Goal: Task Accomplishment & Management: Manage account settings

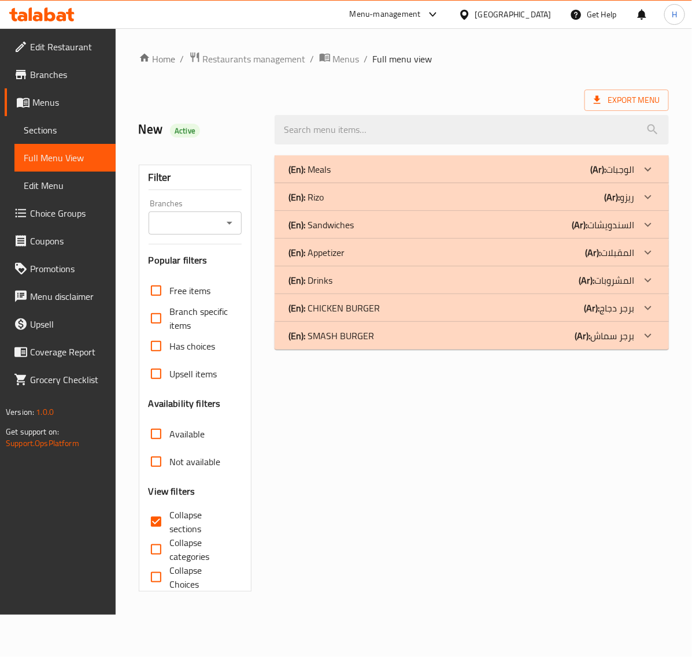
click at [417, 302] on div "(En): CHICKEN BURGER (Ar): برجر دجاج" at bounding box center [461, 308] width 346 height 14
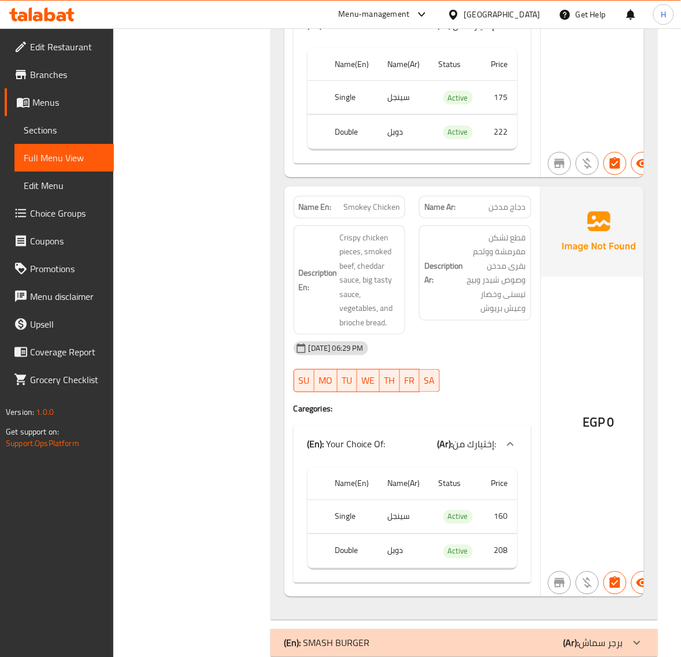
scroll to position [1039, 0]
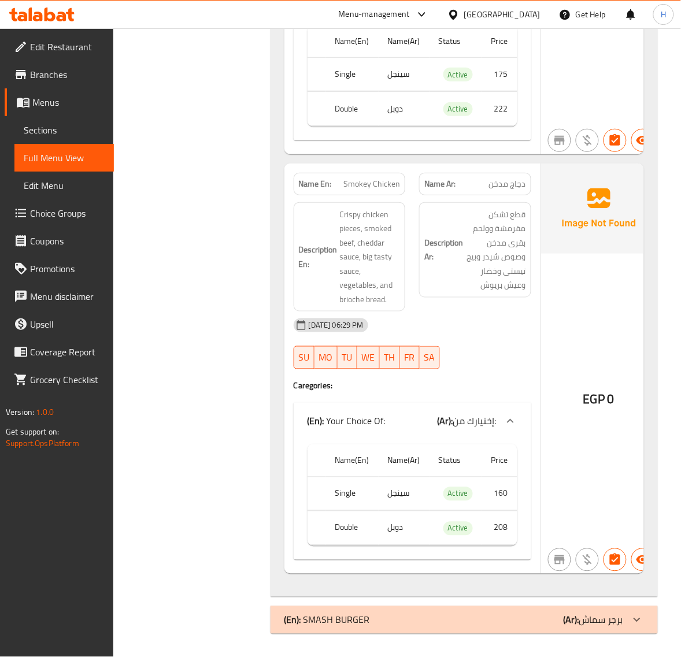
click at [468, 622] on div "(En): SMASH BURGER (Ar): برجر سماش" at bounding box center [453, 620] width 339 height 14
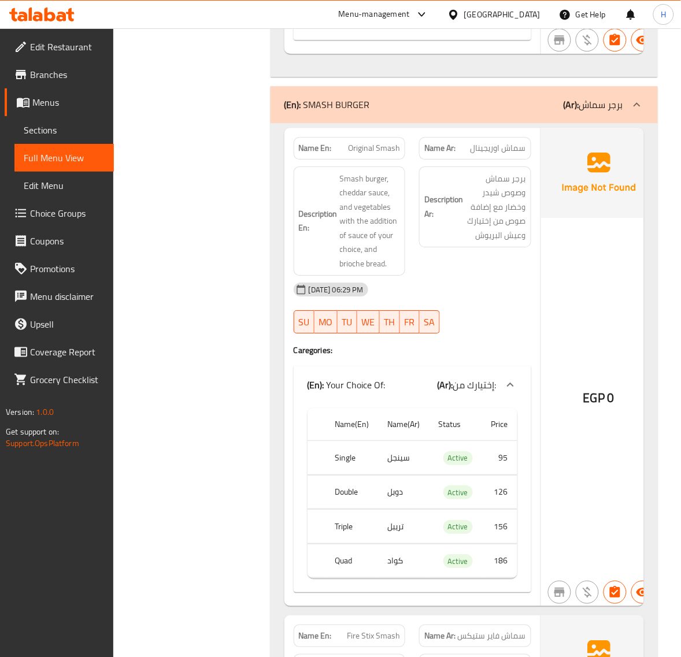
scroll to position [1558, 0]
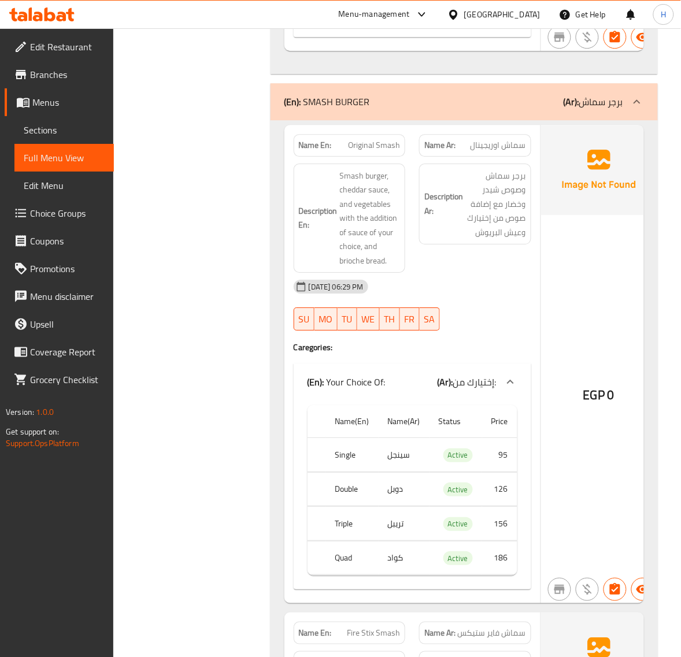
click at [371, 149] on span "Original Smash" at bounding box center [374, 145] width 52 height 12
click at [372, 149] on span "Original Smash" at bounding box center [374, 145] width 52 height 12
copy span "Original Smash"
click at [506, 272] on div "Description Ar: برجر سماش وصوص شيدر وخضار مع إضافة صوص من إختيارك وعيش البريوش" at bounding box center [475, 219] width 126 height 124
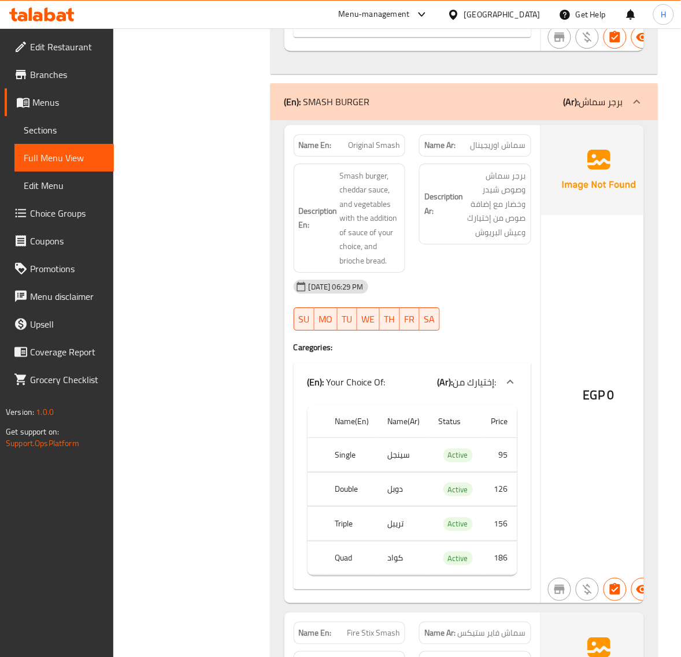
click at [373, 151] on span "Original Smash" at bounding box center [374, 145] width 52 height 12
copy span "Original Smash"
click at [483, 283] on div "[DATE] 06:29 PM" at bounding box center [412, 287] width 251 height 28
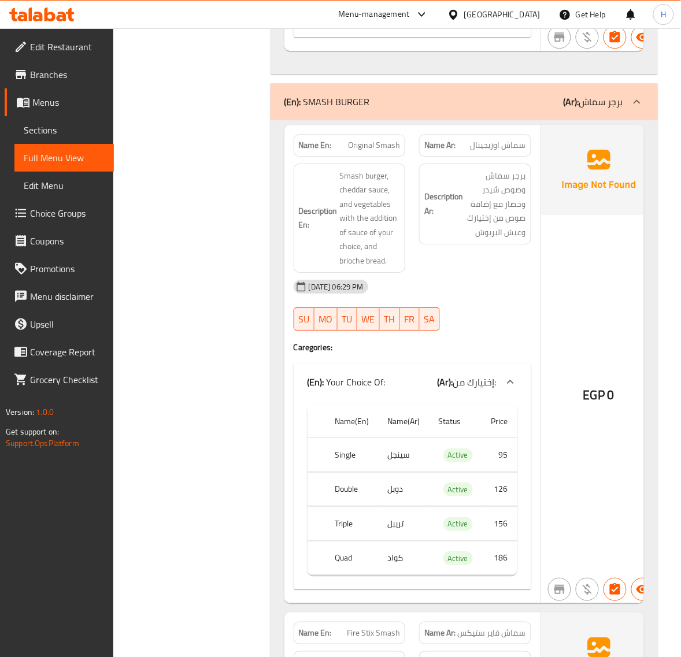
click at [384, 151] on span "Original Smash" at bounding box center [374, 145] width 52 height 12
copy span "Original Smash"
click at [62, 213] on span "Choice Groups" at bounding box center [67, 213] width 75 height 14
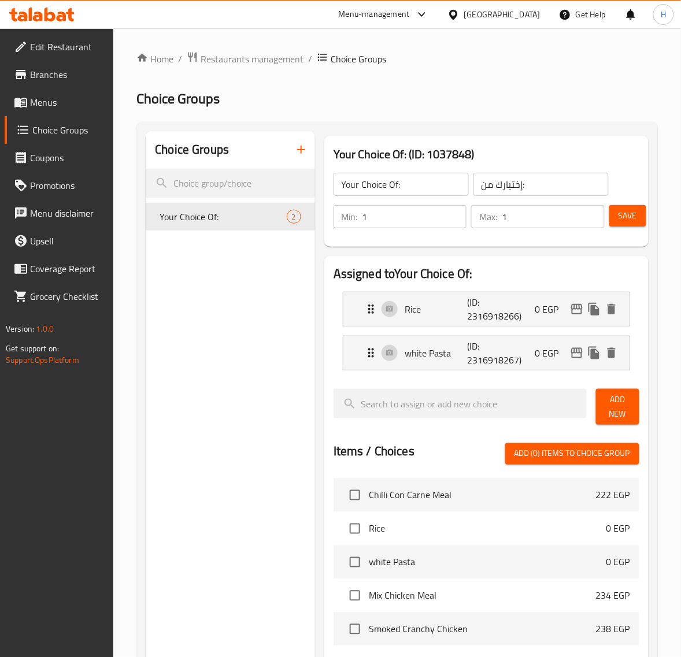
click at [302, 151] on icon "button" at bounding box center [301, 150] width 14 height 14
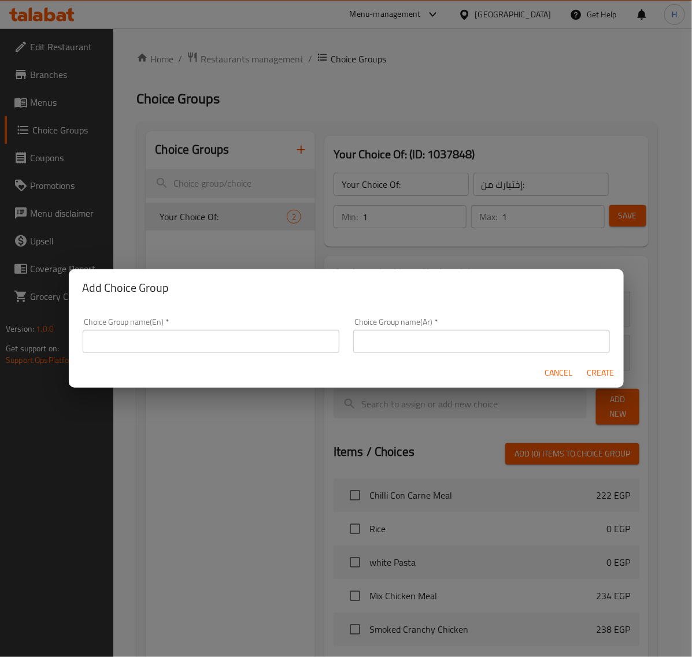
click at [201, 335] on input "text" at bounding box center [211, 341] width 257 height 23
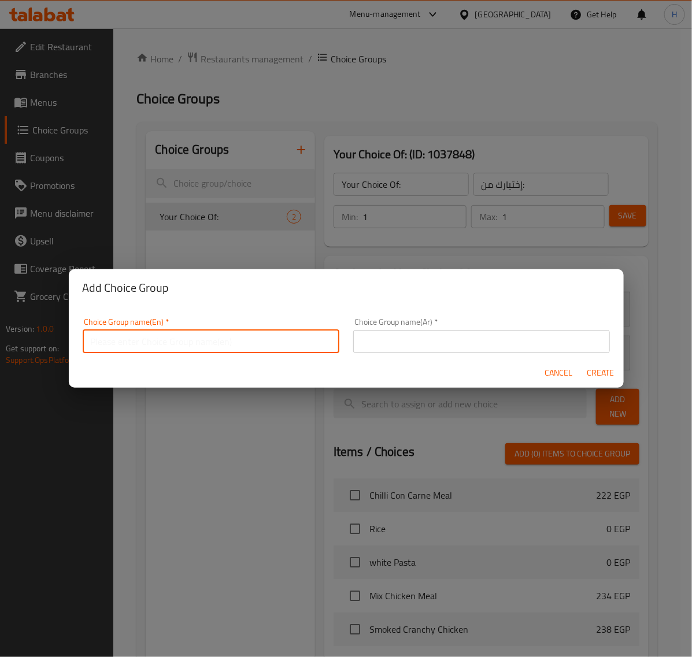
type input "Your Choice Of:"
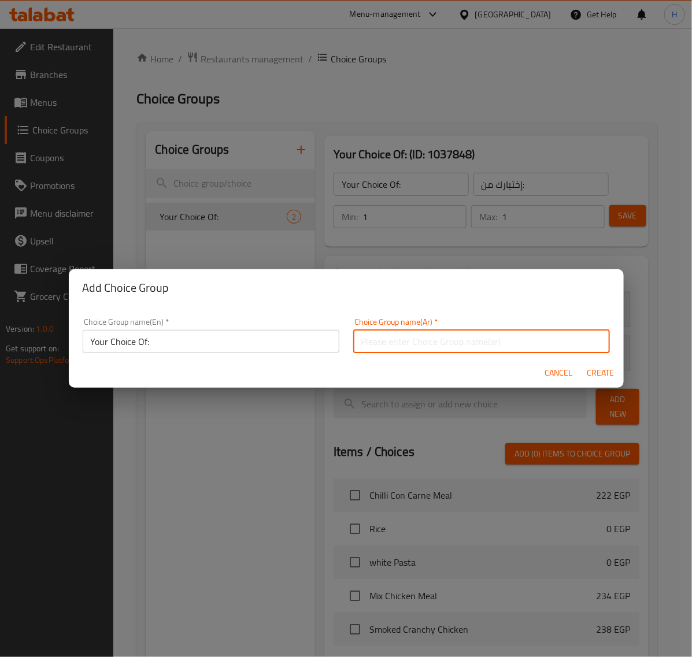
drag, startPoint x: 401, startPoint y: 336, endPoint x: 425, endPoint y: 341, distance: 24.7
click at [401, 336] on input "text" at bounding box center [481, 341] width 257 height 23
type input "اختيارك من"
click at [595, 370] on span "Create" at bounding box center [601, 373] width 28 height 14
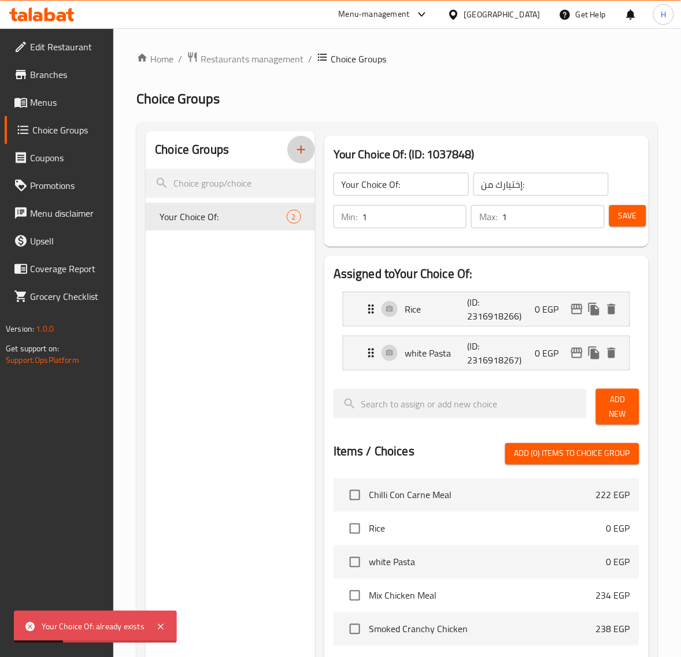
click at [301, 150] on icon "button" at bounding box center [301, 150] width 8 height 8
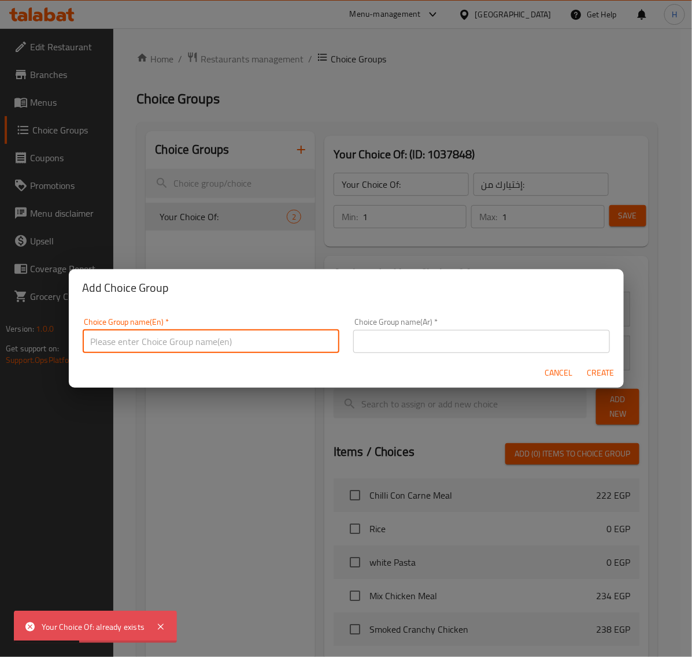
click at [212, 348] on input "text" at bounding box center [211, 341] width 257 height 23
type input "Your Choice Of:_"
click at [403, 347] on input "text" at bounding box center [481, 341] width 257 height 23
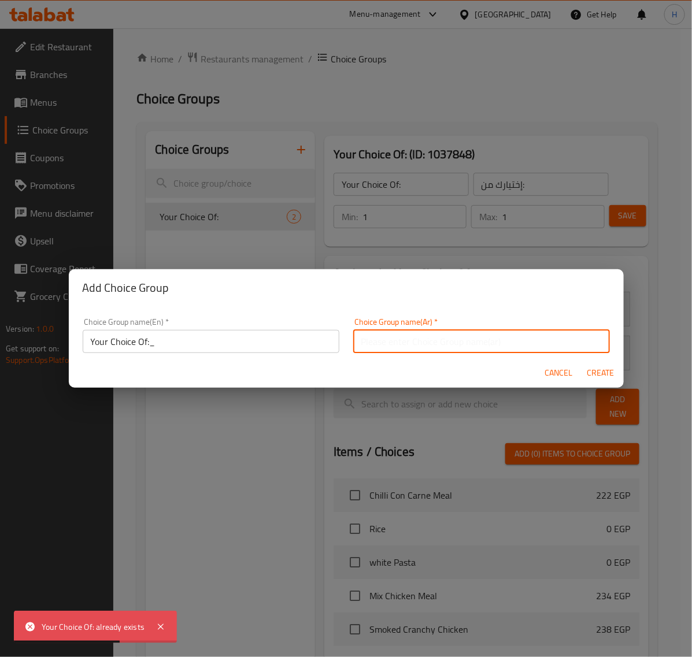
type input "اختيارك من"
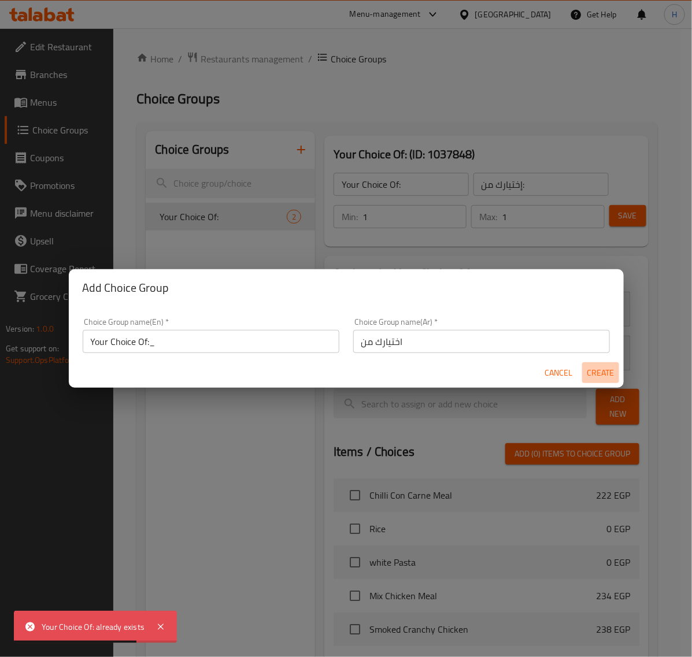
click at [601, 371] on span "Create" at bounding box center [601, 373] width 28 height 14
type input "Your Choice Of:_"
type input "اختيارك من"
type input "0"
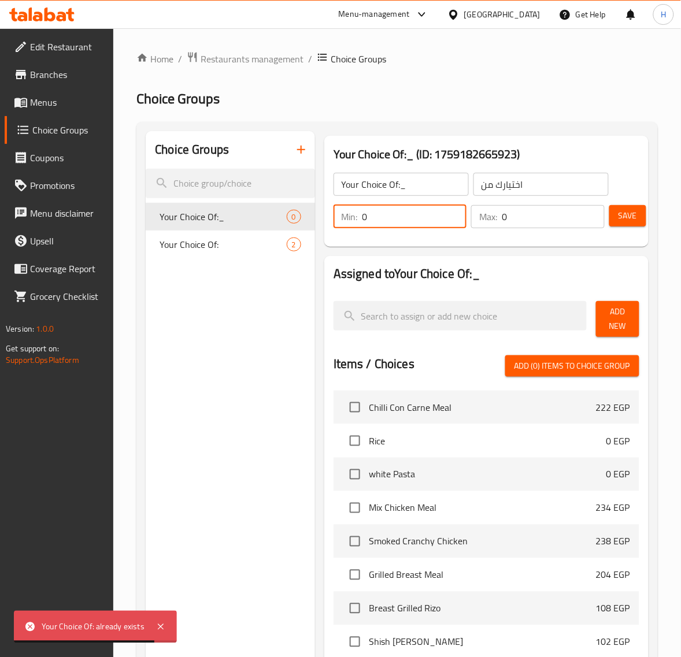
drag, startPoint x: 367, startPoint y: 218, endPoint x: 353, endPoint y: 220, distance: 14.0
click at [353, 220] on div "Min: 0 ​" at bounding box center [401, 216] width 134 height 23
type input "1"
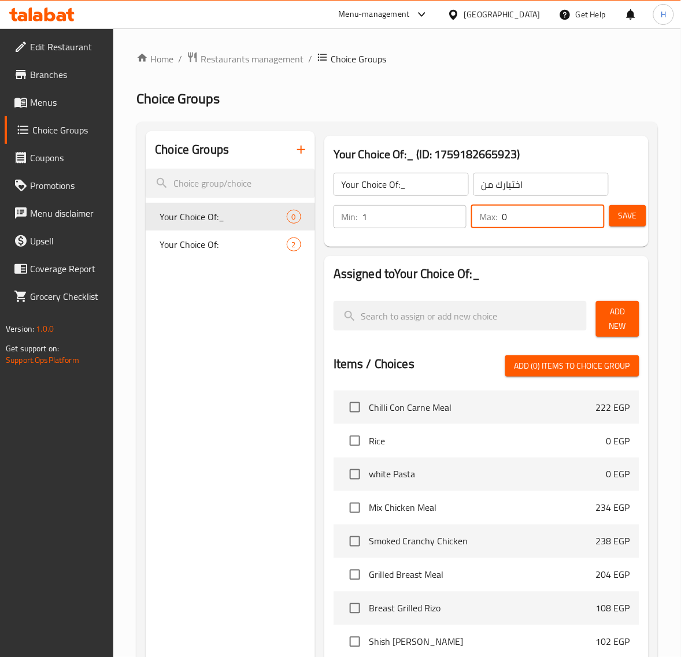
drag, startPoint x: 513, startPoint y: 214, endPoint x: 627, endPoint y: 226, distance: 114.5
click at [480, 216] on div "Max: 0 ​" at bounding box center [538, 216] width 134 height 23
type input "1"
click at [619, 324] on span "Add New" at bounding box center [617, 319] width 25 height 29
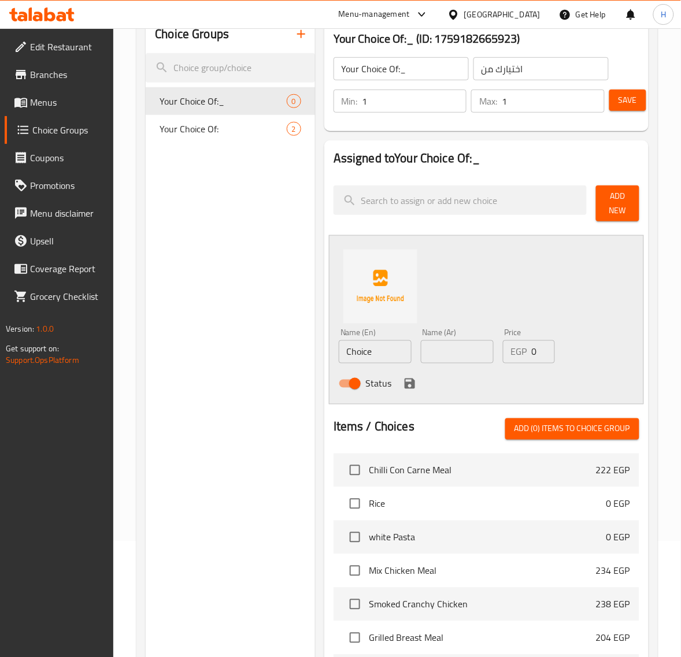
scroll to position [217, 0]
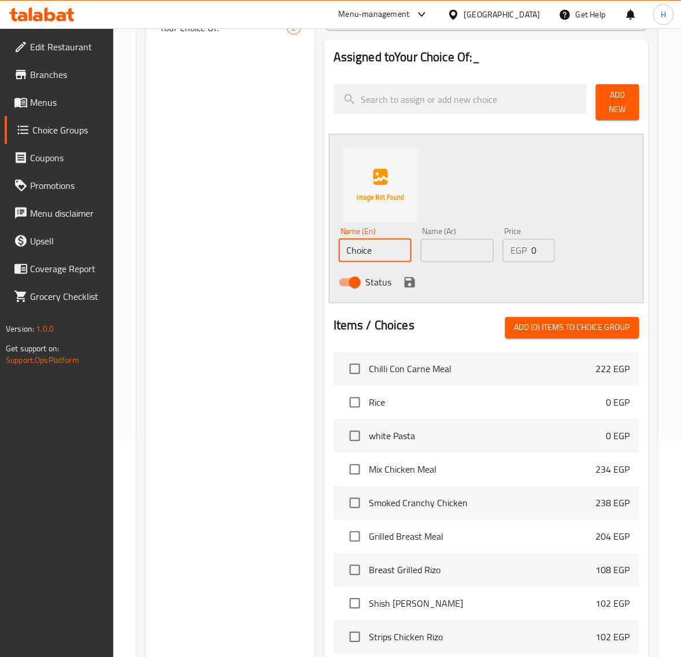
click at [373, 252] on input "Choice" at bounding box center [375, 250] width 73 height 23
type input "Single"
drag, startPoint x: 544, startPoint y: 249, endPoint x: 530, endPoint y: 258, distance: 16.9
click at [532, 258] on input "28" at bounding box center [543, 250] width 23 height 23
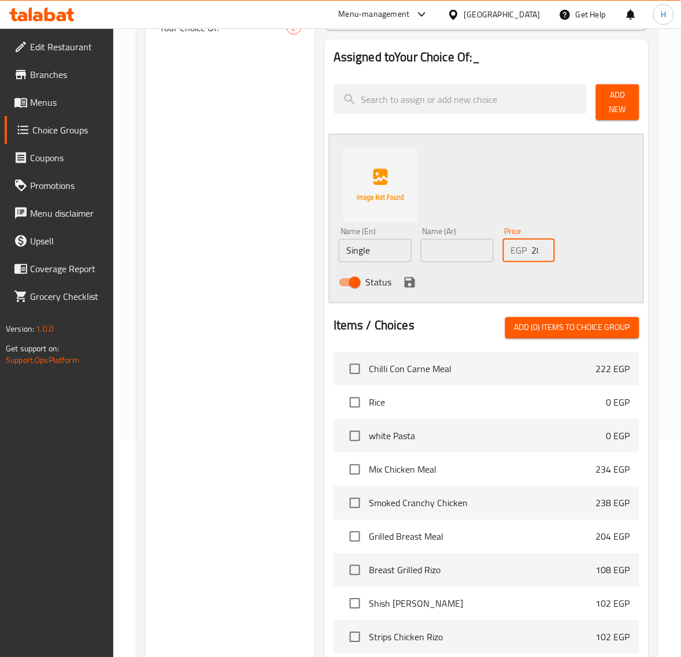
scroll to position [0, 3]
drag, startPoint x: 530, startPoint y: 247, endPoint x: 587, endPoint y: 251, distance: 57.4
click at [587, 251] on div "Name (En) Single Name (En) Name (Ar) Name (Ar) Price EGP 28 Price Status" at bounding box center [486, 218] width 315 height 169
type input "95"
click at [406, 283] on icon "save" at bounding box center [410, 282] width 10 height 10
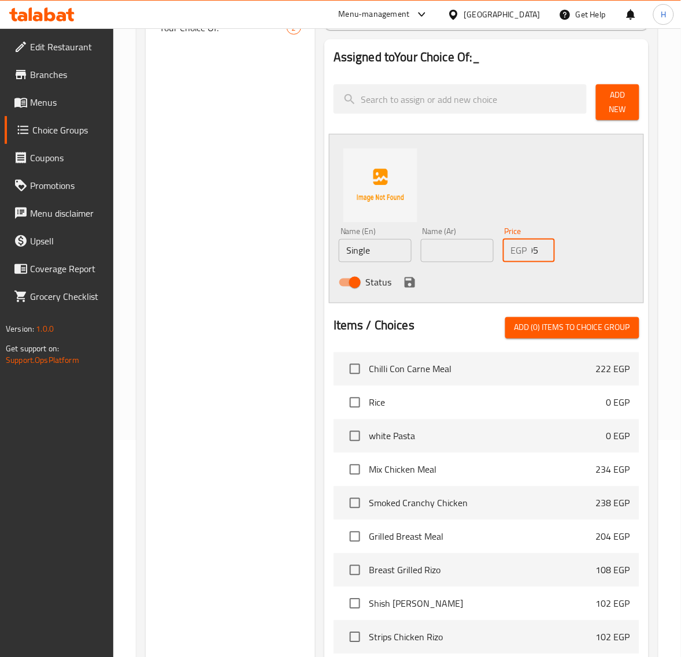
scroll to position [0, 0]
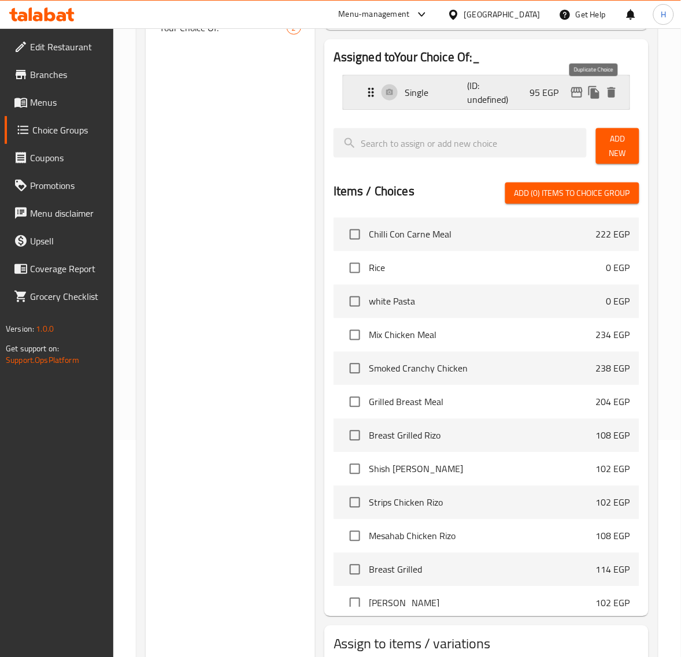
click at [597, 91] on icon "duplicate" at bounding box center [594, 93] width 14 height 14
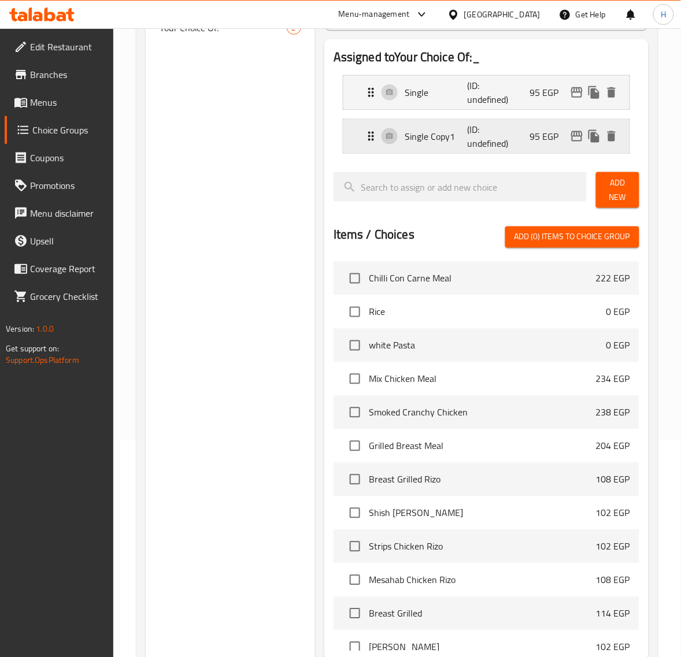
click at [432, 126] on div "Single Copy1 (ID: undefined) 95 EGP" at bounding box center [489, 137] width 251 height 34
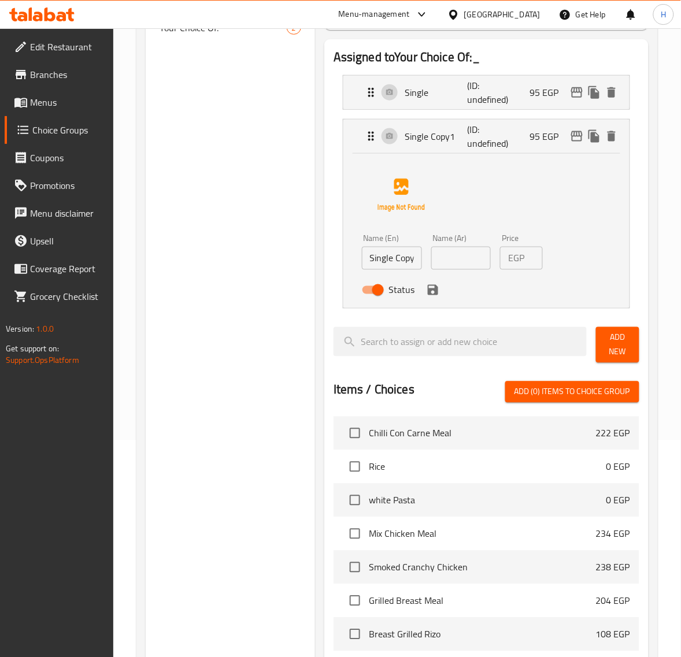
click at [374, 246] on div "Name (En) Single Copy1 Name (En)" at bounding box center [392, 252] width 60 height 35
click at [382, 263] on input "Single Copy1" at bounding box center [392, 258] width 60 height 23
click at [382, 262] on input "Single Copy1" at bounding box center [392, 258] width 60 height 23
click at [527, 253] on div "EGP 95 Price" at bounding box center [521, 258] width 43 height 23
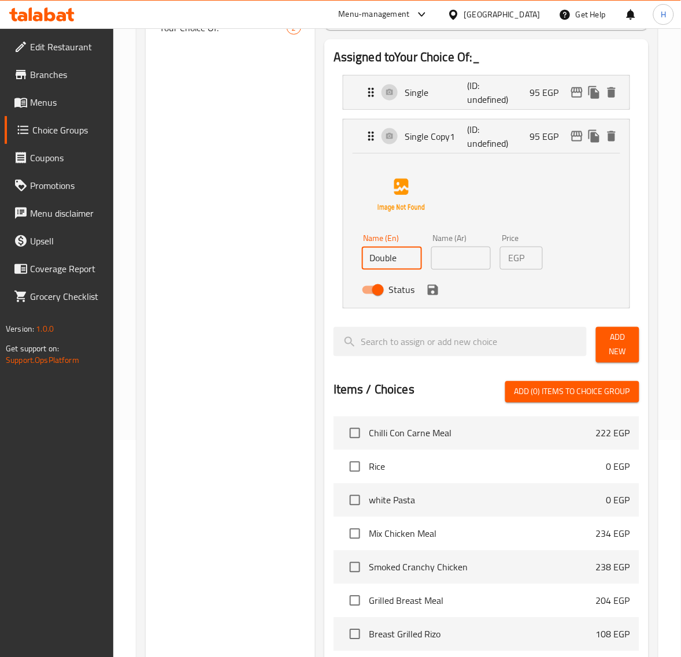
type input "Double"
click at [523, 264] on p "EGP" at bounding box center [516, 258] width 16 height 14
click at [523, 257] on p "EGP" at bounding box center [516, 258] width 16 height 14
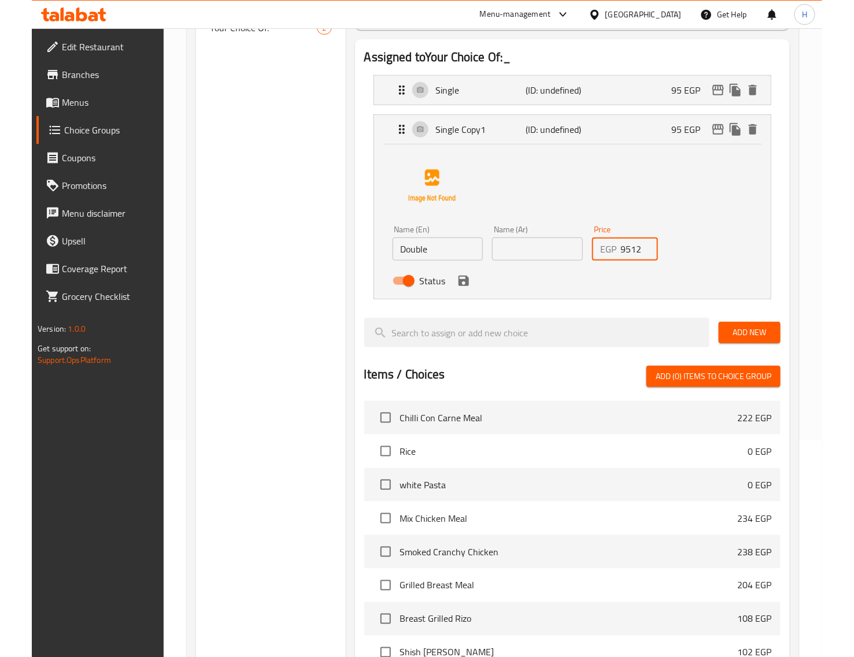
scroll to position [0, 0]
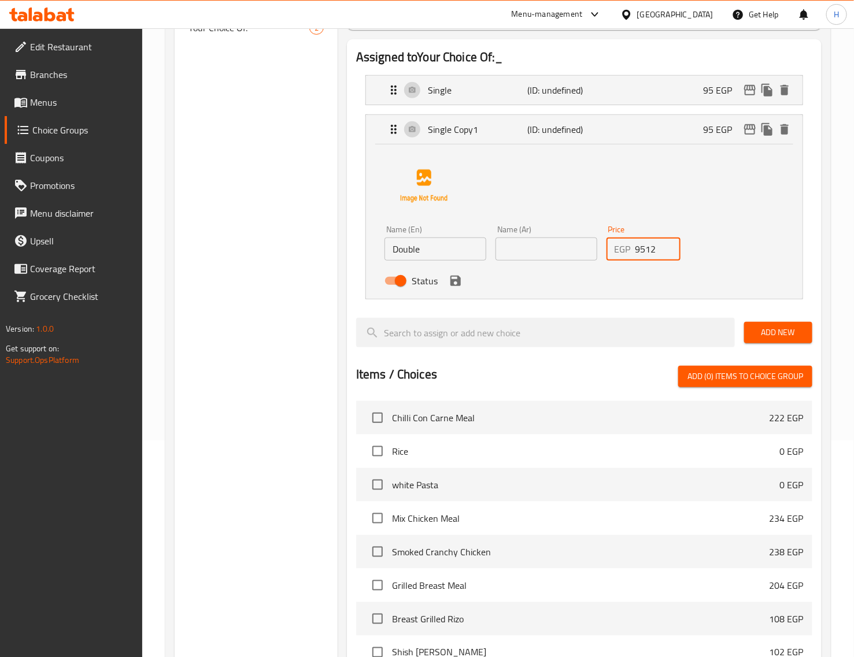
click at [649, 250] on input "9512" at bounding box center [657, 249] width 45 height 23
type input "126"
click at [451, 275] on icon "save" at bounding box center [456, 281] width 14 height 14
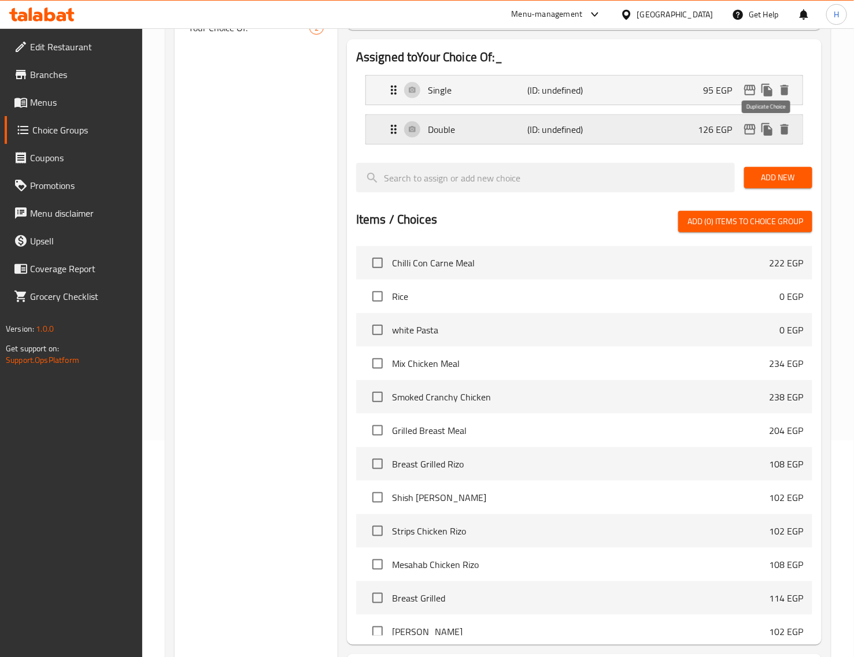
click at [691, 133] on button "duplicate" at bounding box center [766, 129] width 17 height 17
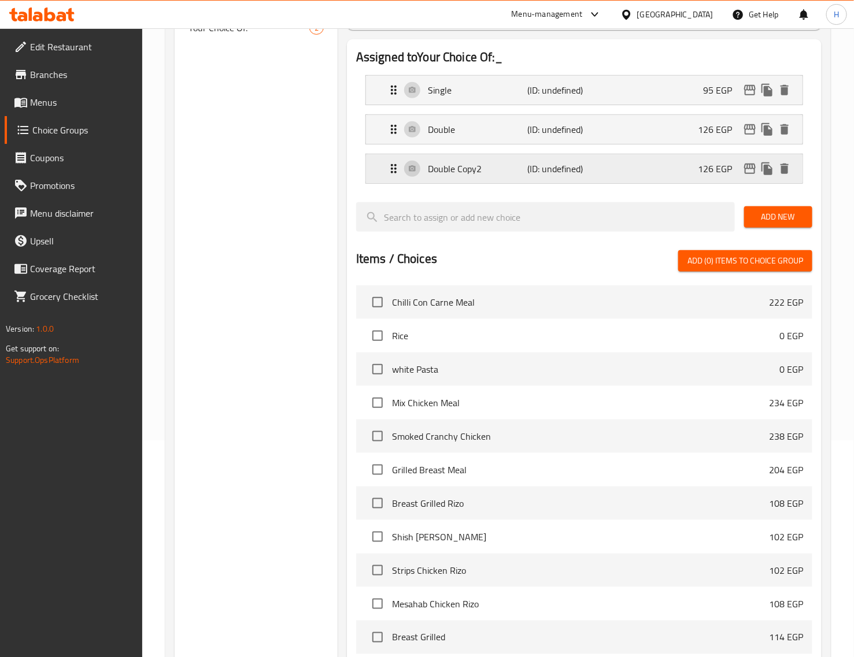
click at [608, 169] on div "Double Copy2 (ID: undefined) 126 EGP" at bounding box center [588, 168] width 402 height 29
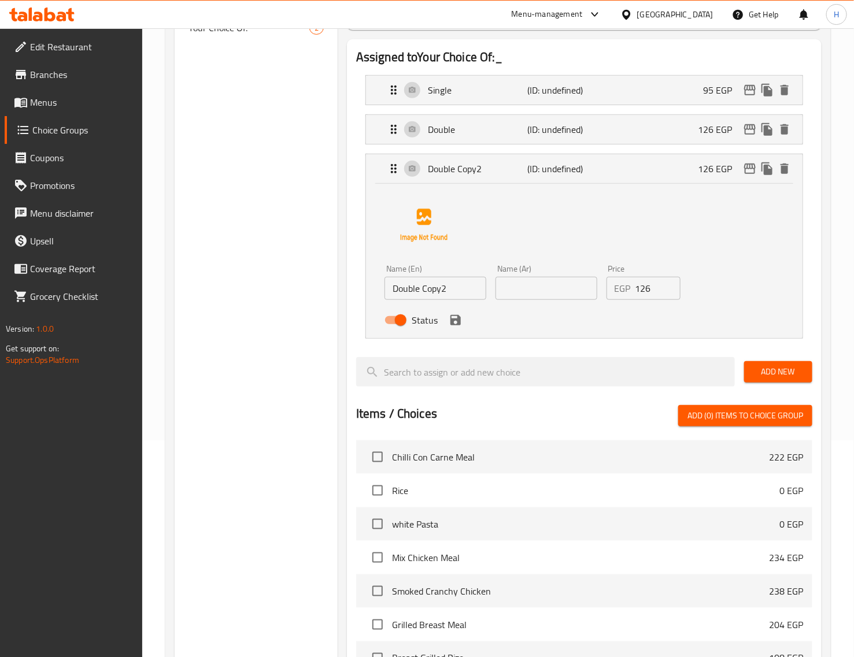
click at [428, 290] on input "Double Copy2" at bounding box center [435, 288] width 102 height 23
type input "Triple"
click at [561, 291] on input "text" at bounding box center [546, 288] width 102 height 23
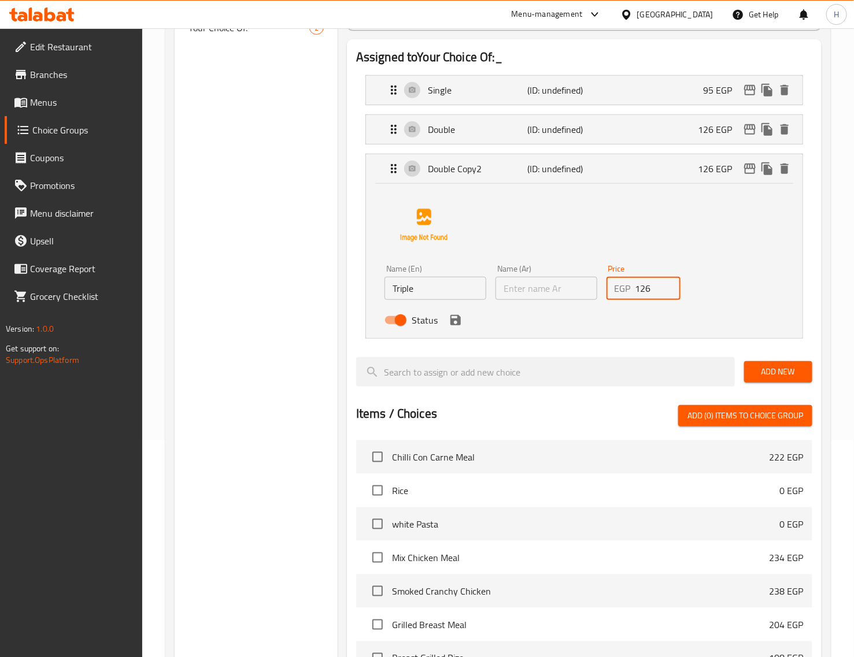
drag, startPoint x: 640, startPoint y: 283, endPoint x: 662, endPoint y: 283, distance: 22.0
click at [662, 283] on input "126" at bounding box center [657, 288] width 45 height 23
click at [460, 324] on icon "save" at bounding box center [455, 320] width 10 height 10
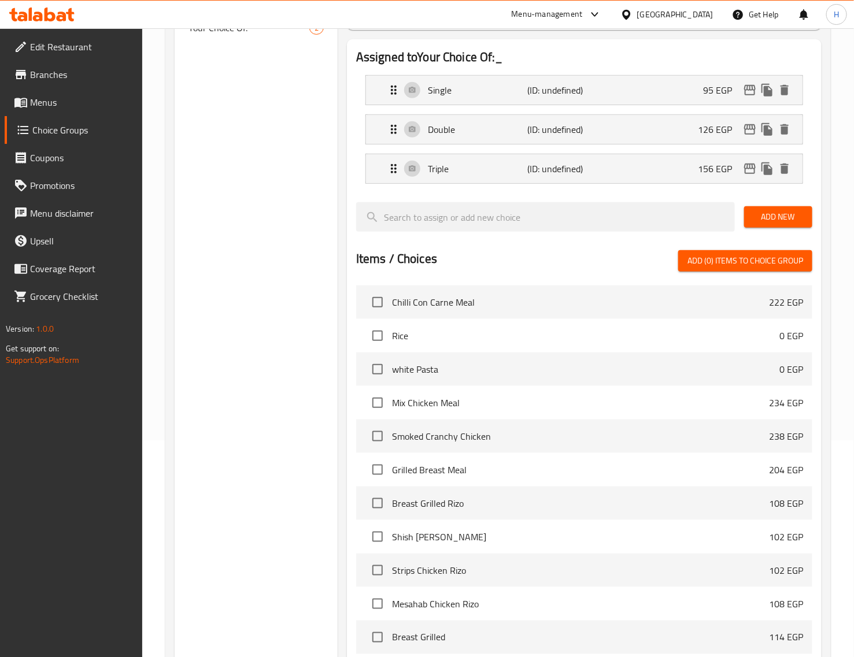
type input "156"
click at [691, 168] on icon "duplicate" at bounding box center [767, 169] width 14 height 14
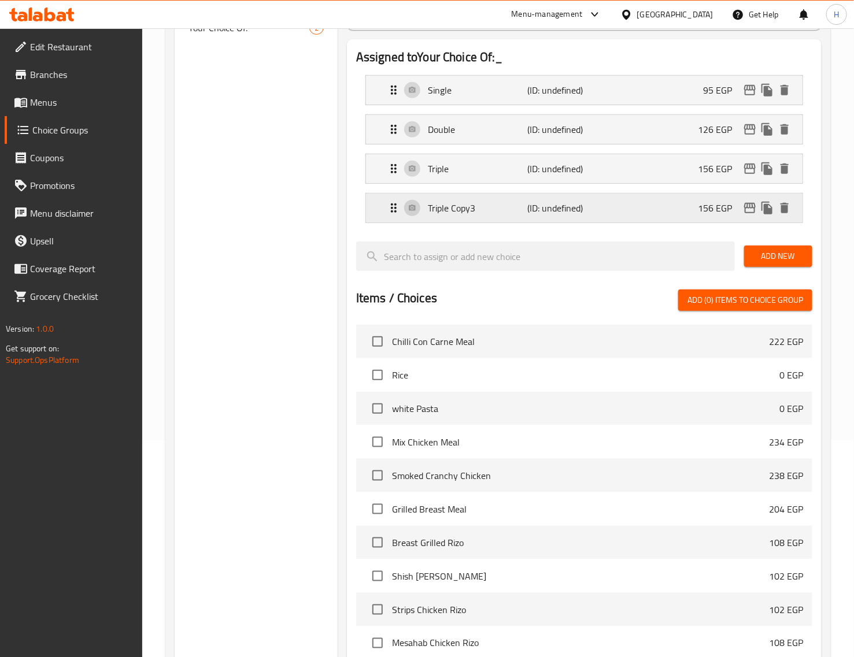
click at [531, 218] on div "Triple Copy3 (ID: undefined) 156 EGP" at bounding box center [588, 208] width 402 height 29
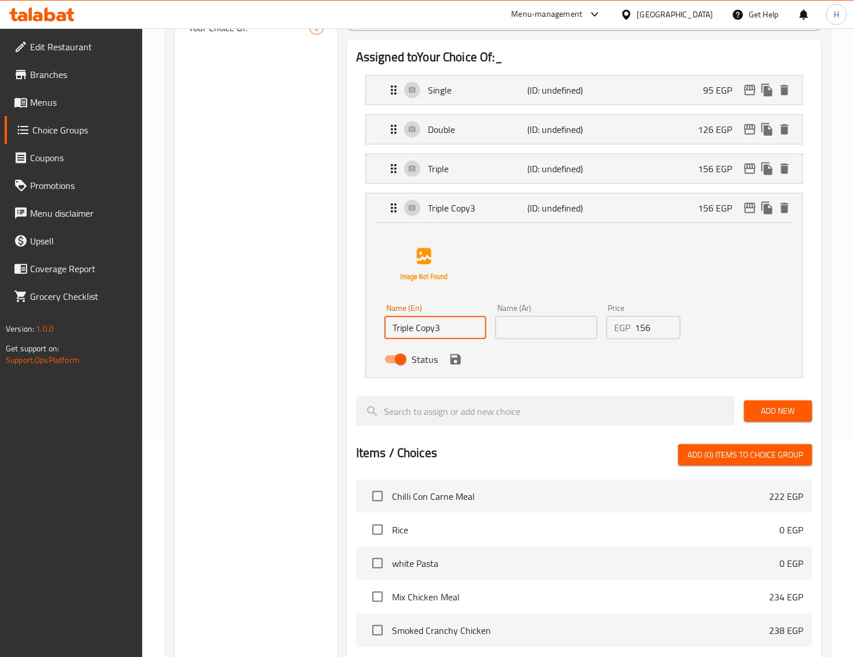
click at [442, 333] on input "Triple Copy3" at bounding box center [435, 327] width 102 height 23
click at [403, 325] on input "Quad" at bounding box center [435, 327] width 102 height 23
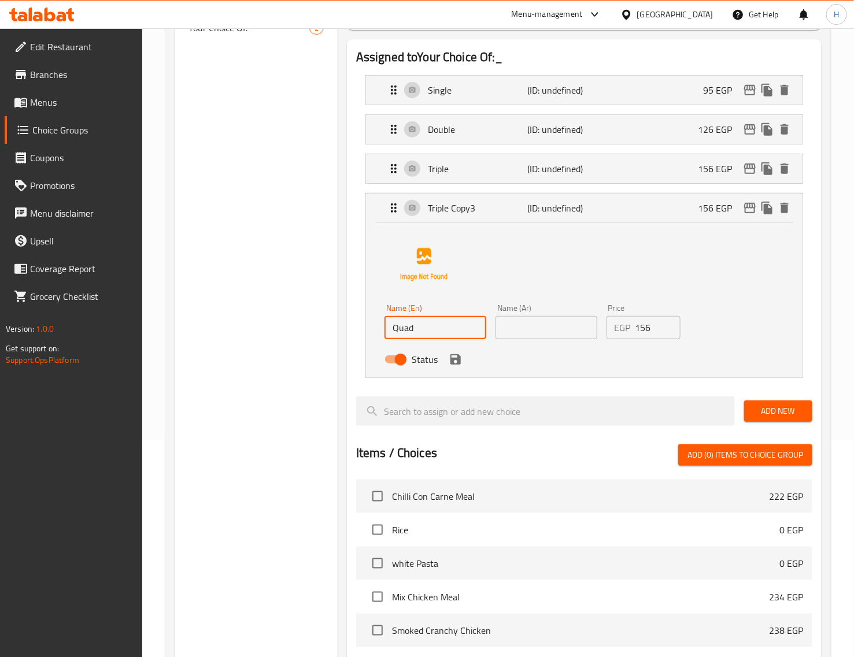
type input "Quad"
click at [527, 331] on input "text" at bounding box center [546, 327] width 102 height 23
drag, startPoint x: 640, startPoint y: 328, endPoint x: 664, endPoint y: 331, distance: 23.9
click at [664, 331] on input "156" at bounding box center [657, 327] width 45 height 23
type input "186"
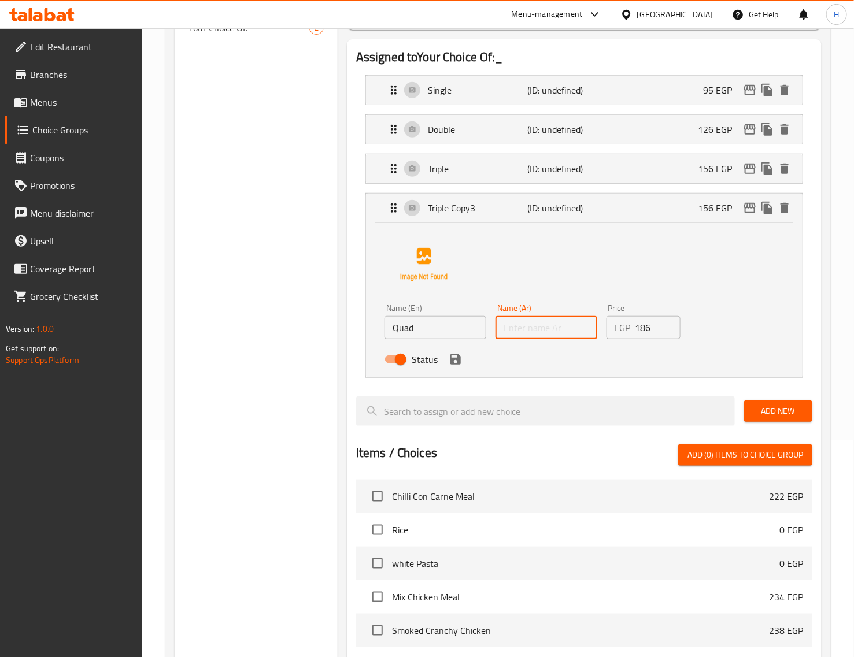
click at [536, 336] on input "text" at bounding box center [546, 327] width 102 height 23
click at [540, 172] on p "(ID: undefined)" at bounding box center [560, 169] width 66 height 14
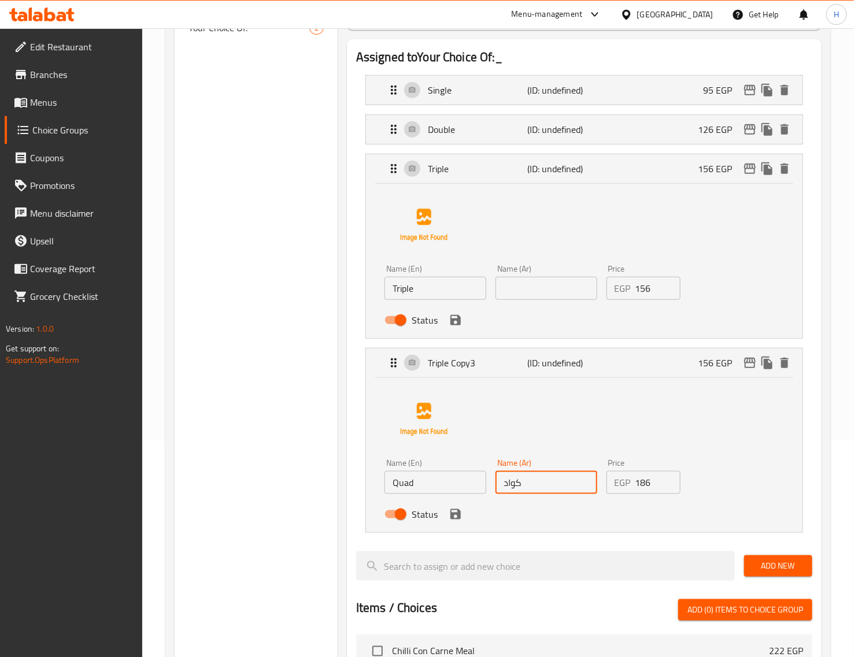
type input "كواد"
click at [569, 290] on input "text" at bounding box center [546, 288] width 102 height 23
click at [493, 134] on p "Double" at bounding box center [478, 130] width 100 height 14
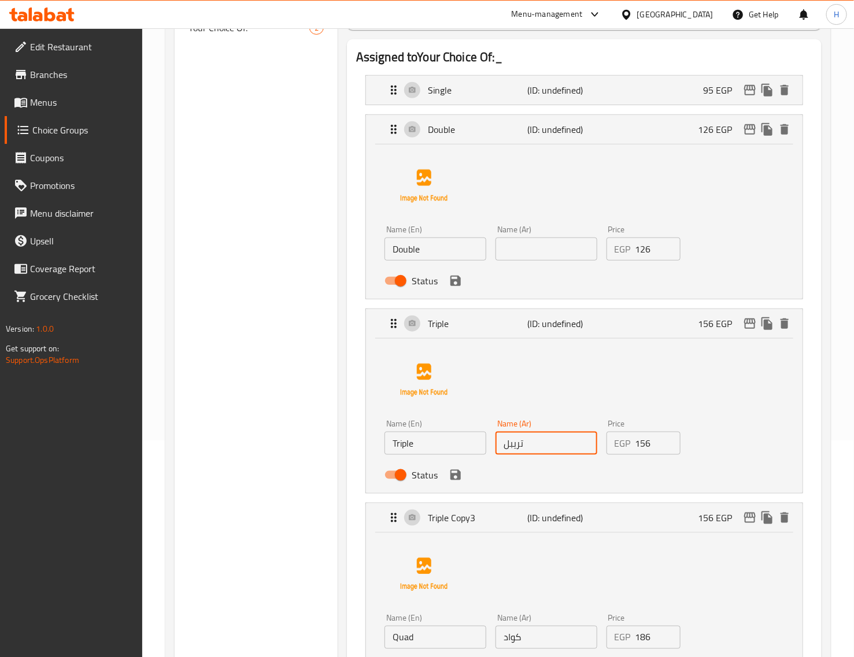
type input "تريبل"
click at [550, 249] on input "text" at bounding box center [546, 249] width 102 height 23
click at [499, 87] on p "Single" at bounding box center [478, 90] width 100 height 14
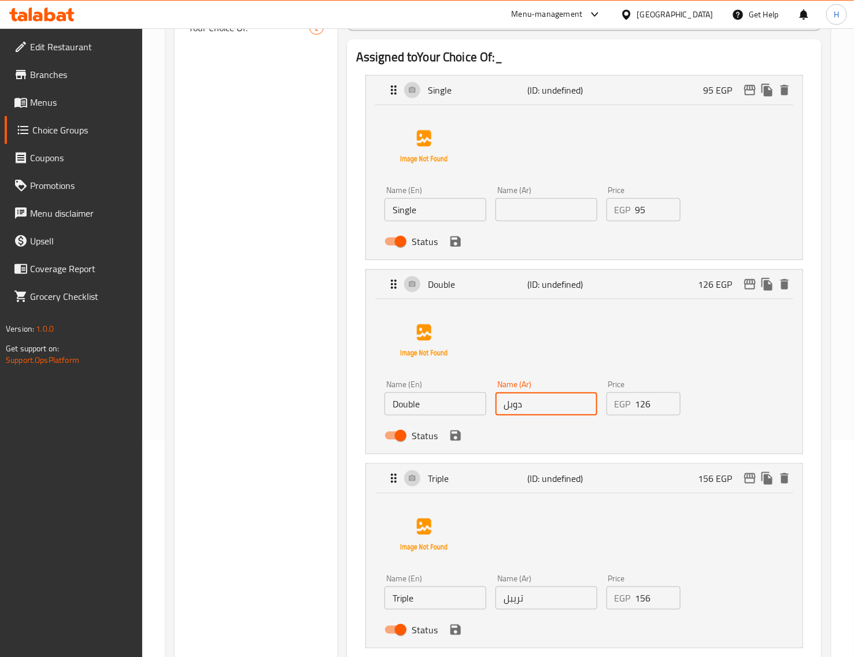
type input "دوبل"
click at [568, 220] on input "text" at bounding box center [546, 209] width 102 height 23
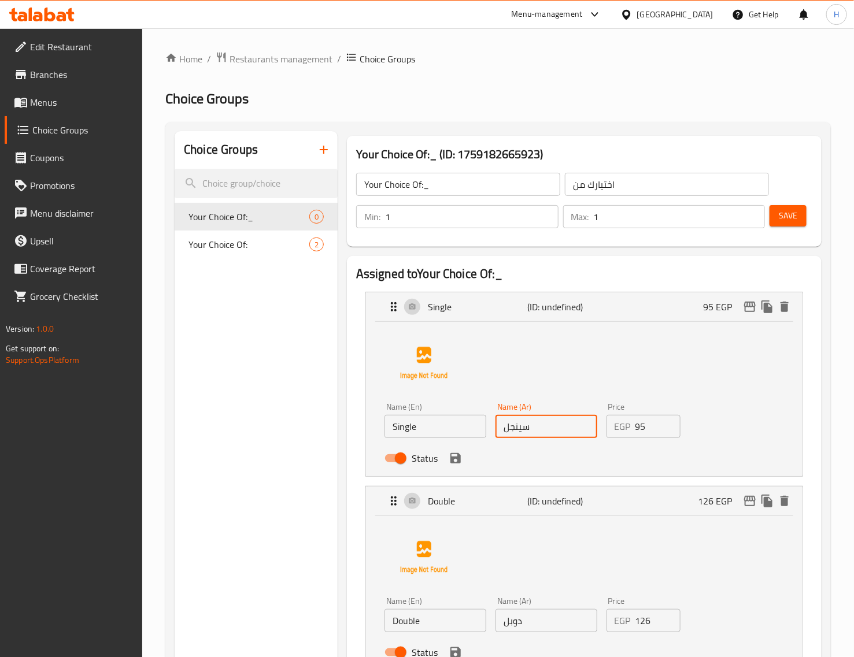
type input "سينجل"
click at [691, 215] on span "Save" at bounding box center [788, 216] width 18 height 14
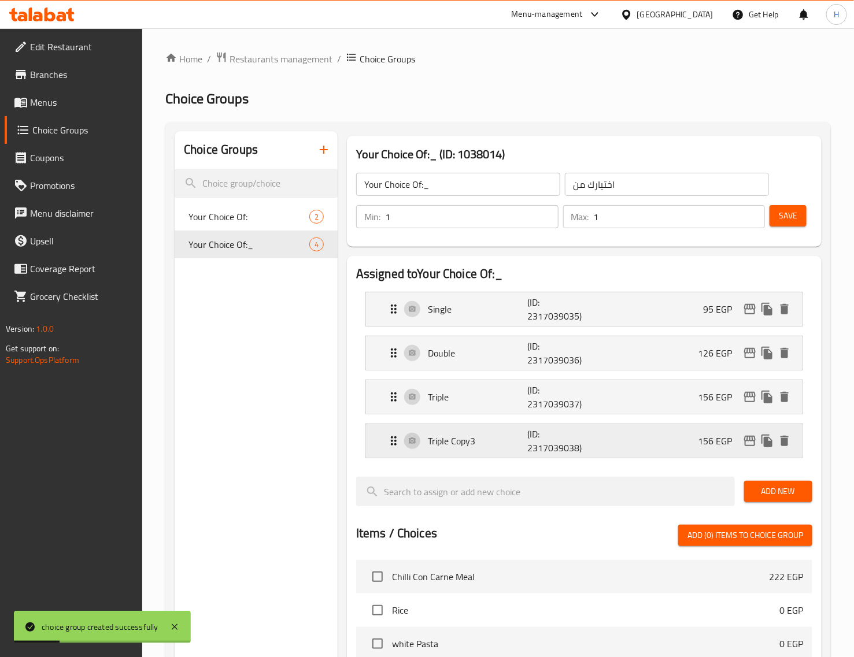
click at [643, 438] on div "Triple Copy3 (ID: 2317039038) 156 EGP" at bounding box center [588, 441] width 402 height 34
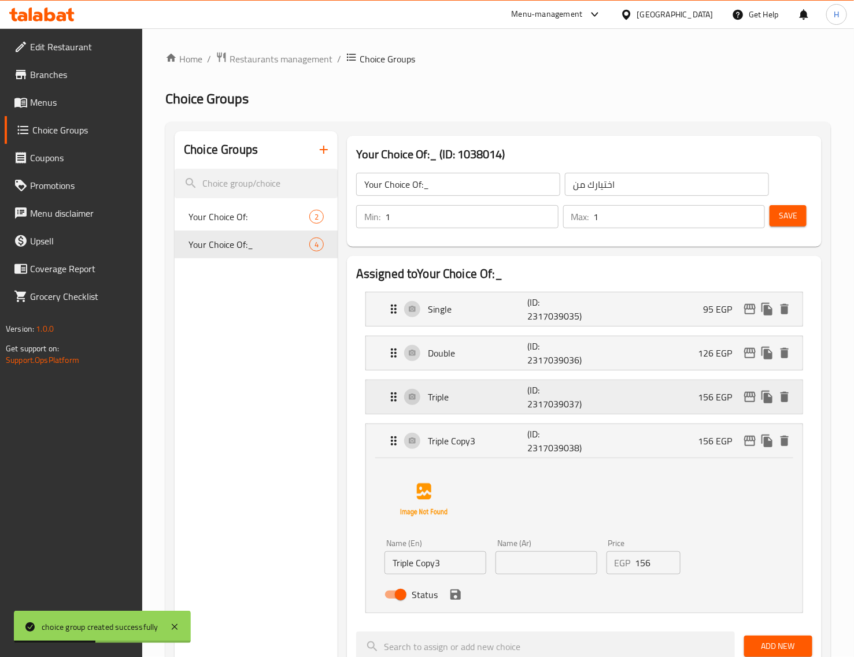
click at [514, 402] on p "Triple" at bounding box center [478, 397] width 100 height 14
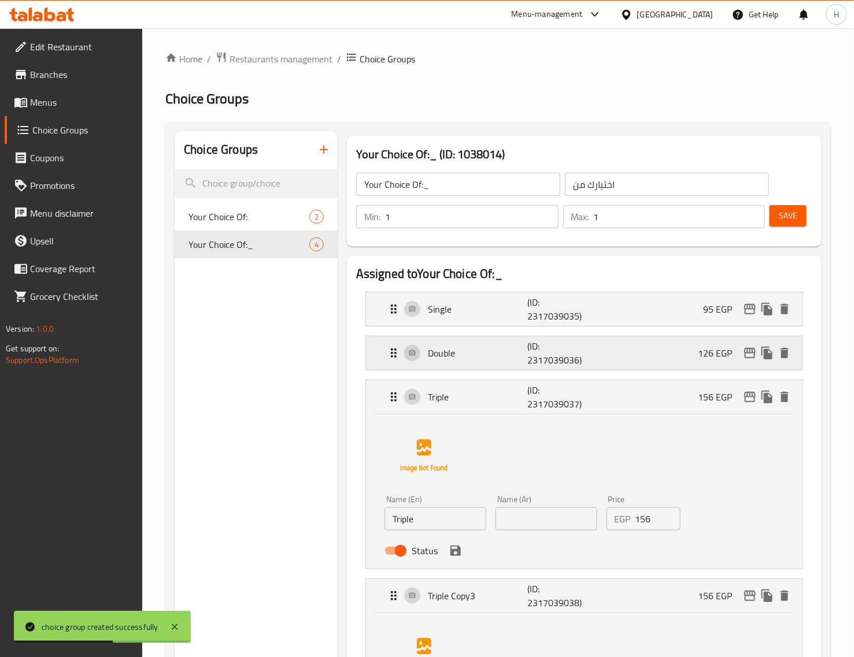
click at [509, 358] on p "Double" at bounding box center [478, 353] width 100 height 14
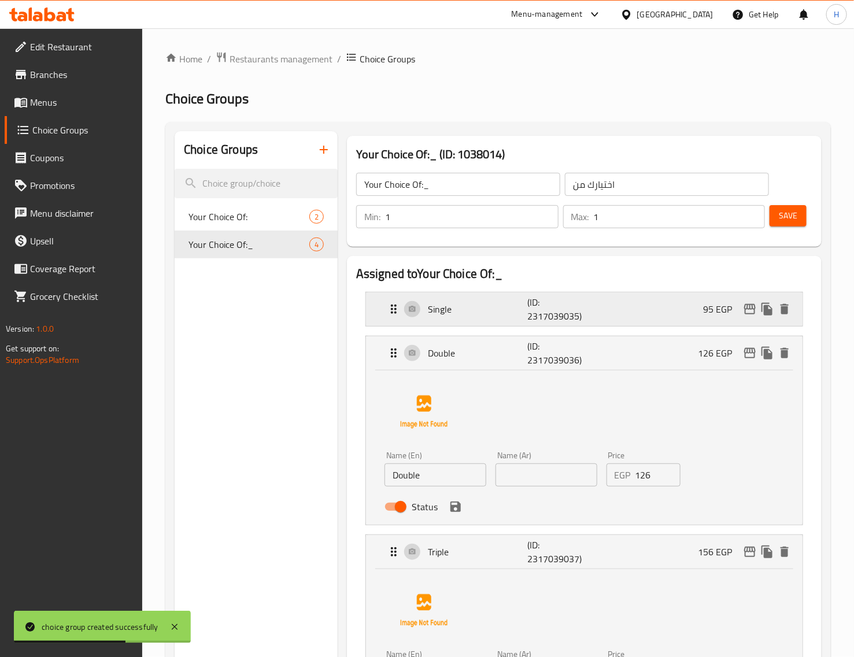
click at [495, 319] on div "Single (ID: 2317039035) 95 EGP" at bounding box center [588, 310] width 402 height 34
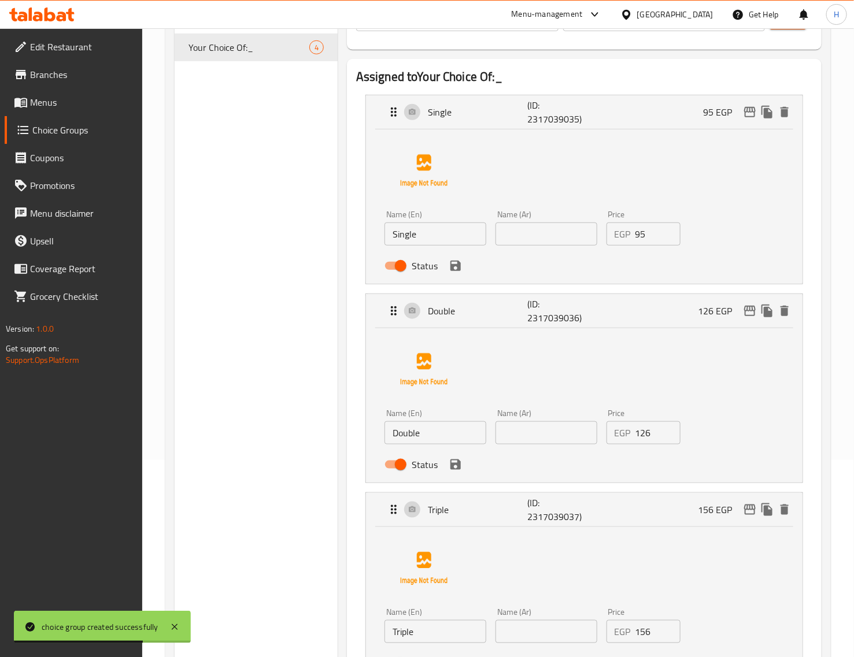
scroll to position [217, 0]
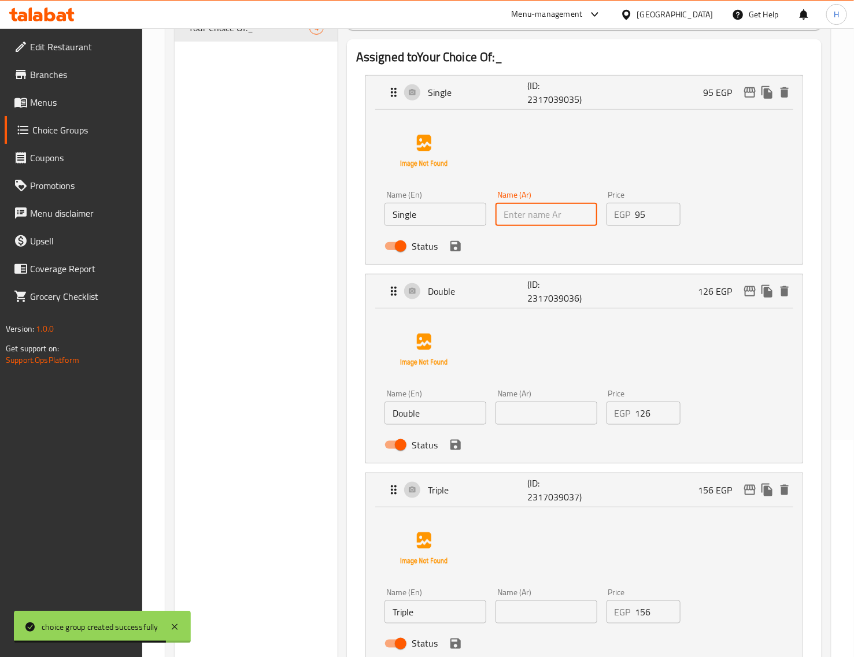
click at [543, 221] on input "text" at bounding box center [546, 214] width 102 height 23
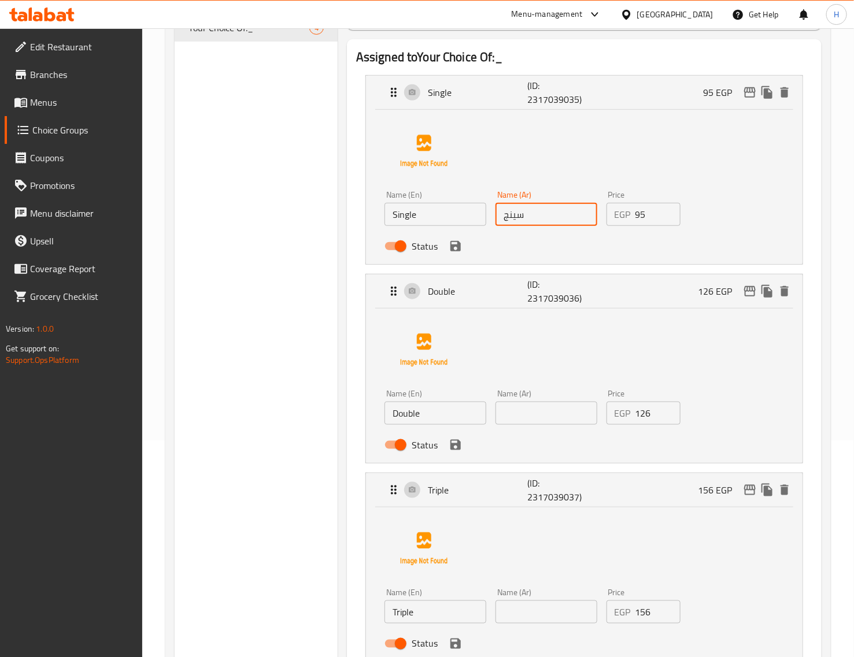
type input "سينجل"
click at [458, 252] on icon "save" at bounding box center [456, 246] width 14 height 14
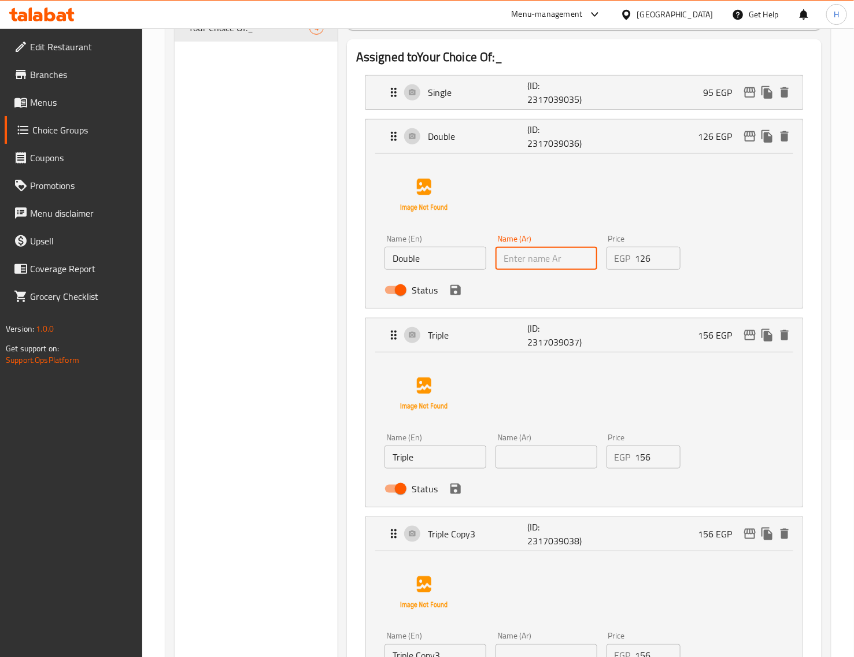
click at [513, 265] on input "text" at bounding box center [546, 258] width 102 height 23
click at [458, 295] on icon "save" at bounding box center [455, 290] width 10 height 10
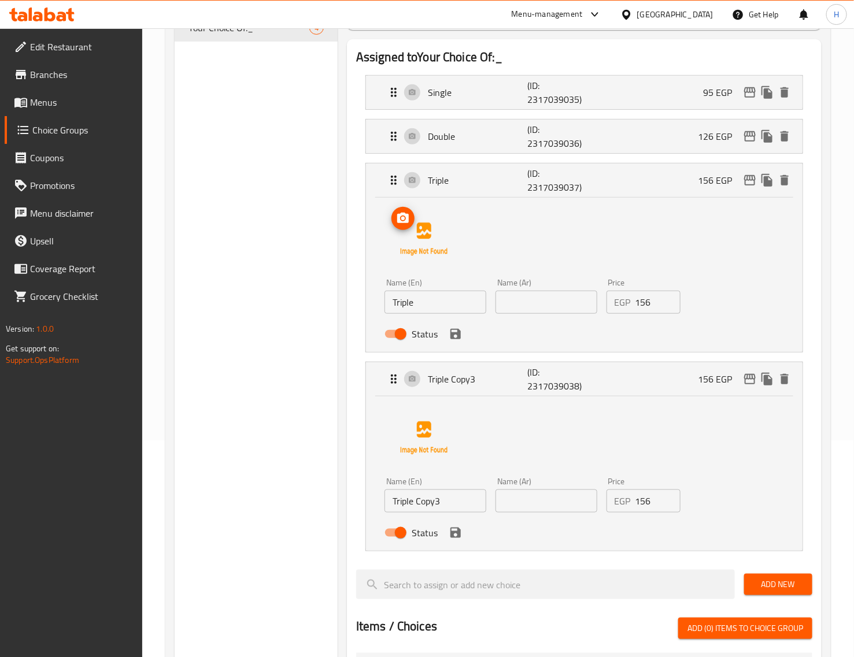
type input "دوبل"
click at [506, 304] on input "text" at bounding box center [546, 302] width 102 height 23
click at [457, 341] on icon "save" at bounding box center [456, 334] width 14 height 14
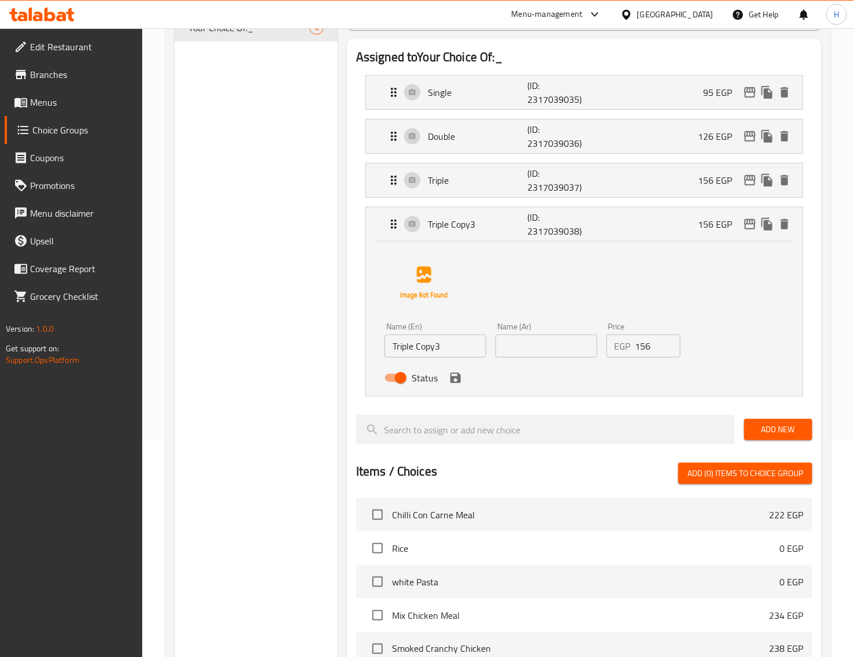
type input "تريبل"
click at [467, 349] on input "Triple Copy3" at bounding box center [435, 346] width 102 height 23
type input "َ"
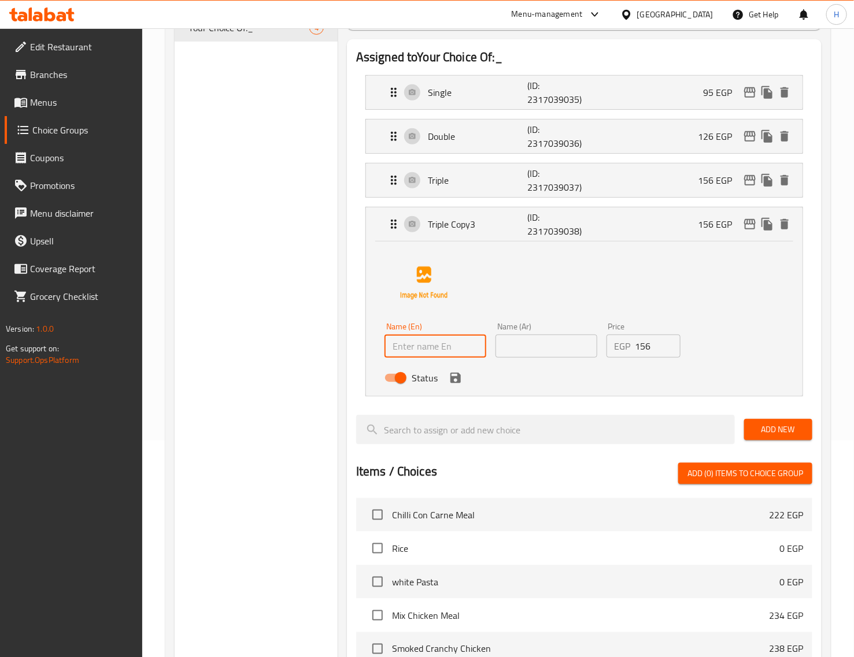
click at [516, 348] on input "text" at bounding box center [546, 346] width 102 height 23
type input "كواد"
click at [481, 347] on input "text" at bounding box center [435, 346] width 102 height 23
type input "Quad"
drag, startPoint x: 641, startPoint y: 350, endPoint x: 659, endPoint y: 351, distance: 18.5
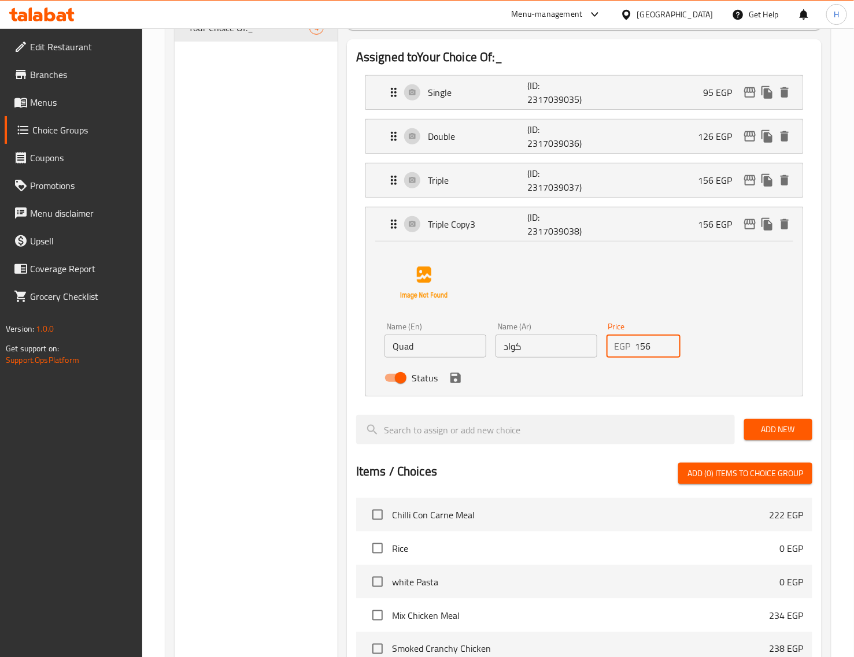
click at [659, 351] on input "156" at bounding box center [657, 346] width 45 height 23
click at [456, 382] on icon "save" at bounding box center [456, 378] width 14 height 14
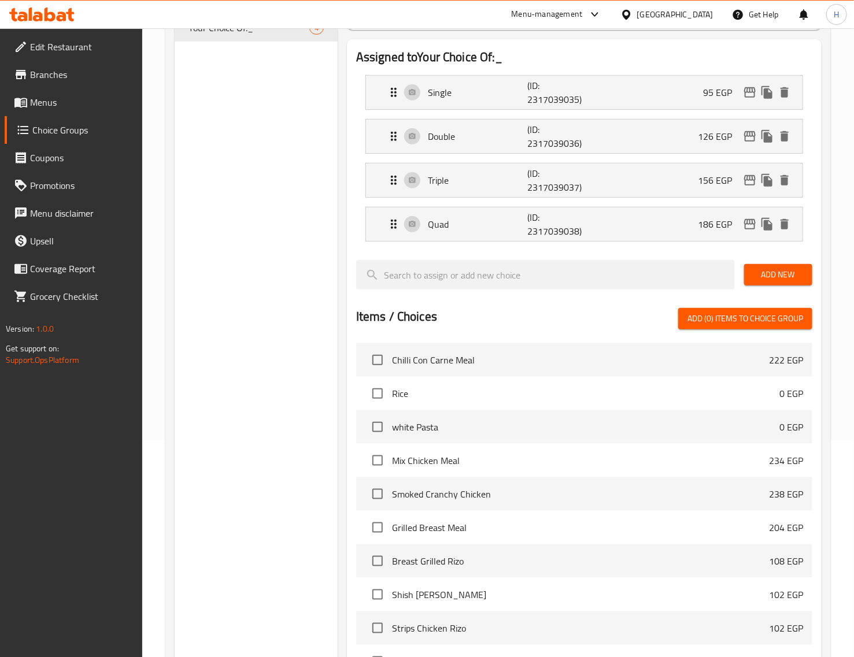
type input "186"
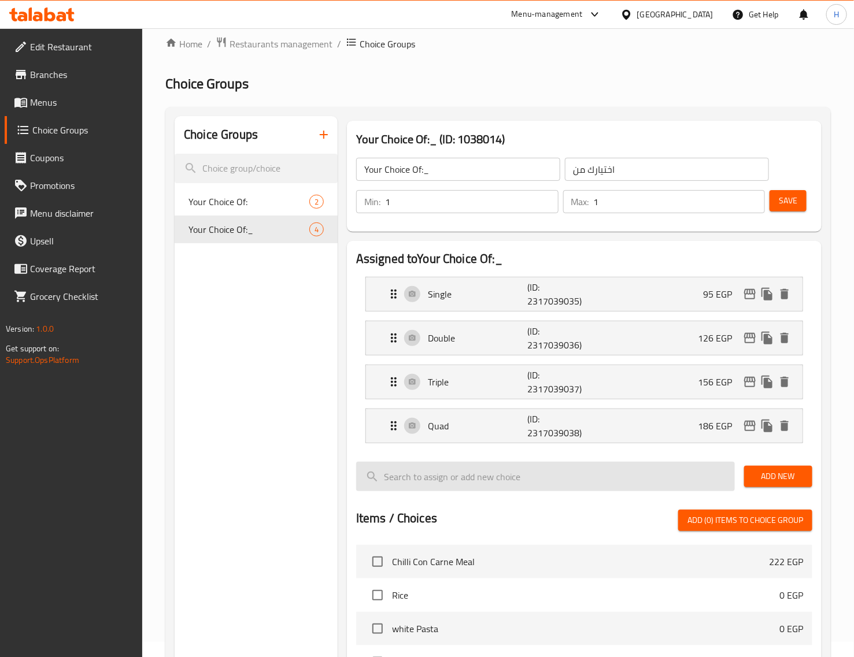
scroll to position [0, 0]
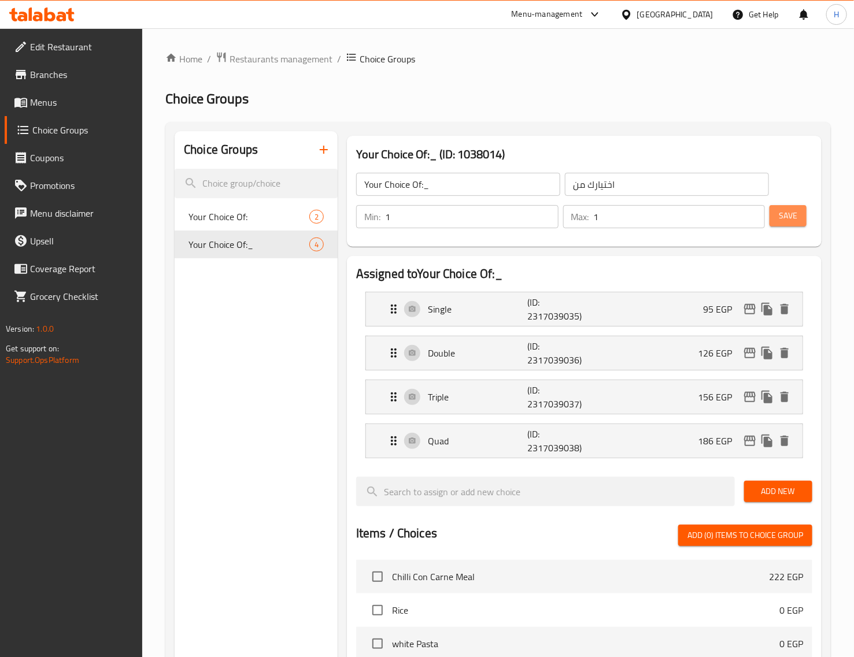
click at [691, 218] on span "Save" at bounding box center [788, 216] width 18 height 14
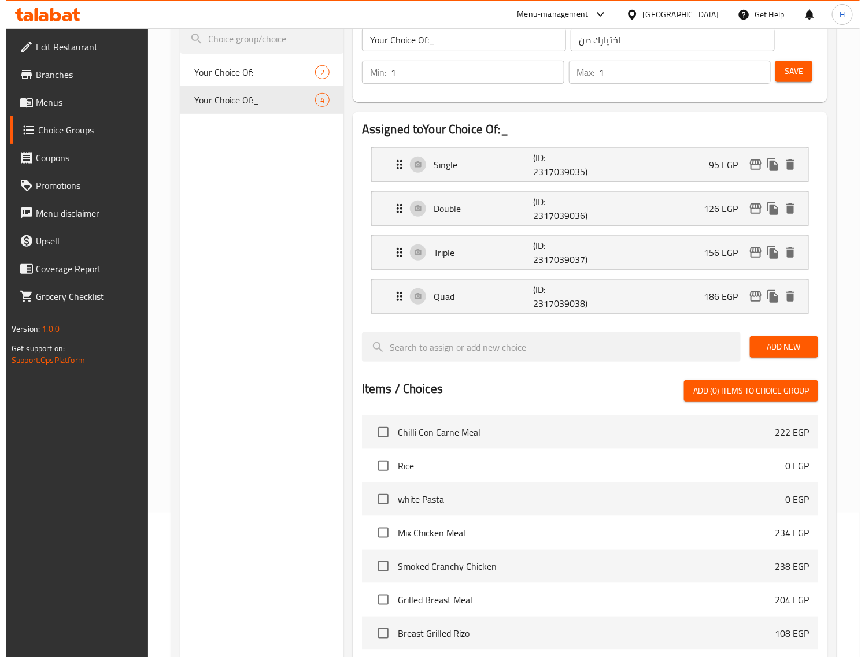
scroll to position [72, 0]
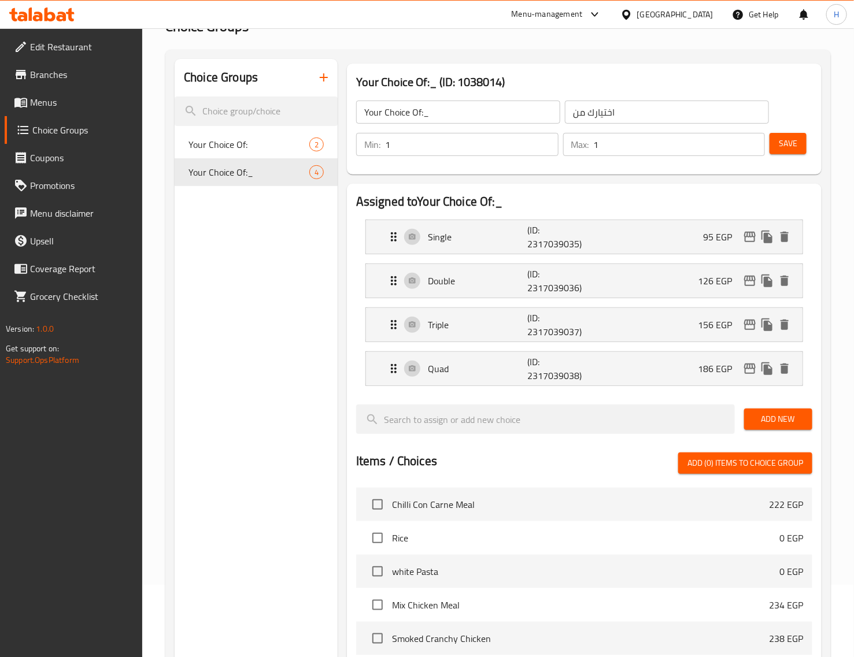
click at [322, 81] on icon "button" at bounding box center [324, 78] width 14 height 14
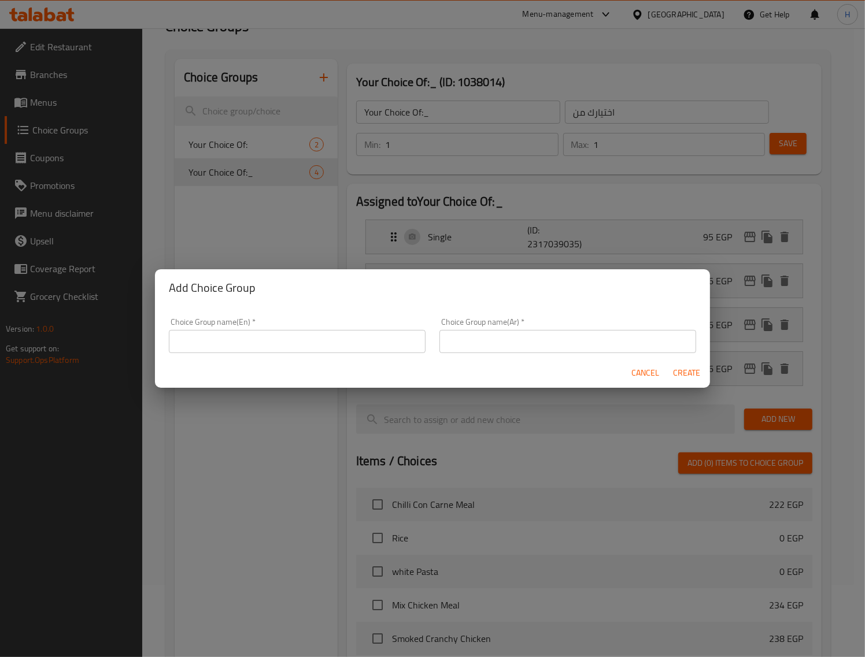
click at [253, 328] on div "Choice Group name(En)   * Choice Group name(En) *" at bounding box center [297, 335] width 257 height 35
click at [255, 336] on input "text" at bounding box center [297, 341] width 257 height 23
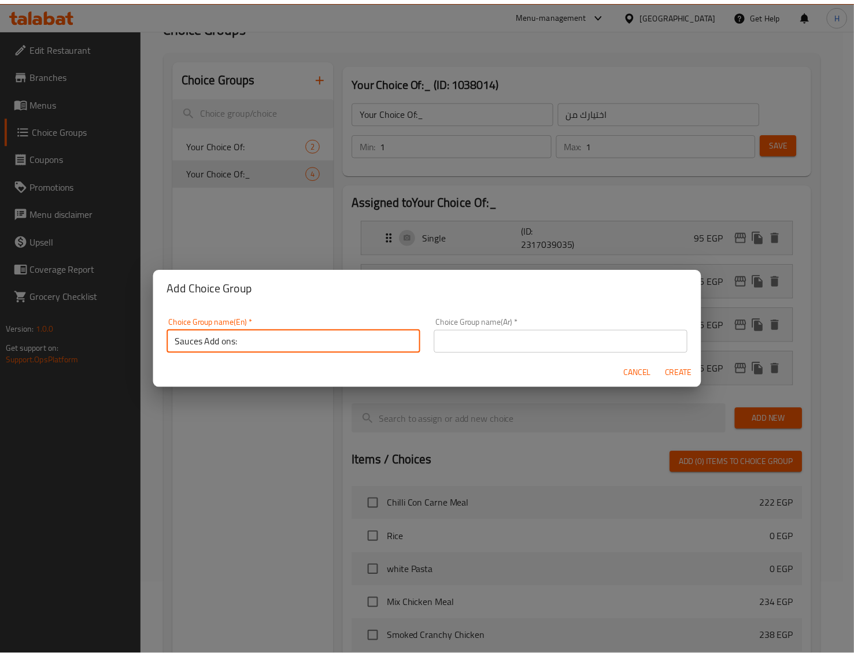
scroll to position [3, 0]
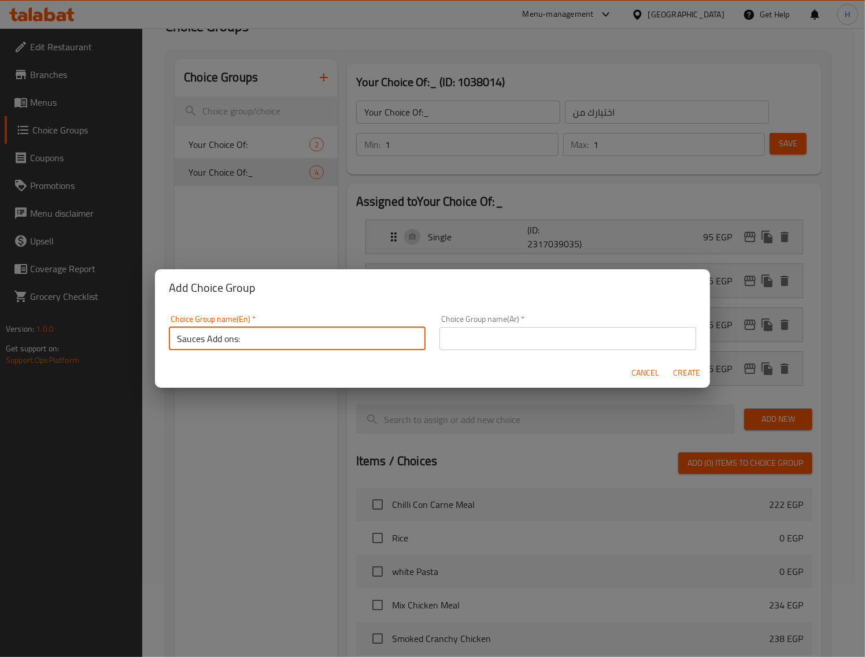
drag, startPoint x: 206, startPoint y: 345, endPoint x: 284, endPoint y: 345, distance: 78.0
click at [284, 345] on input "Sauces Add ons:" at bounding box center [297, 338] width 257 height 23
type input "Sauces:"
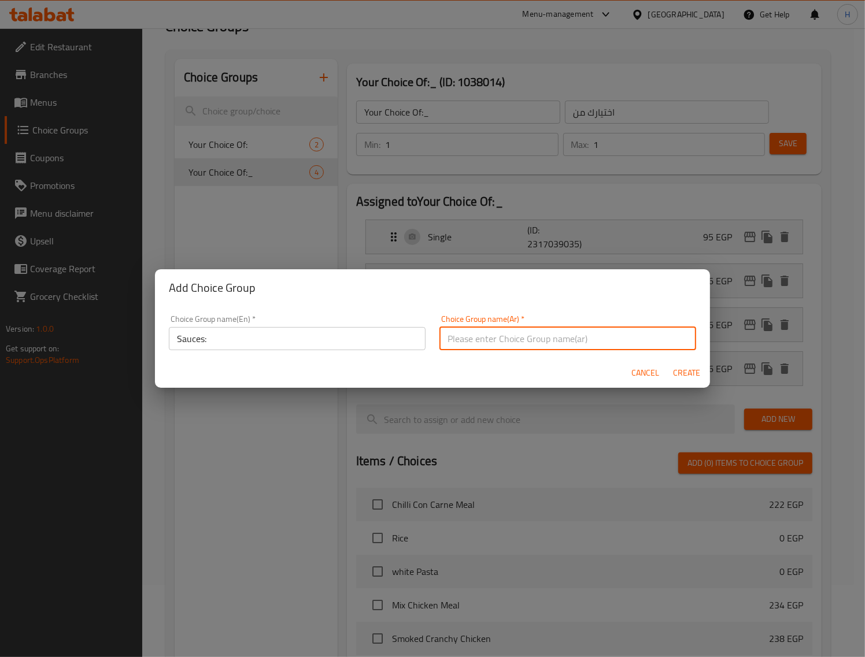
click at [467, 334] on input "text" at bounding box center [567, 338] width 257 height 23
type input "الصوصات"
click at [680, 366] on span "Create" at bounding box center [687, 373] width 28 height 14
type input "Sauces:"
type input "الصوصات"
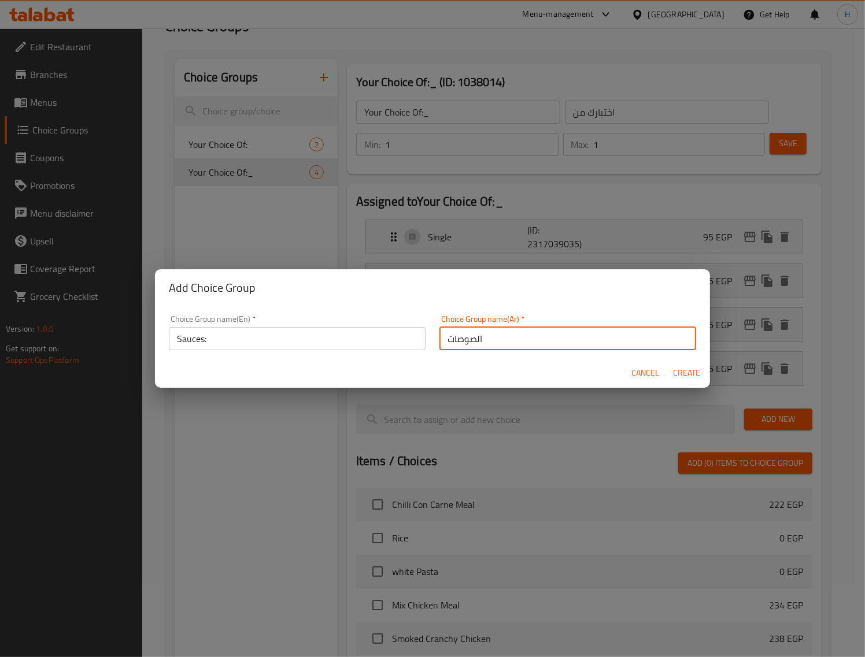
type input "0"
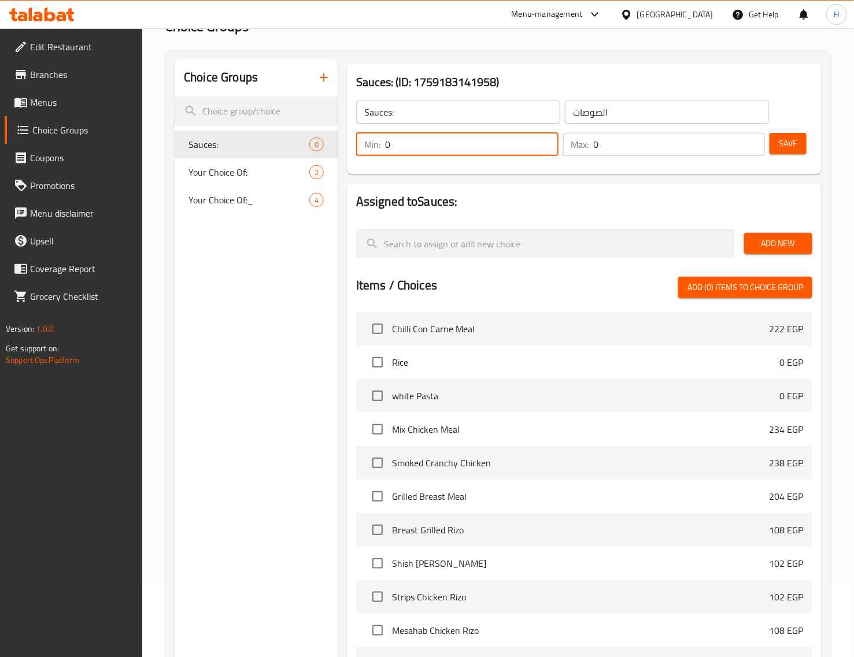
drag, startPoint x: 414, startPoint y: 140, endPoint x: 356, endPoint y: 138, distance: 59.0
click at [356, 138] on div "Min: 0 ​" at bounding box center [457, 144] width 202 height 23
type input "1"
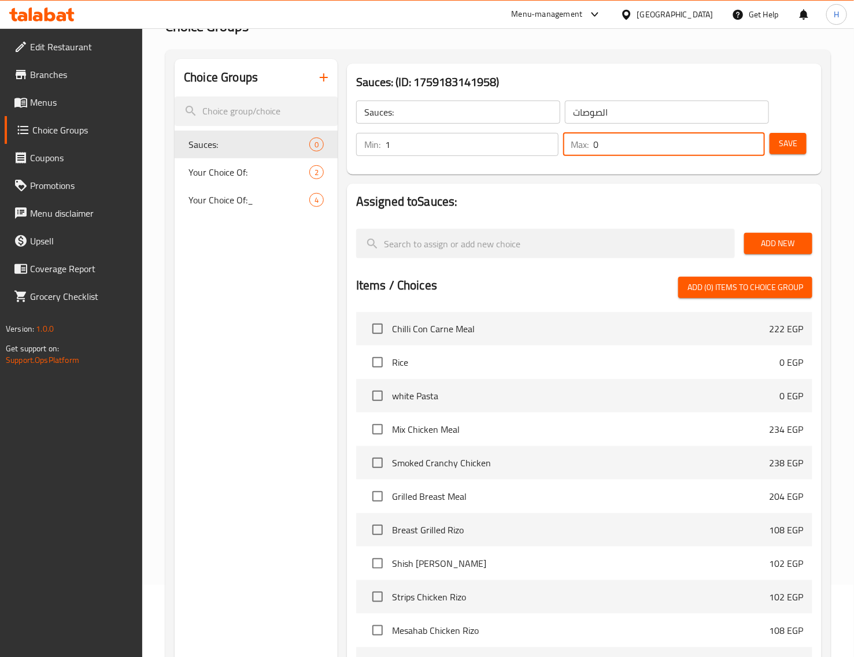
drag, startPoint x: 601, startPoint y: 146, endPoint x: 586, endPoint y: 145, distance: 15.7
click at [586, 145] on div "Max: 0 ​" at bounding box center [664, 144] width 202 height 23
type input "1"
click at [691, 249] on span "Add New" at bounding box center [778, 243] width 50 height 14
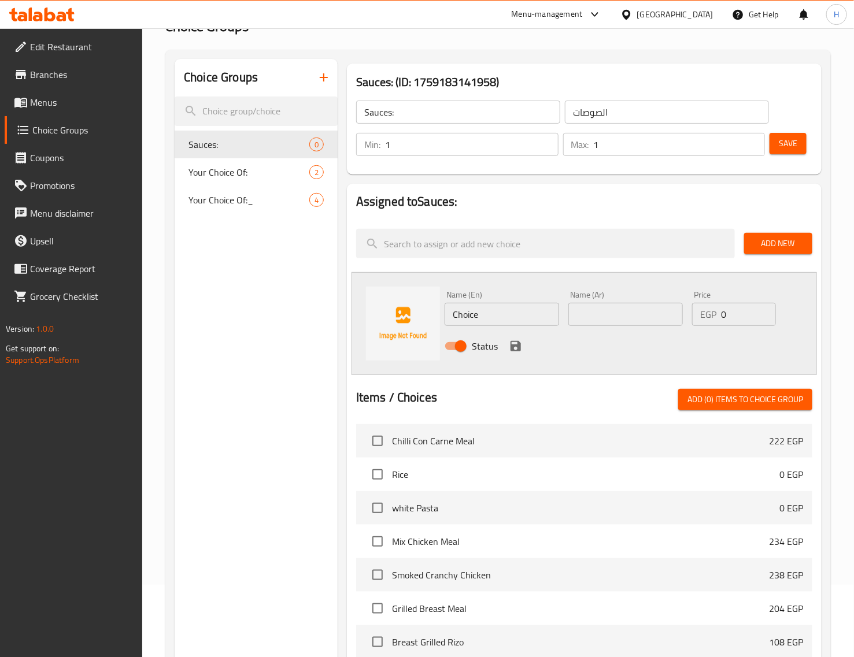
click at [544, 305] on input "Choice" at bounding box center [502, 314] width 114 height 23
click at [596, 305] on input "text" at bounding box center [625, 314] width 114 height 23
type input "بيج تيستى"
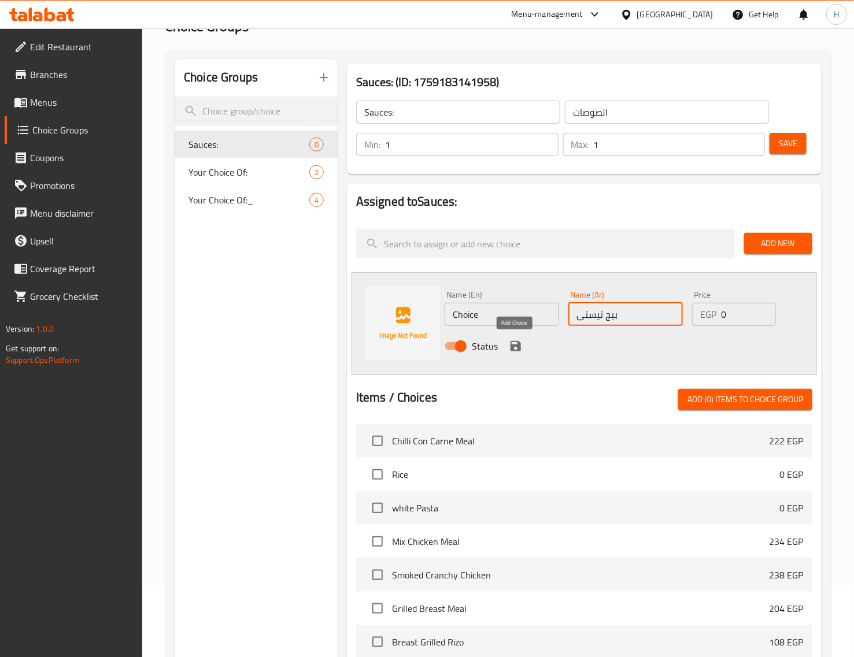
click at [517, 345] on icon "save" at bounding box center [515, 346] width 10 height 10
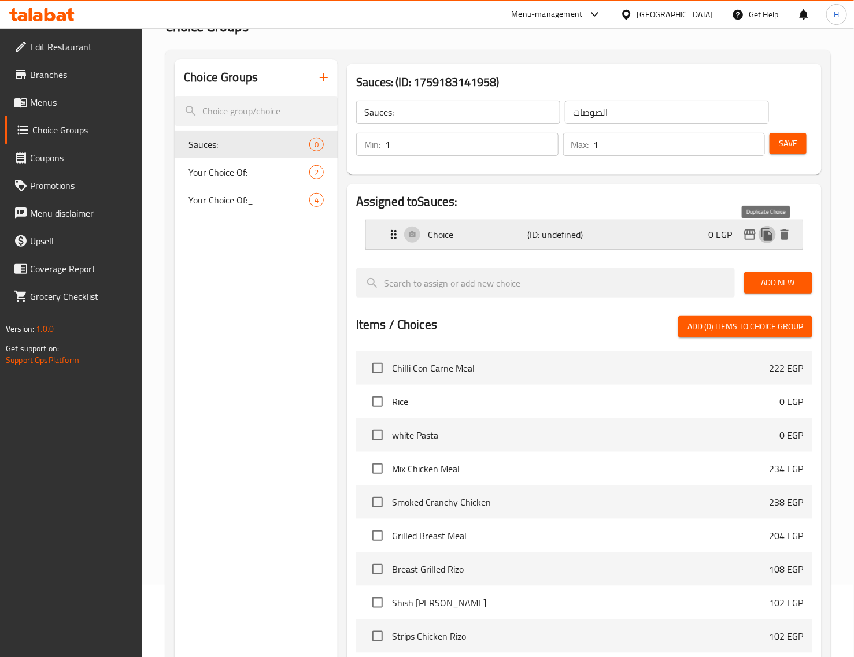
click at [691, 242] on button "duplicate" at bounding box center [766, 234] width 17 height 17
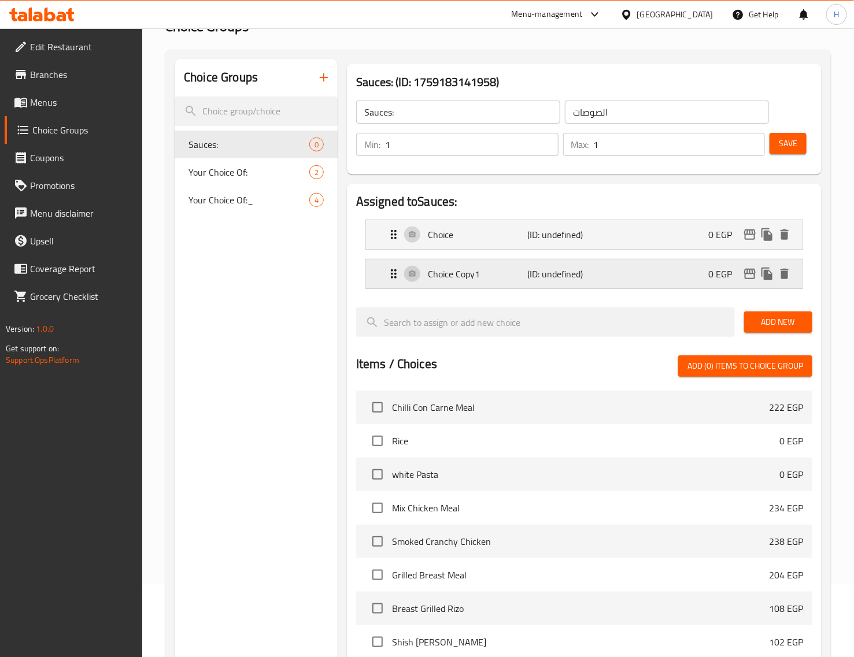
click at [617, 284] on div "Choice Copy1 (ID: undefined) 0 EGP" at bounding box center [588, 274] width 402 height 29
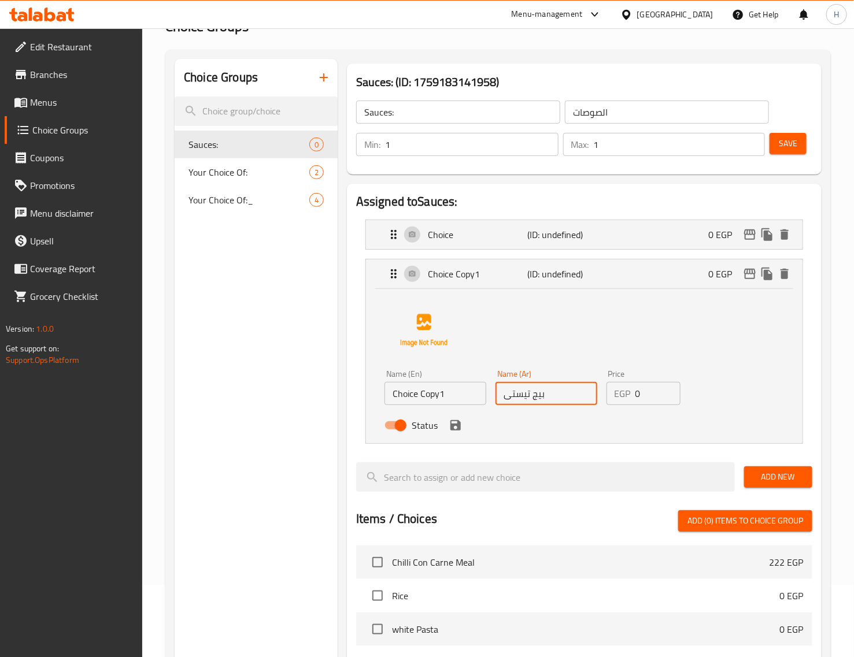
click at [559, 400] on input "بيج تيستى" at bounding box center [546, 393] width 102 height 23
click at [456, 426] on icon "save" at bounding box center [455, 425] width 10 height 10
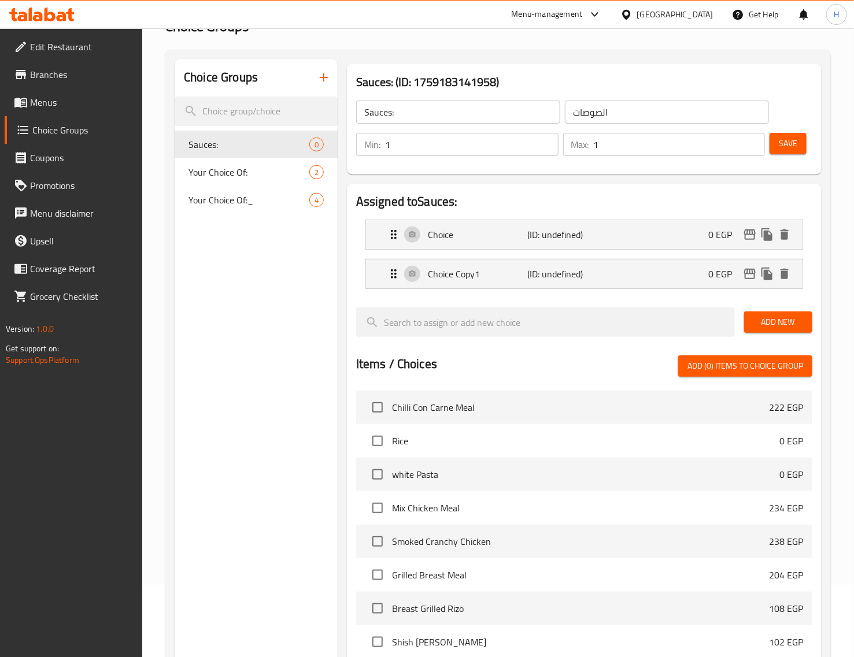
type input "[PERSON_NAME]"
click at [691, 275] on icon "duplicate" at bounding box center [766, 274] width 11 height 13
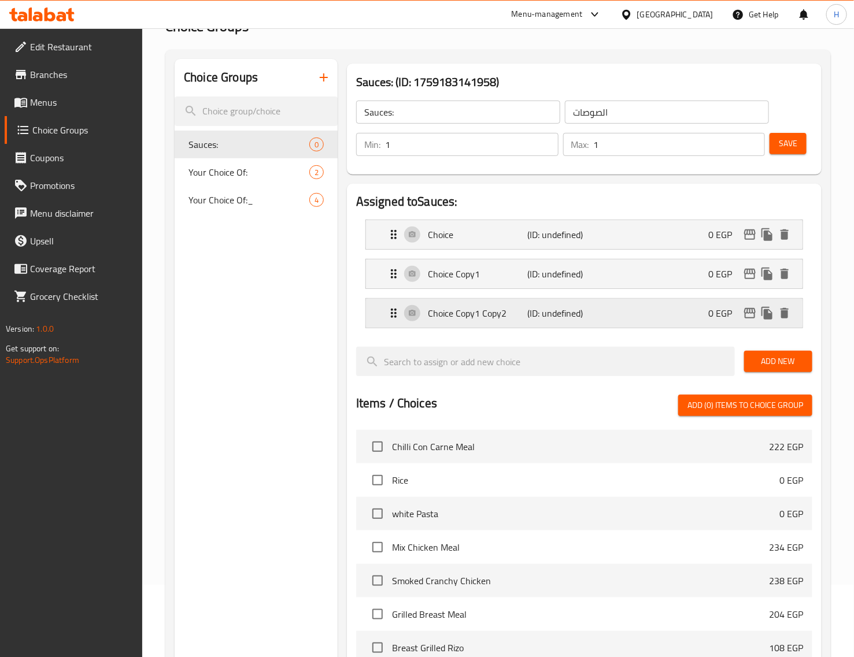
drag, startPoint x: 627, startPoint y: 308, endPoint x: 605, endPoint y: 312, distance: 22.3
click at [627, 309] on div "Choice Copy1 Copy2 (ID: undefined) 0 EGP" at bounding box center [588, 313] width 402 height 29
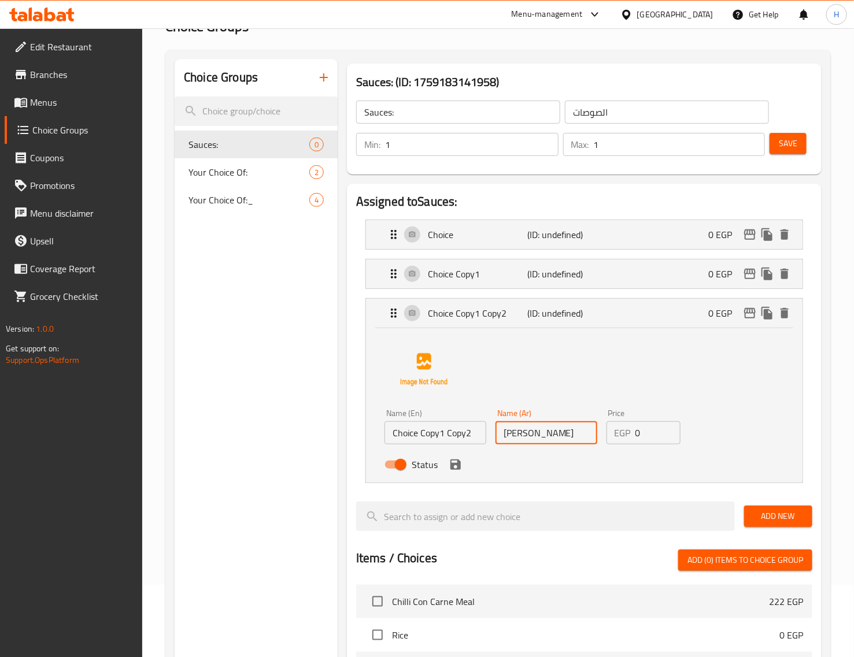
click at [540, 442] on input "[PERSON_NAME]" at bounding box center [546, 432] width 102 height 23
type input "رانش"
click at [451, 430] on input "Choice Copy1 Copy2" at bounding box center [435, 432] width 102 height 23
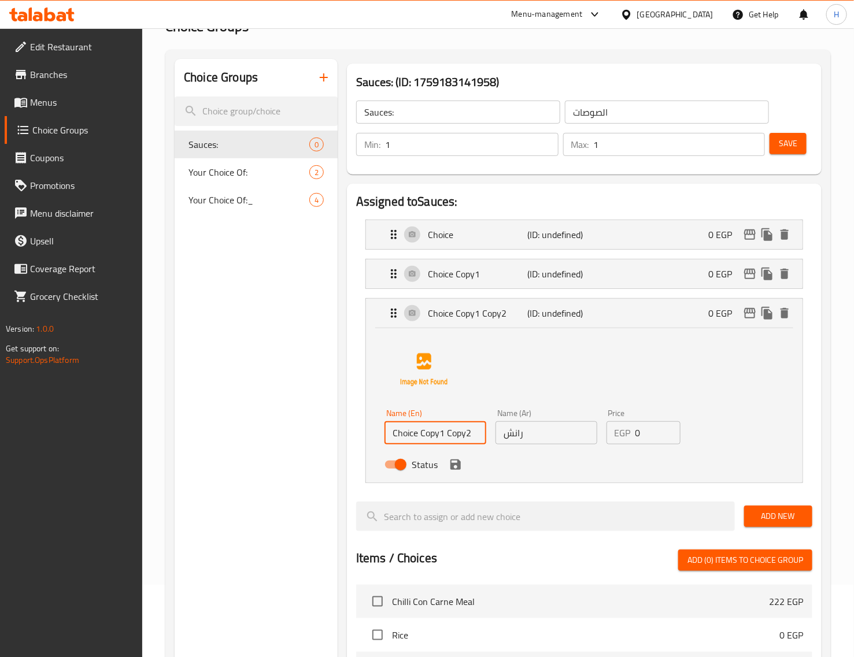
click at [451, 430] on input "Choice Copy1 Copy2" at bounding box center [435, 432] width 102 height 23
click at [564, 460] on div "Status" at bounding box center [546, 464] width 333 height 31
click at [575, 458] on div "Status" at bounding box center [546, 464] width 333 height 31
click at [509, 384] on div "Name (En) Ranch Name (En) Name (Ar) رانش Name (Ar) Price EGP 0 Price Status" at bounding box center [583, 403] width 399 height 145
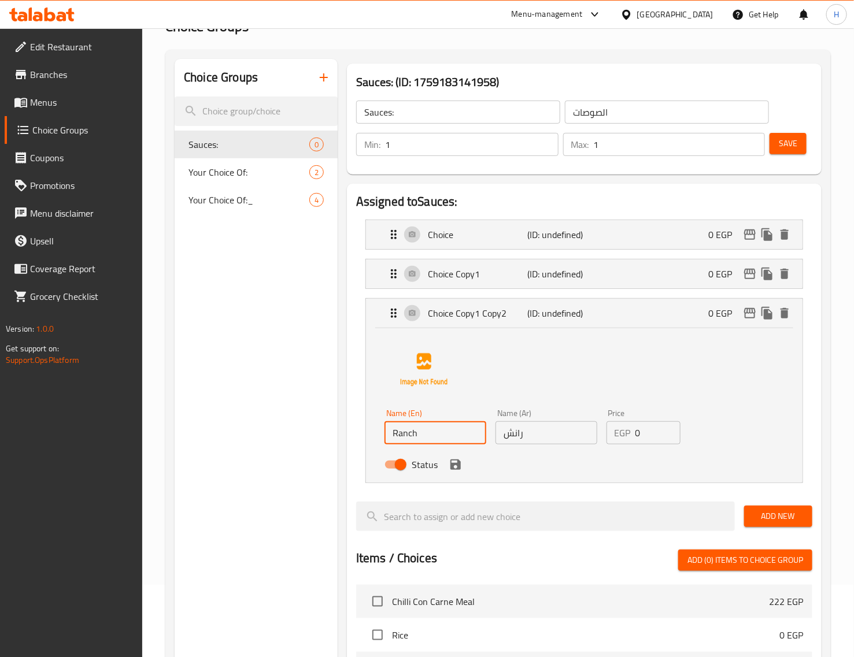
click at [603, 475] on div "Status" at bounding box center [546, 464] width 333 height 31
drag, startPoint x: 417, startPoint y: 438, endPoint x: 506, endPoint y: 441, distance: 89.1
click at [506, 441] on div "Name (En) Ranch - Barbecue Sauce Name (En) Name (Ar) رانش Name (Ar) Price EGP 0…" at bounding box center [546, 443] width 333 height 76
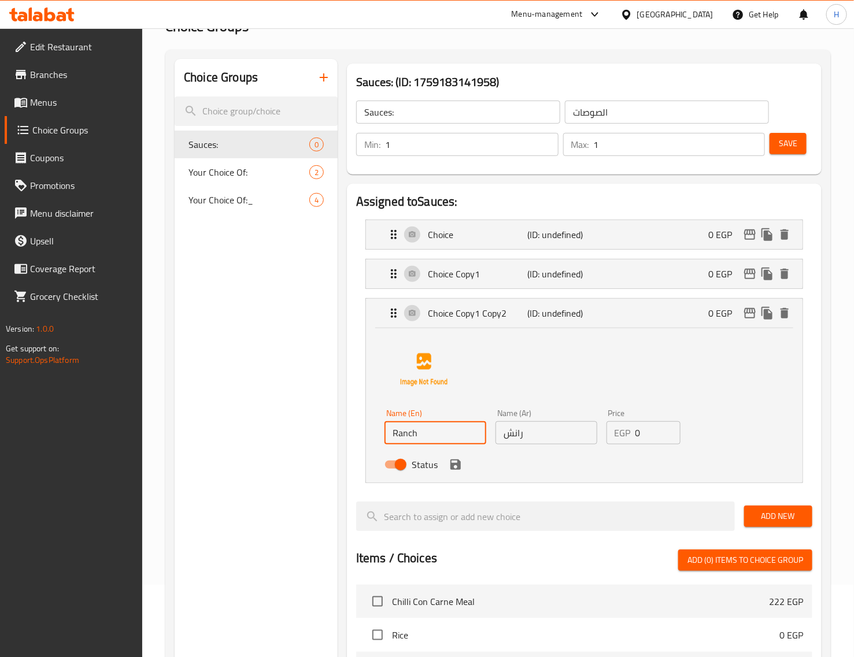
drag, startPoint x: 373, startPoint y: 458, endPoint x: 382, endPoint y: 461, distance: 8.6
click at [373, 458] on div "Name (En) Ranch Name (En) Name (Ar) رانش Name (Ar) Price EGP 0 Price Status" at bounding box center [584, 405] width 436 height 154
click at [452, 468] on icon "save" at bounding box center [455, 465] width 10 height 10
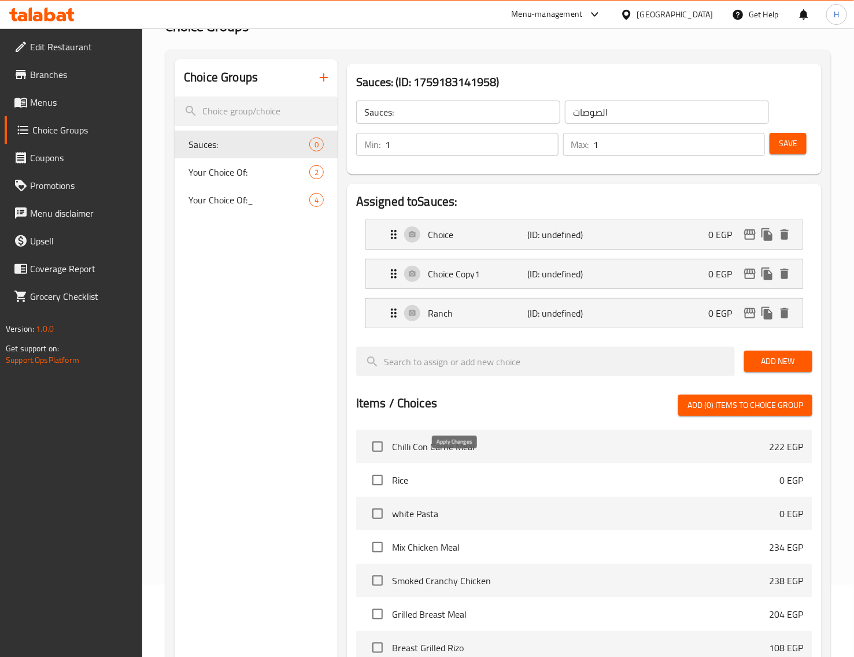
type input "Ranch"
click at [502, 273] on p "Choice Copy1" at bounding box center [478, 274] width 100 height 14
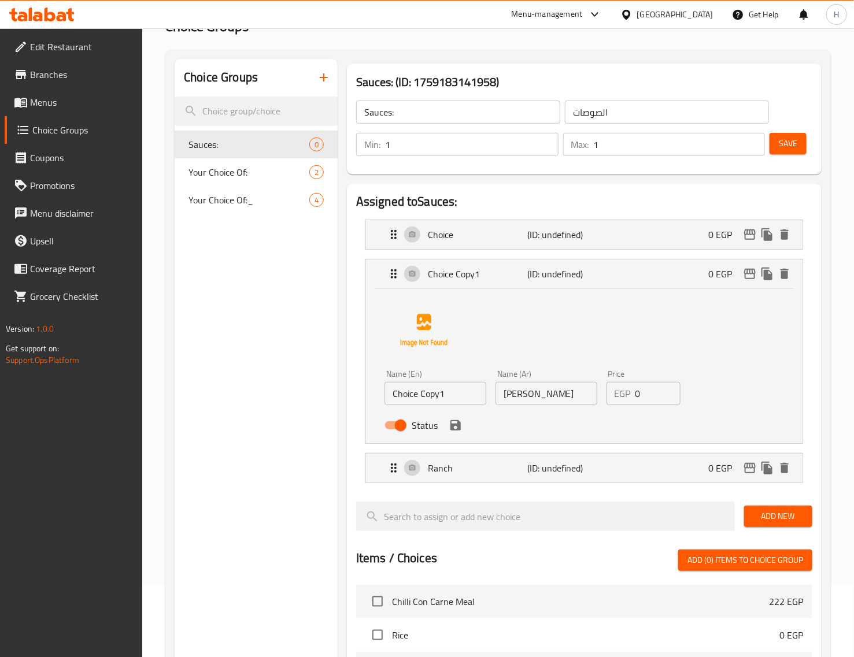
click at [441, 397] on input "Choice Copy1" at bounding box center [435, 393] width 102 height 23
drag, startPoint x: 432, startPoint y: 394, endPoint x: 437, endPoint y: 400, distance: 8.2
click at [431, 394] on input "sweet chili" at bounding box center [435, 393] width 102 height 23
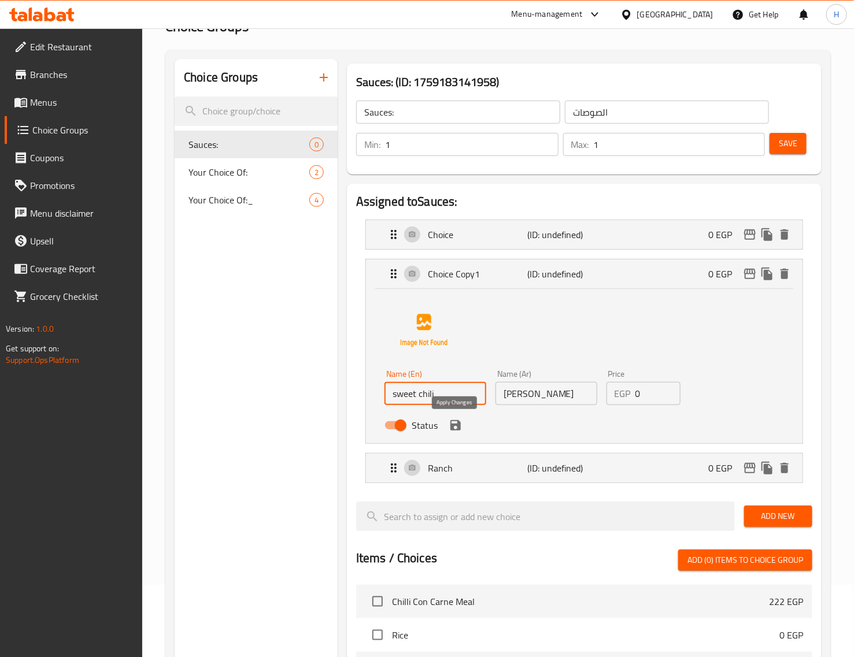
click at [456, 423] on icon "save" at bounding box center [456, 426] width 14 height 14
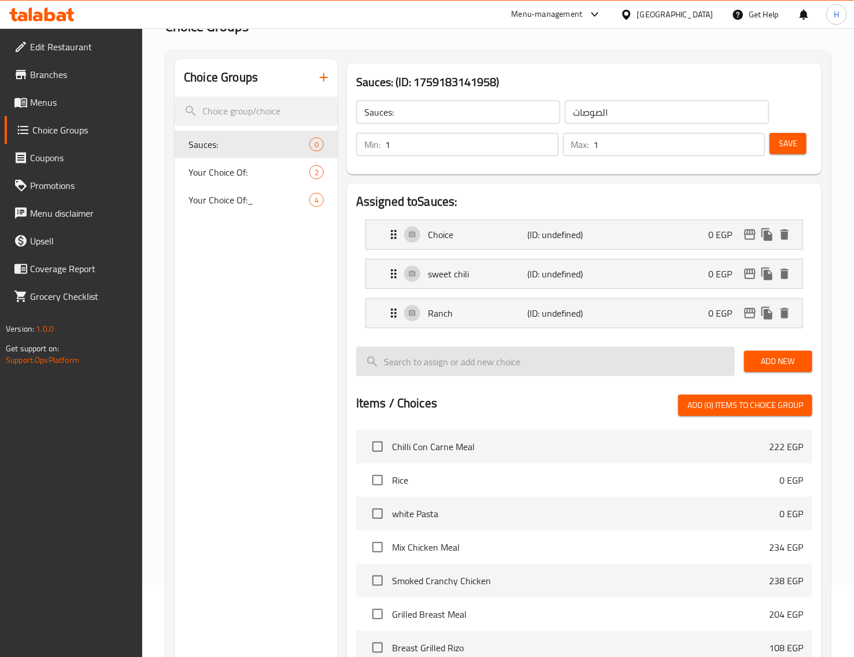
type input "sweet chili"
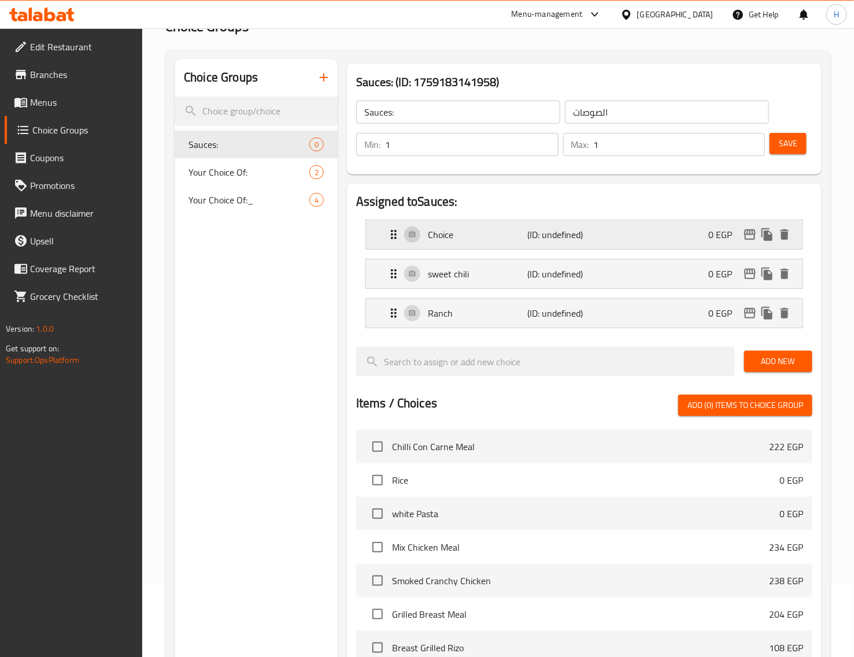
click at [475, 240] on p "Choice" at bounding box center [478, 235] width 100 height 14
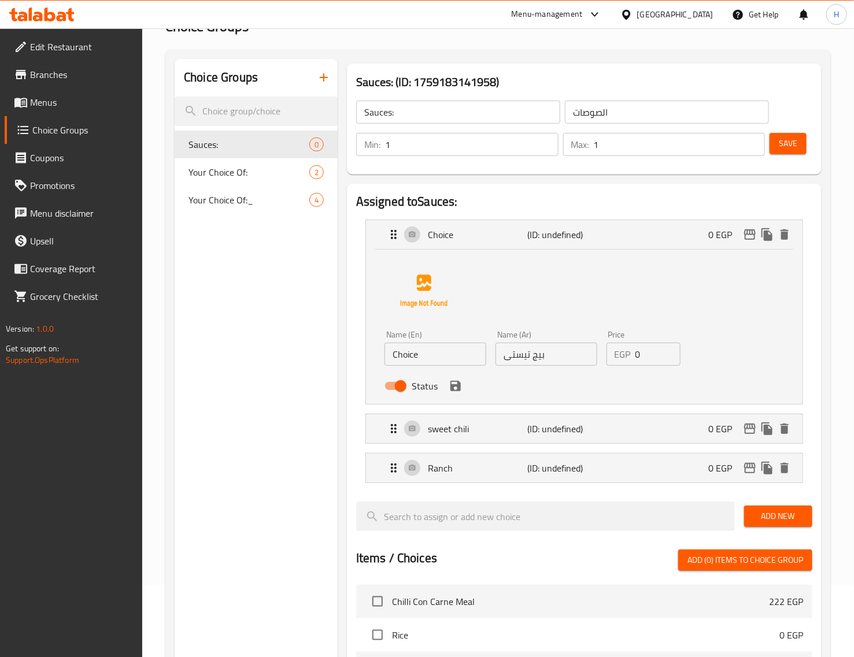
click at [430, 357] on input "Choice" at bounding box center [435, 354] width 102 height 23
click at [457, 391] on icon "save" at bounding box center [456, 386] width 14 height 14
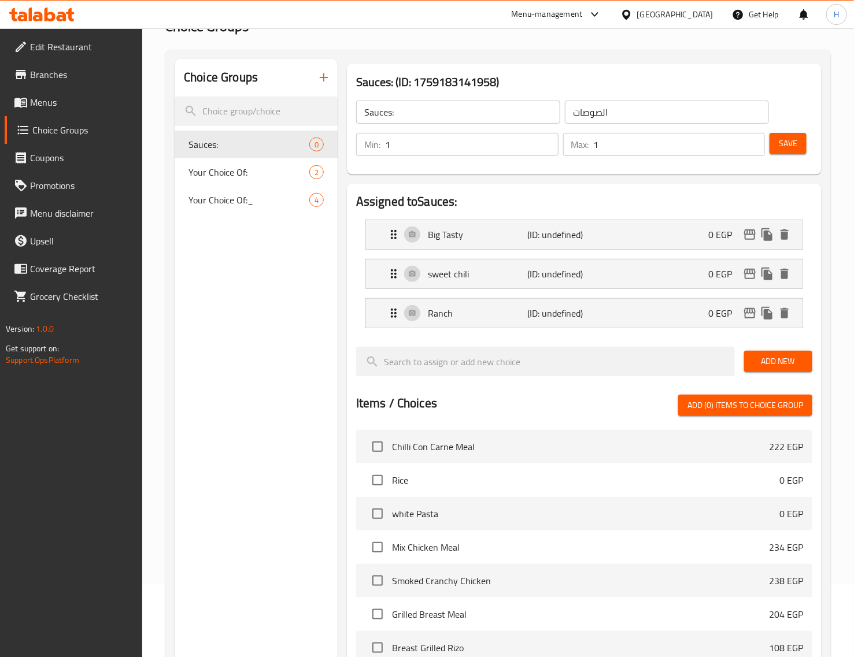
type input "Big Tasty"
click at [691, 152] on button "Save" at bounding box center [787, 143] width 37 height 21
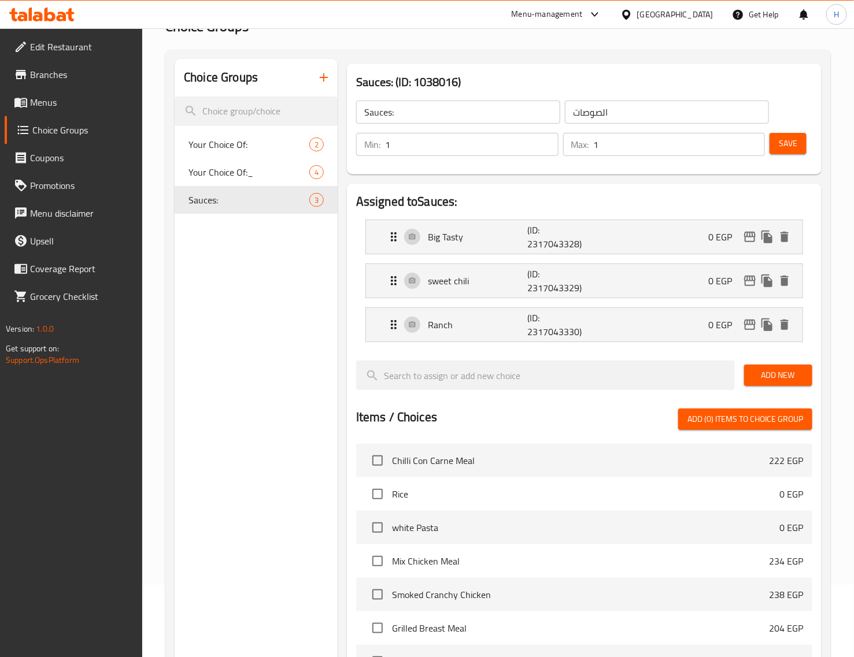
click at [58, 94] on link "Menus" at bounding box center [74, 102] width 138 height 28
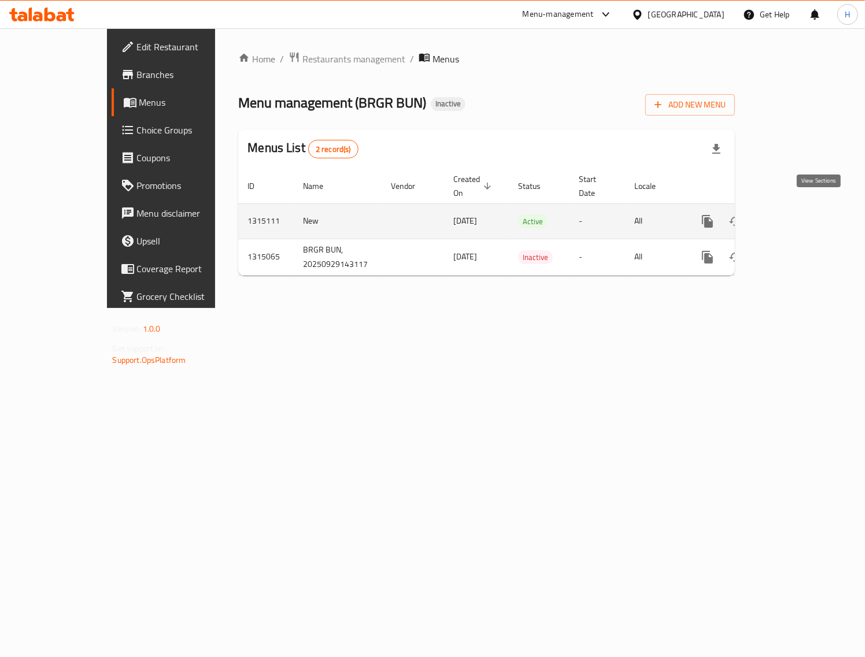
click at [691, 214] on icon "enhanced table" at bounding box center [791, 221] width 14 height 14
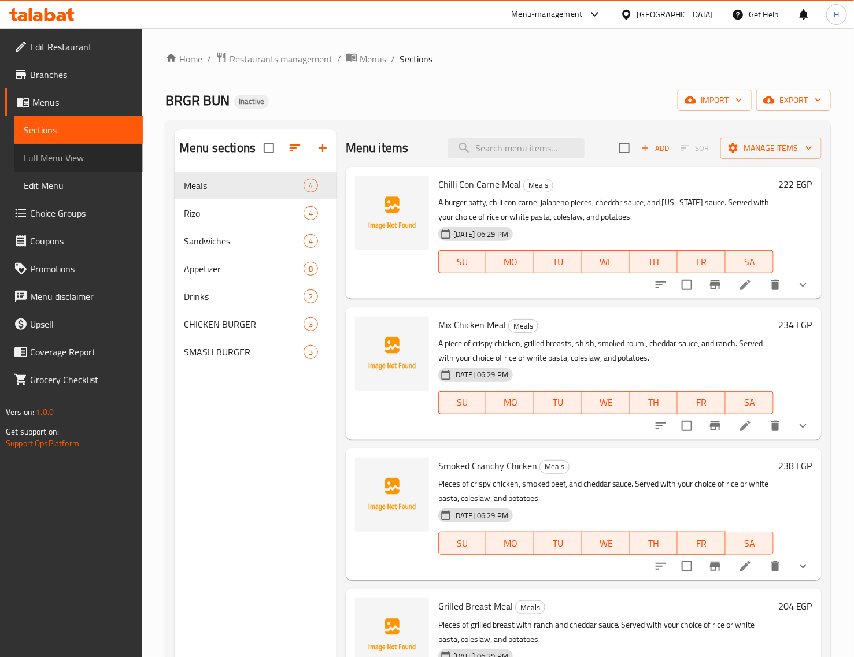
click at [56, 156] on span "Full Menu View" at bounding box center [79, 158] width 110 height 14
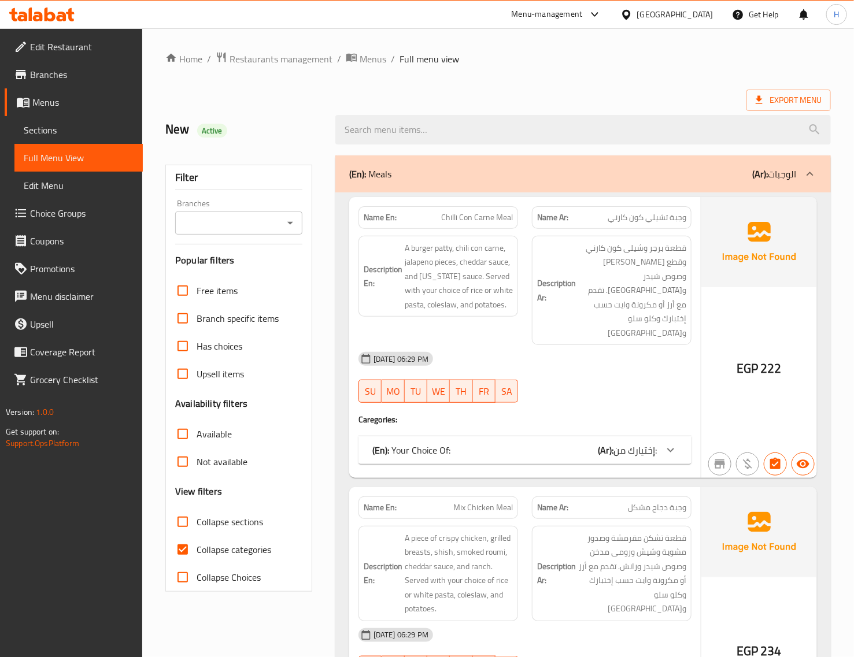
click at [181, 524] on input "Collapse sections" at bounding box center [183, 522] width 28 height 28
checkbox input "true"
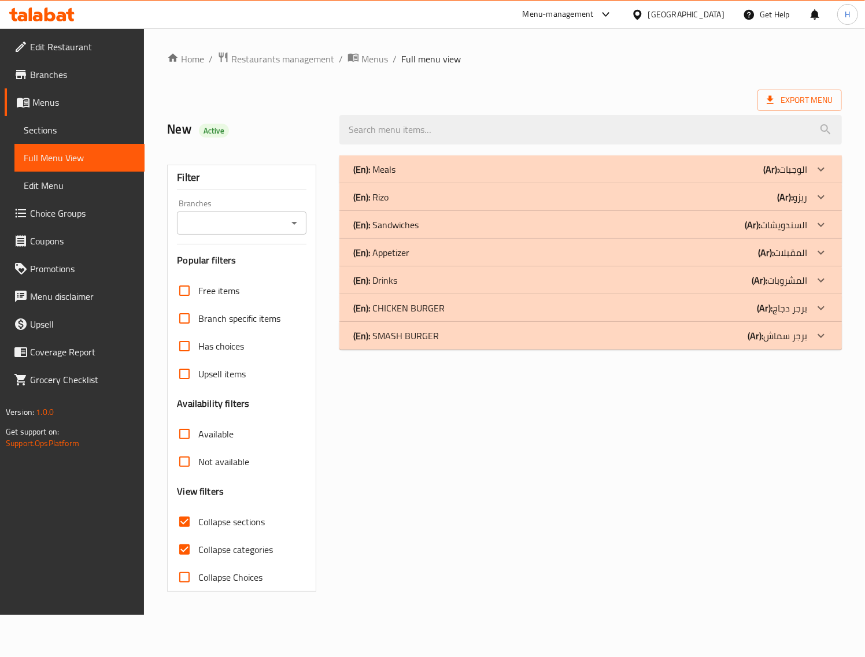
click at [614, 333] on div "(En): SMASH BURGER (Ar): برجر سماش" at bounding box center [580, 336] width 454 height 14
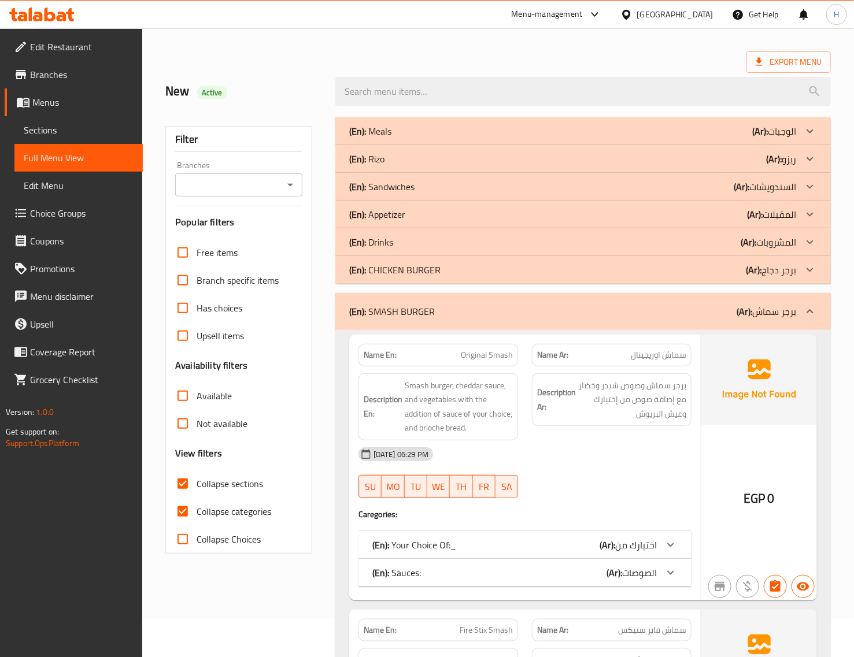
scroll to position [72, 0]
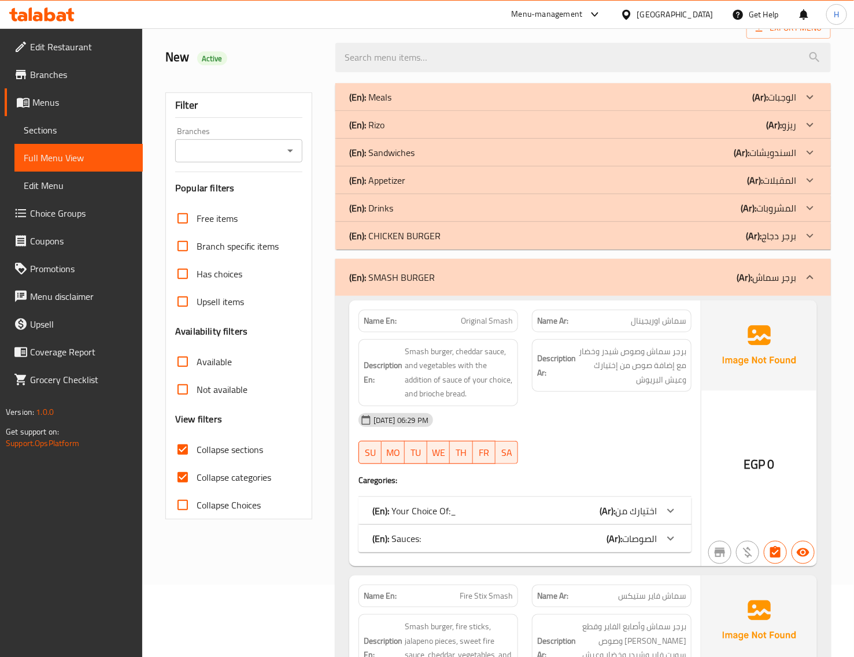
click at [186, 479] on input "Collapse categories" at bounding box center [183, 478] width 28 height 28
checkbox input "false"
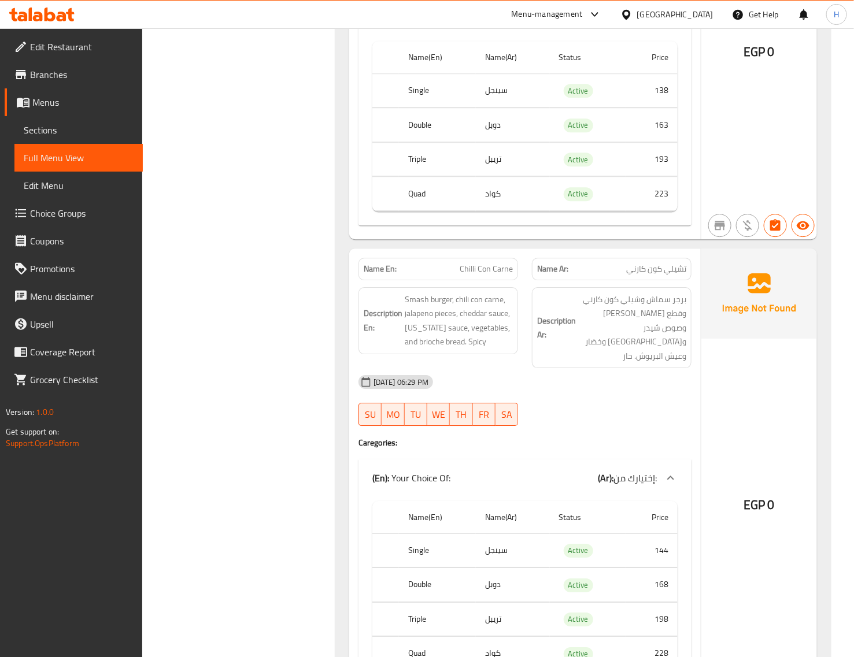
scroll to position [1301, 0]
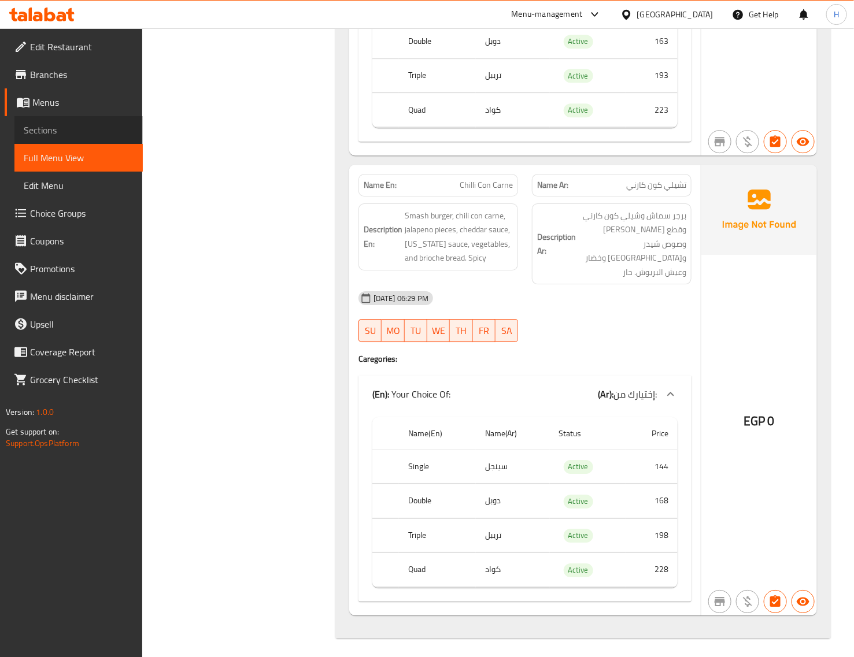
click at [53, 128] on span "Sections" at bounding box center [79, 130] width 110 height 14
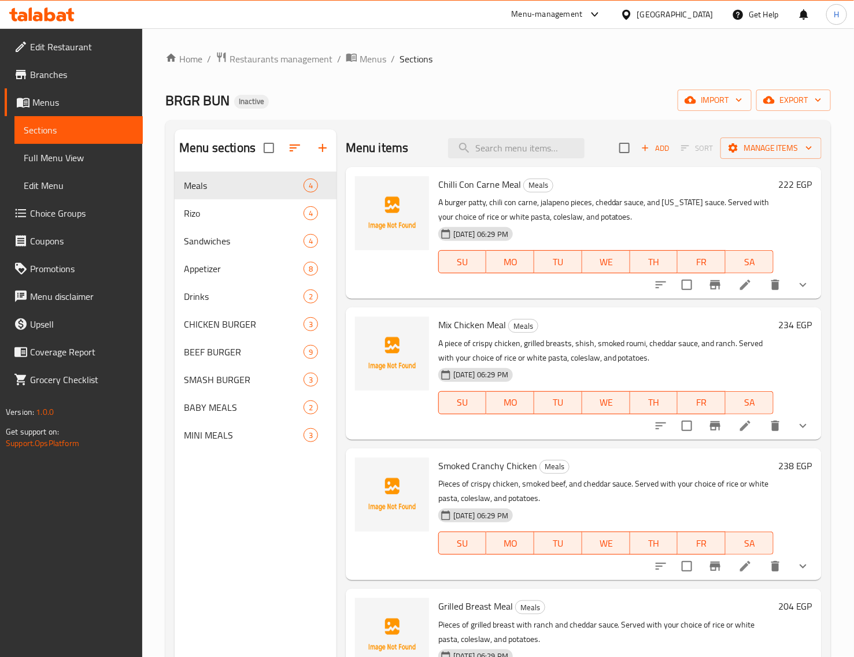
click at [88, 159] on span "Full Menu View" at bounding box center [79, 158] width 110 height 14
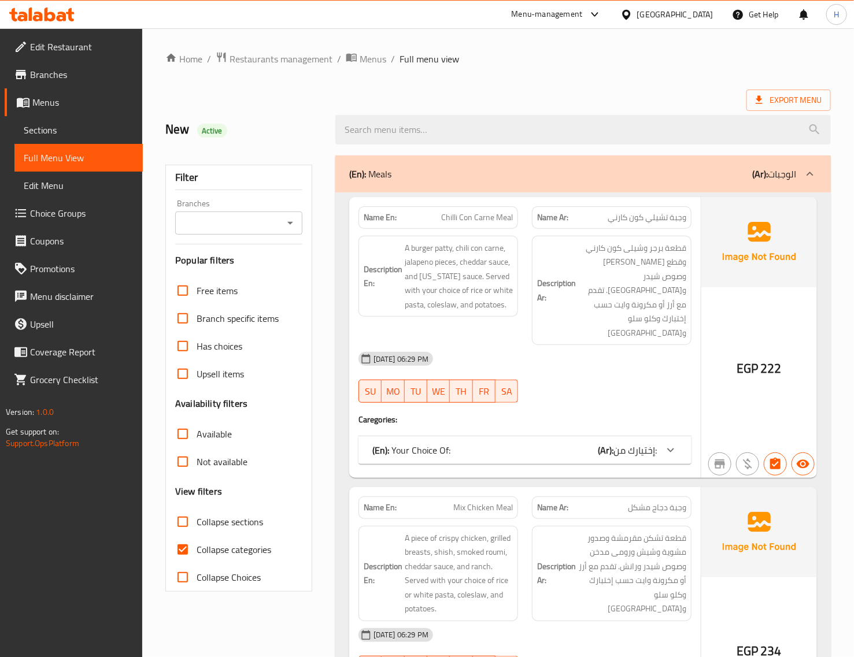
click at [186, 526] on input "Collapse sections" at bounding box center [183, 522] width 28 height 28
checkbox input "true"
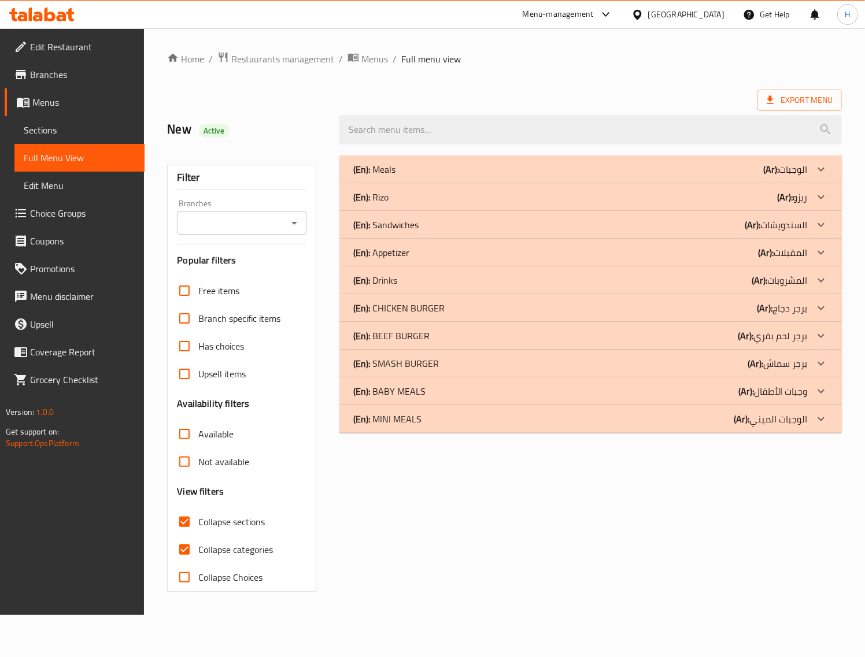
click at [188, 554] on input "Collapse categories" at bounding box center [185, 550] width 28 height 28
checkbox input "false"
click at [691, 430] on div "(En): MINI MEALS (Ar): الوجبات الميني" at bounding box center [590, 419] width 502 height 28
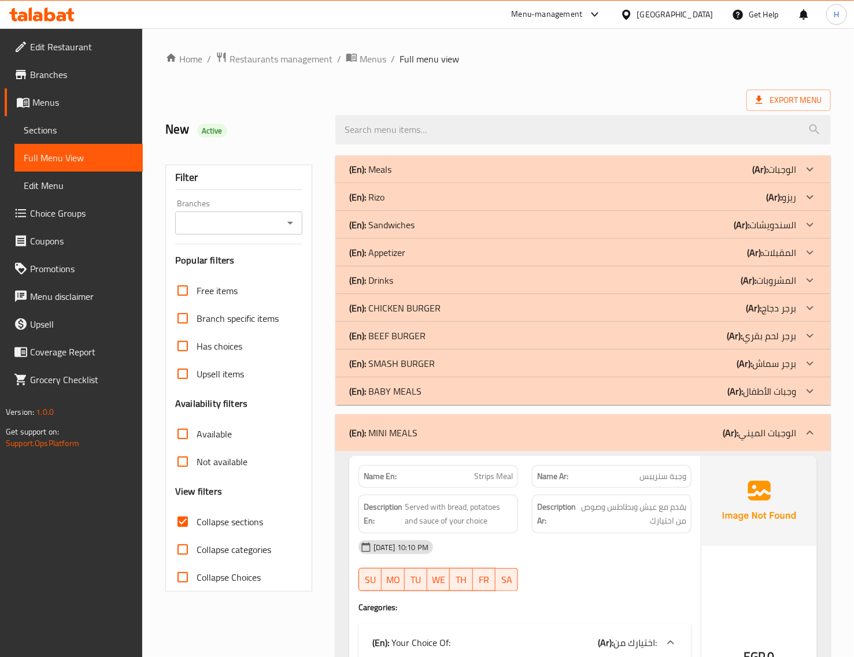
click at [691, 399] on div "(En): BABY MEALS (Ar): وجبات الأطفال" at bounding box center [582, 391] width 495 height 28
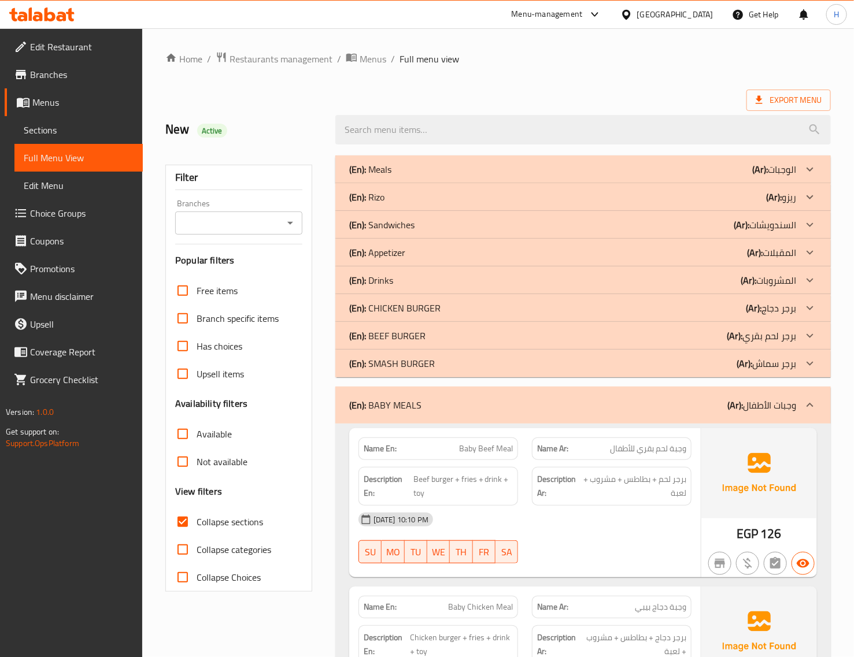
click at [691, 368] on div "(En): SMASH BURGER (Ar): برجر سماش" at bounding box center [572, 364] width 447 height 14
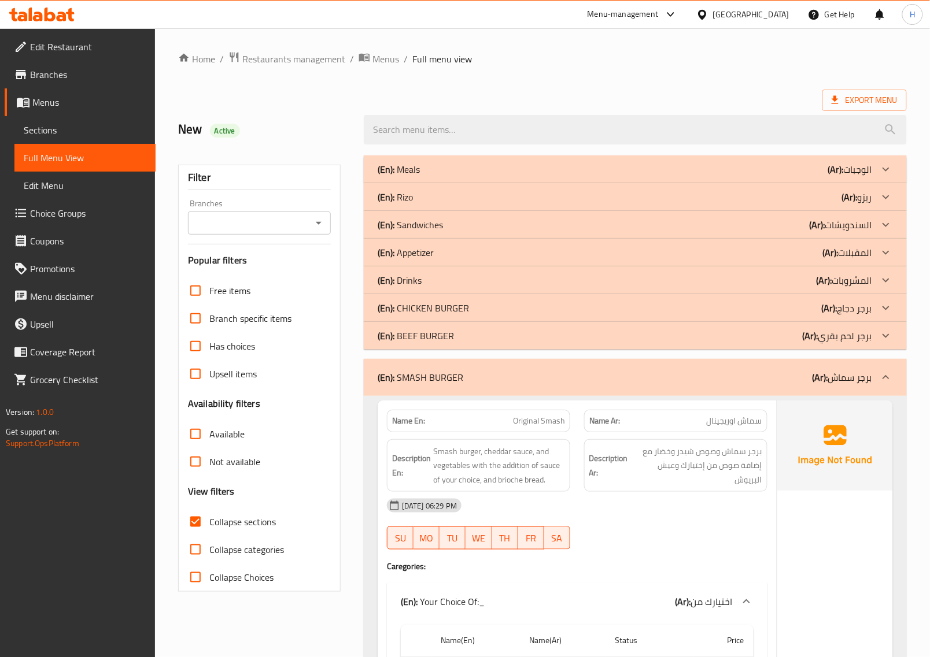
click at [552, 391] on div "(En): SMASH BURGER (Ar): برجر سماش" at bounding box center [635, 377] width 543 height 37
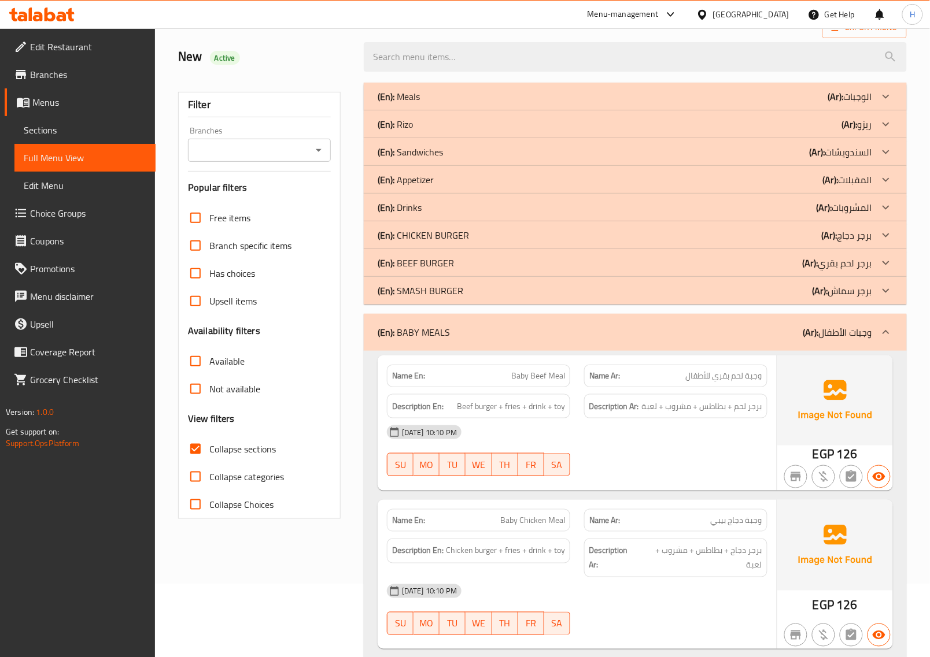
scroll to position [72, 0]
click at [691, 257] on div "(En): BEEF BURGER (Ar): برجر لحم بقري" at bounding box center [624, 264] width 494 height 14
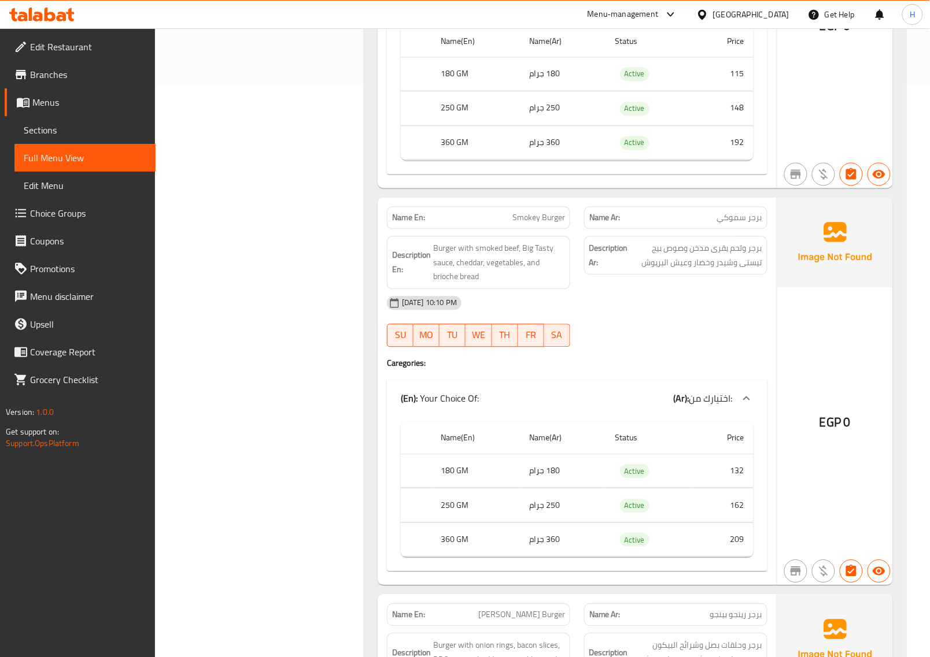
scroll to position [578, 0]
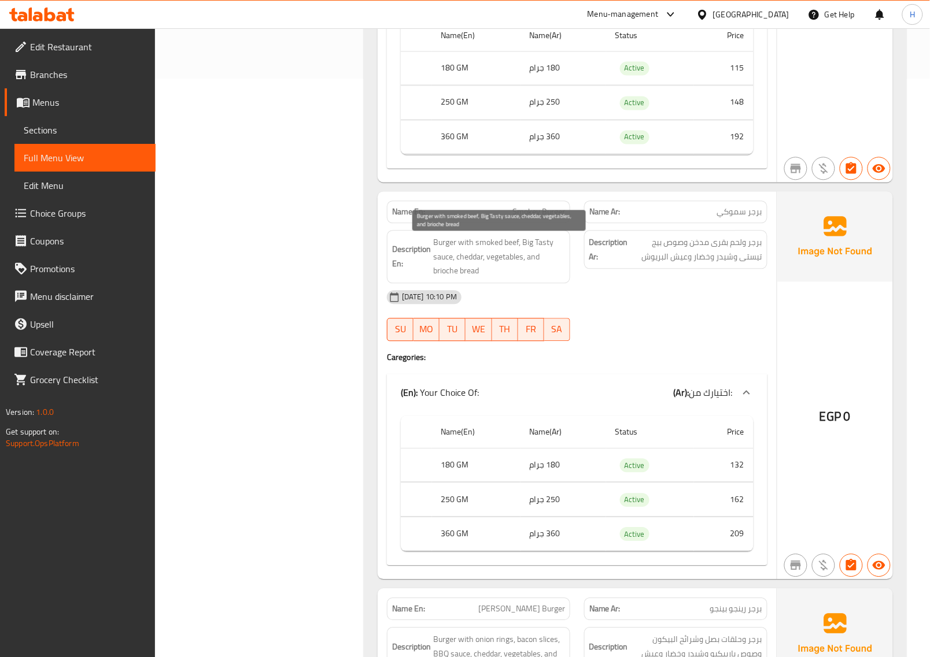
click at [516, 259] on span "Burger with smoked beef, Big Tasty sauce, cheddar, vegetables, and brioche bread" at bounding box center [499, 257] width 132 height 43
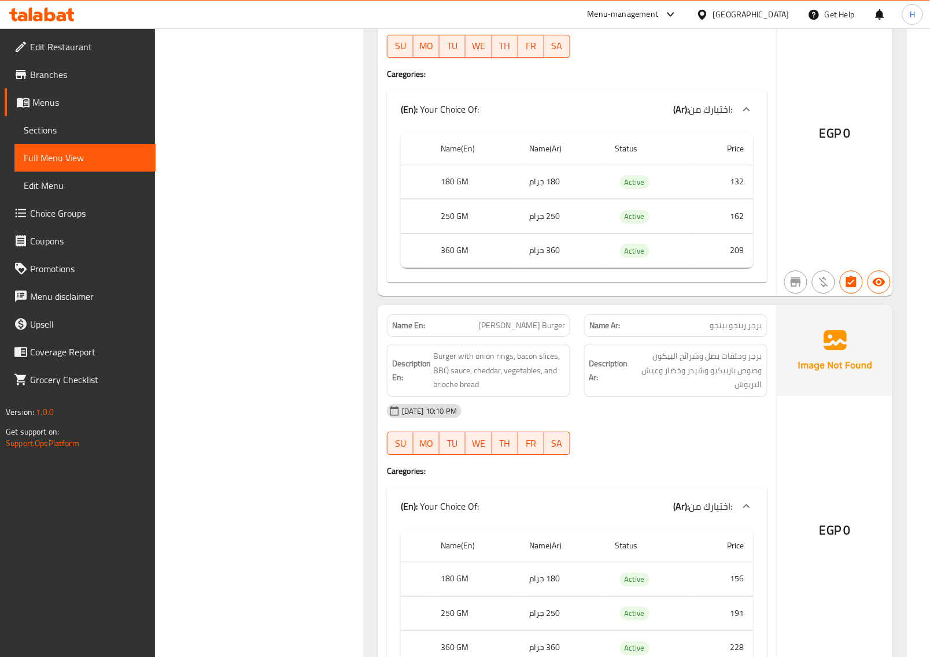
scroll to position [867, 0]
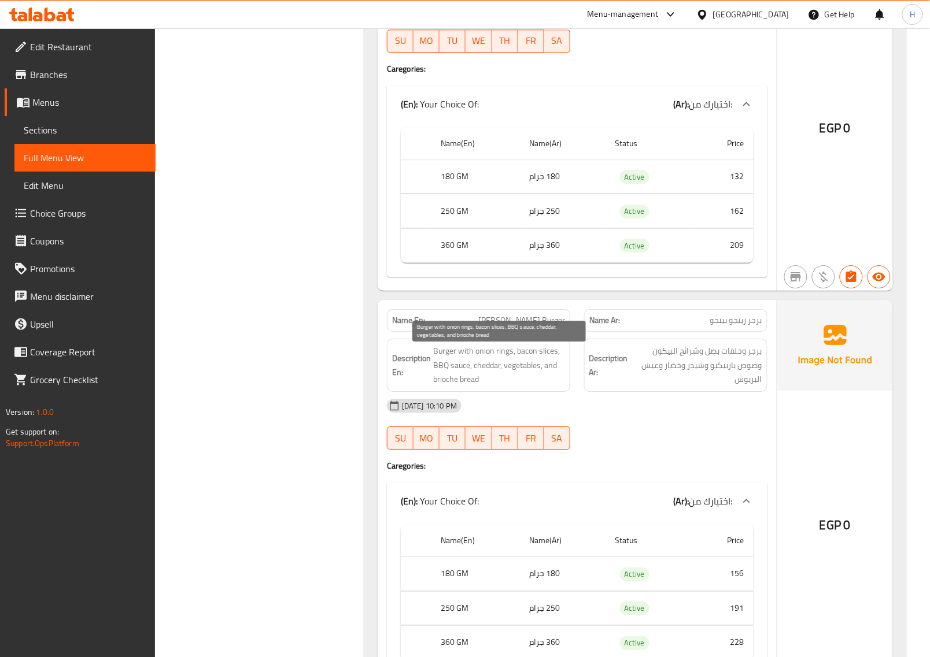
click at [486, 359] on span "Burger with onion rings, bacon slices, BBQ sauce, cheddar, vegetables, and brio…" at bounding box center [499, 365] width 132 height 43
click at [522, 325] on span "Ringo Bingo Burger" at bounding box center [521, 320] width 87 height 12
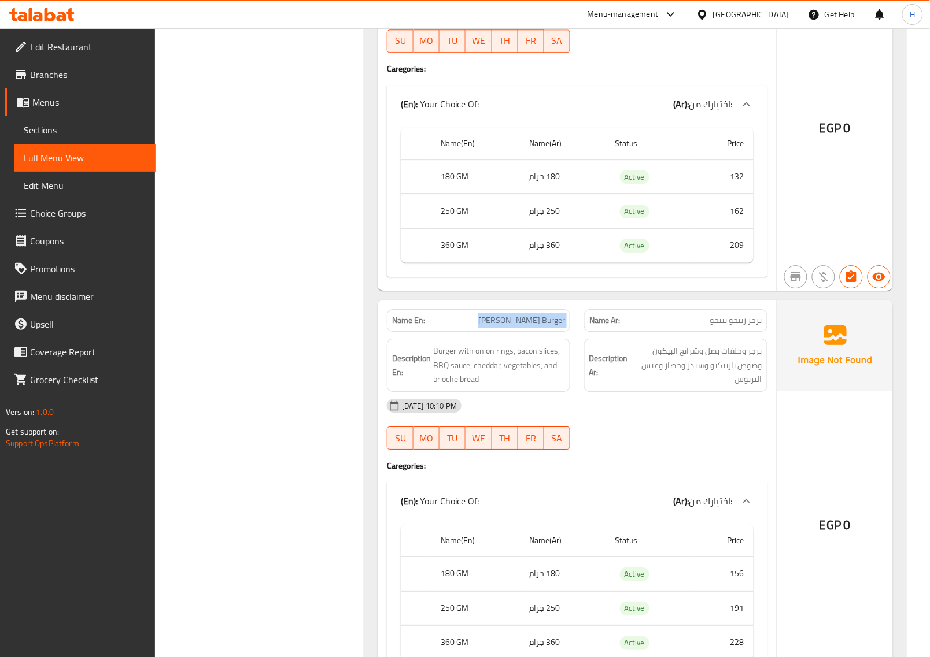
click at [522, 325] on span "Ringo Bingo Burger" at bounding box center [521, 320] width 87 height 12
copy span "Ringo Bingo Burger"
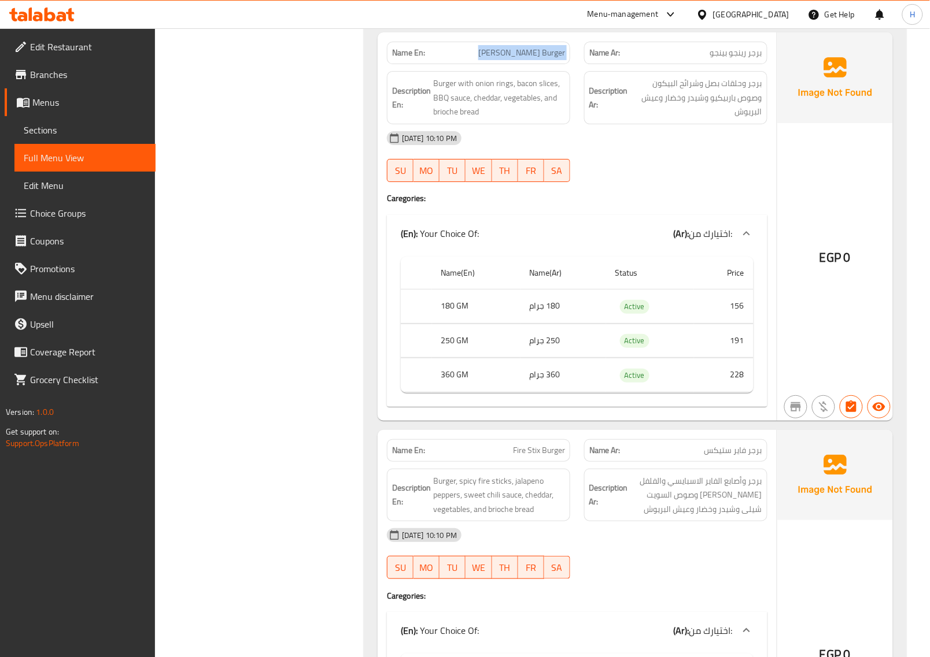
scroll to position [1156, 0]
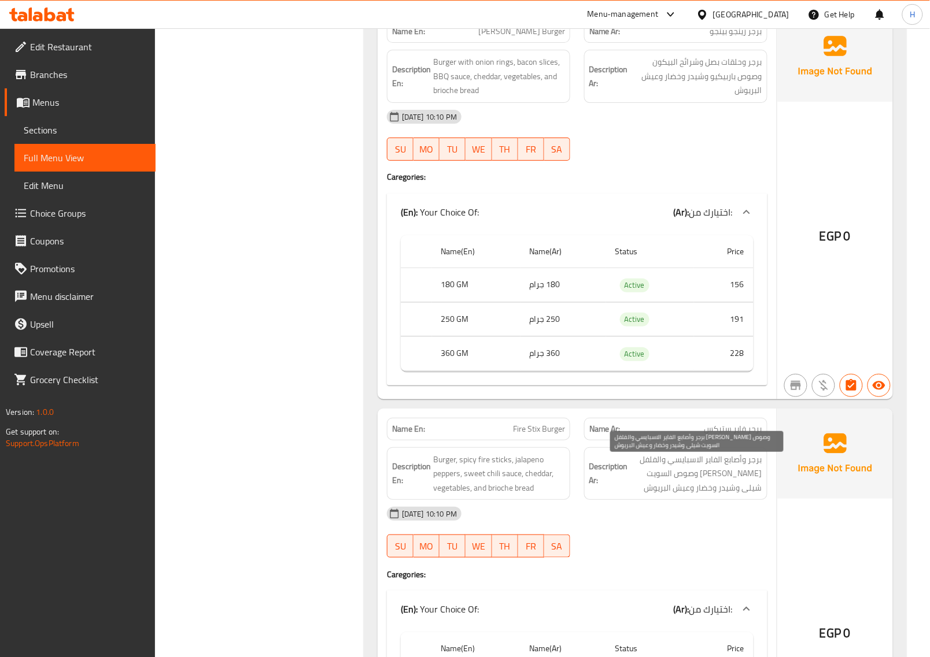
click at [691, 469] on span "برجر وأصابع الفاير الاسبايسي والفلفل [PERSON_NAME] وصوص السويت شيلى وشيدر وخضار…" at bounding box center [696, 474] width 132 height 43
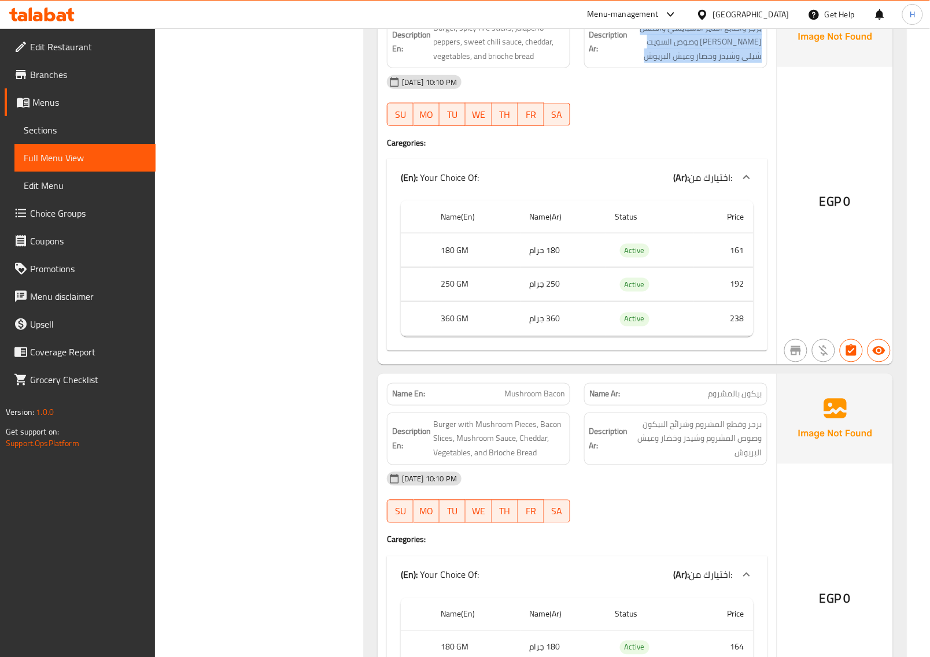
scroll to position [1590, 0]
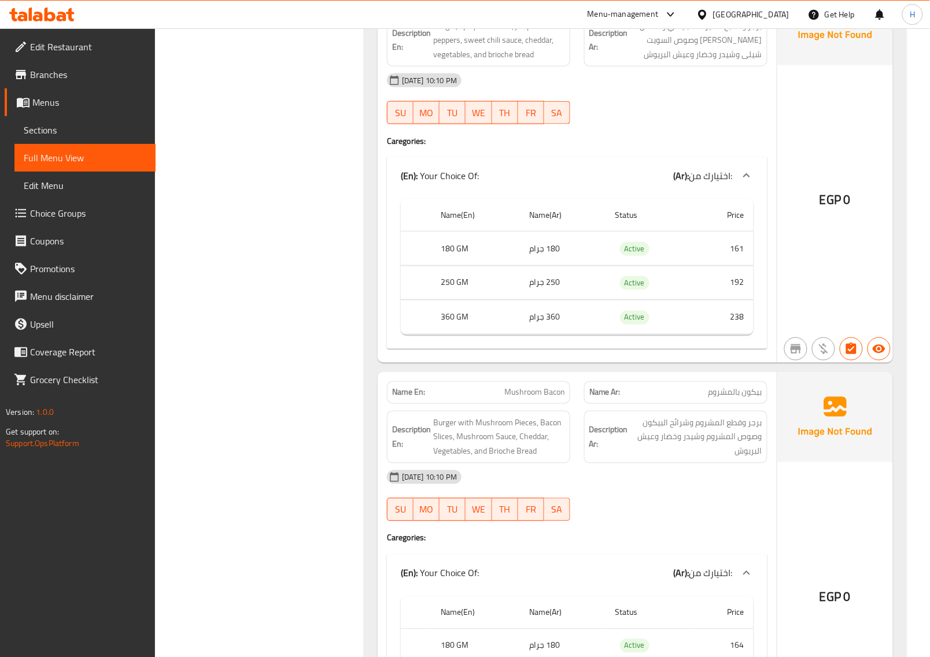
click at [551, 399] on span "Mushroom Bacon" at bounding box center [534, 393] width 61 height 12
copy span "Mushroom Bacon"
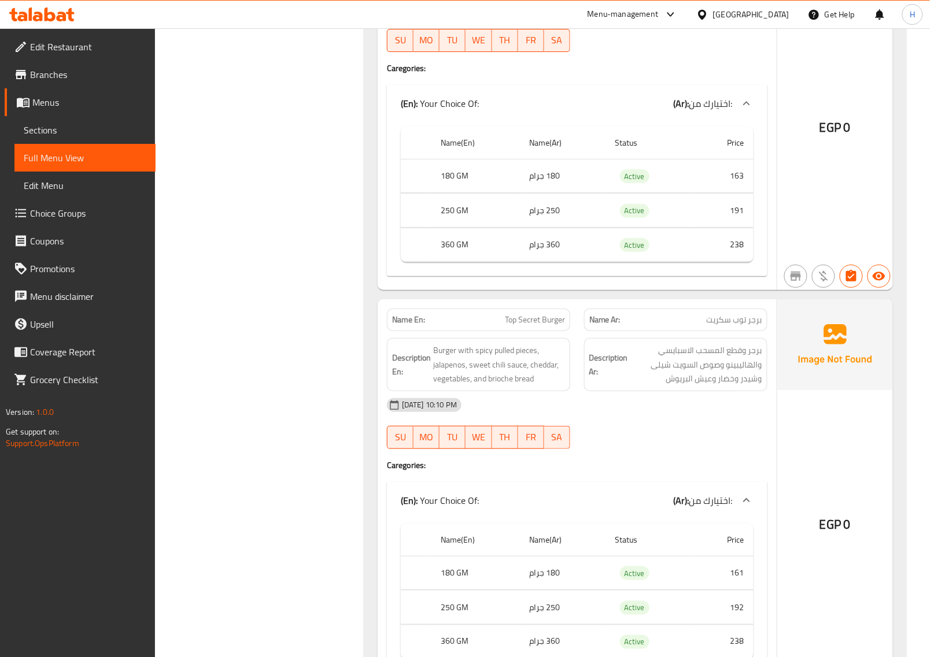
click at [532, 326] on span "Top Secret Burger" at bounding box center [535, 320] width 60 height 12
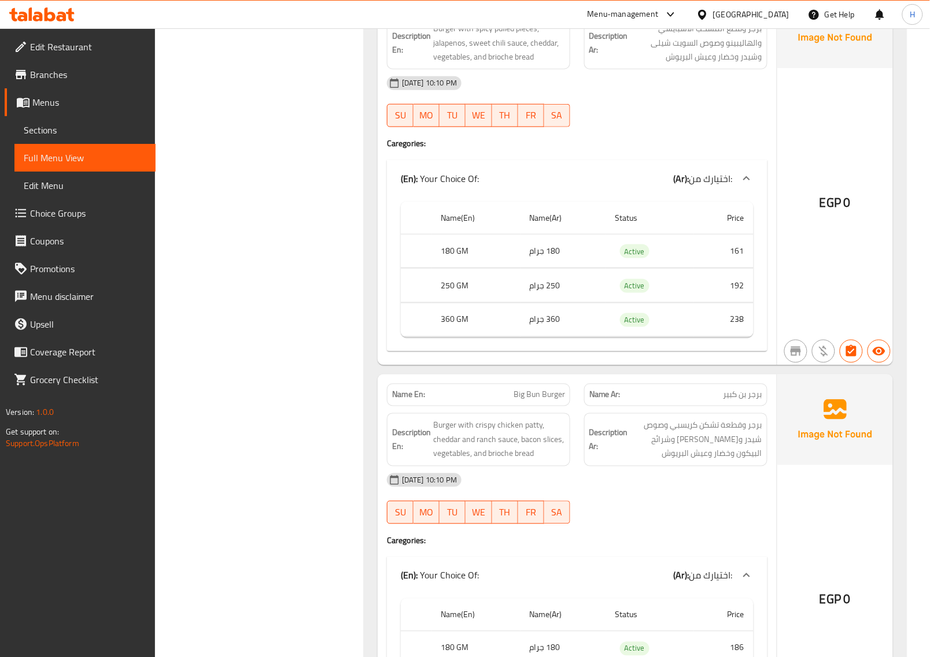
scroll to position [2818, 0]
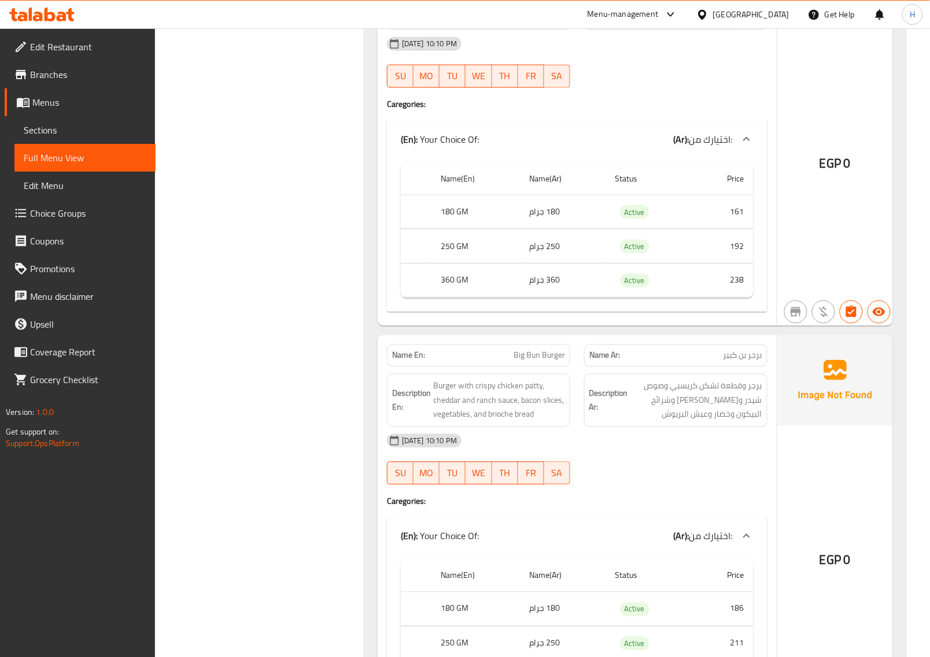
click at [553, 362] on span "Big Bun Burger" at bounding box center [538, 356] width 51 height 12
copy span "Big Bun Burger"
click at [691, 490] on div "EGP 0" at bounding box center [835, 529] width 116 height 388
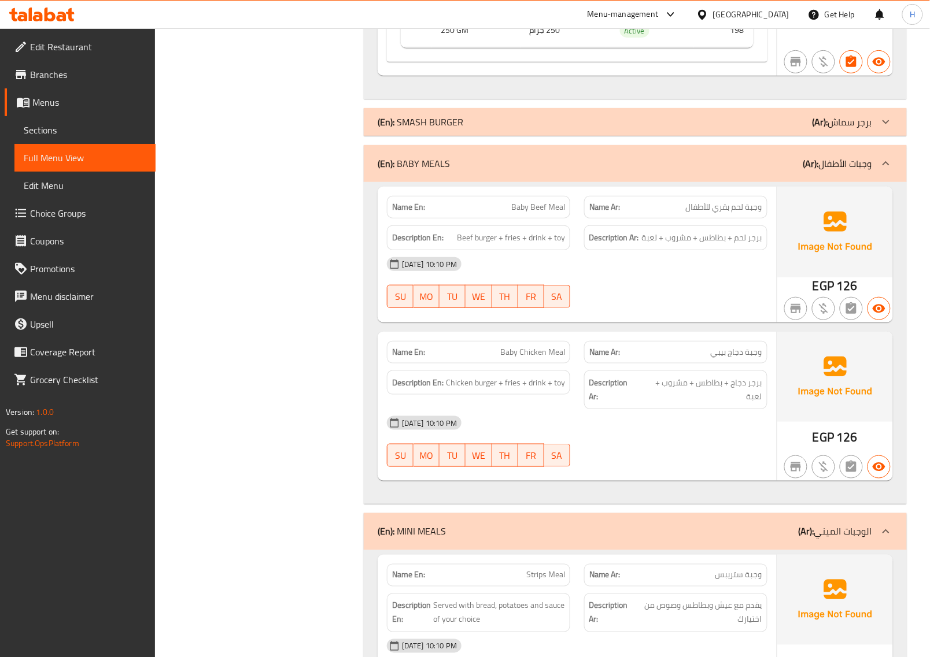
scroll to position [3830, 0]
click at [547, 212] on span "Baby Beef Meal" at bounding box center [538, 206] width 54 height 12
copy span "Baby Beef Meal"
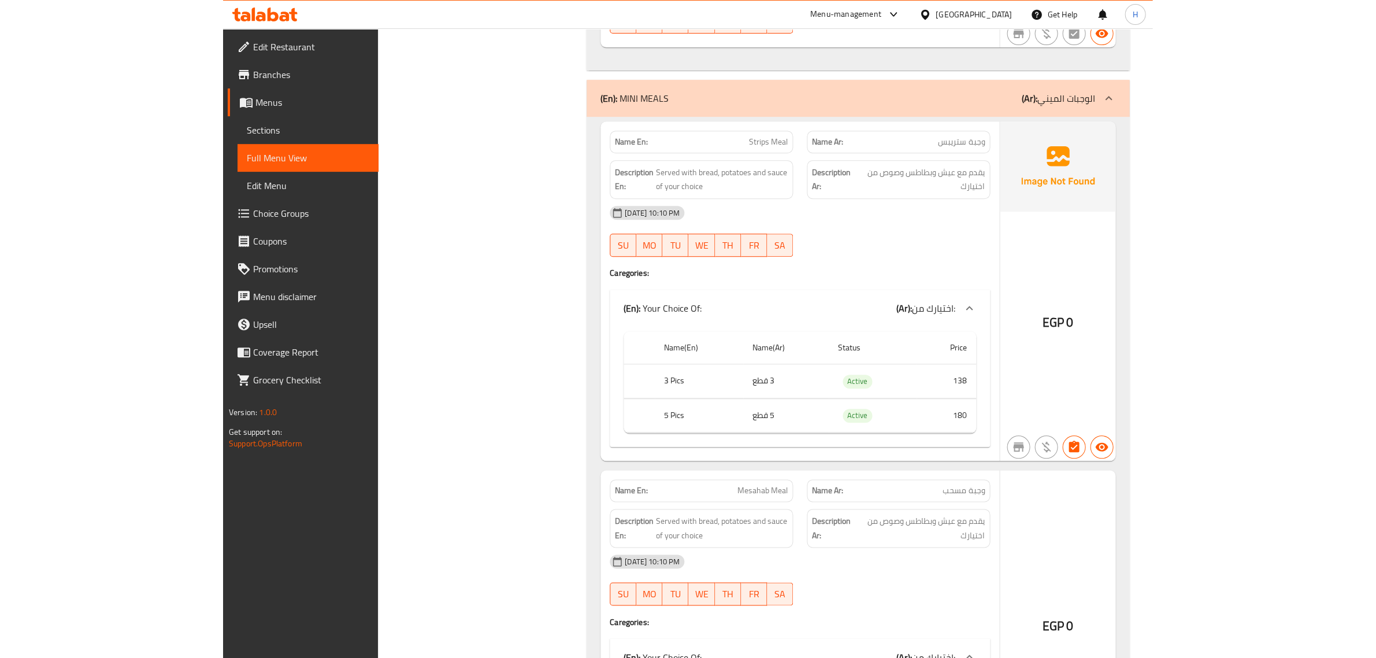
scroll to position [4263, 0]
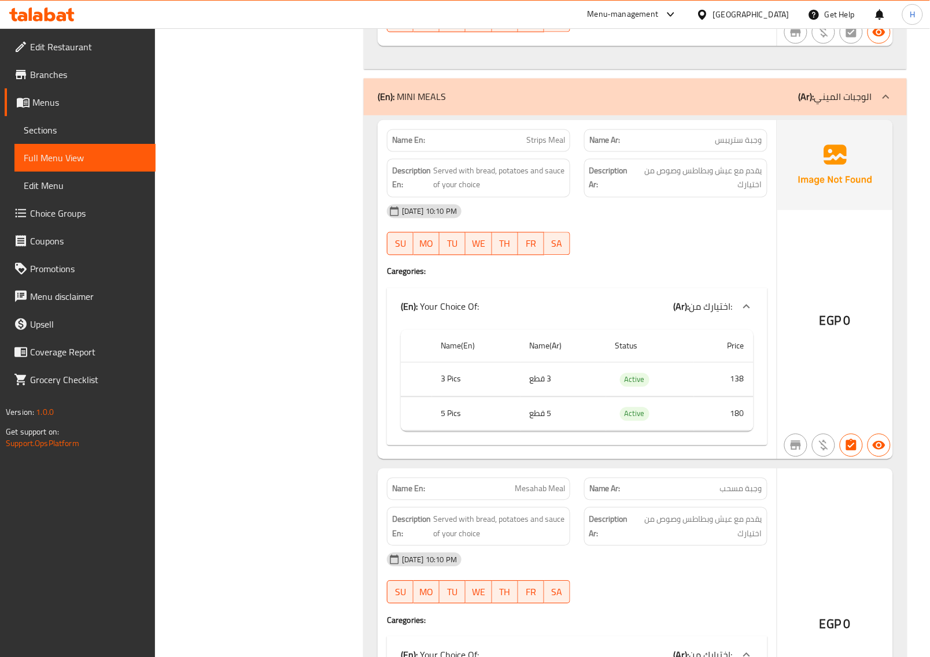
click at [550, 147] on span "Strips Meal" at bounding box center [545, 141] width 39 height 12
copy span "Strips Meal"
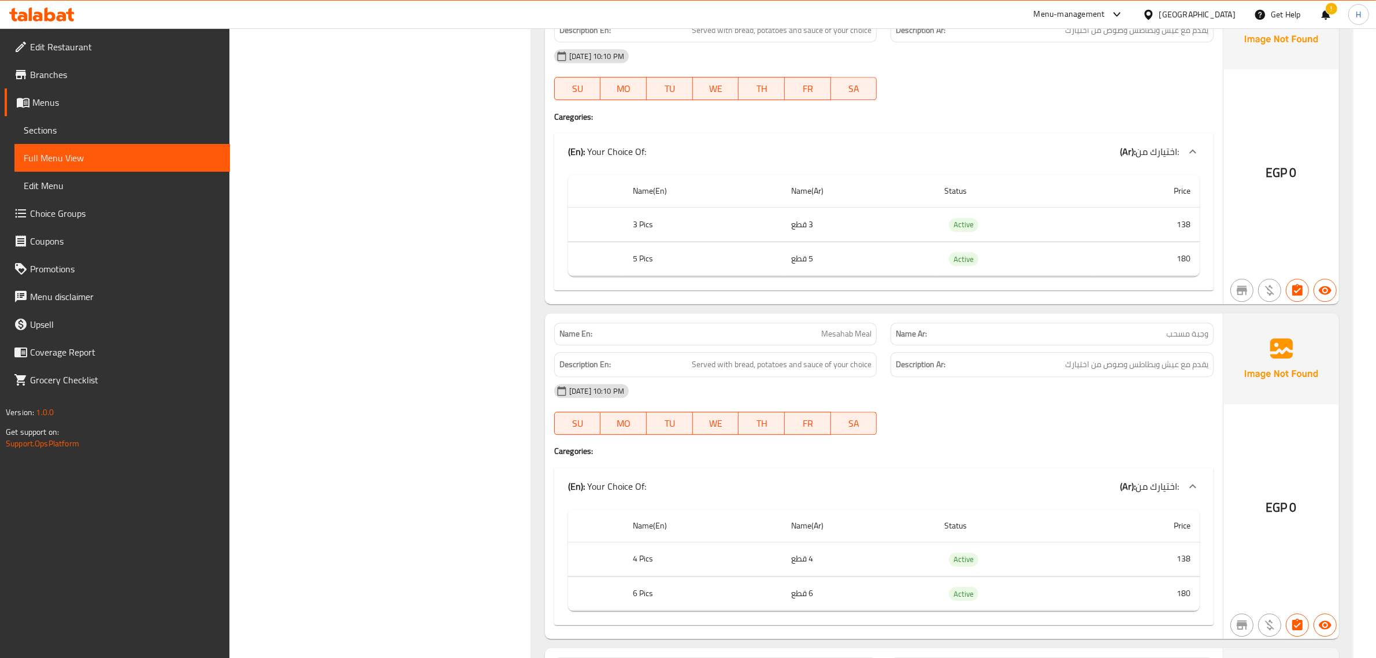
click at [51, 123] on span "Sections" at bounding box center [122, 130] width 197 height 14
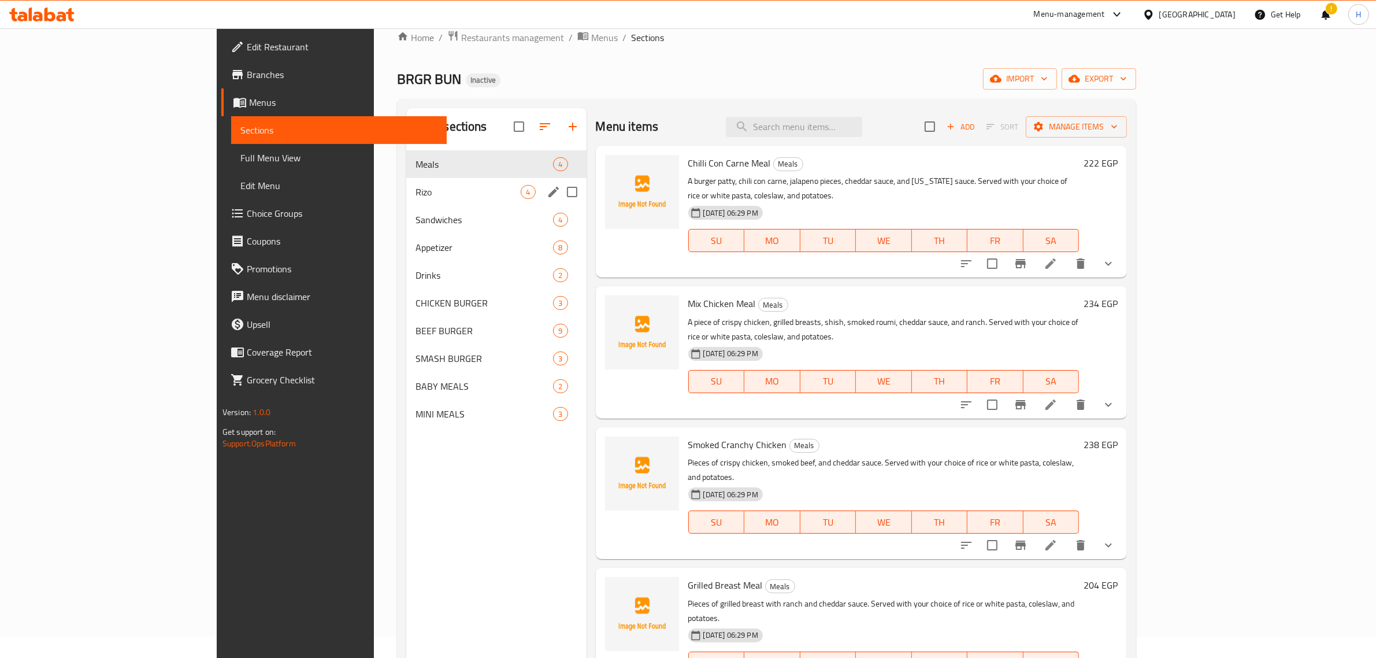
scroll to position [18, 0]
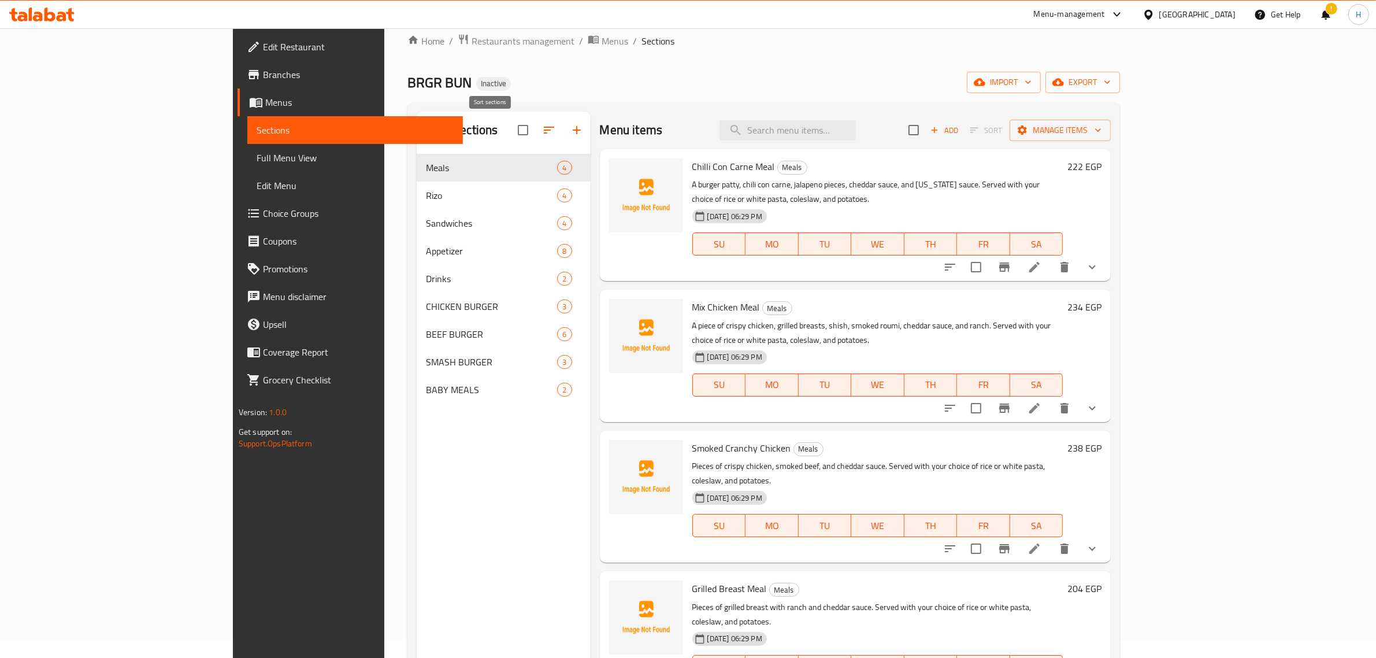
click at [542, 135] on icon "button" at bounding box center [549, 130] width 14 height 14
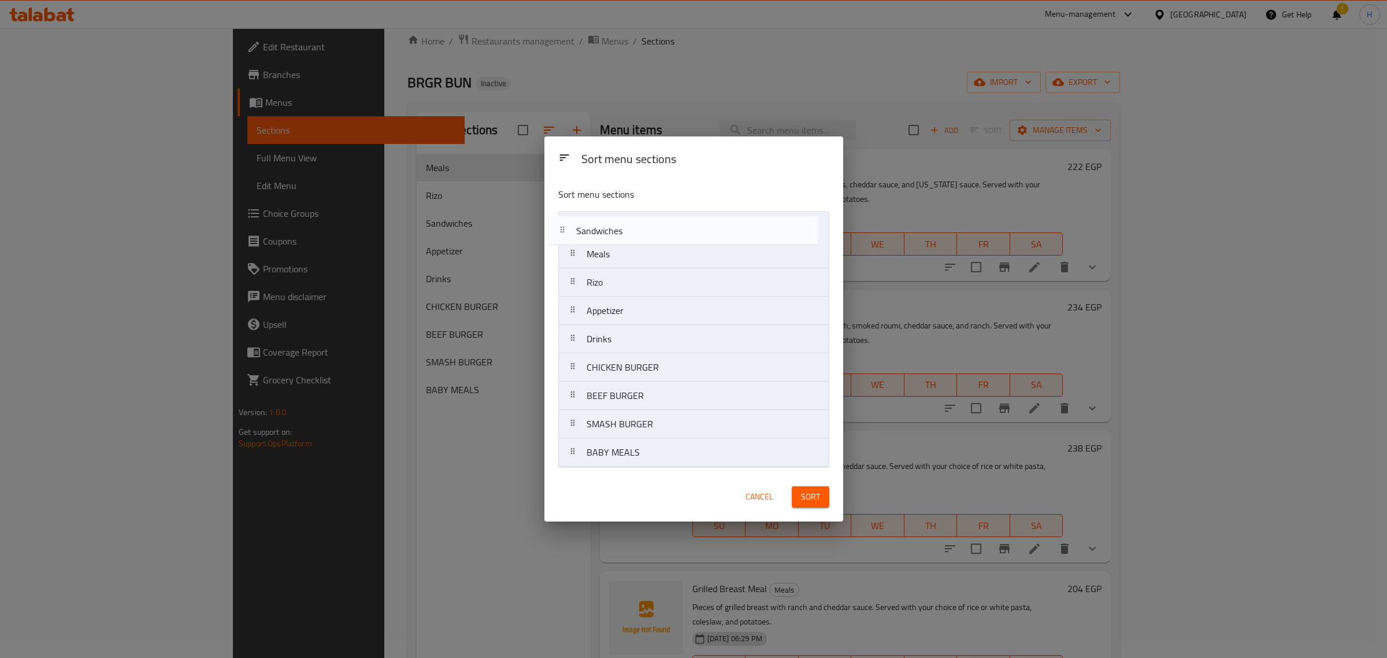
drag, startPoint x: 630, startPoint y: 276, endPoint x: 619, endPoint y: 220, distance: 57.7
click at [619, 220] on nav "Meals Rizo Sandwiches Appetizer Drinks CHICKEN BURGER BEEF BURGER SMASH BURGER …" at bounding box center [693, 339] width 271 height 256
drag, startPoint x: 658, startPoint y: 310, endPoint x: 651, endPoint y: 226, distance: 84.6
click at [651, 226] on nav "Sandwiches Meals Rizo Appetizer Drinks CHICKEN BURGER BEEF BURGER SMASH BURGER …" at bounding box center [693, 339] width 271 height 256
drag, startPoint x: 691, startPoint y: 341, endPoint x: 698, endPoint y: 454, distance: 113.6
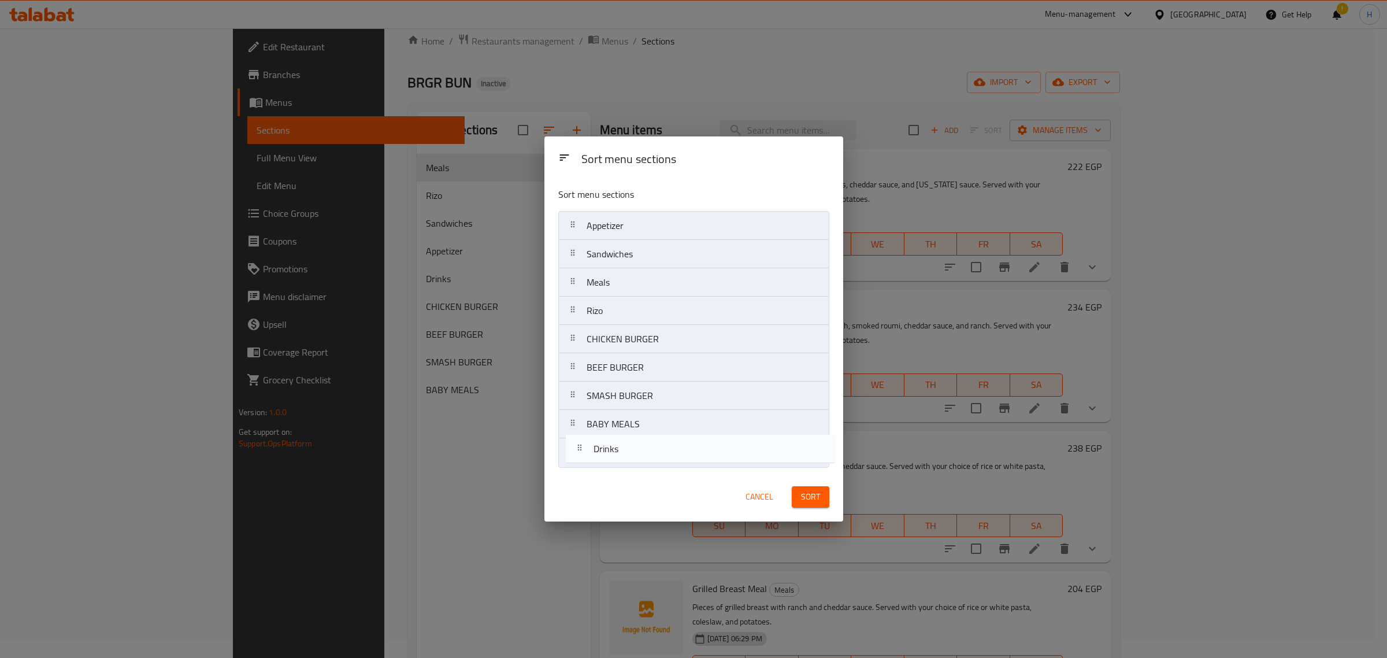
click at [691, 454] on nav "Appetizer Sandwiches Meals Rizo Drinks CHICKEN BURGER BEEF BURGER SMASH BURGER …" at bounding box center [693, 339] width 271 height 256
drag, startPoint x: 692, startPoint y: 423, endPoint x: 684, endPoint y: 276, distance: 147.1
click at [684, 276] on nav "Appetizer Sandwiches Meals Rizo CHICKEN BURGER BEEF BURGER SMASH BURGER BABY ME…" at bounding box center [693, 339] width 271 height 256
drag, startPoint x: 683, startPoint y: 337, endPoint x: 686, endPoint y: 275, distance: 62.5
click at [686, 275] on nav "Appetizer Sandwiches BABY MEALS Meals Rizo CHICKEN BURGER BEEF BURGER SMASH BUR…" at bounding box center [693, 339] width 271 height 256
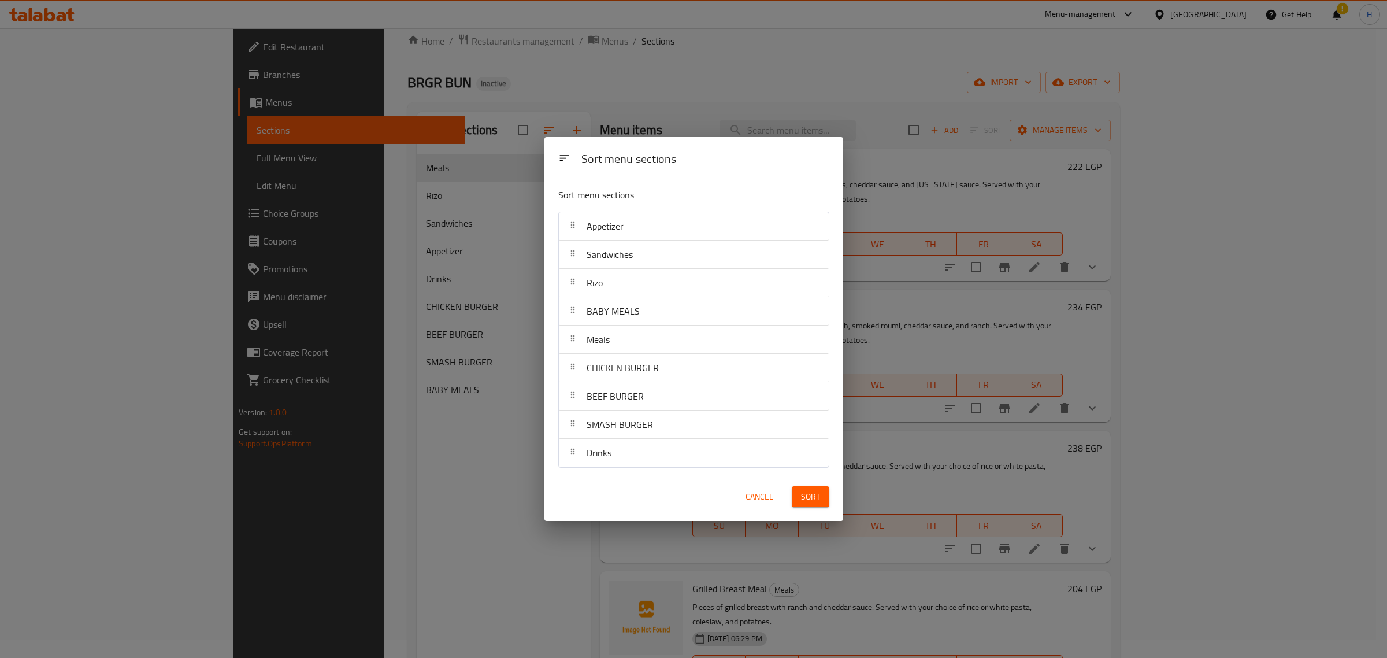
click at [691, 493] on span "Sort" at bounding box center [810, 497] width 19 height 14
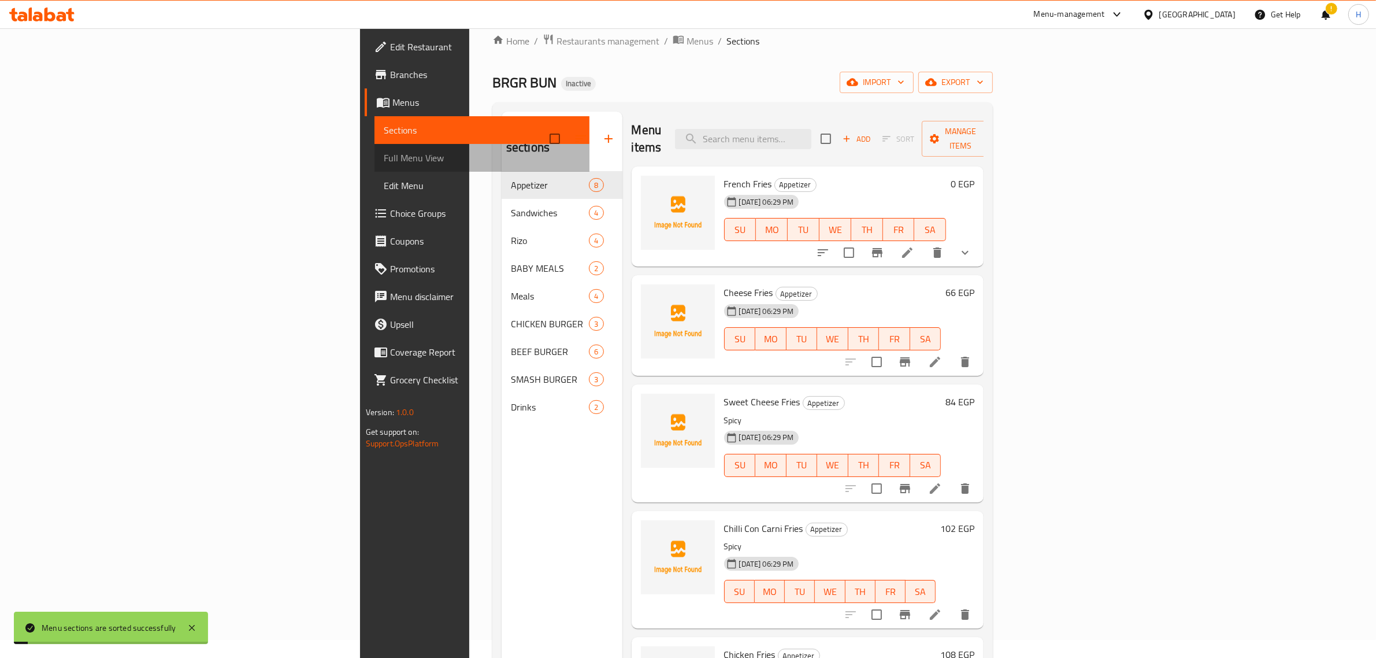
click at [384, 155] on span "Full Menu View" at bounding box center [482, 158] width 197 height 14
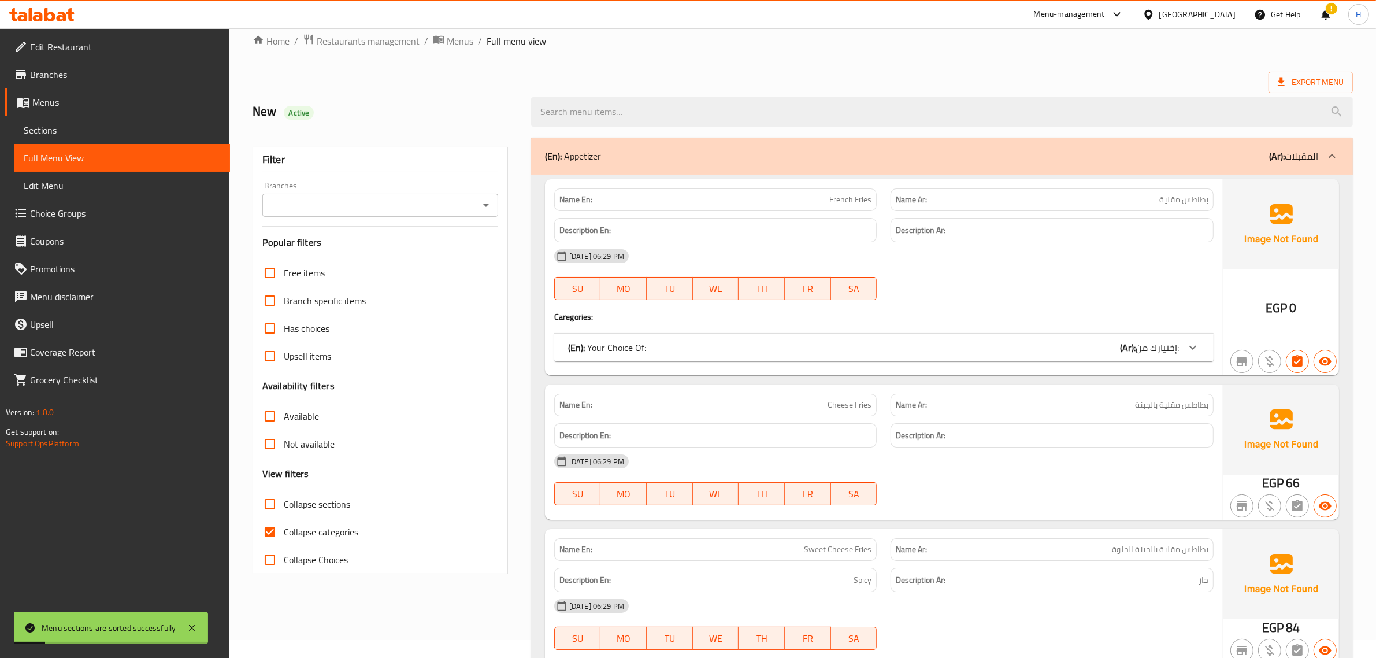
scroll to position [162, 0]
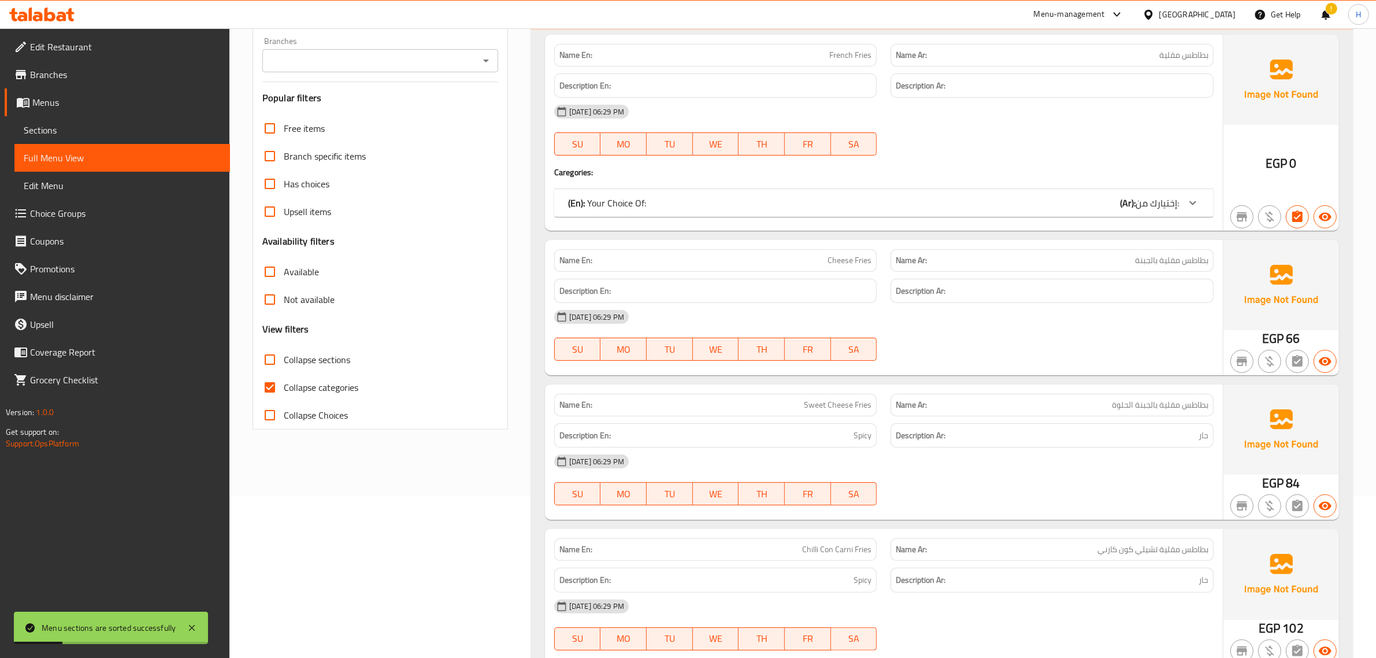
click at [276, 380] on input "Collapse categories" at bounding box center [270, 387] width 28 height 28
checkbox input "false"
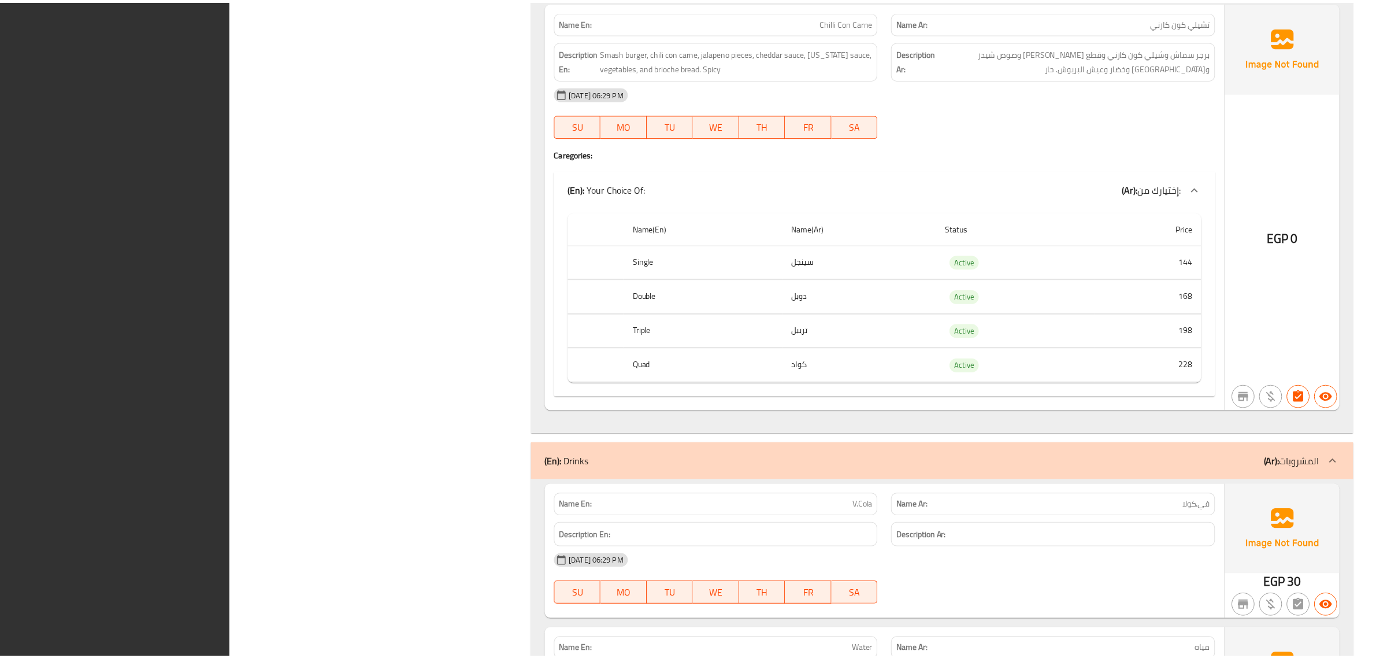
scroll to position [9375, 0]
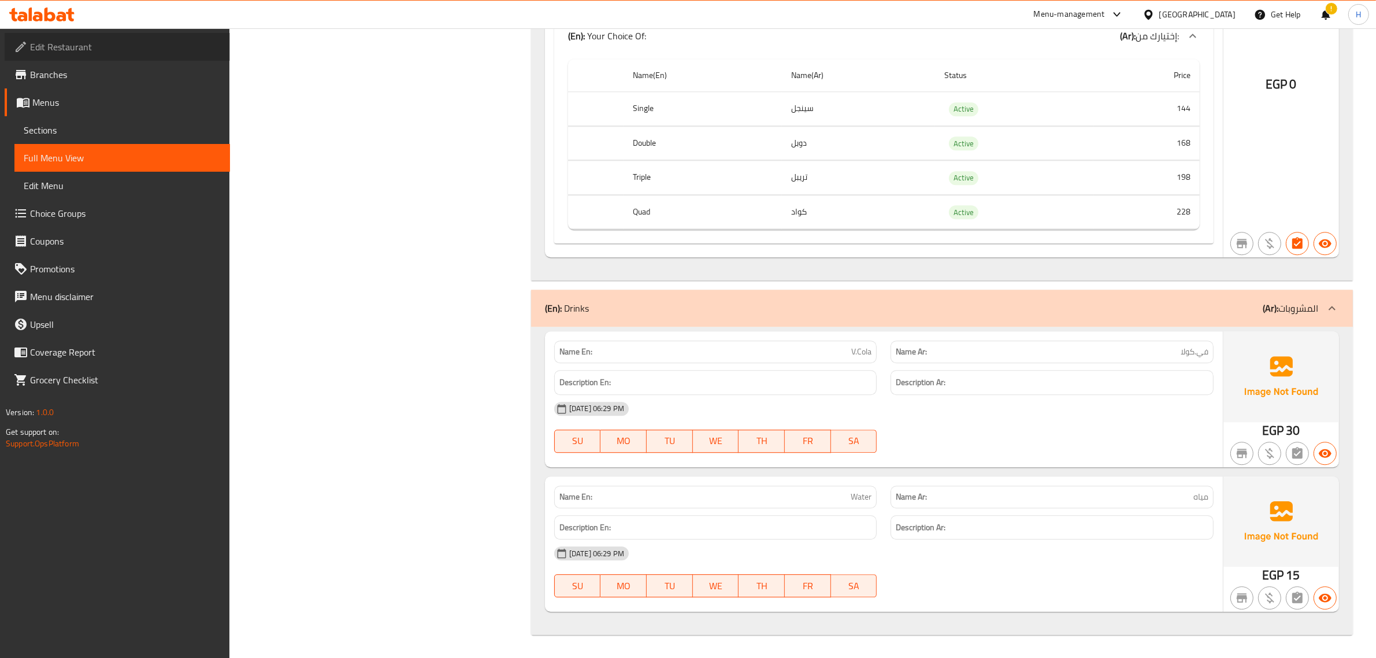
click at [58, 41] on span "Edit Restaurant" at bounding box center [125, 47] width 191 height 14
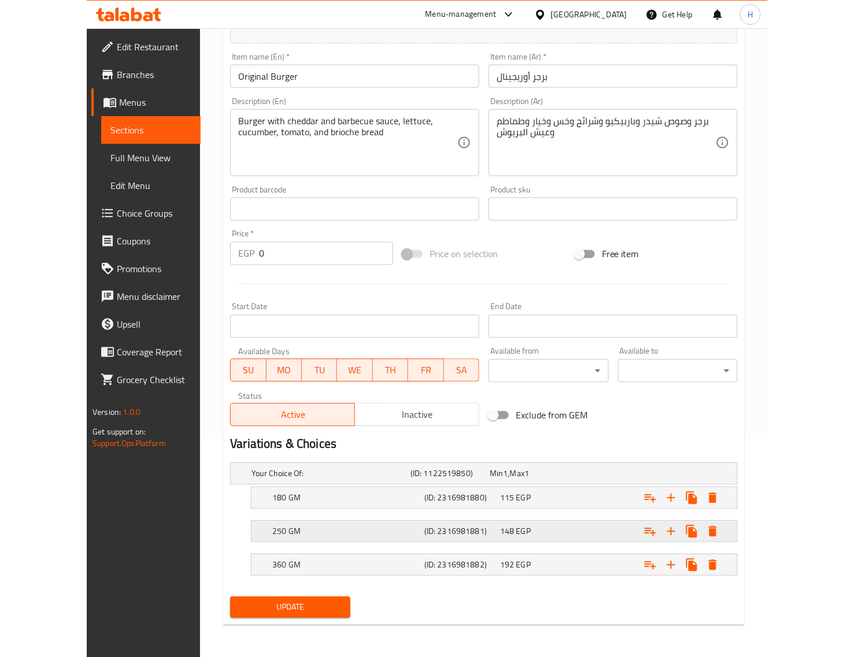
scroll to position [220, 0]
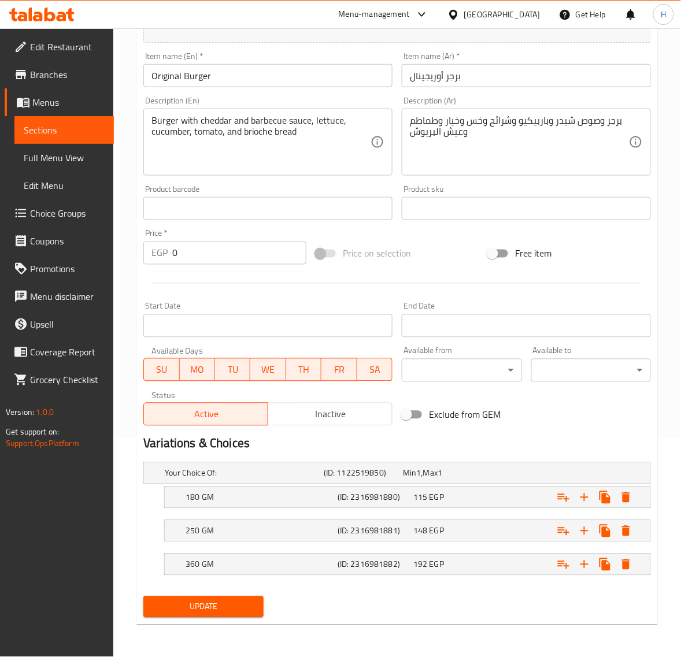
click at [203, 600] on span "Update" at bounding box center [203, 607] width 101 height 14
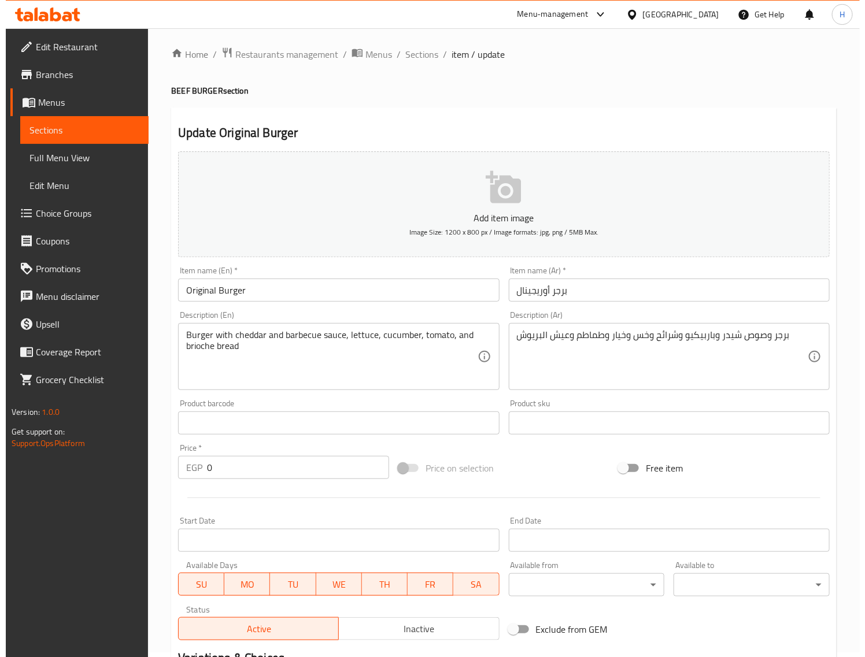
scroll to position [0, 0]
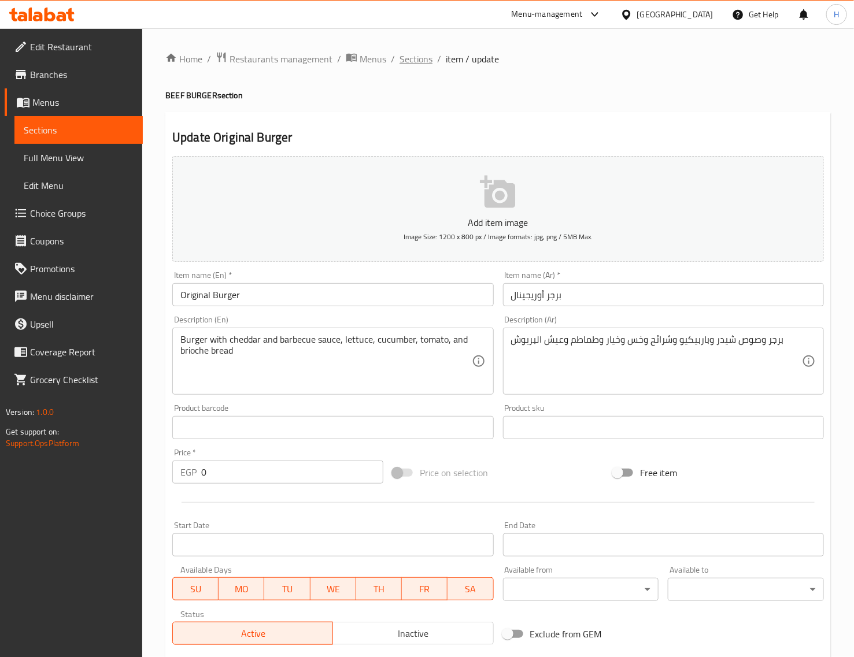
click at [403, 59] on span "Sections" at bounding box center [415, 59] width 33 height 14
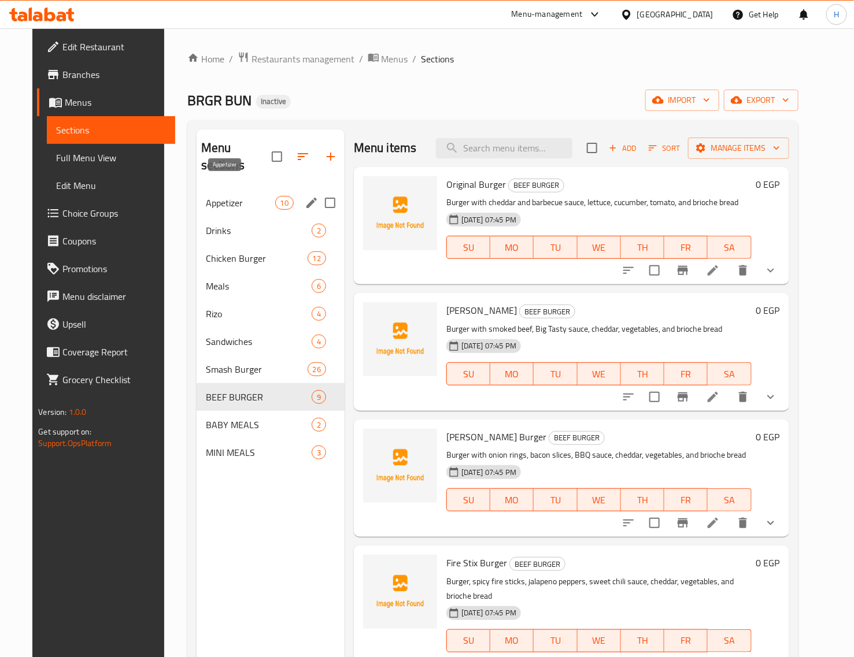
click at [241, 196] on span "Appetizer" at bounding box center [240, 203] width 69 height 14
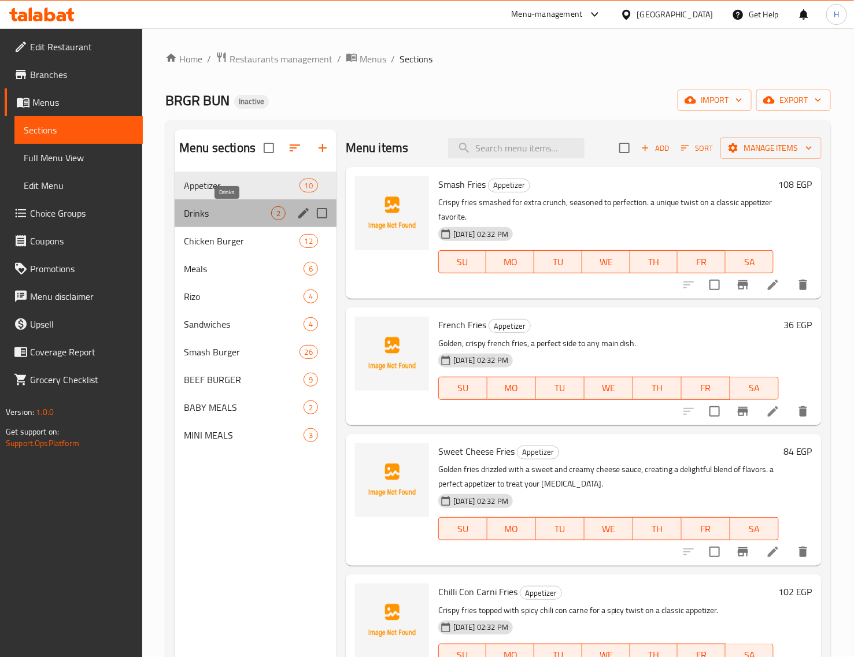
click at [249, 215] on span "Drinks" at bounding box center [227, 213] width 87 height 14
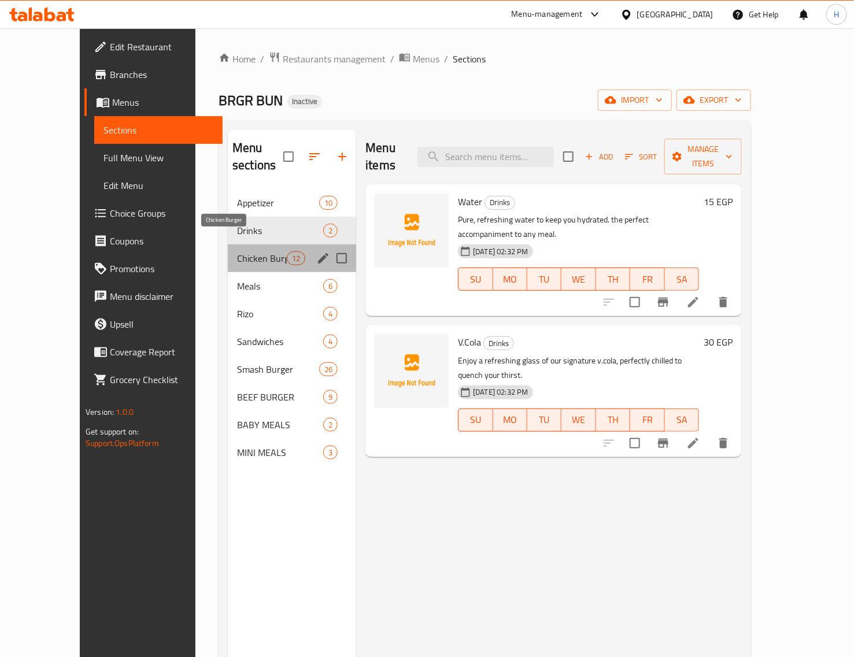
click at [249, 251] on span "Chicken Burger" at bounding box center [262, 258] width 50 height 14
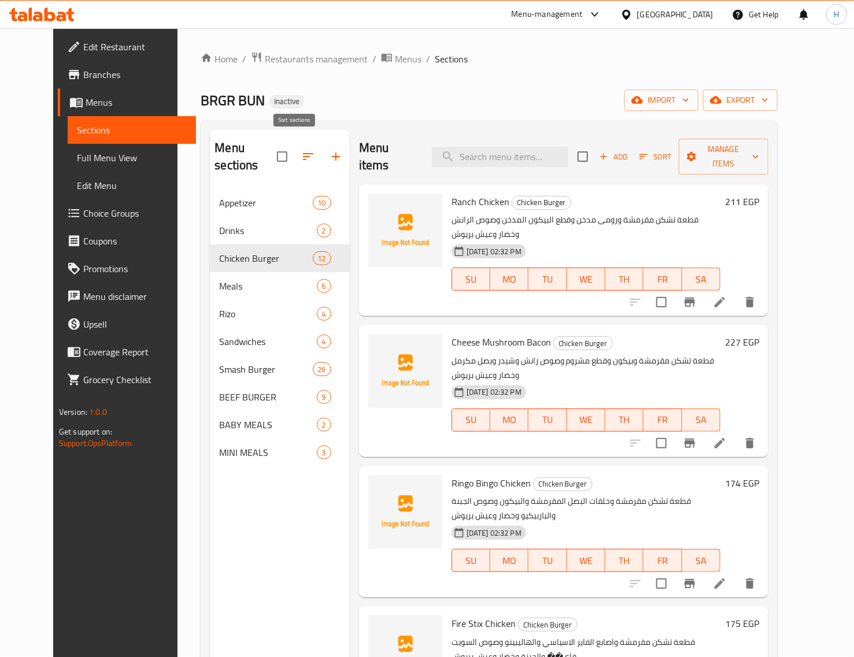
click at [301, 150] on icon "button" at bounding box center [308, 157] width 14 height 14
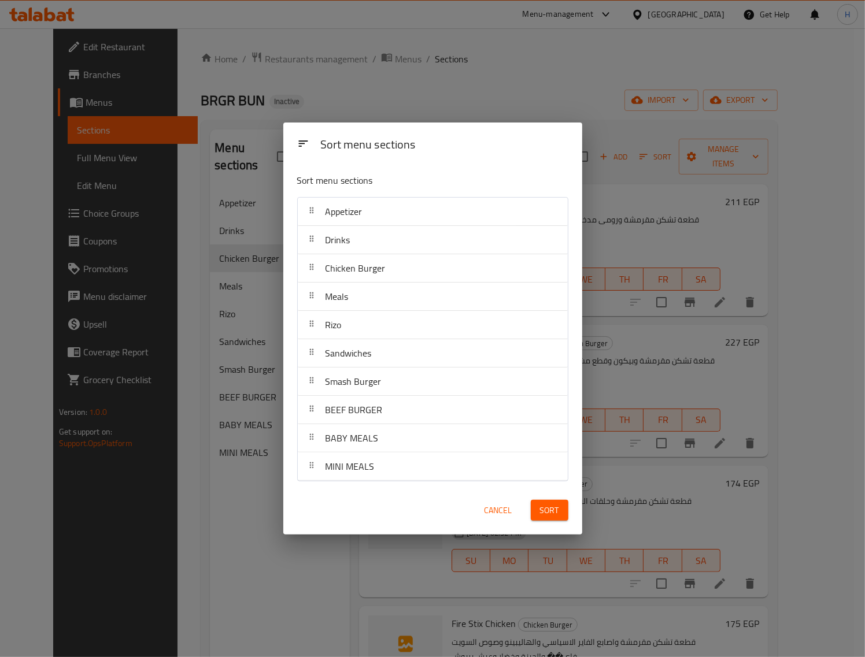
drag, startPoint x: 334, startPoint y: 396, endPoint x: 510, endPoint y: 585, distance: 258.1
drag, startPoint x: 510, startPoint y: 585, endPoint x: 489, endPoint y: 516, distance: 72.4
click at [489, 516] on span "Cancel" at bounding box center [498, 511] width 28 height 14
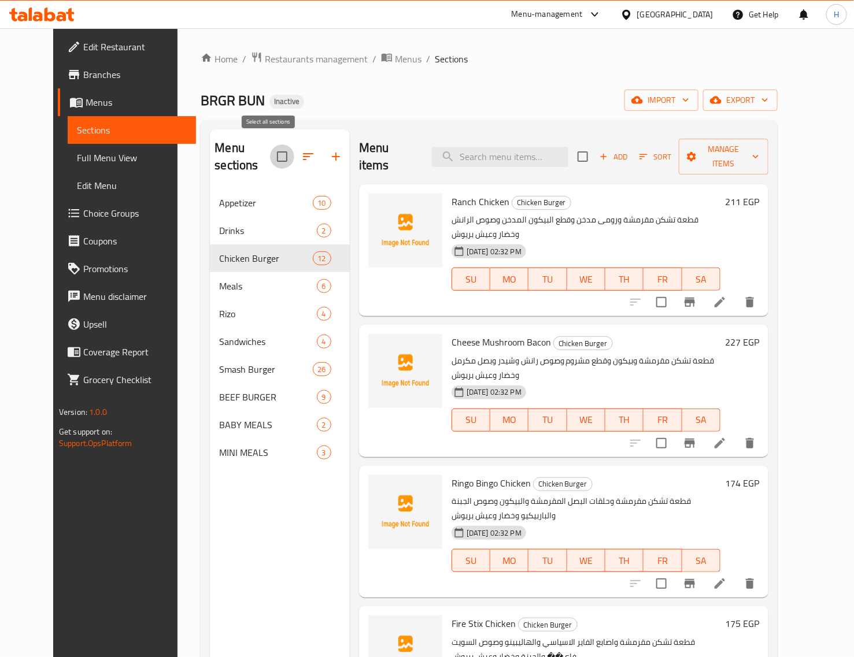
click at [272, 153] on input "checkbox" at bounding box center [282, 157] width 24 height 24
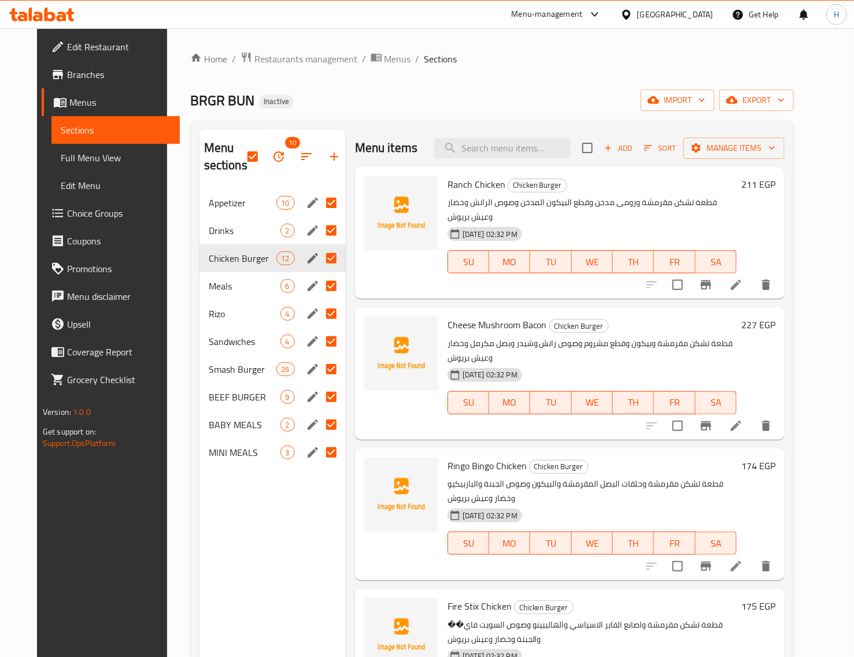
click at [321, 401] on input "Menu sections" at bounding box center [331, 397] width 24 height 24
checkbox input "false"
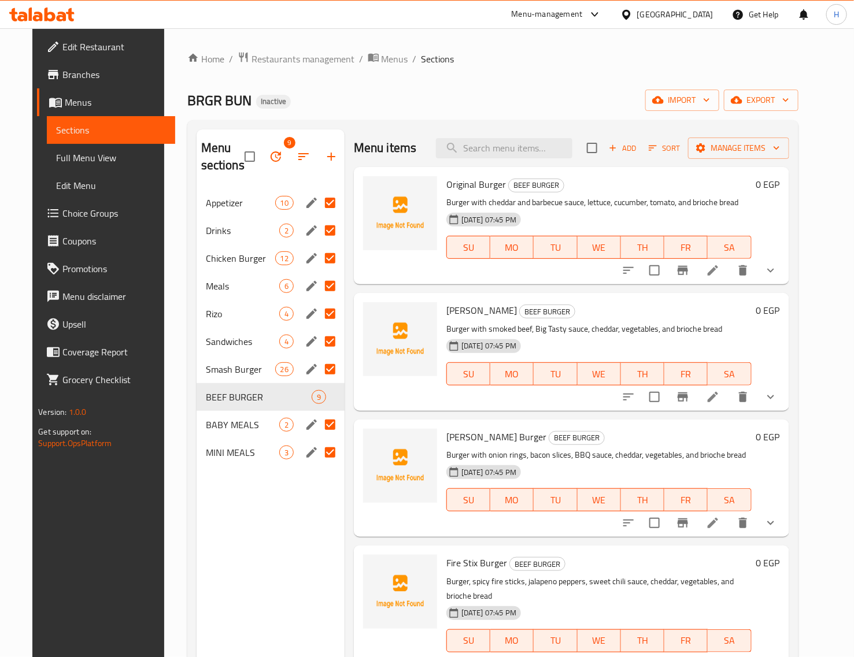
drag, startPoint x: 317, startPoint y: 425, endPoint x: 321, endPoint y: 434, distance: 9.3
click at [318, 426] on input "Menu sections" at bounding box center [330, 425] width 24 height 24
checkbox input "false"
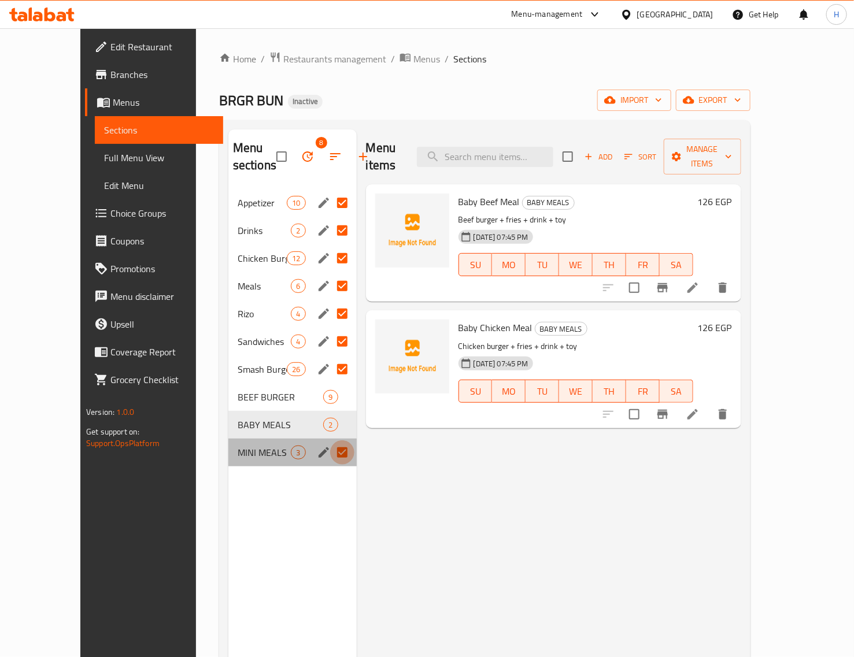
click at [330, 451] on input "Menu sections" at bounding box center [342, 452] width 24 height 24
checkbox input "false"
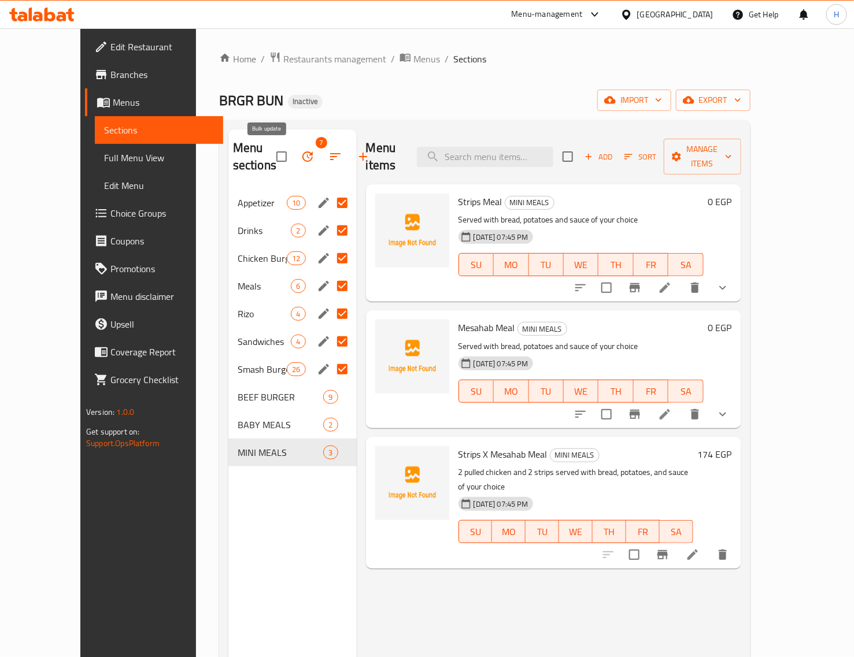
click at [301, 155] on icon "button" at bounding box center [308, 157] width 14 height 14
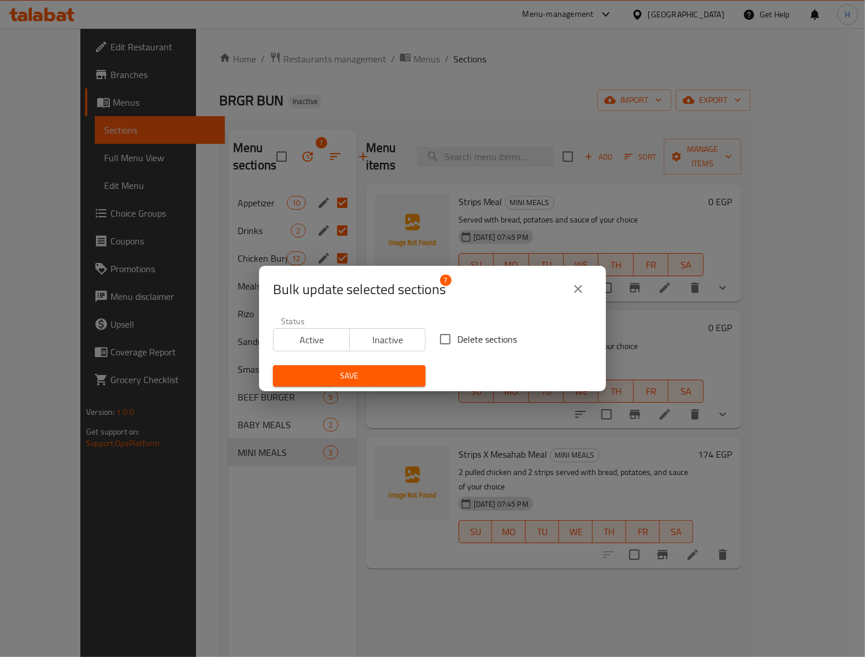
click at [438, 341] on input "Delete sections" at bounding box center [445, 339] width 24 height 24
checkbox input "true"
click at [382, 377] on span "Save" at bounding box center [349, 376] width 134 height 14
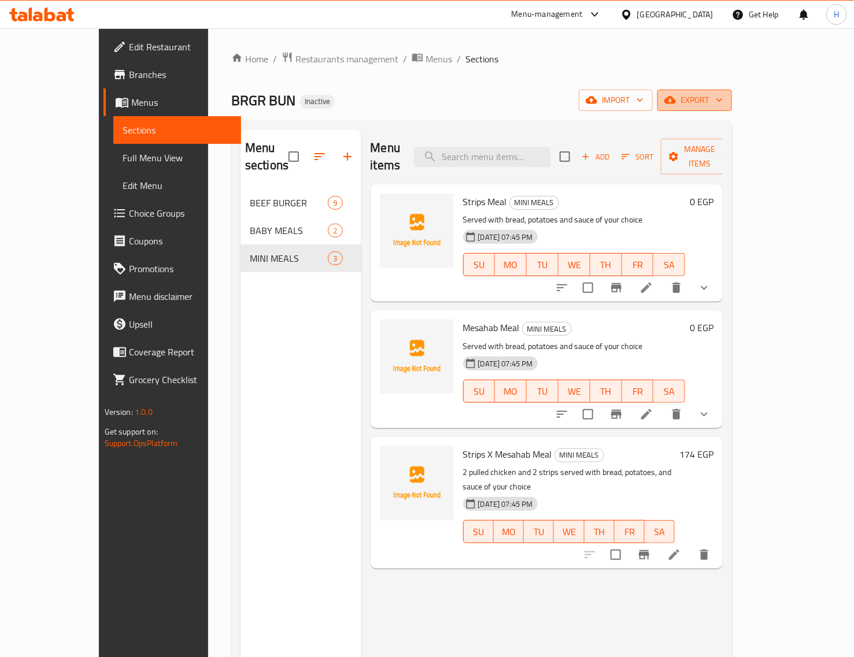
click at [680, 105] on span "export" at bounding box center [695, 100] width 56 height 14
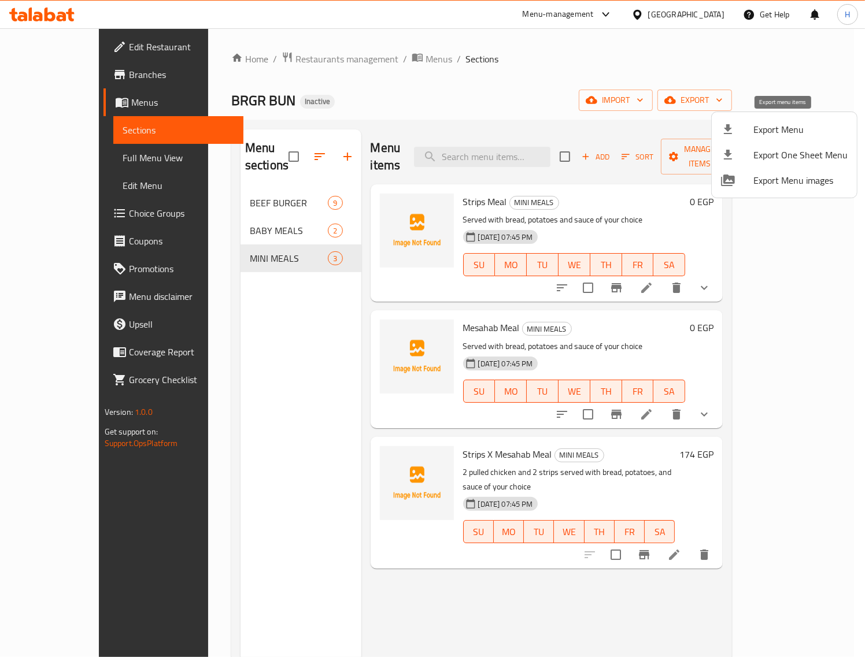
click at [680, 127] on span "Export Menu" at bounding box center [800, 130] width 94 height 14
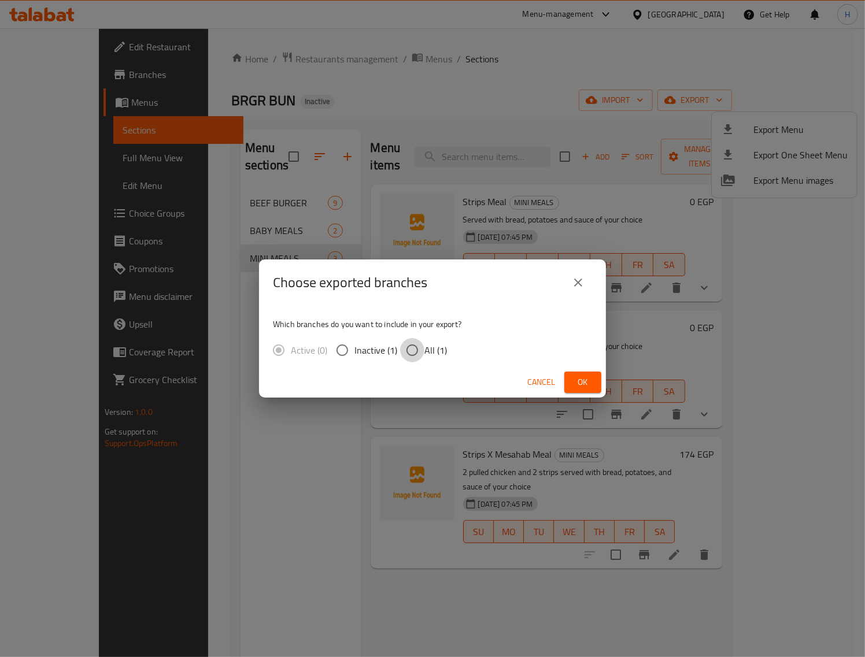
click at [415, 354] on input "All (1)" at bounding box center [412, 350] width 24 height 24
radio input "true"
click at [578, 380] on span "Ok" at bounding box center [582, 382] width 18 height 14
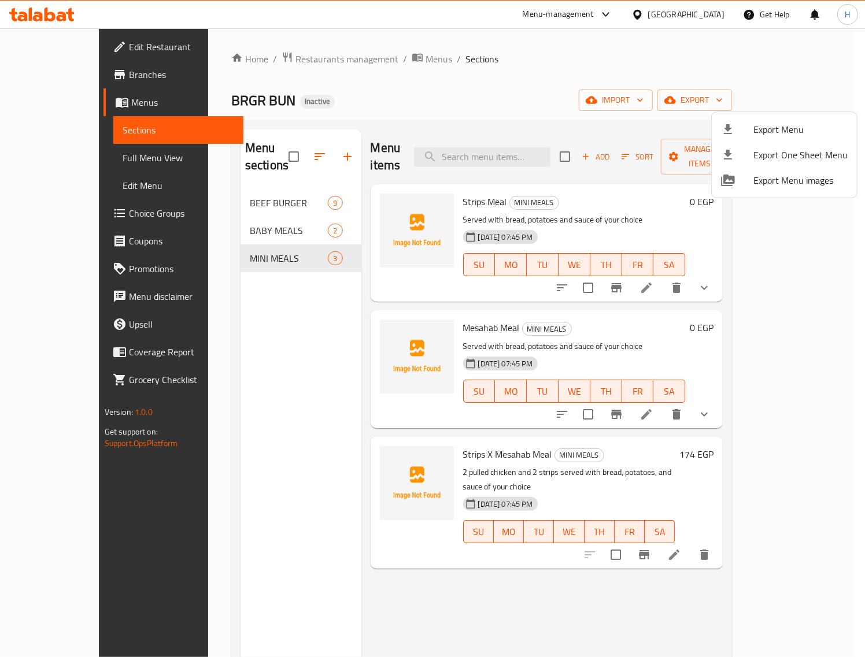
click at [72, 107] on div at bounding box center [432, 328] width 865 height 657
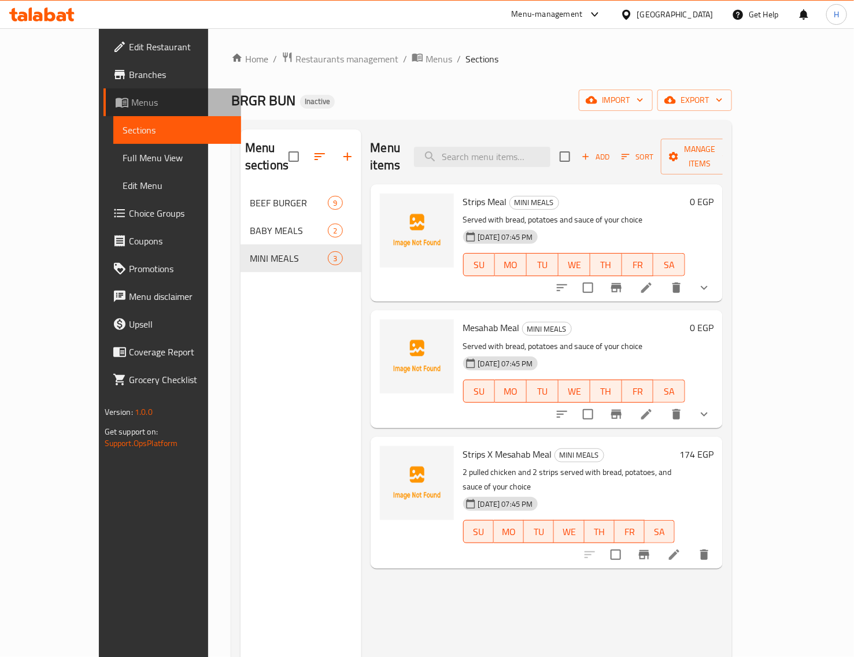
click at [131, 107] on span "Menus" at bounding box center [181, 102] width 101 height 14
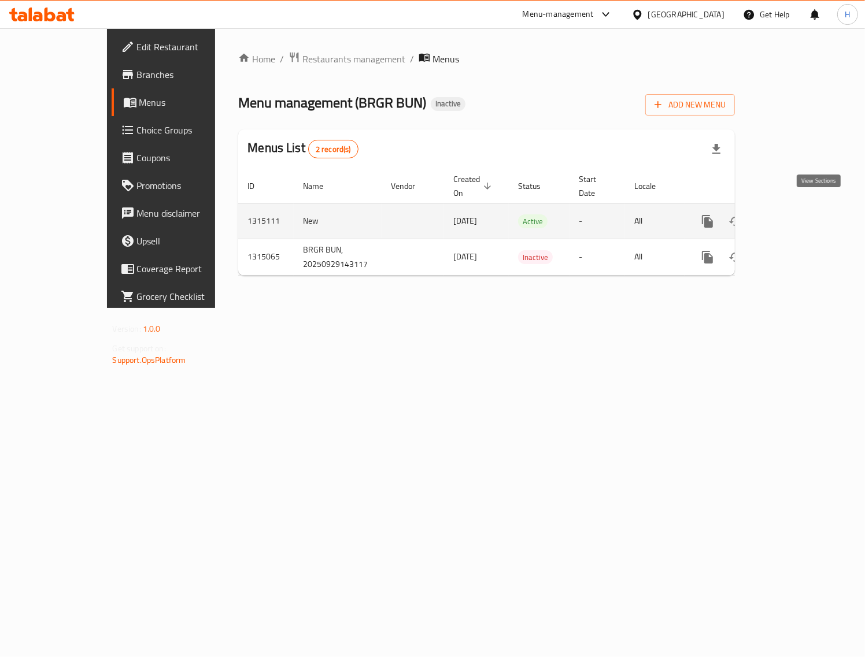
click at [680, 214] on icon "enhanced table" at bounding box center [791, 221] width 14 height 14
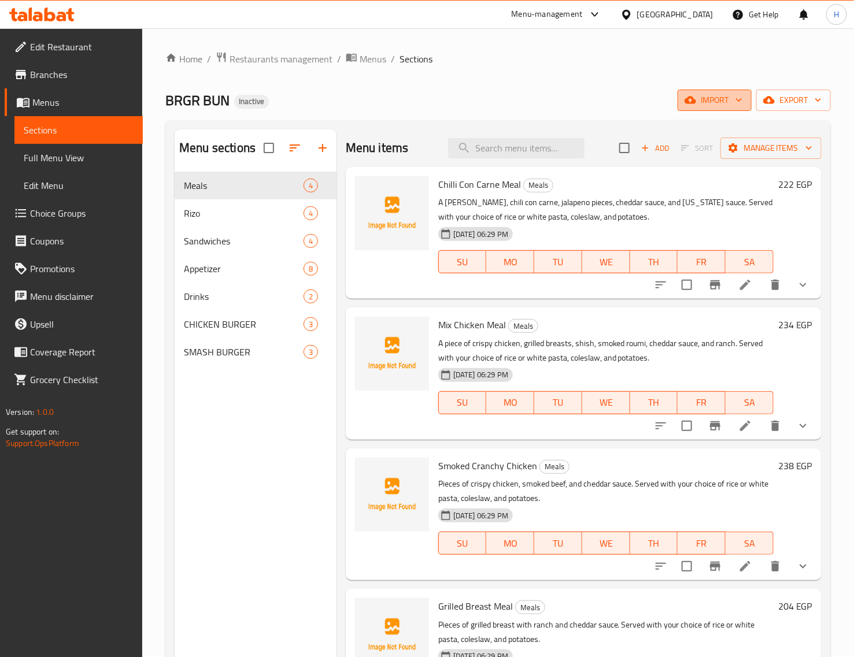
click at [680, 104] on icon "button" at bounding box center [739, 100] width 12 height 12
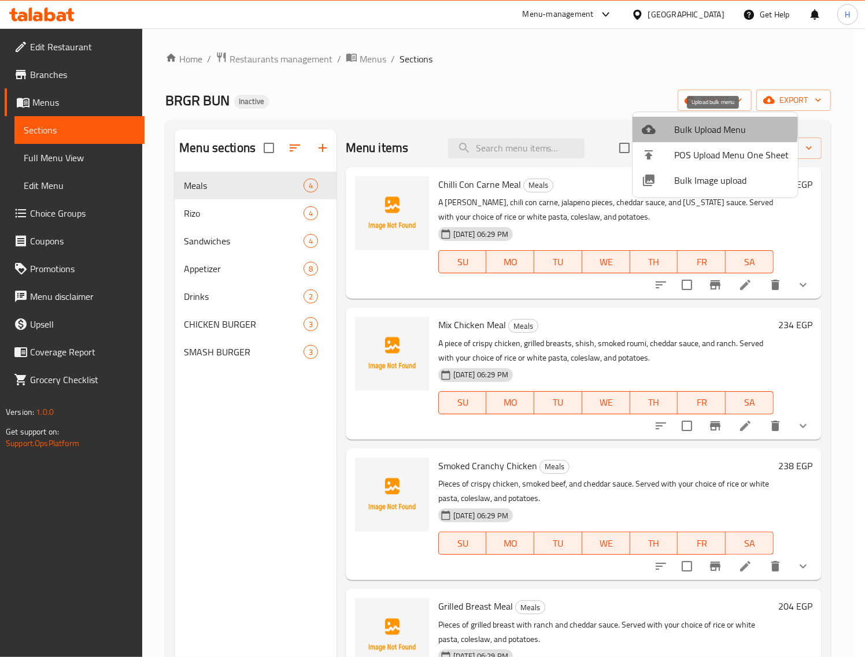
click at [680, 125] on span "Bulk Upload Menu" at bounding box center [731, 130] width 114 height 14
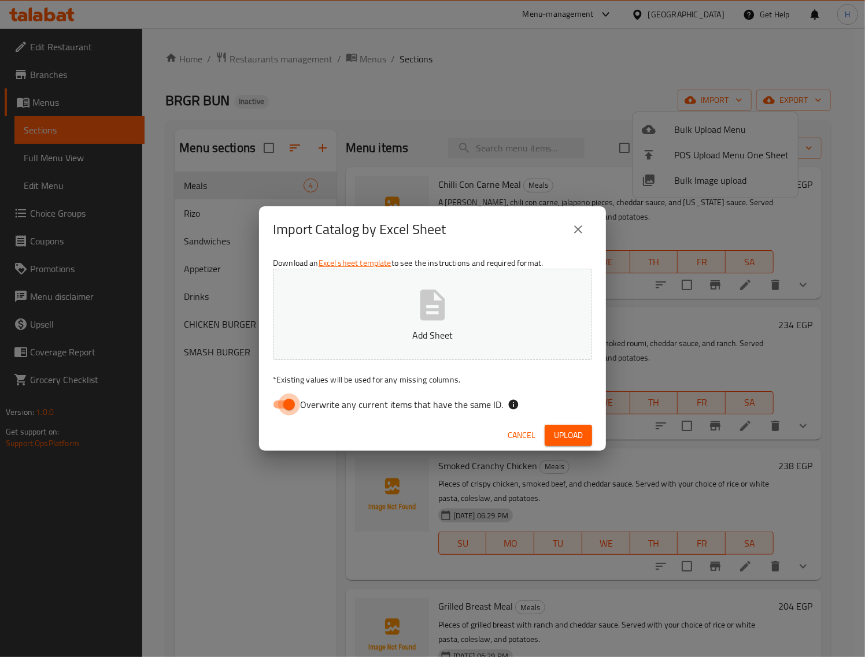
click at [279, 408] on input "Overwrite any current items that have the same ID." at bounding box center [289, 405] width 66 height 22
checkbox input "false"
click at [570, 438] on span "Upload" at bounding box center [568, 435] width 29 height 14
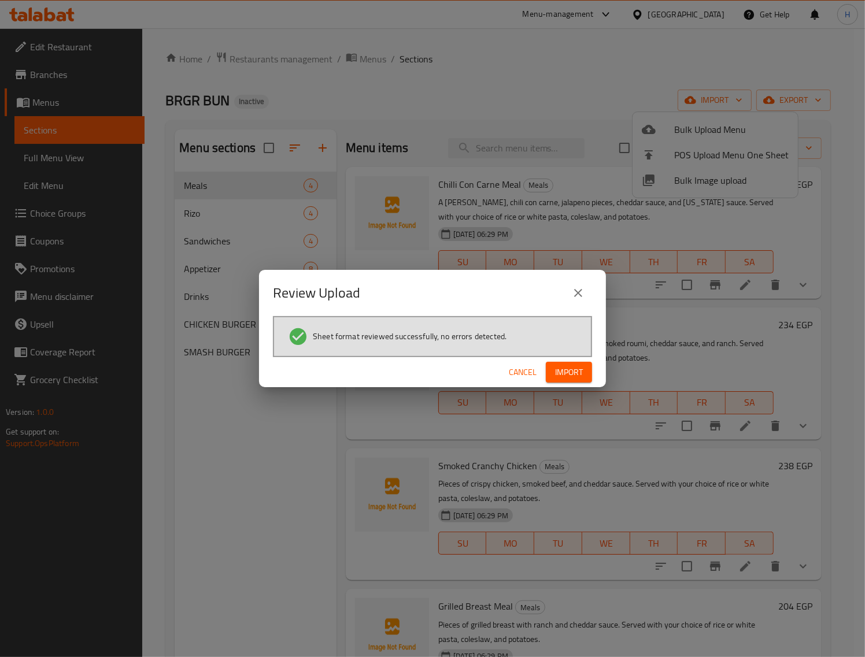
click at [577, 371] on span "Import" at bounding box center [569, 372] width 28 height 14
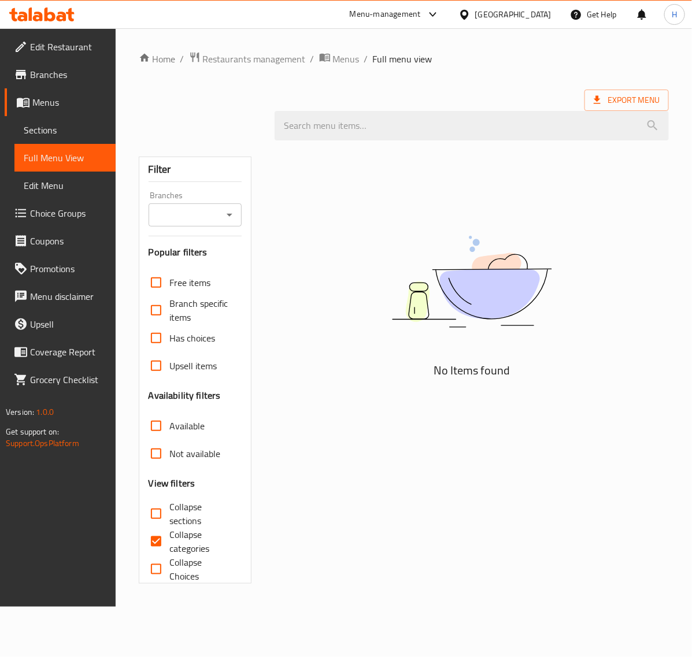
click at [47, 125] on span "Sections" at bounding box center [65, 130] width 83 height 14
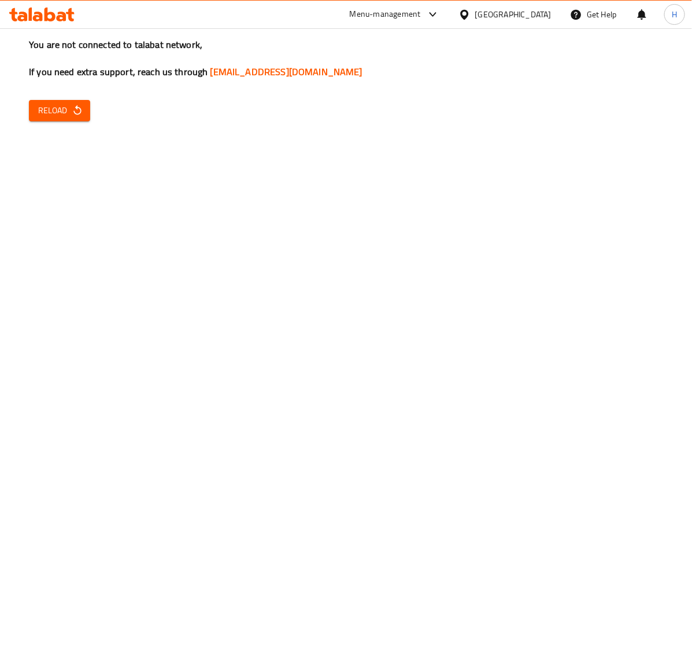
click at [57, 112] on span "Reload" at bounding box center [59, 110] width 43 height 14
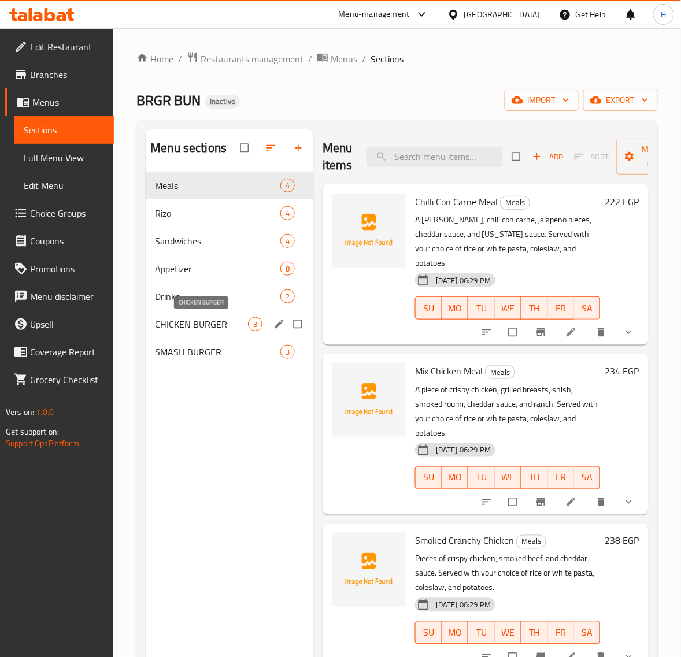
drag, startPoint x: 217, startPoint y: 328, endPoint x: 234, endPoint y: 342, distance: 22.1
click at [218, 328] on span "CHICKEN BURGER" at bounding box center [201, 324] width 93 height 14
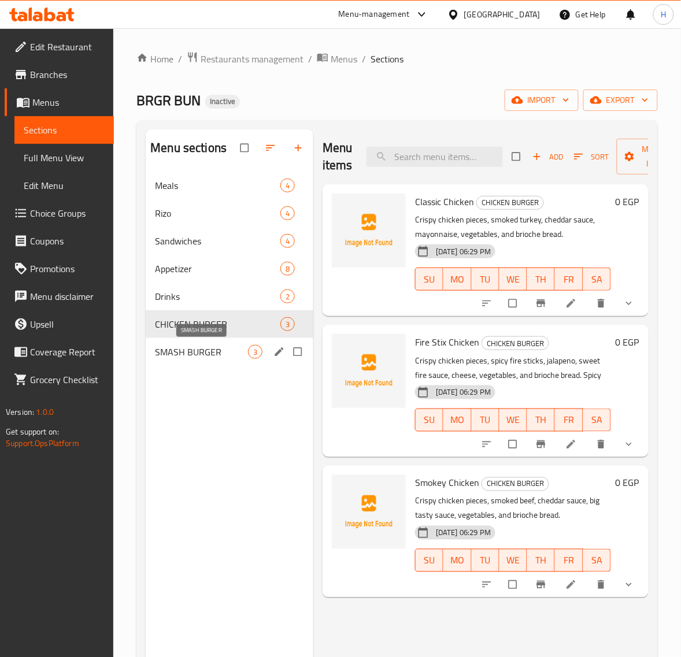
click at [218, 345] on span "SMASH BURGER" at bounding box center [201, 352] width 93 height 14
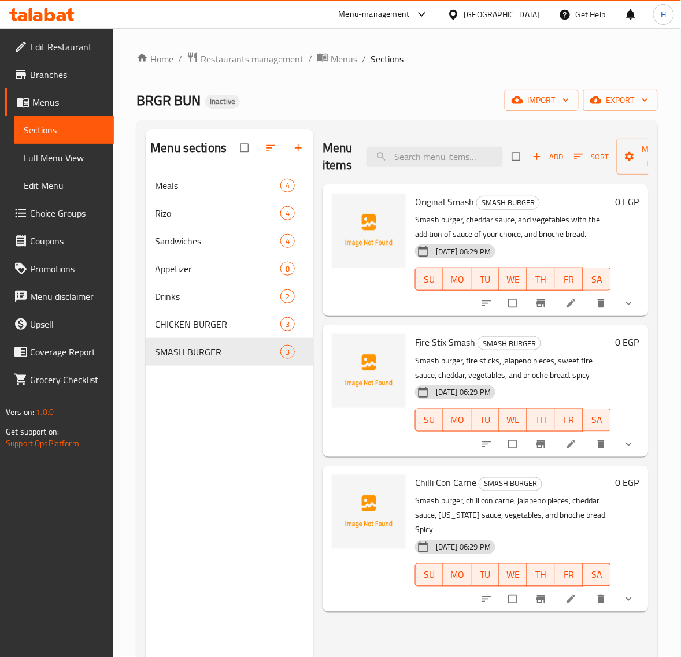
click at [574, 315] on div at bounding box center [559, 303] width 170 height 25
click at [575, 308] on icon at bounding box center [571, 304] width 12 height 12
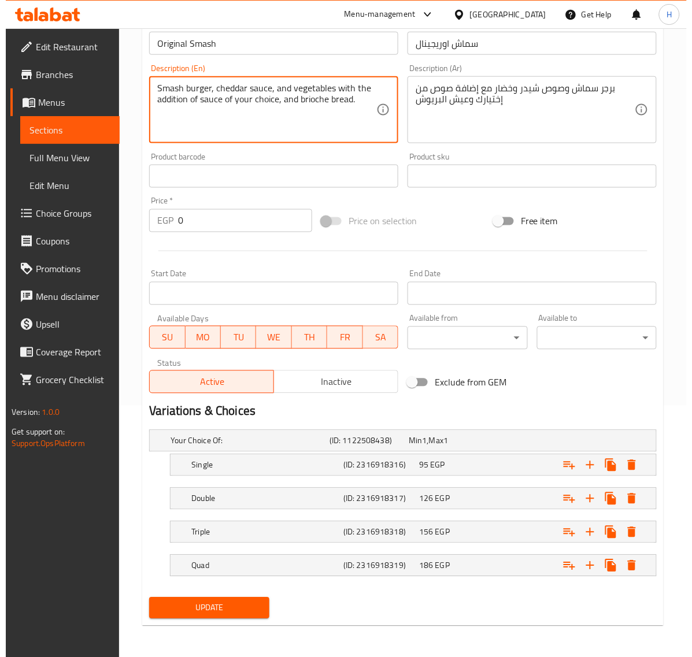
scroll to position [253, 0]
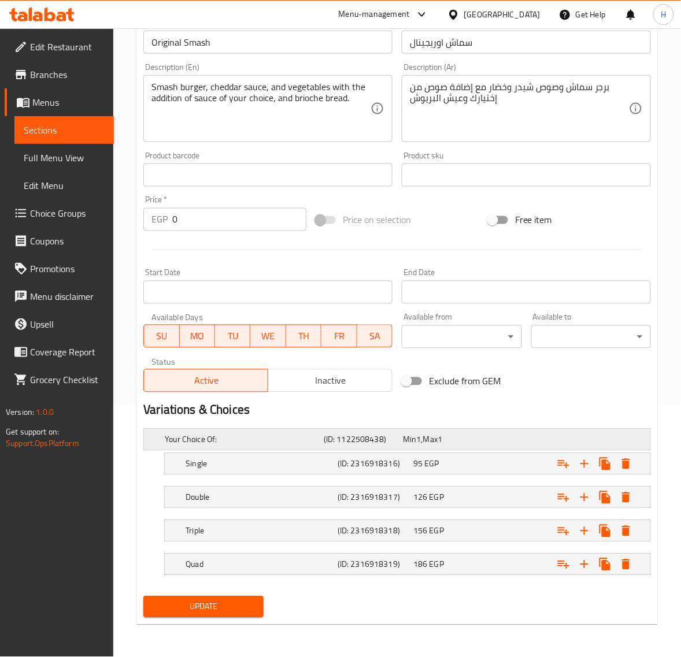
click at [591, 443] on div "Your Choice Of: (ID: 1122508438) Min 1 , Max 1" at bounding box center [400, 439] width 476 height 25
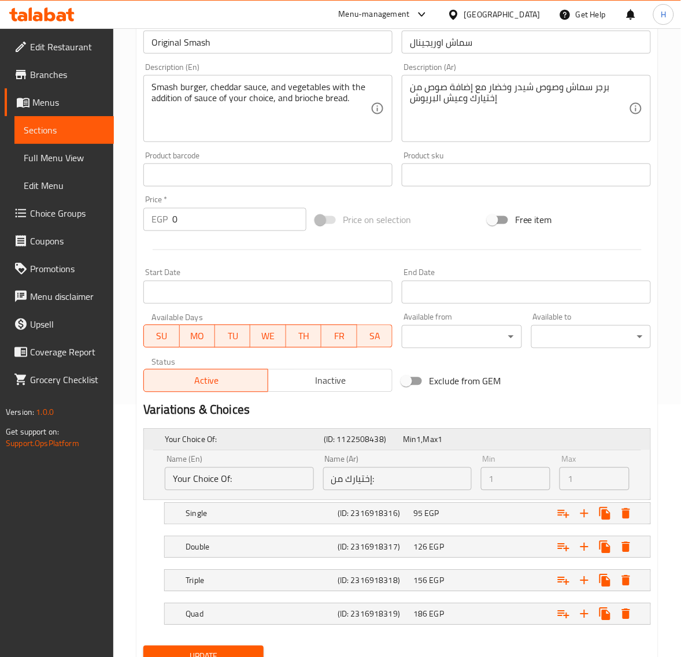
click at [593, 442] on div "Your Choice Of: (ID: 1122508438) Min 1 , Max 1" at bounding box center [400, 439] width 476 height 25
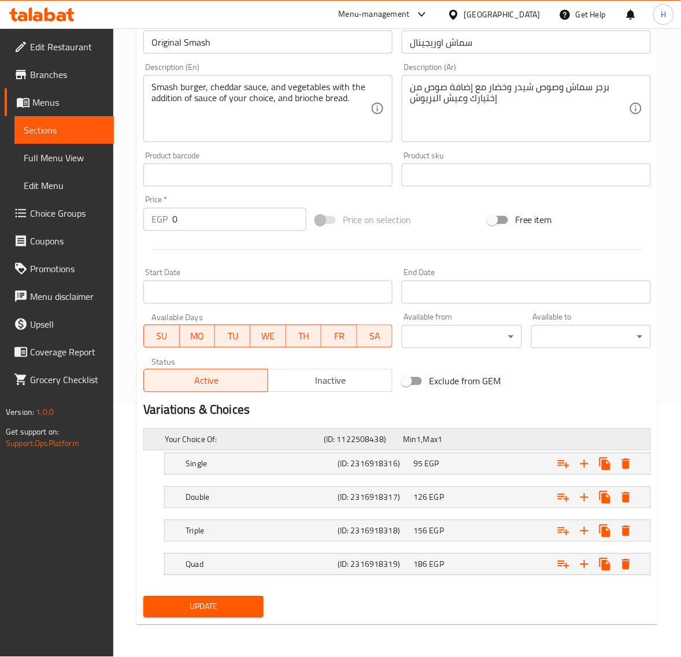
click at [258, 441] on h5 "Your Choice Of:" at bounding box center [242, 440] width 154 height 12
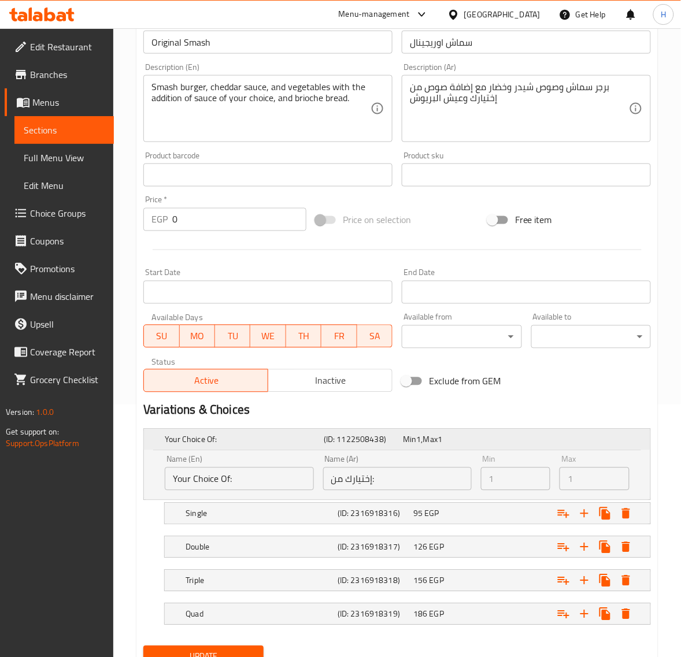
click at [494, 443] on div "Your Choice Of: (ID: 1122508438) Min 1 , Max 1" at bounding box center [400, 439] width 476 height 25
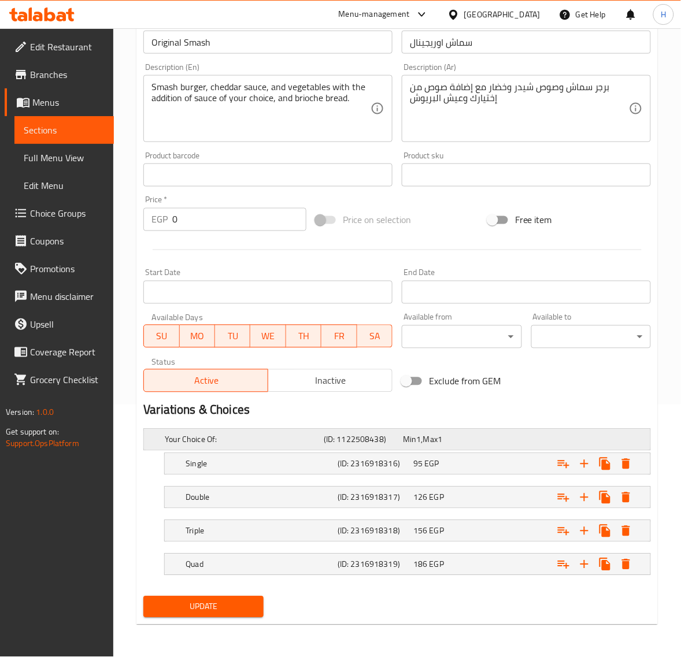
click at [494, 443] on div "Your Choice Of: (ID: 1122508438) Min 1 , Max 1" at bounding box center [400, 439] width 476 height 25
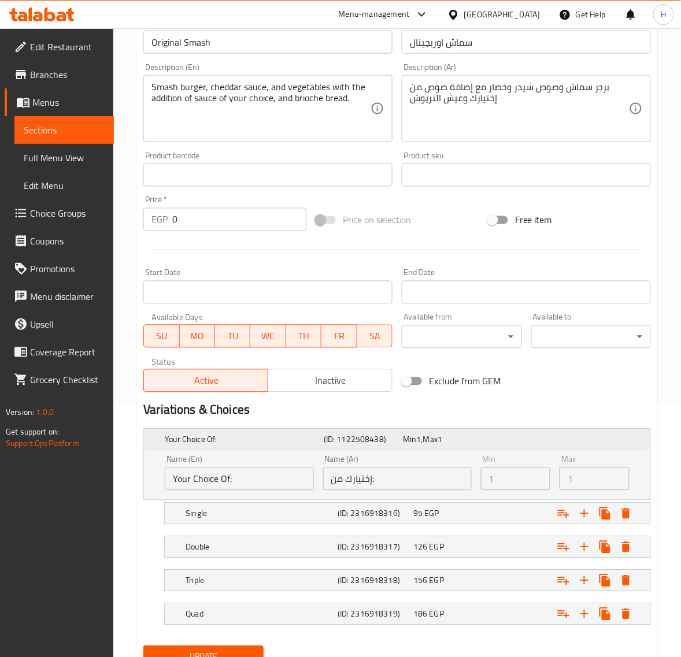
click at [494, 443] on div "Your Choice Of: (ID: 1122508438) Min 1 , Max 1" at bounding box center [400, 439] width 476 height 25
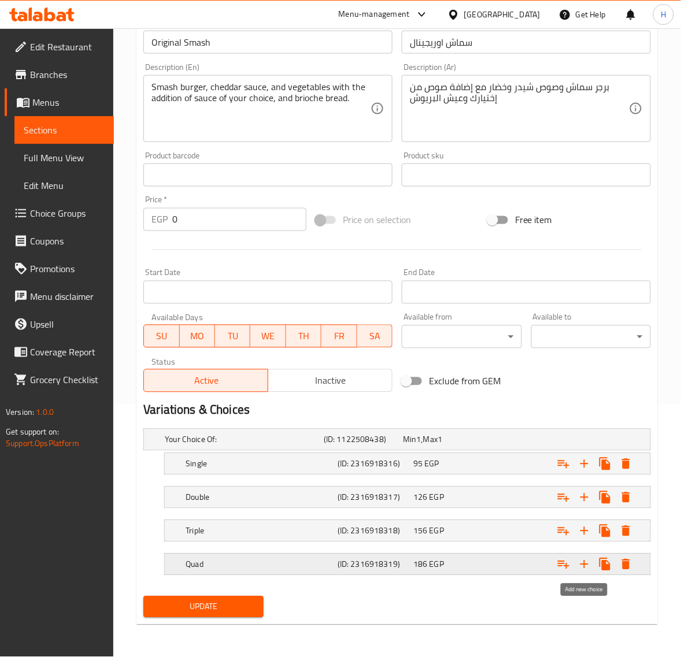
click at [587, 565] on icon "Expand" at bounding box center [584, 565] width 8 height 8
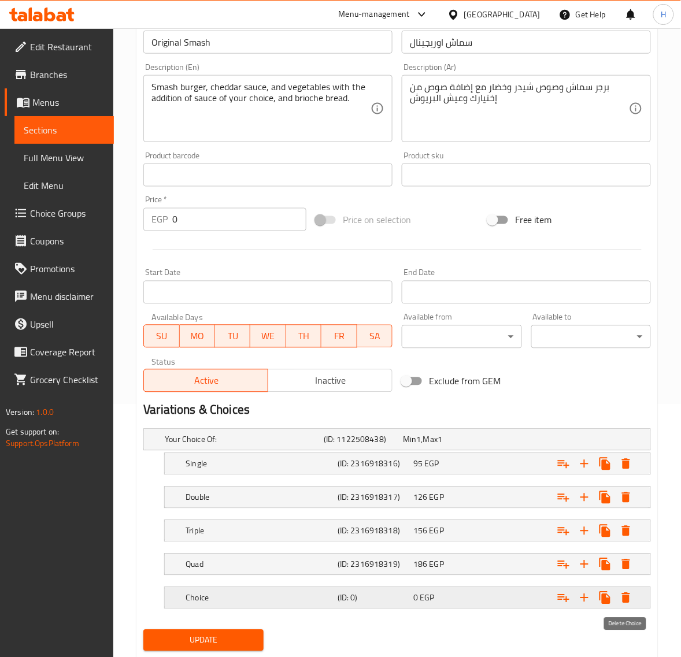
click at [627, 599] on icon "Expand" at bounding box center [626, 598] width 8 height 10
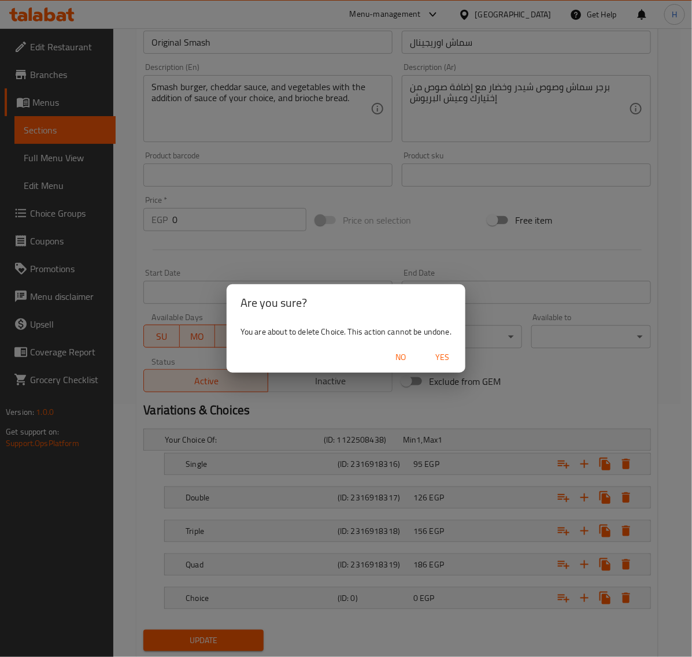
click at [449, 359] on span "Yes" at bounding box center [442, 357] width 28 height 14
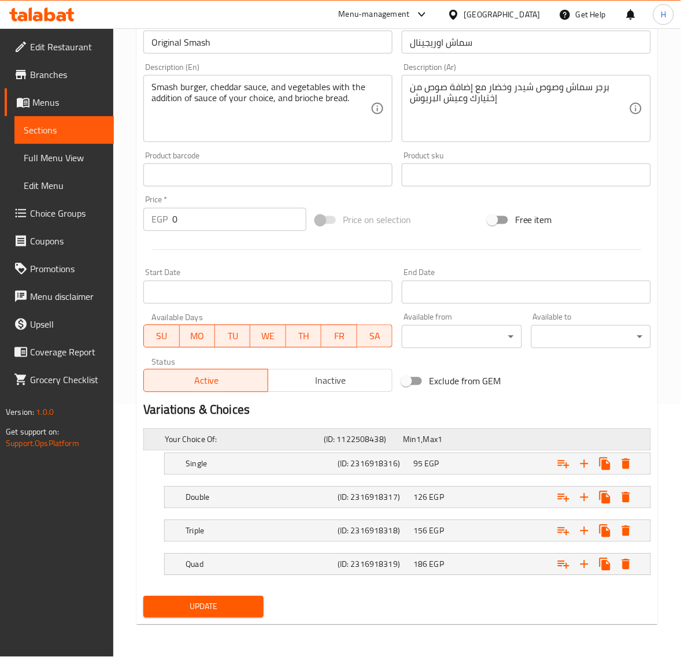
click at [634, 441] on div "Expand" at bounding box center [559, 440] width 159 height 5
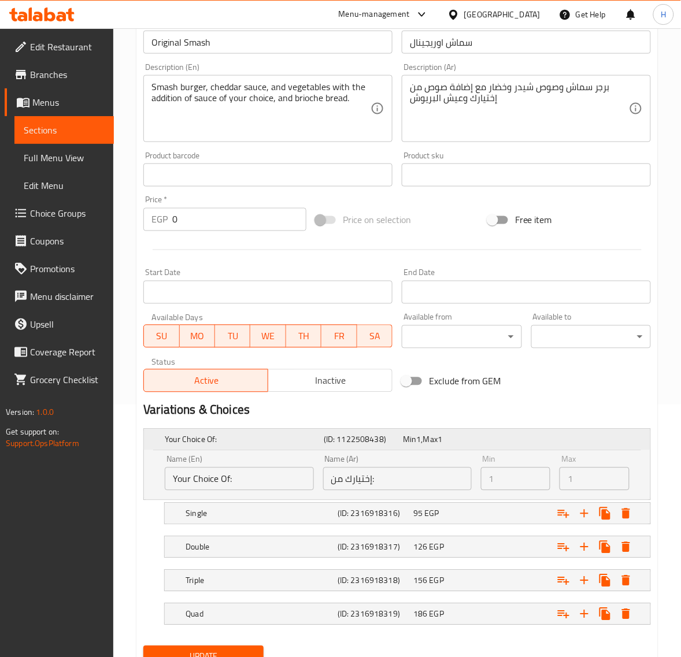
drag, startPoint x: 620, startPoint y: 438, endPoint x: 629, endPoint y: 443, distance: 9.8
click at [621, 438] on div "Expand" at bounding box center [559, 440] width 159 height 5
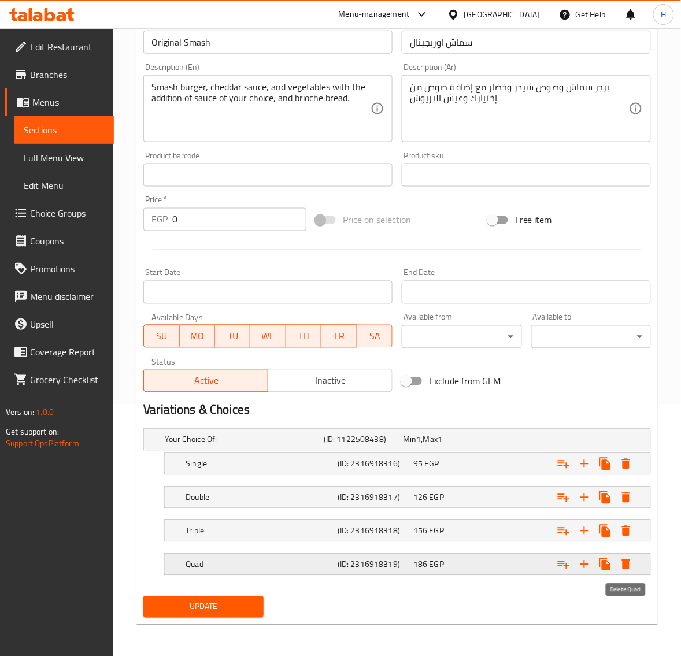
click at [620, 562] on icon "Expand" at bounding box center [626, 565] width 14 height 14
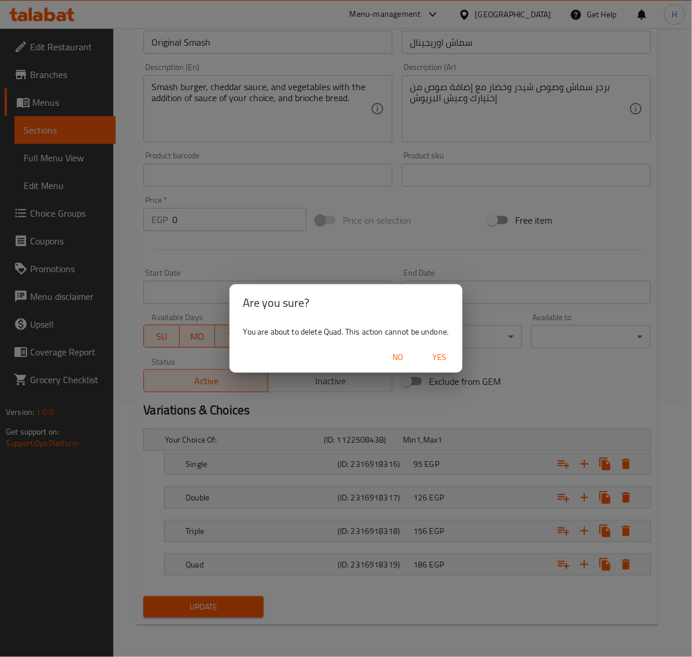
click at [625, 541] on div "Are you sure? You are about to delete Quad. This action cannot be undone. No Yes" at bounding box center [346, 328] width 692 height 657
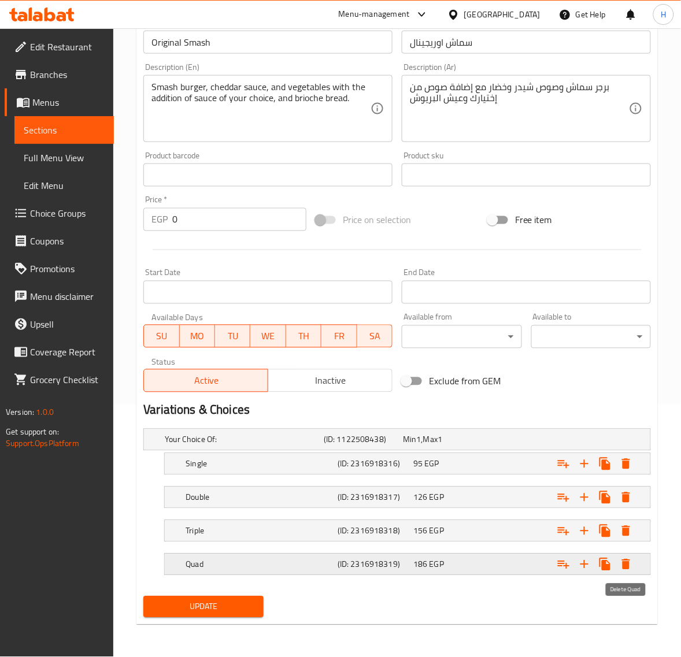
click at [623, 567] on icon "Expand" at bounding box center [626, 565] width 8 height 10
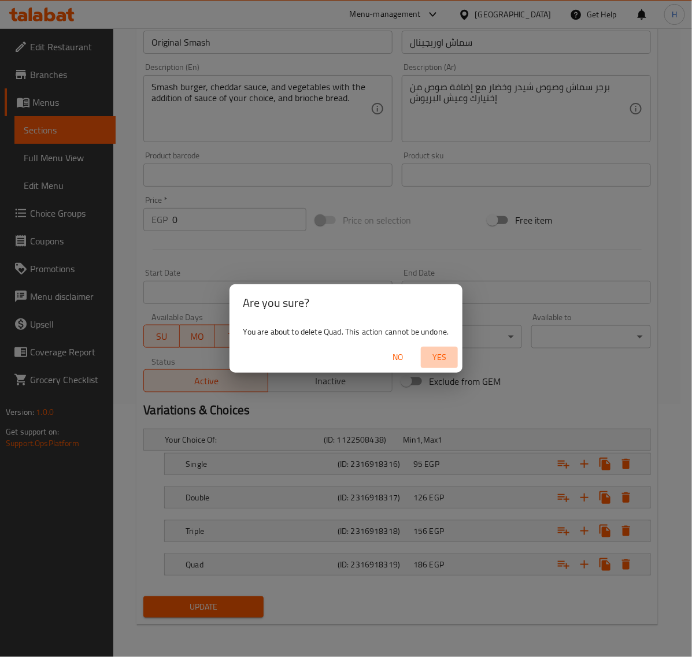
click at [443, 359] on span "Yes" at bounding box center [439, 357] width 28 height 14
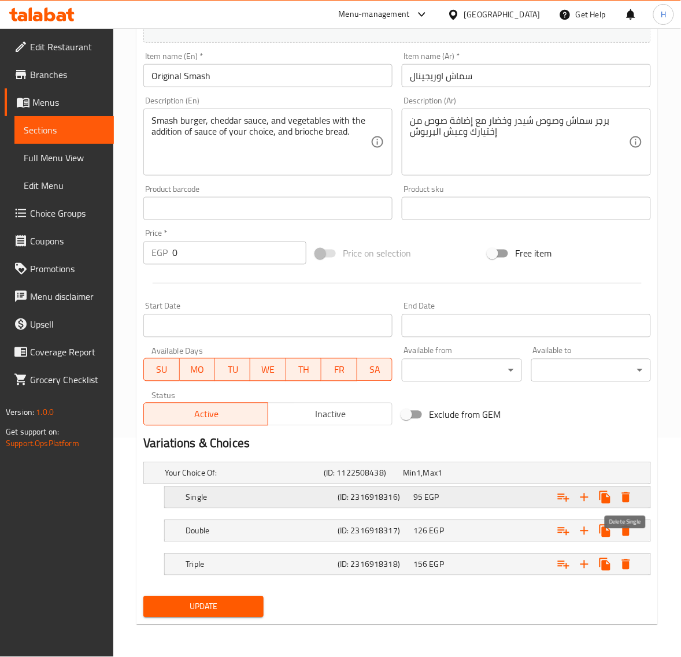
click at [633, 501] on icon "Expand" at bounding box center [626, 498] width 14 height 14
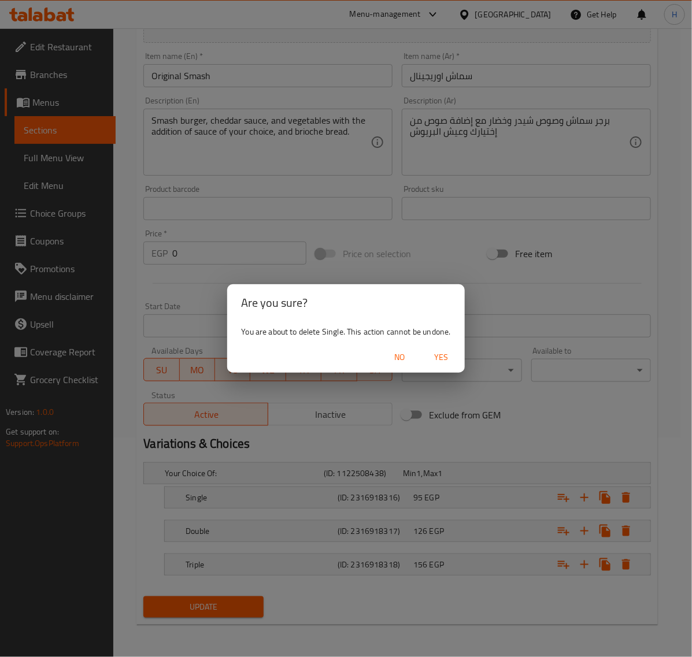
drag, startPoint x: 446, startPoint y: 353, endPoint x: 558, endPoint y: 405, distance: 123.9
click at [451, 356] on span "Yes" at bounding box center [442, 357] width 28 height 14
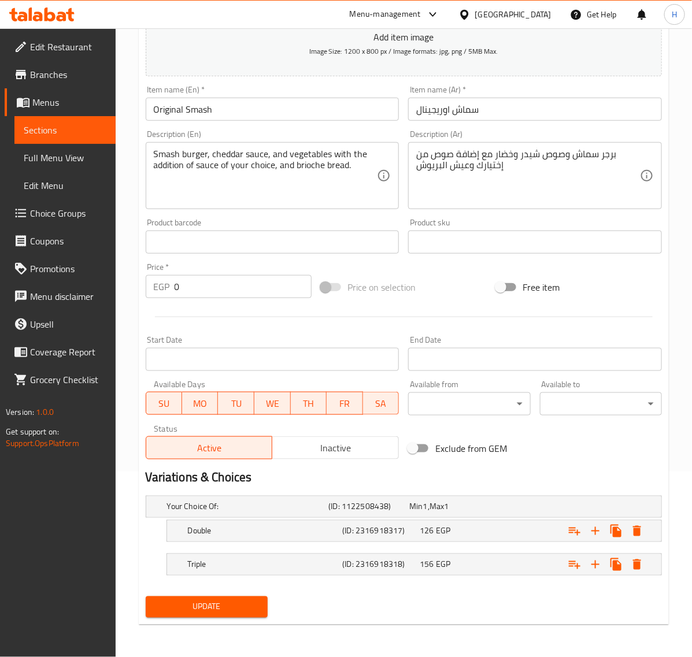
scroll to position [186, 0]
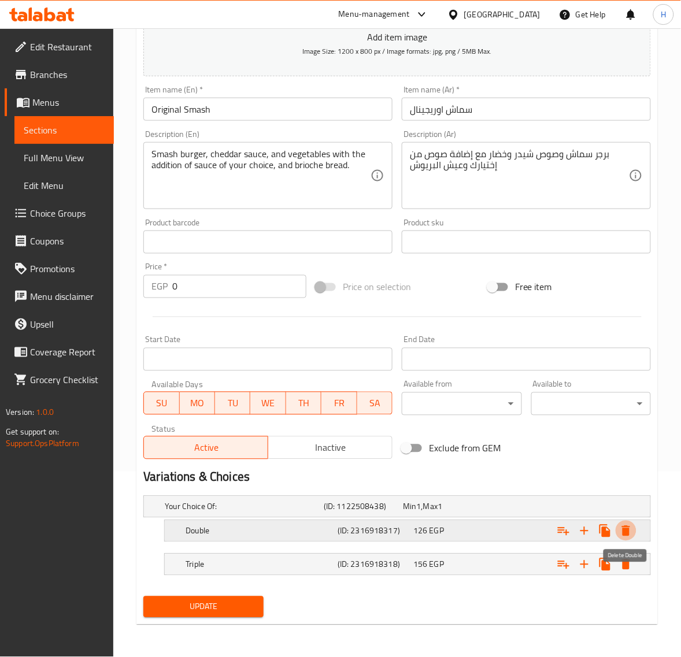
click at [631, 527] on icon "Expand" at bounding box center [626, 531] width 14 height 14
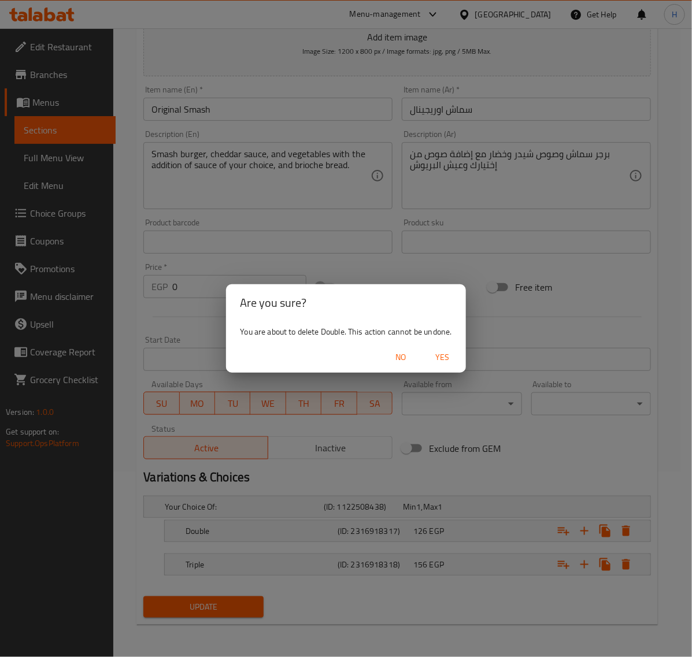
drag, startPoint x: 442, startPoint y: 360, endPoint x: 548, endPoint y: 425, distance: 124.3
click at [447, 365] on button "Yes" at bounding box center [442, 357] width 37 height 21
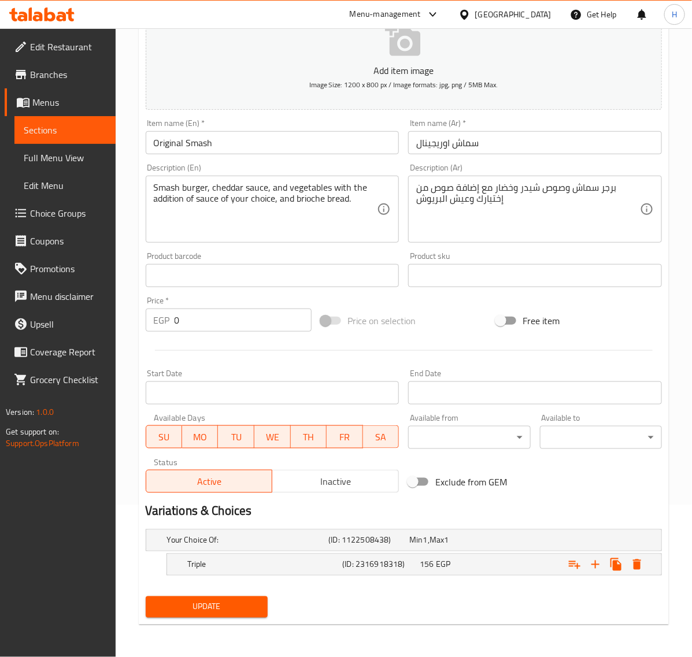
scroll to position [151, 0]
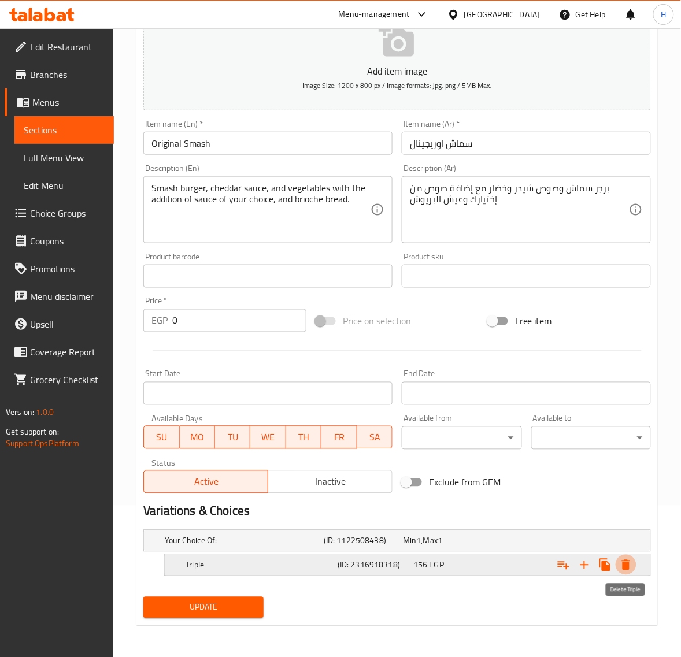
click at [620, 561] on icon "Expand" at bounding box center [626, 565] width 14 height 14
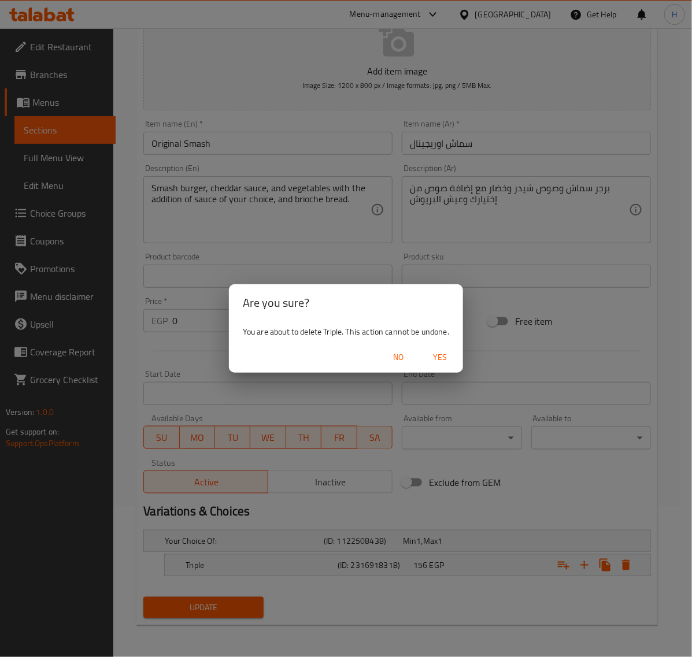
drag, startPoint x: 445, startPoint y: 357, endPoint x: 462, endPoint y: 377, distance: 26.2
click at [445, 359] on span "Yes" at bounding box center [440, 357] width 28 height 14
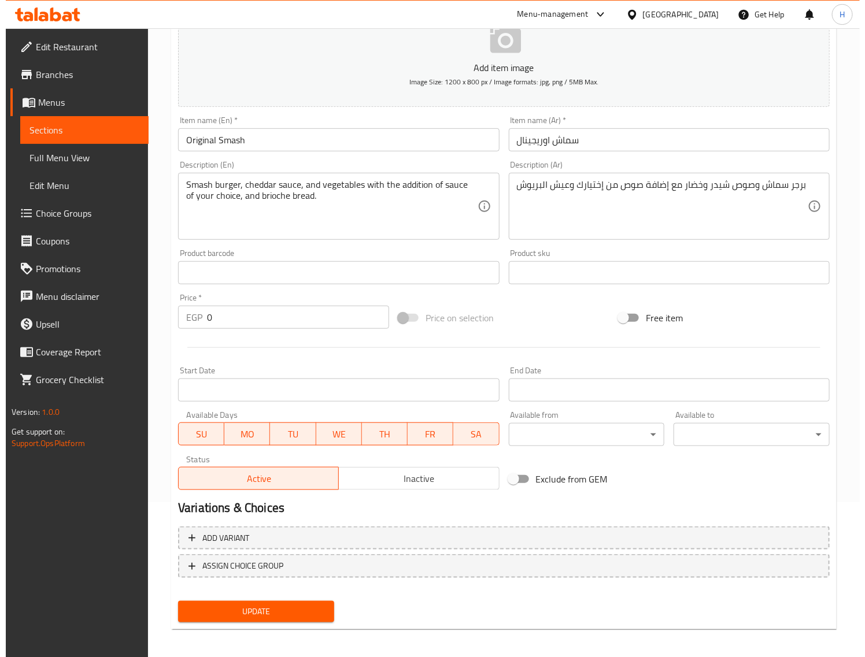
scroll to position [157, 0]
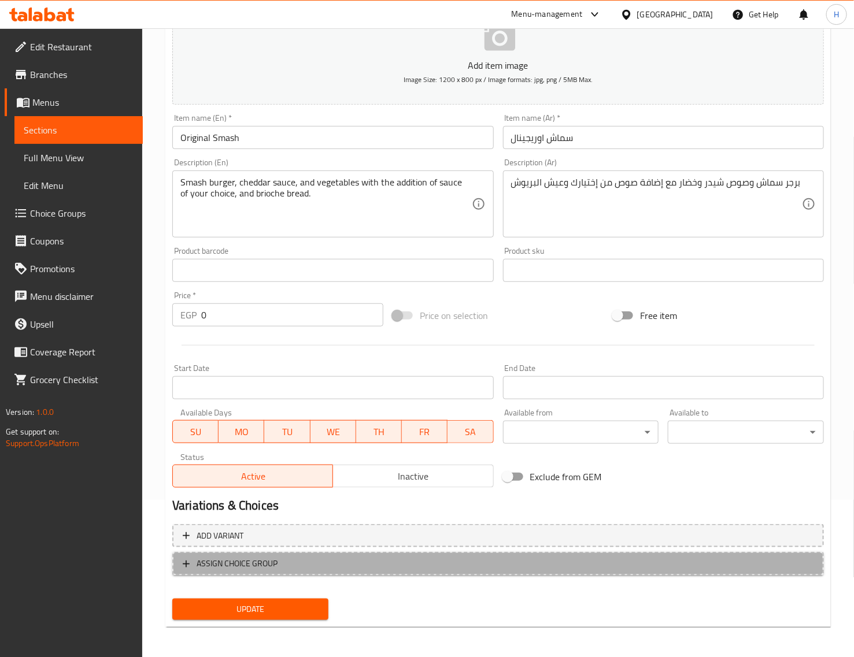
click at [321, 565] on span "ASSIGN CHOICE GROUP" at bounding box center [498, 564] width 631 height 14
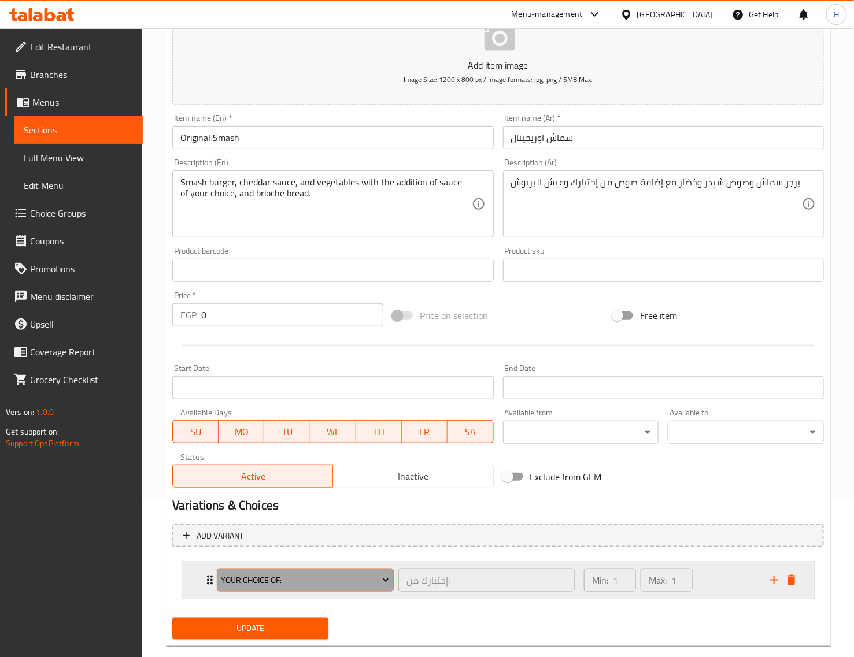
click at [330, 583] on span "Your Choice Of:" at bounding box center [305, 580] width 168 height 14
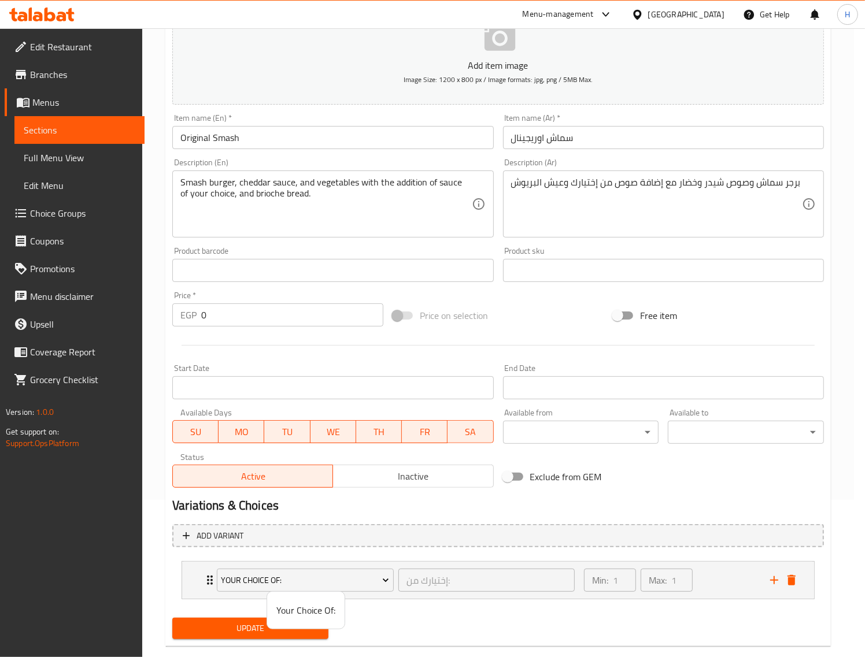
click at [353, 570] on div at bounding box center [432, 328] width 865 height 657
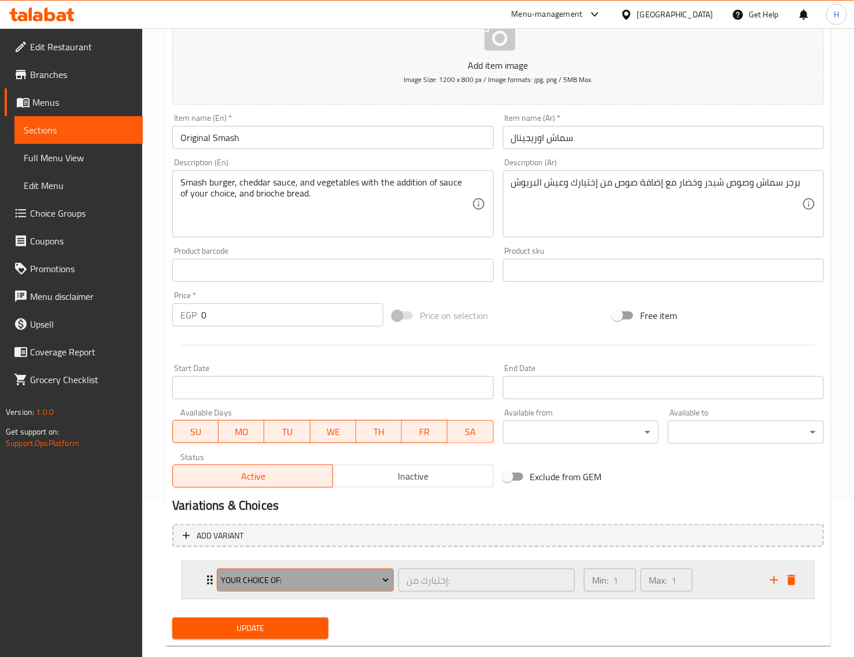
click at [356, 582] on span "Your Choice Of:" at bounding box center [305, 580] width 168 height 14
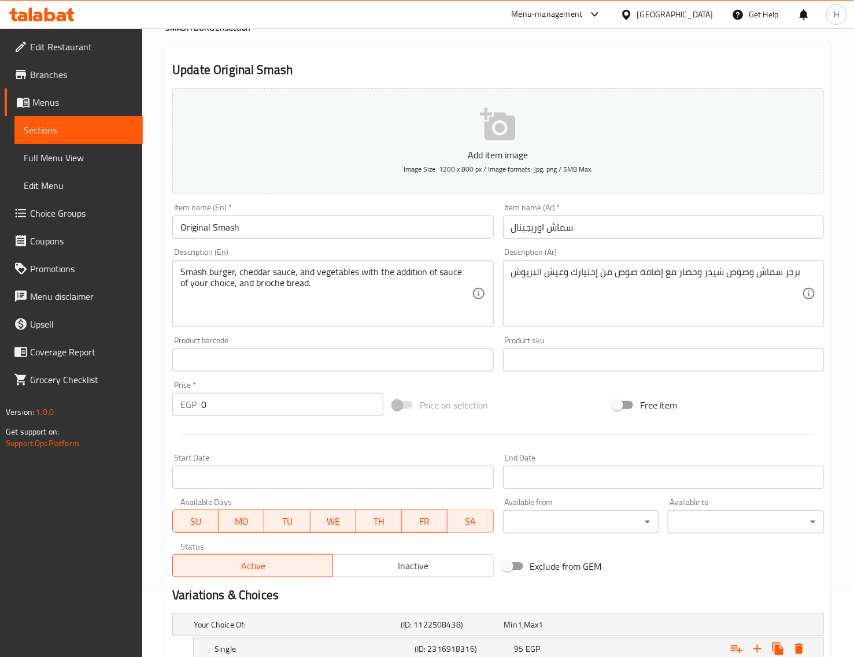
scroll to position [253, 0]
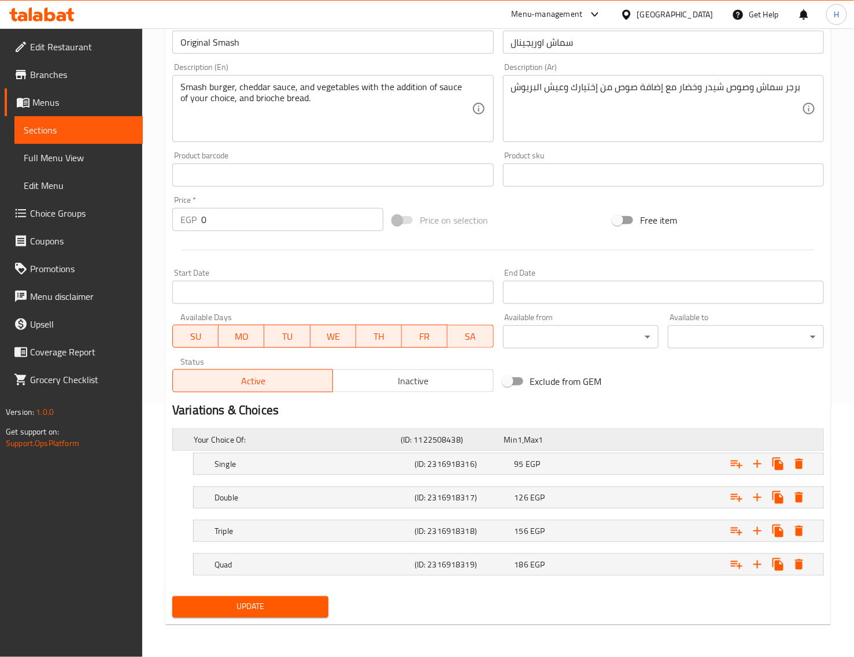
click at [297, 443] on h5 "Your Choice Of:" at bounding box center [295, 440] width 202 height 12
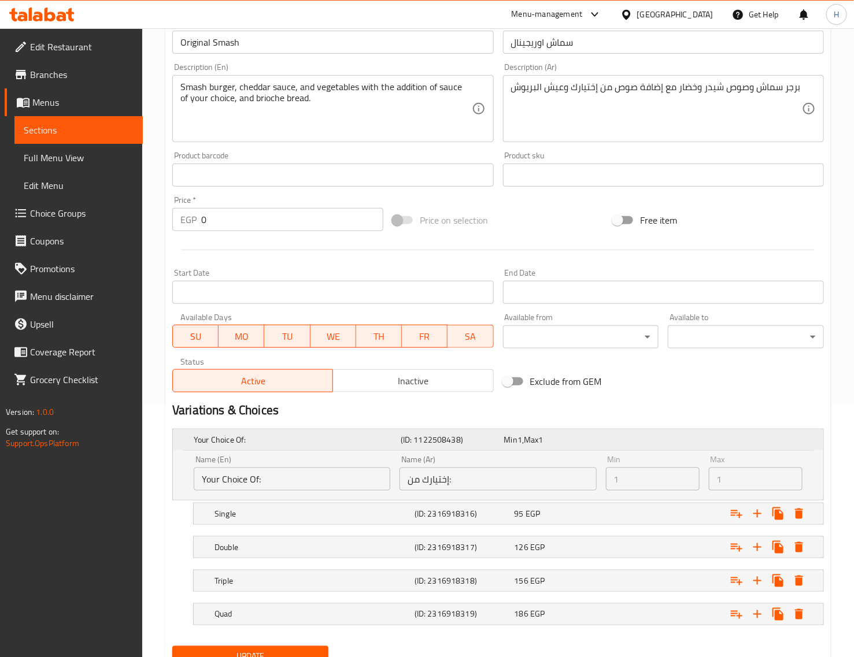
click at [297, 443] on h5 "Your Choice Of:" at bounding box center [295, 440] width 202 height 12
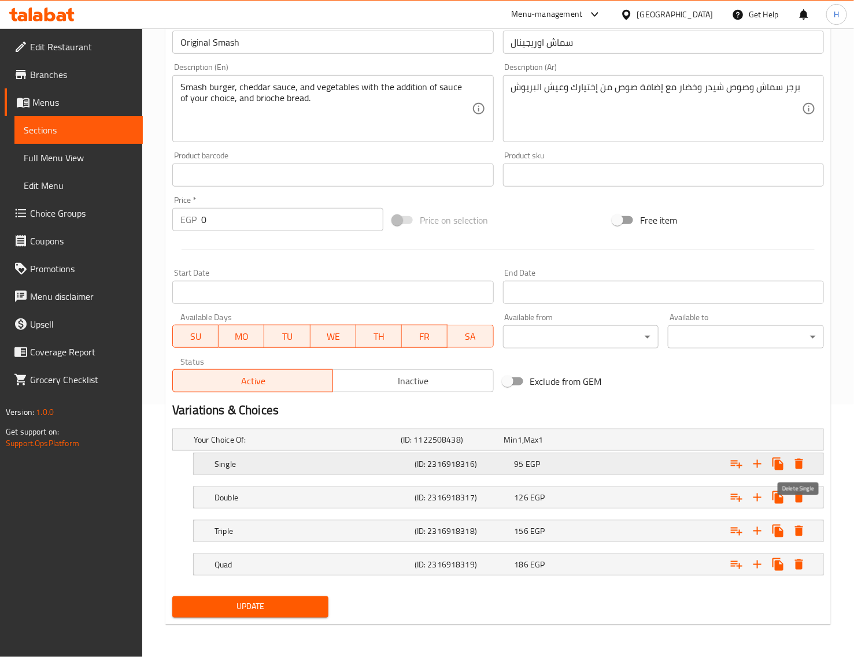
click at [798, 457] on icon "Expand" at bounding box center [799, 464] width 14 height 14
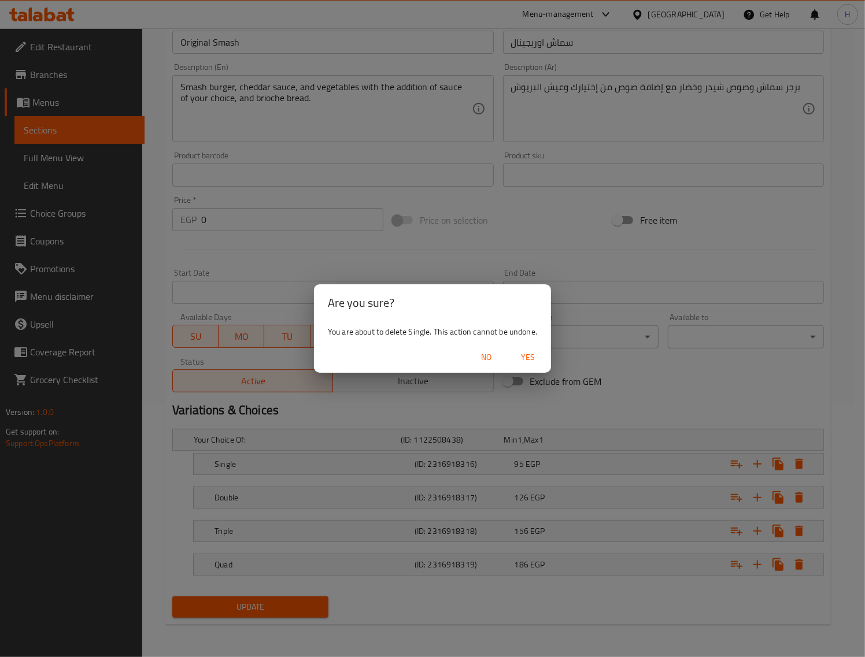
click at [532, 361] on span "Yes" at bounding box center [528, 357] width 28 height 14
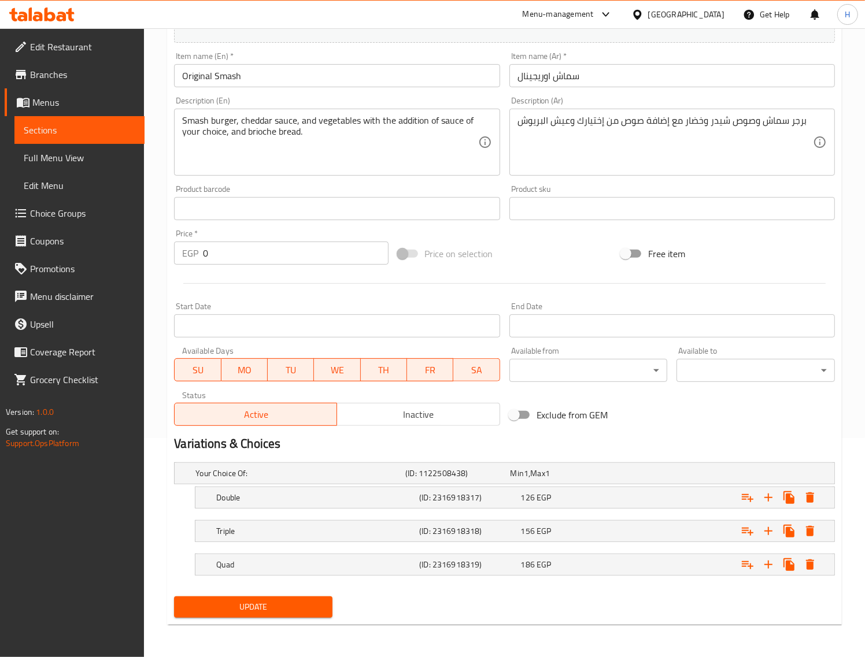
scroll to position [220, 0]
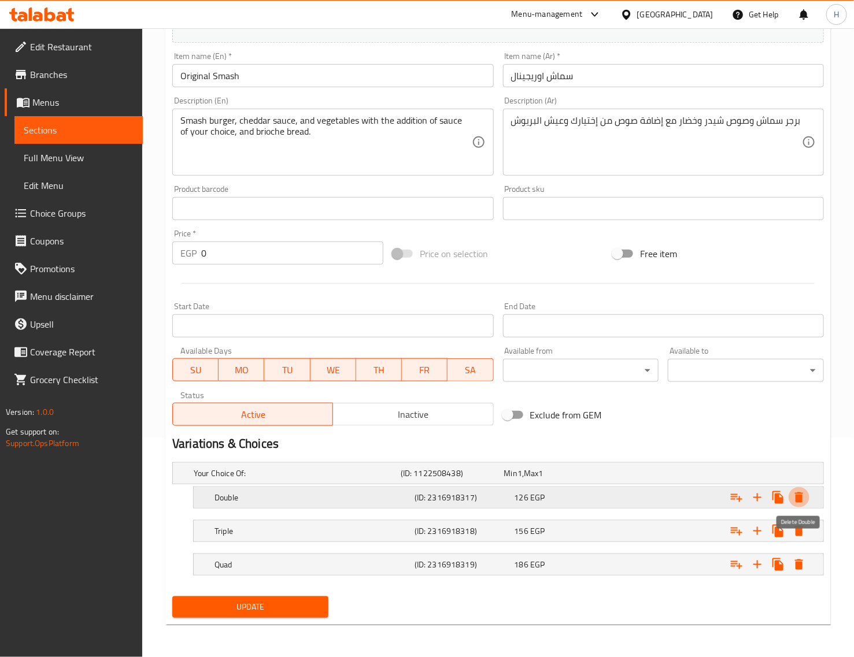
click at [804, 494] on icon "Expand" at bounding box center [799, 498] width 14 height 14
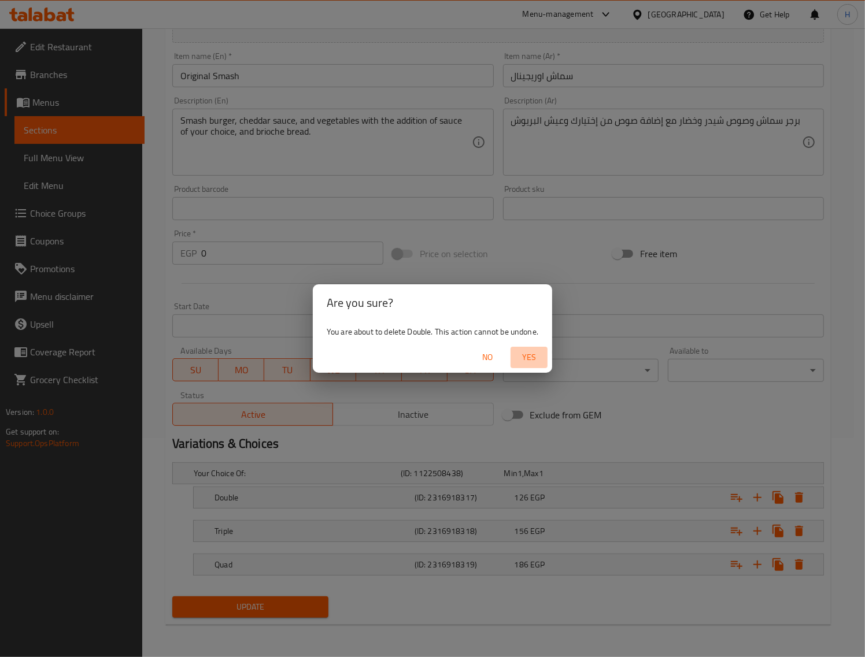
click at [533, 362] on span "Yes" at bounding box center [529, 357] width 28 height 14
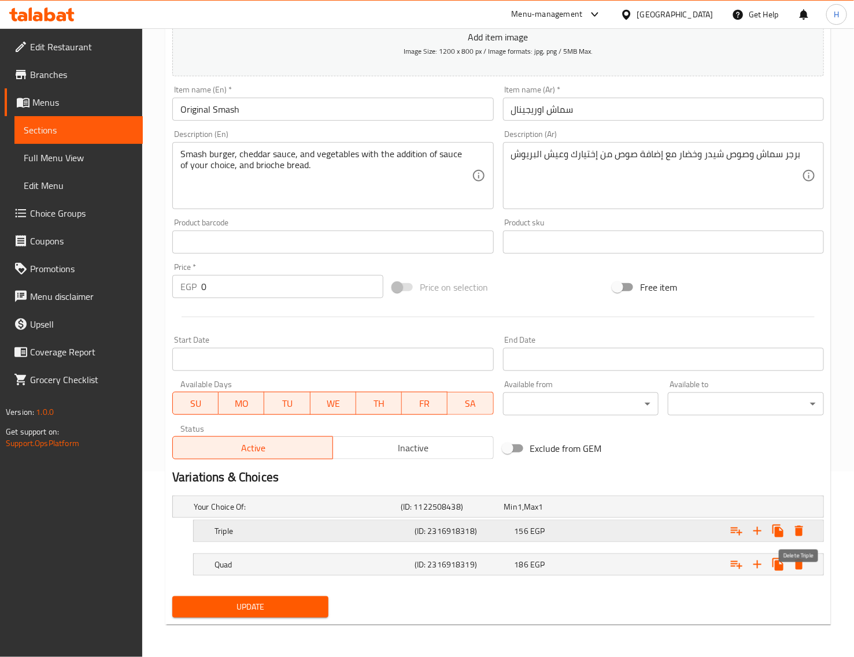
click at [796, 527] on icon "Expand" at bounding box center [799, 531] width 8 height 10
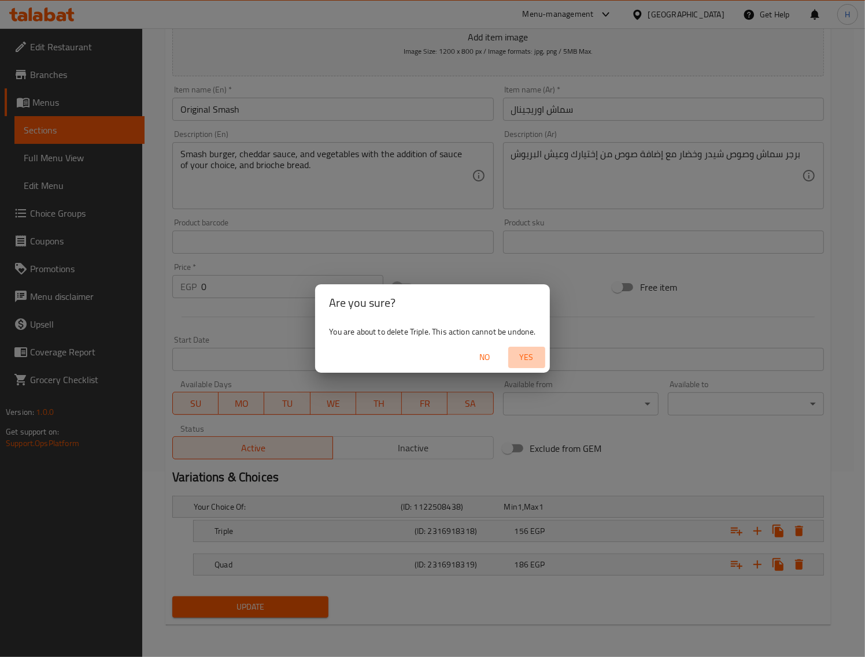
click at [522, 357] on span "Yes" at bounding box center [527, 357] width 28 height 14
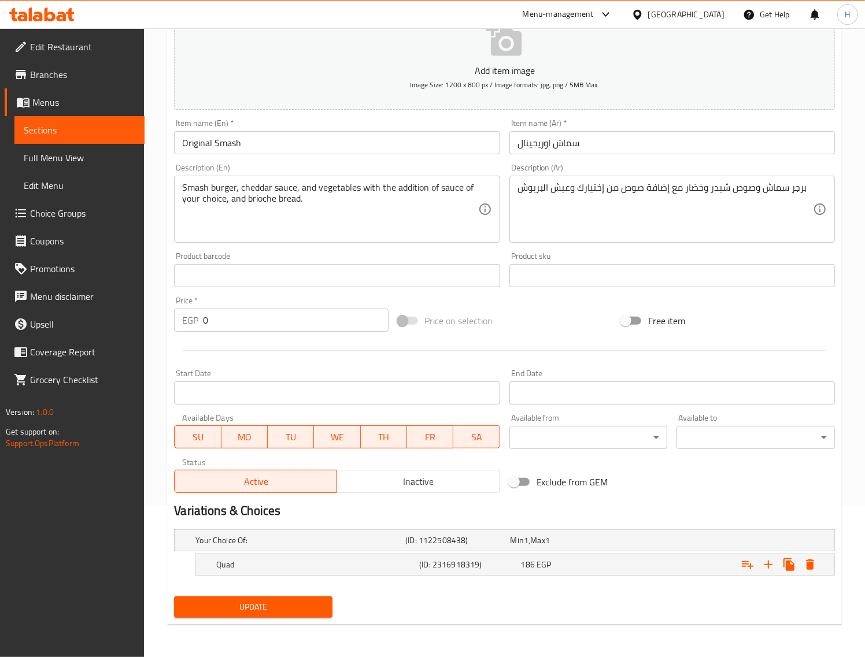
scroll to position [151, 0]
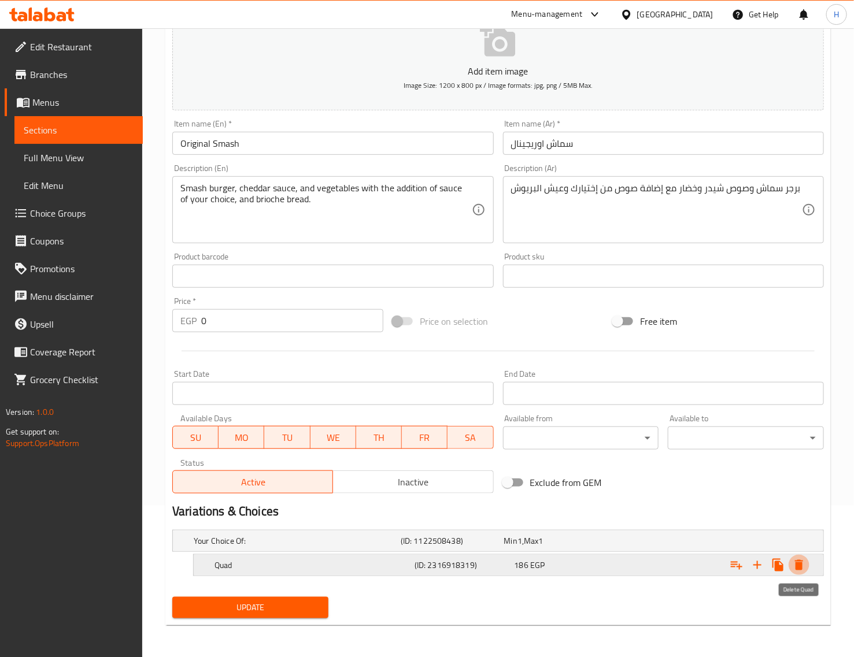
click at [793, 565] on icon "Expand" at bounding box center [799, 565] width 14 height 14
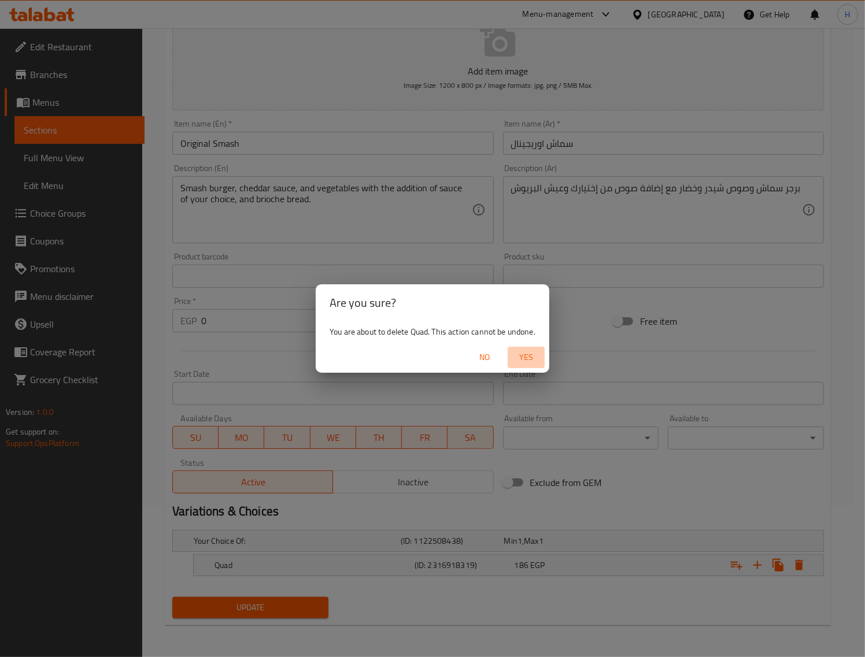
click at [524, 357] on span "Yes" at bounding box center [526, 357] width 28 height 14
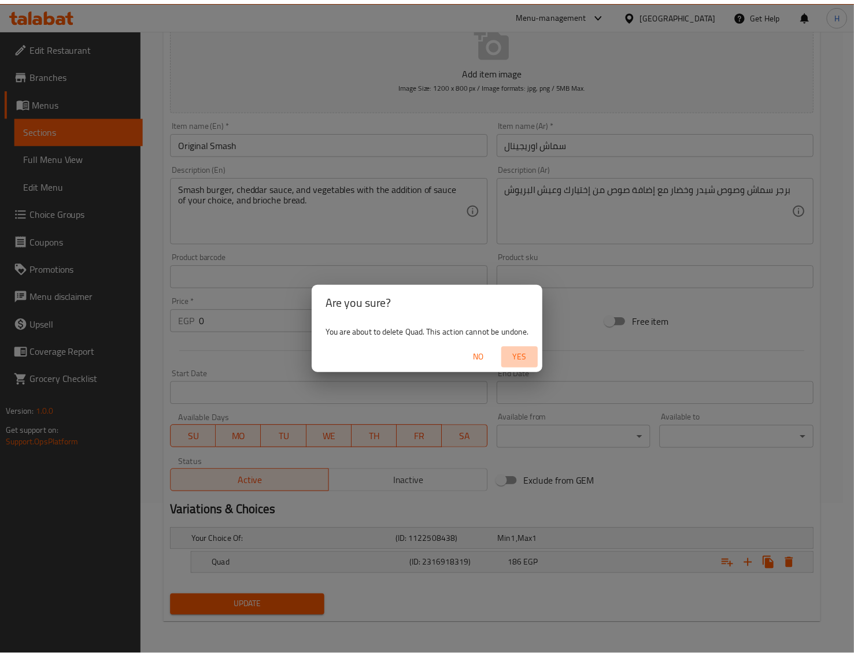
scroll to position [148, 0]
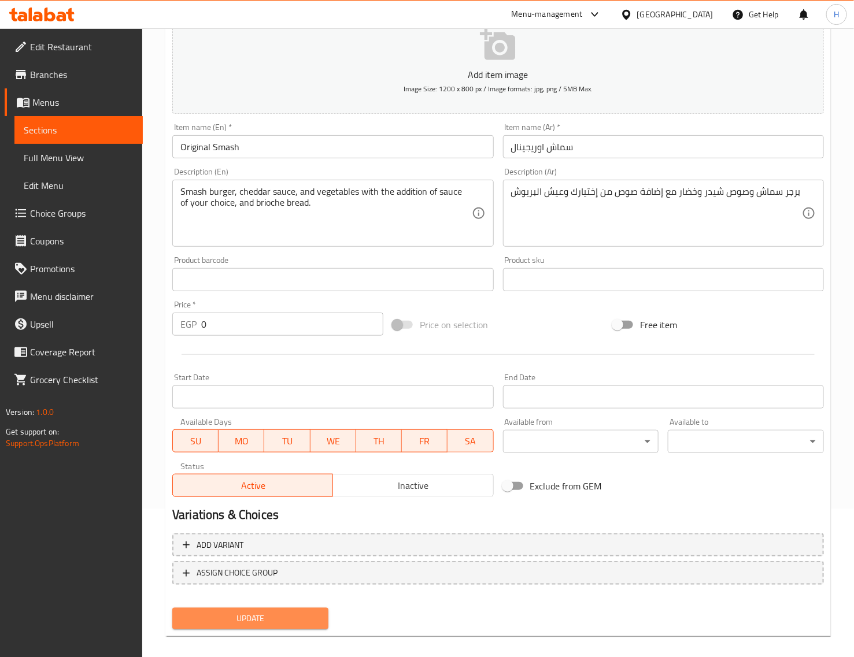
click at [279, 612] on span "Update" at bounding box center [251, 619] width 138 height 14
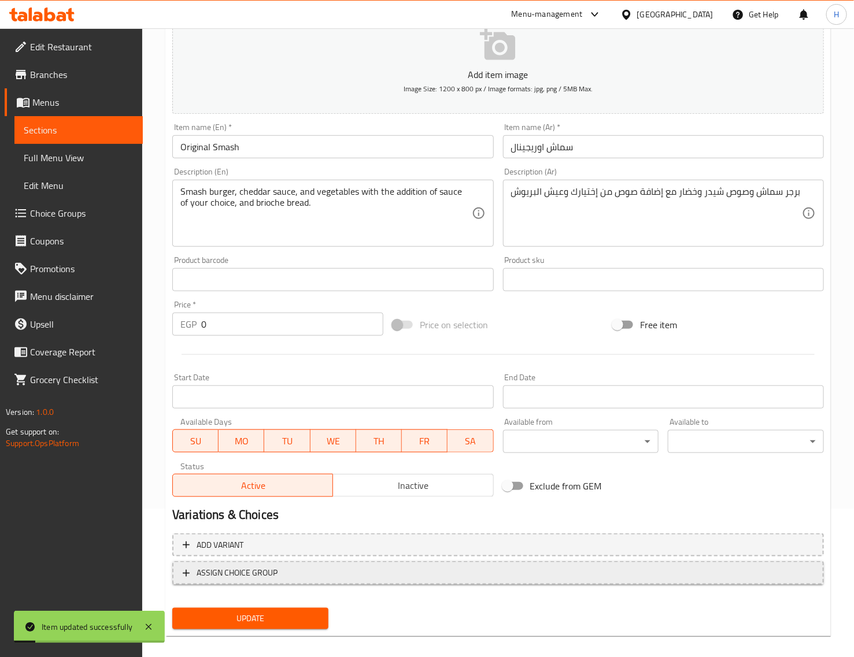
click at [279, 575] on span "ASSIGN CHOICE GROUP" at bounding box center [498, 573] width 631 height 14
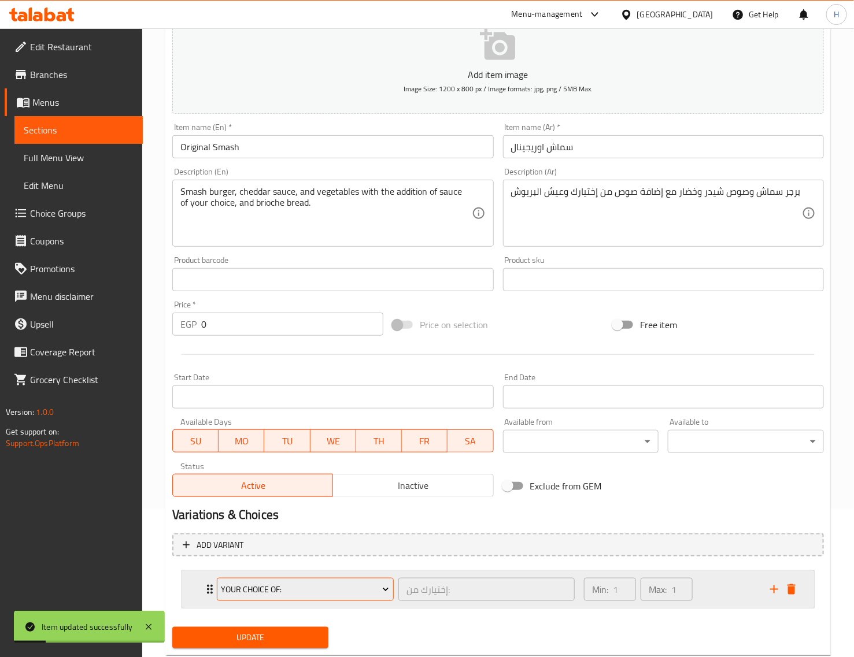
click at [289, 585] on span "Your Choice Of:" at bounding box center [305, 590] width 168 height 14
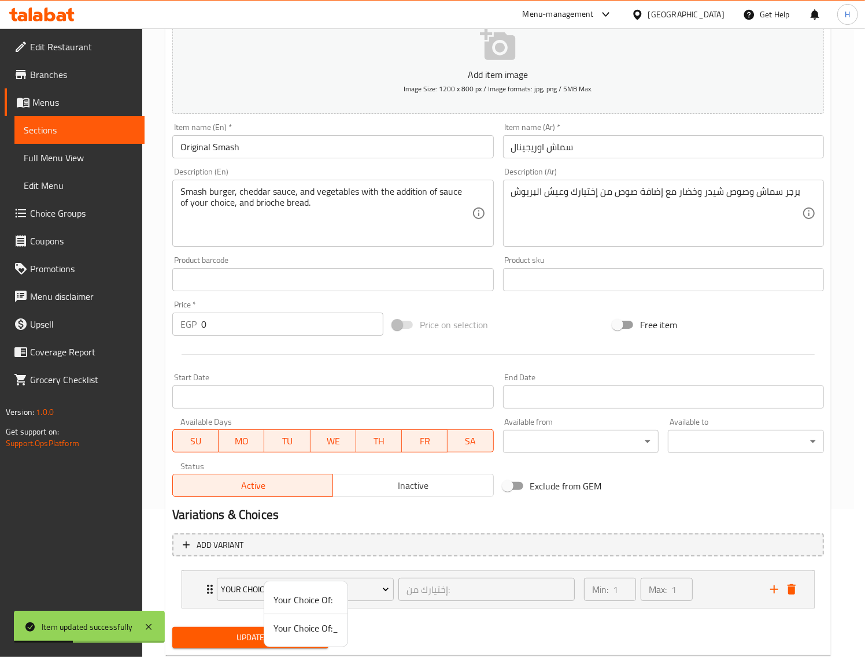
click at [308, 626] on span "Your Choice Of:_" at bounding box center [305, 628] width 65 height 14
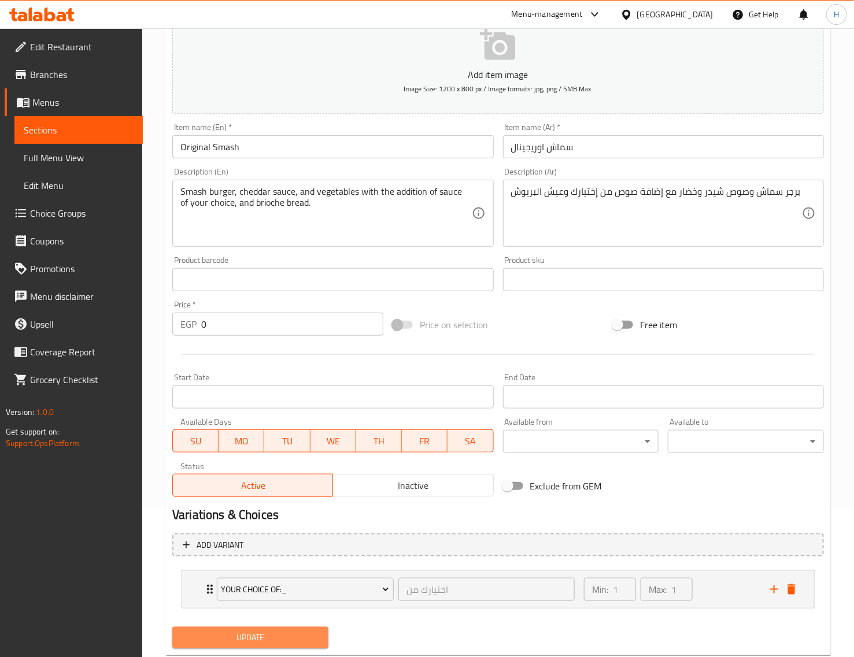
click at [307, 643] on span "Update" at bounding box center [251, 638] width 138 height 14
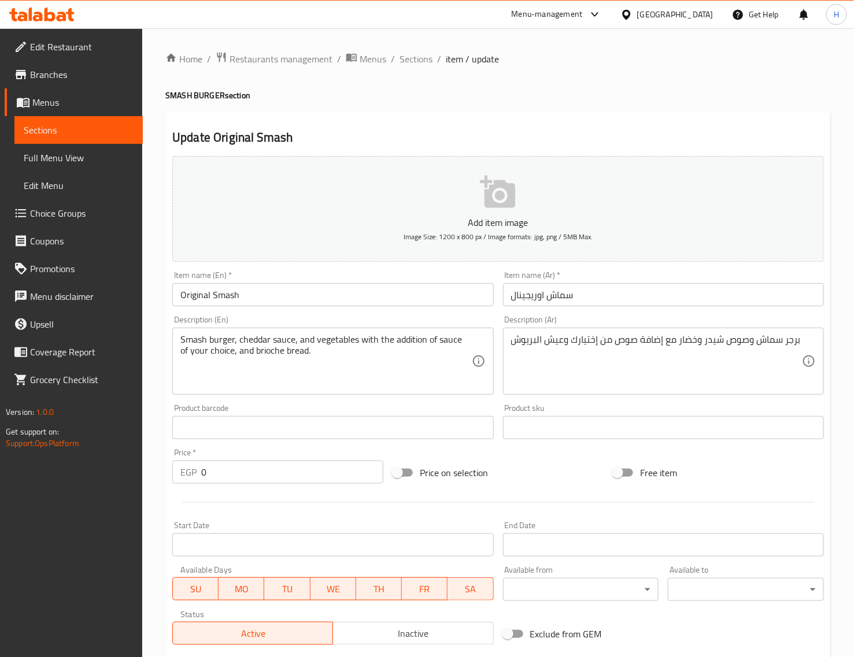
scroll to position [177, 0]
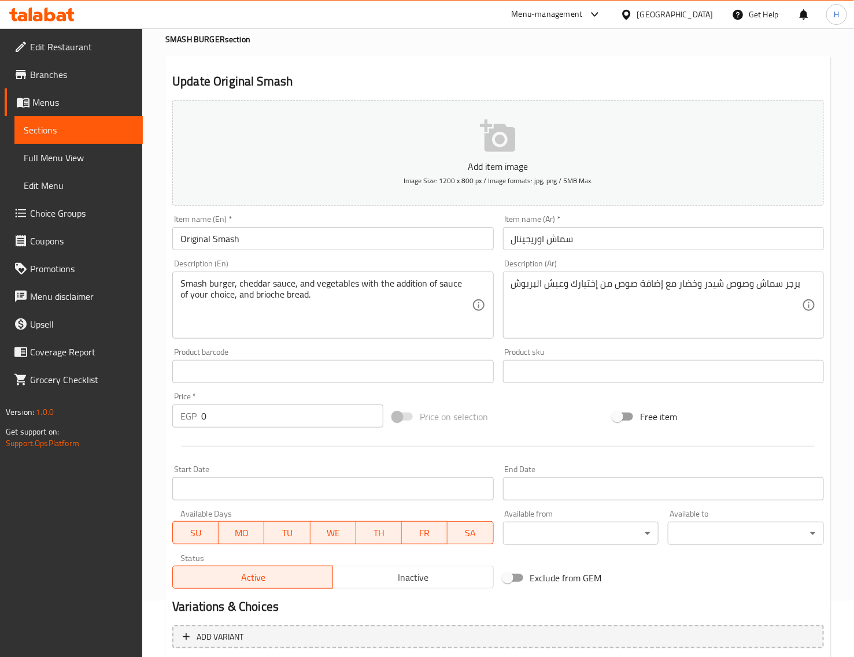
scroll to position [177, 0]
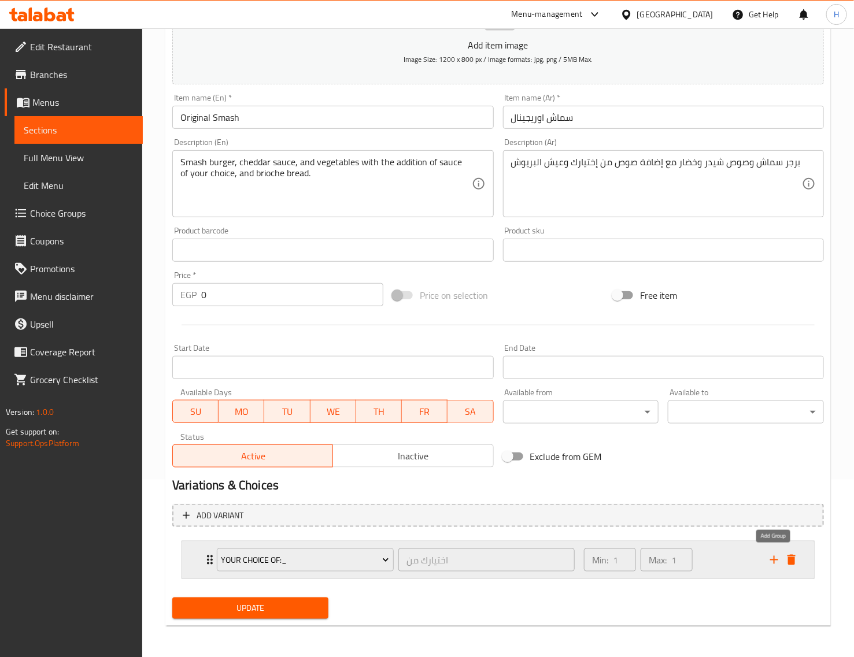
click at [776, 565] on icon "add" at bounding box center [774, 560] width 14 height 14
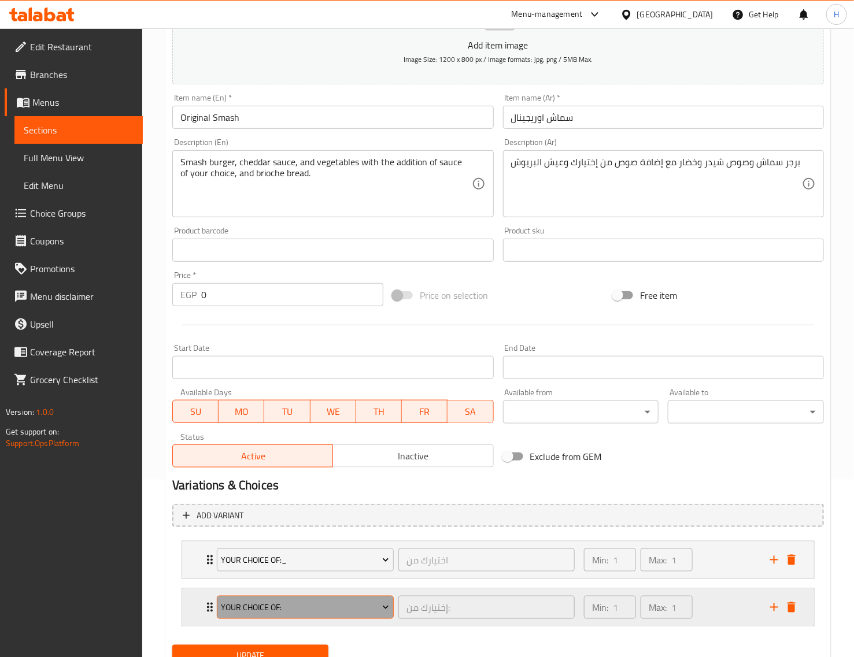
click at [376, 612] on span "Your Choice Of:" at bounding box center [305, 608] width 168 height 14
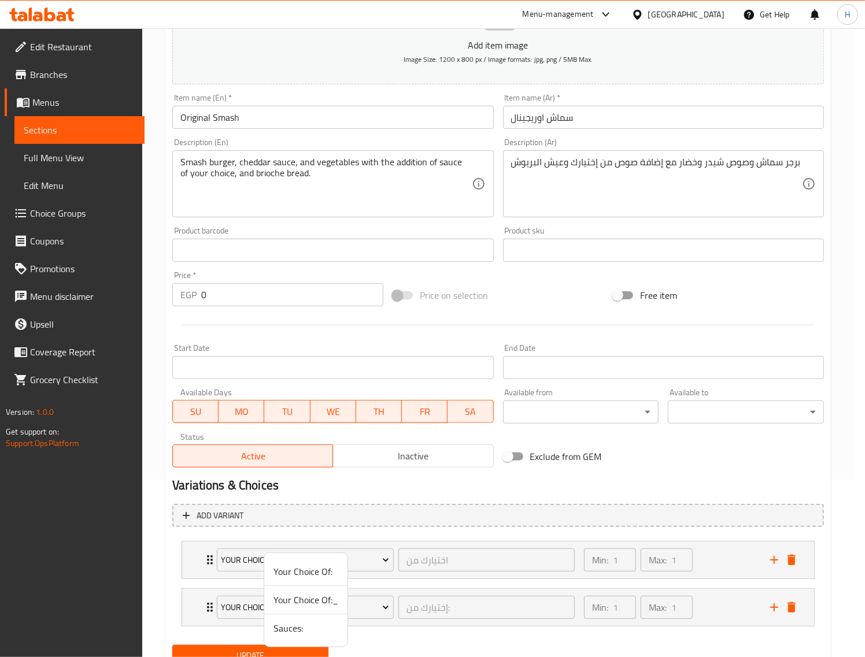
click at [313, 628] on span "Sauces:" at bounding box center [305, 628] width 65 height 14
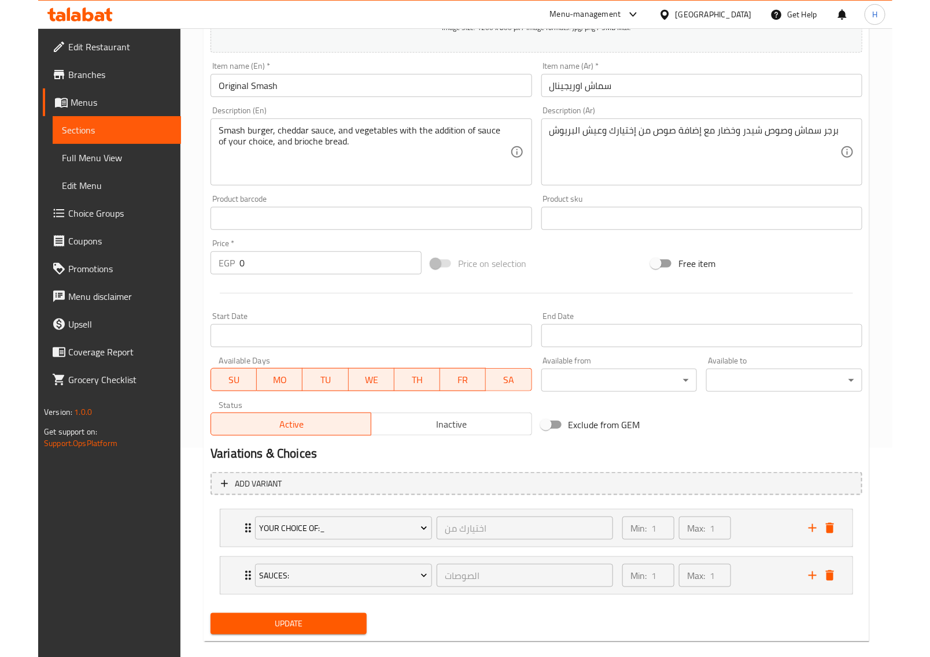
scroll to position [226, 0]
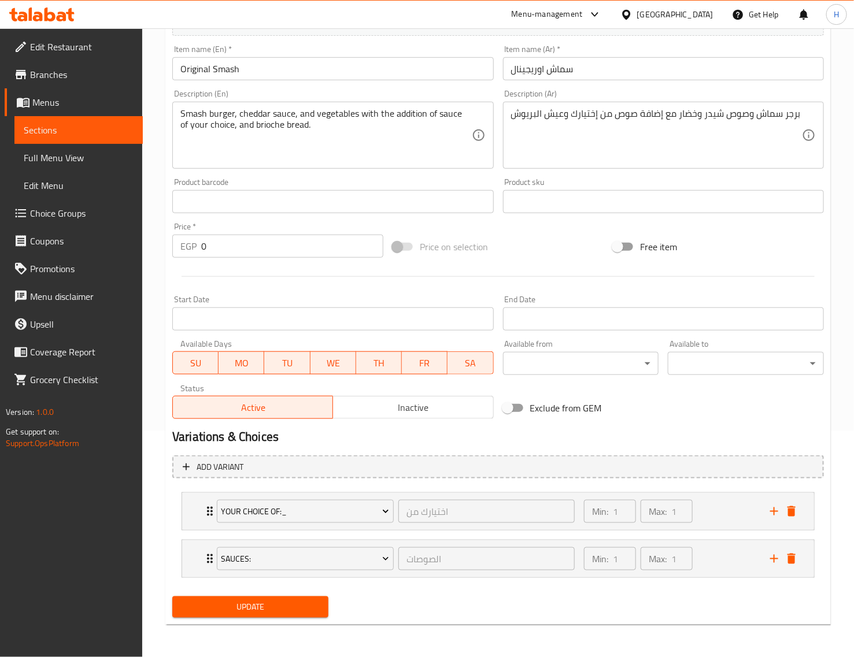
click at [308, 608] on span "Update" at bounding box center [251, 607] width 138 height 14
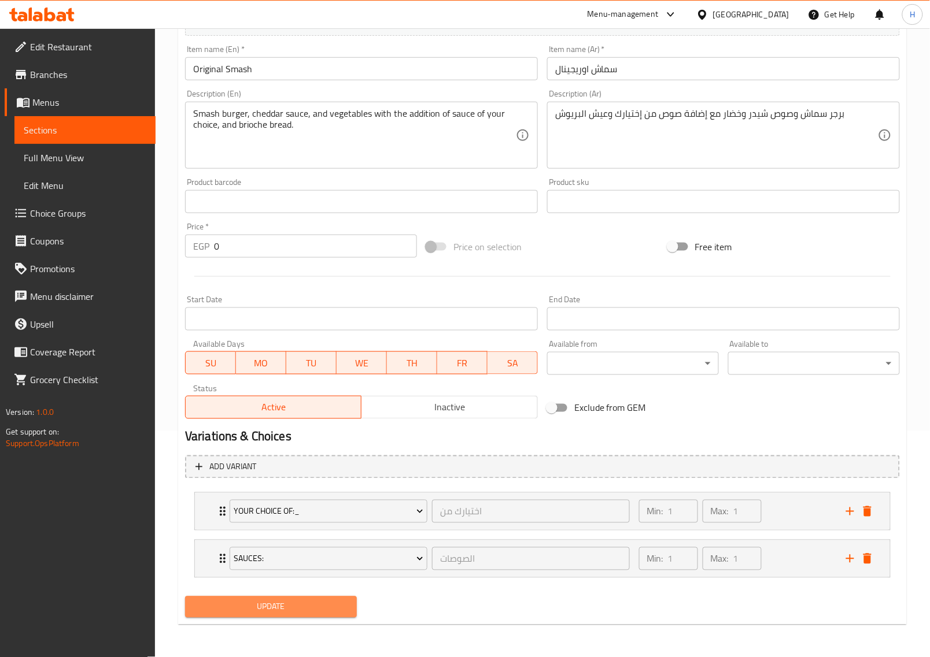
click at [267, 608] on span "Update" at bounding box center [270, 607] width 153 height 14
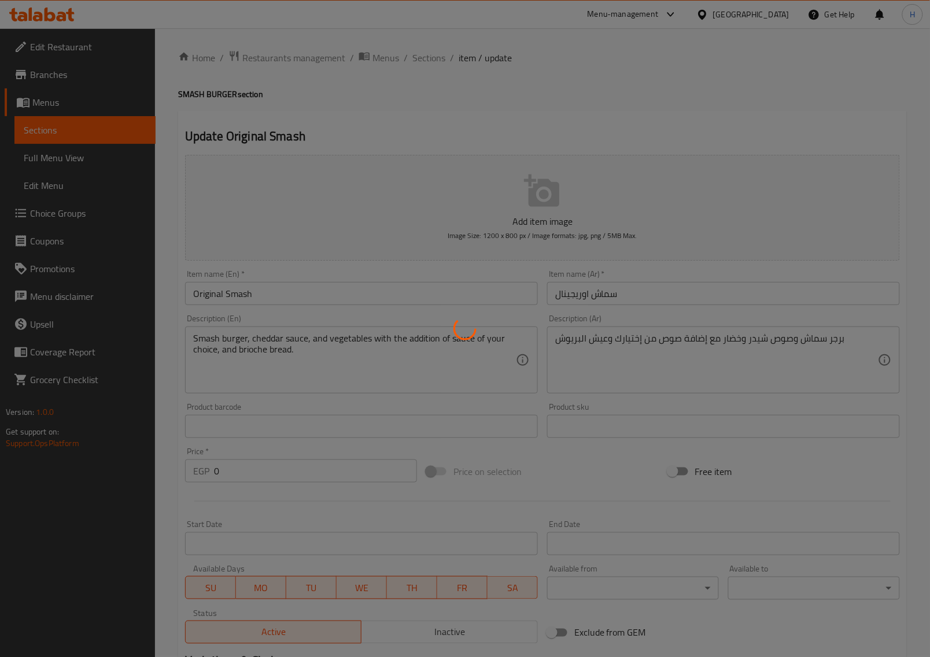
scroll to position [0, 0]
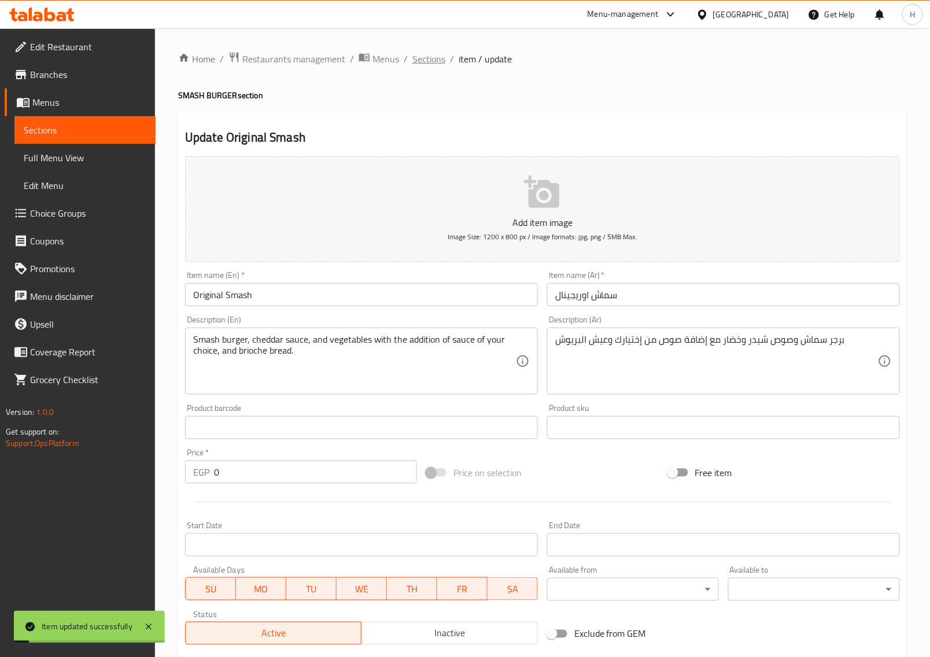
click at [421, 60] on span "Sections" at bounding box center [428, 59] width 33 height 14
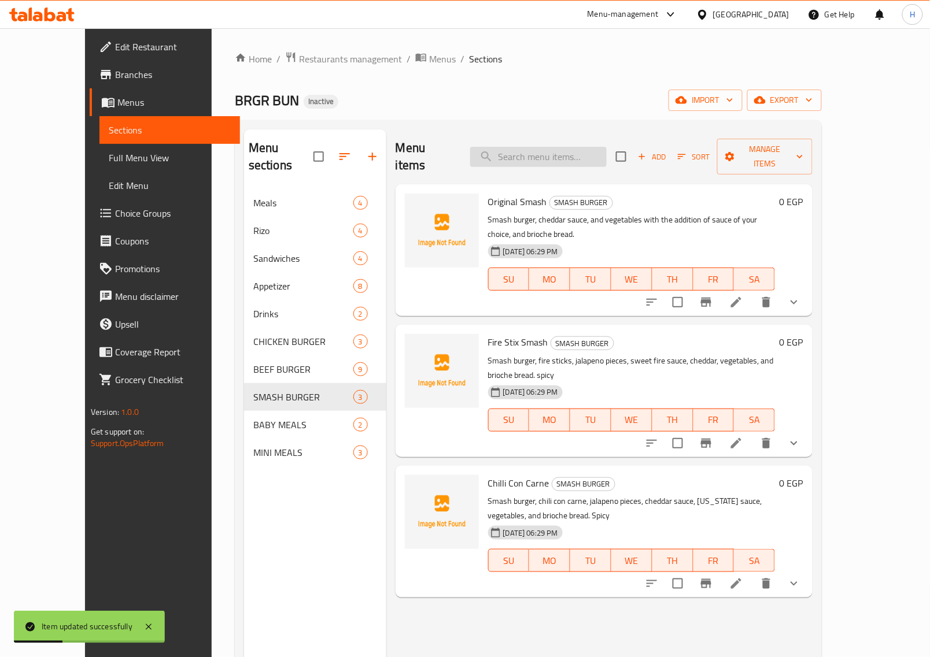
click at [528, 147] on input "search" at bounding box center [538, 157] width 136 height 20
paste input "Ringo Bingo Burger"
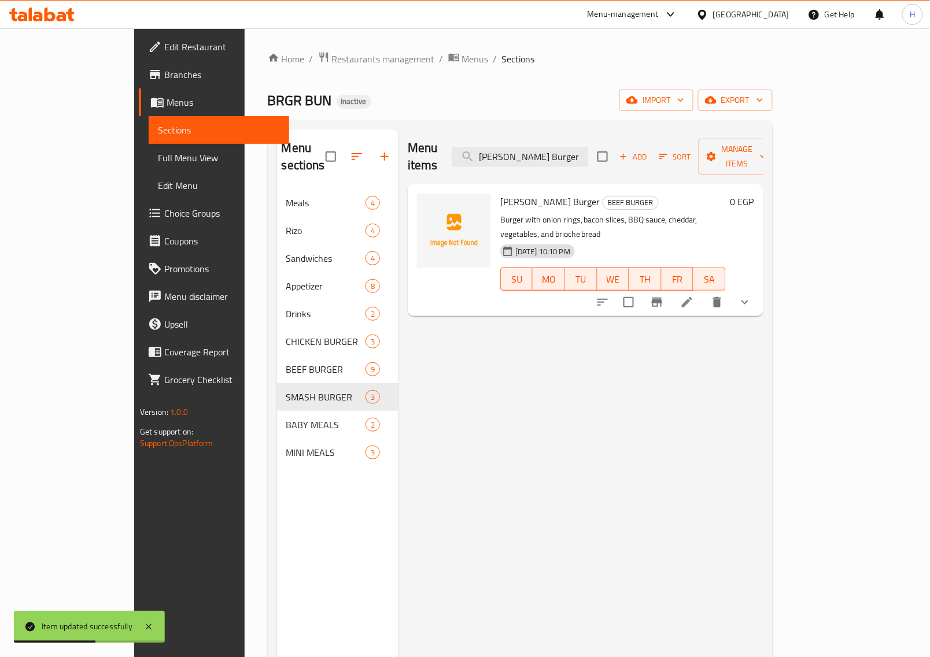
type input "Ringo Bingo Burger"
click at [694, 295] on icon at bounding box center [687, 302] width 14 height 14
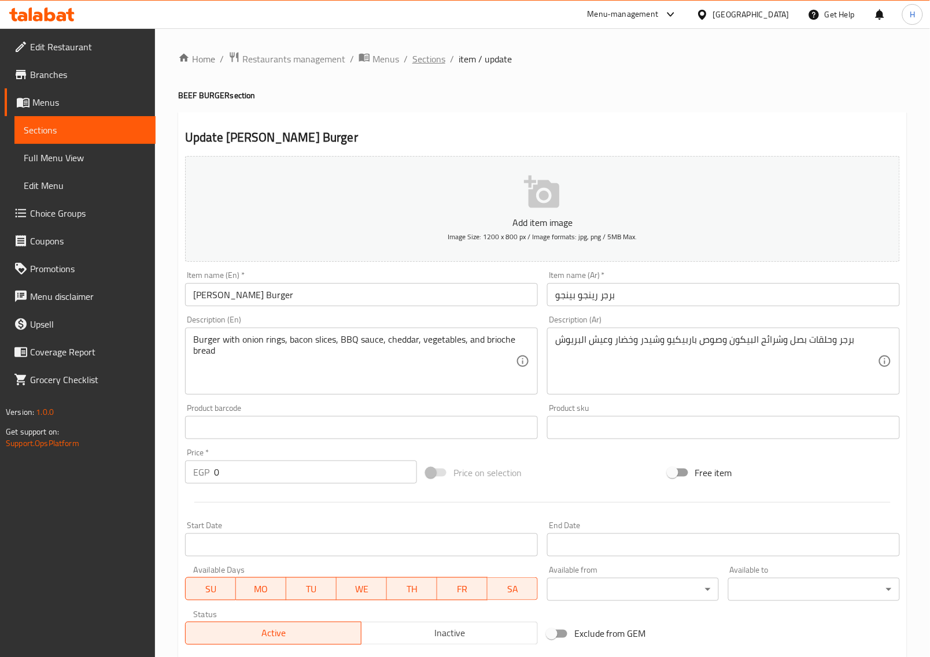
click at [432, 56] on span "Sections" at bounding box center [428, 59] width 33 height 14
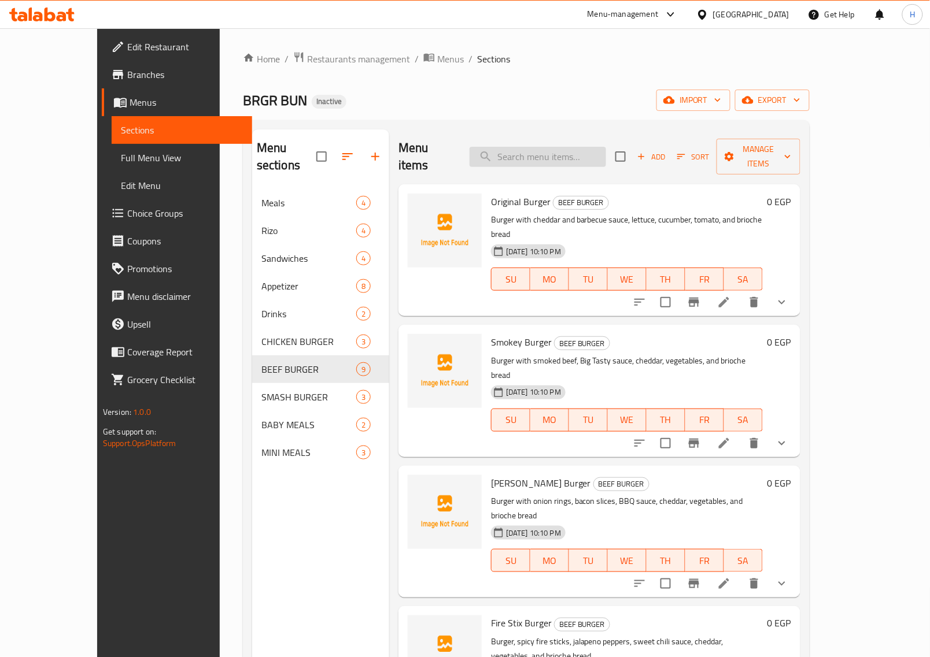
click at [556, 147] on input "search" at bounding box center [537, 157] width 136 height 20
paste input "Ringo Bingo Burger"
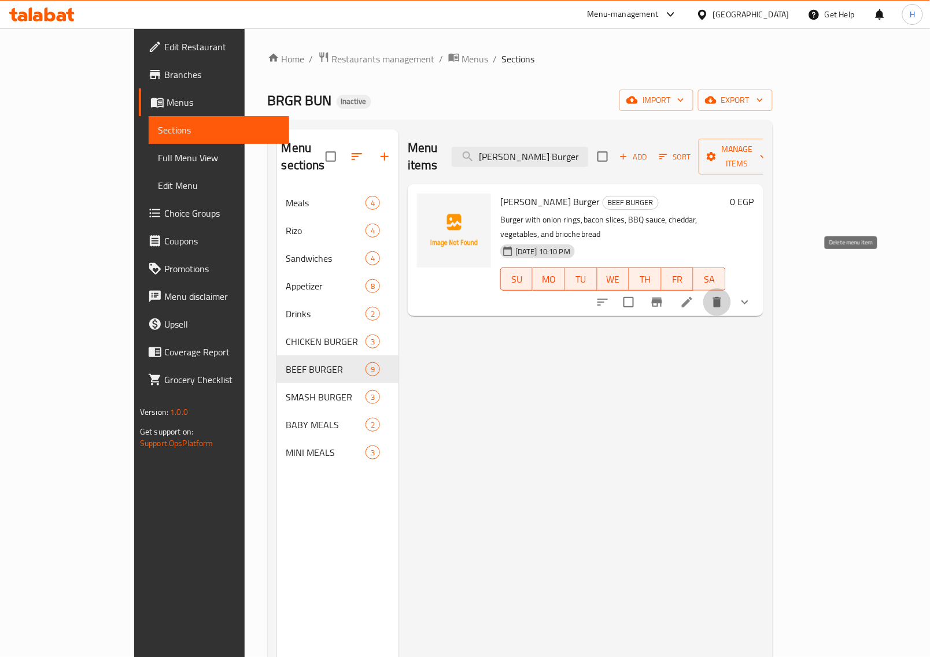
click at [724, 295] on icon "delete" at bounding box center [717, 302] width 14 height 14
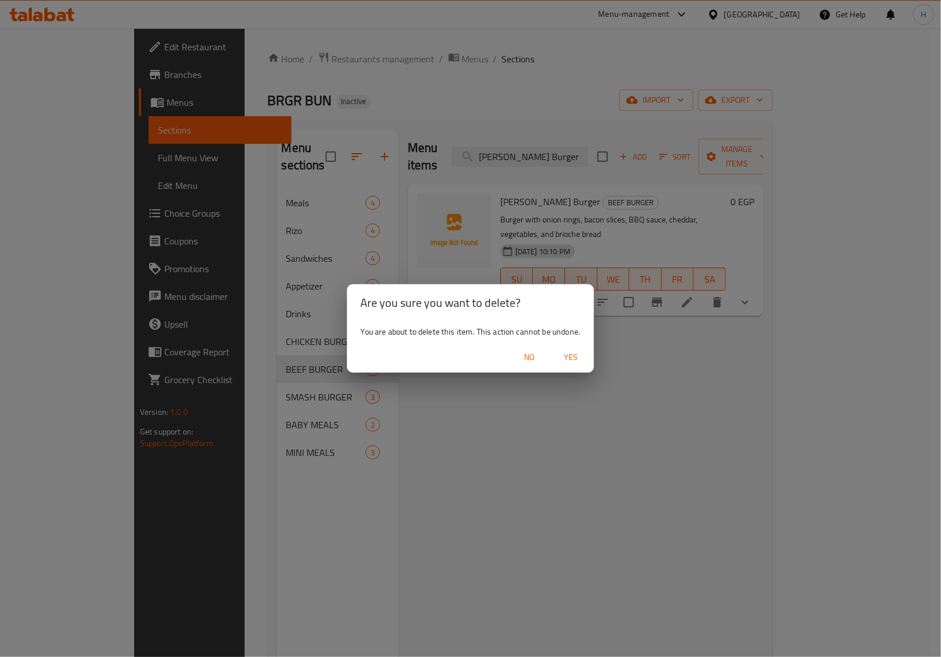
click at [573, 364] on span "Yes" at bounding box center [571, 357] width 28 height 14
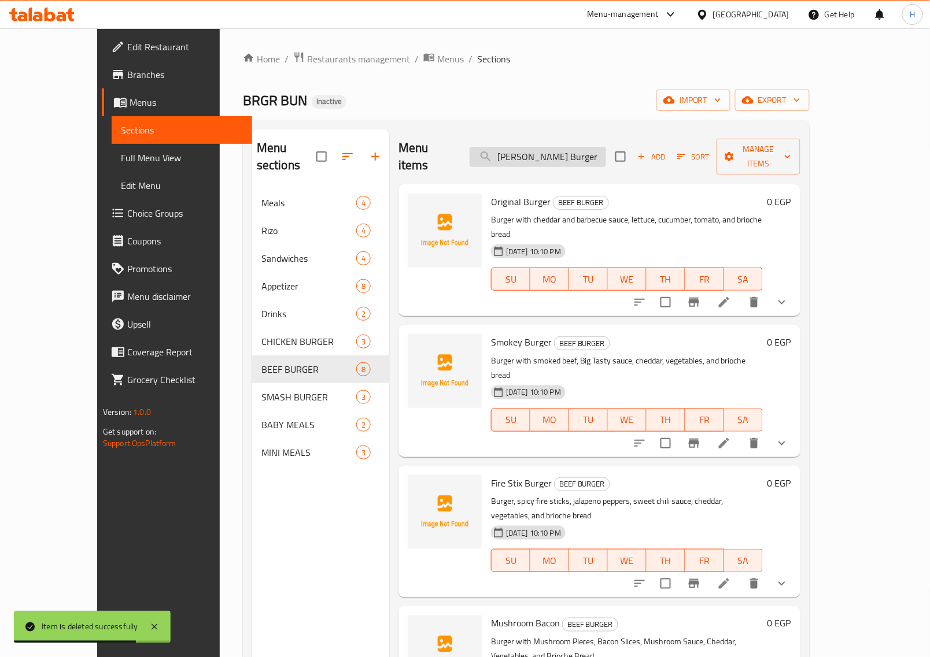
click at [543, 149] on input "Ringo Bingo Burger" at bounding box center [537, 157] width 136 height 20
paste input "Mushroom Bacon"
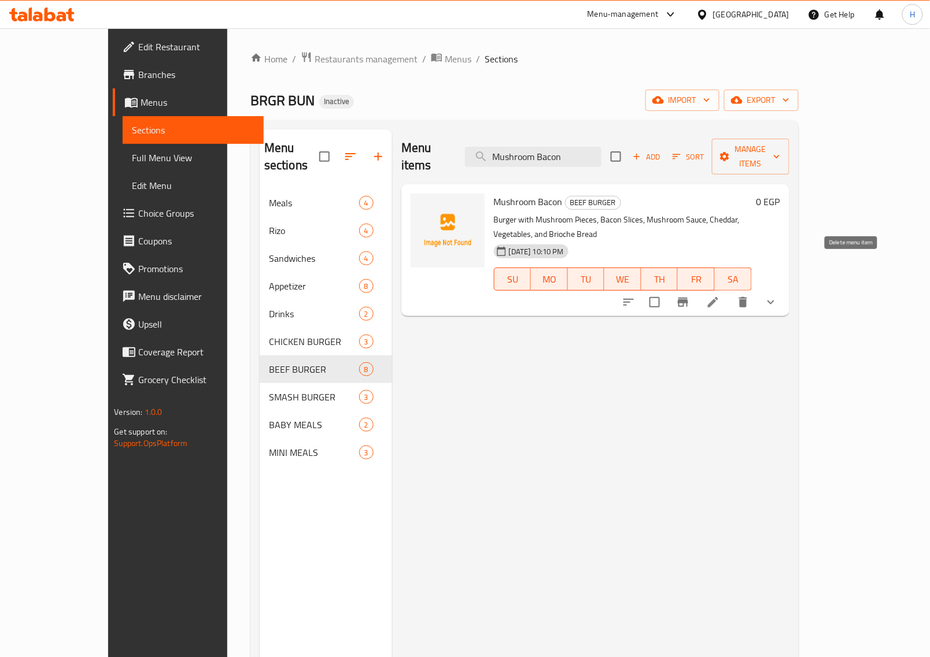
click at [747, 297] on icon "delete" at bounding box center [743, 302] width 8 height 10
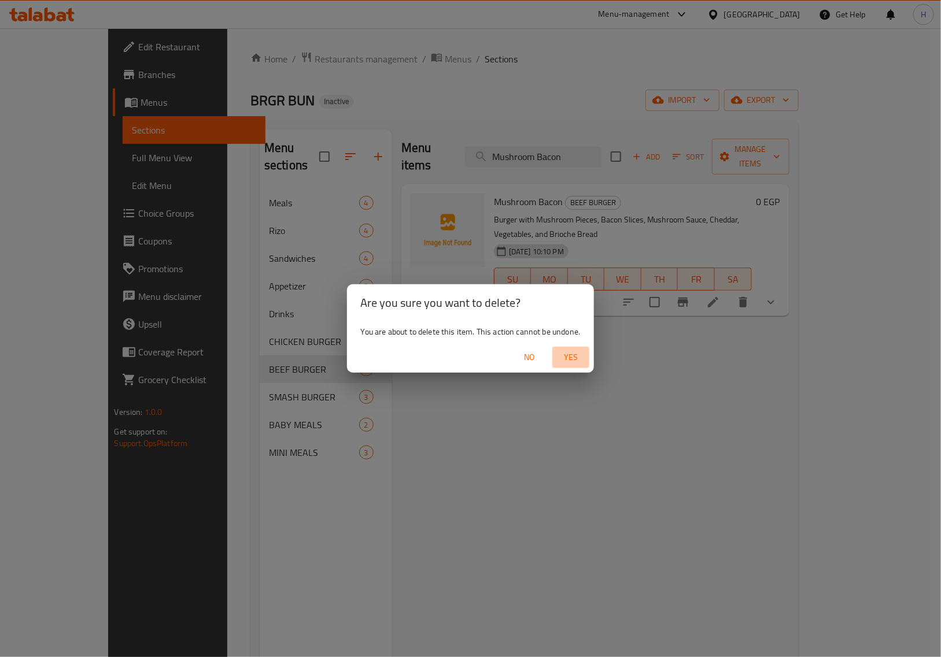
click at [567, 360] on span "Yes" at bounding box center [571, 357] width 28 height 14
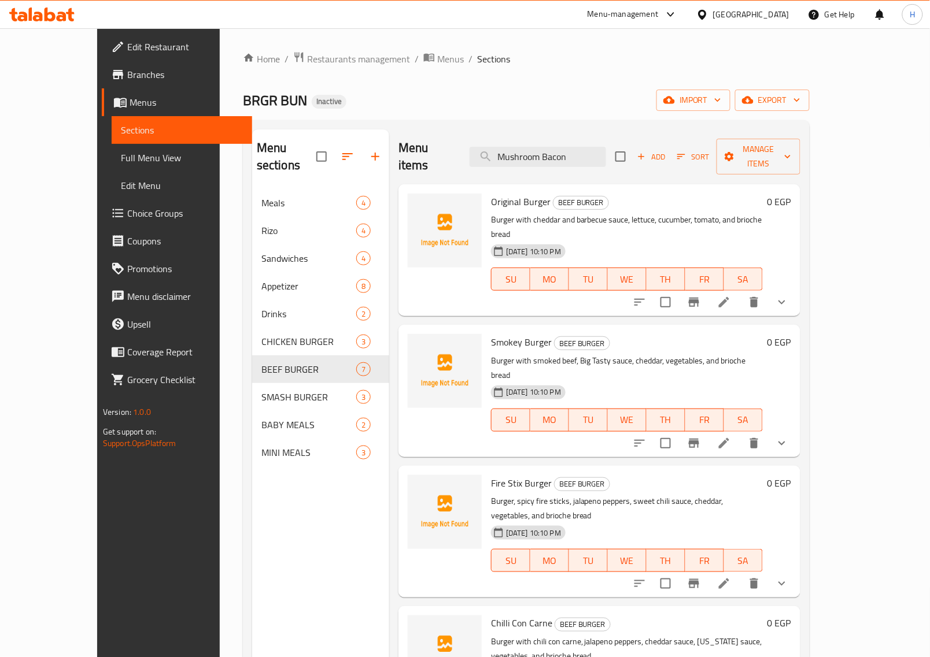
click at [546, 132] on div "Menu items Mushroom Bacon Add Sort Manage items" at bounding box center [599, 156] width 402 height 55
click at [545, 148] on input "Mushroom Bacon" at bounding box center [537, 157] width 136 height 20
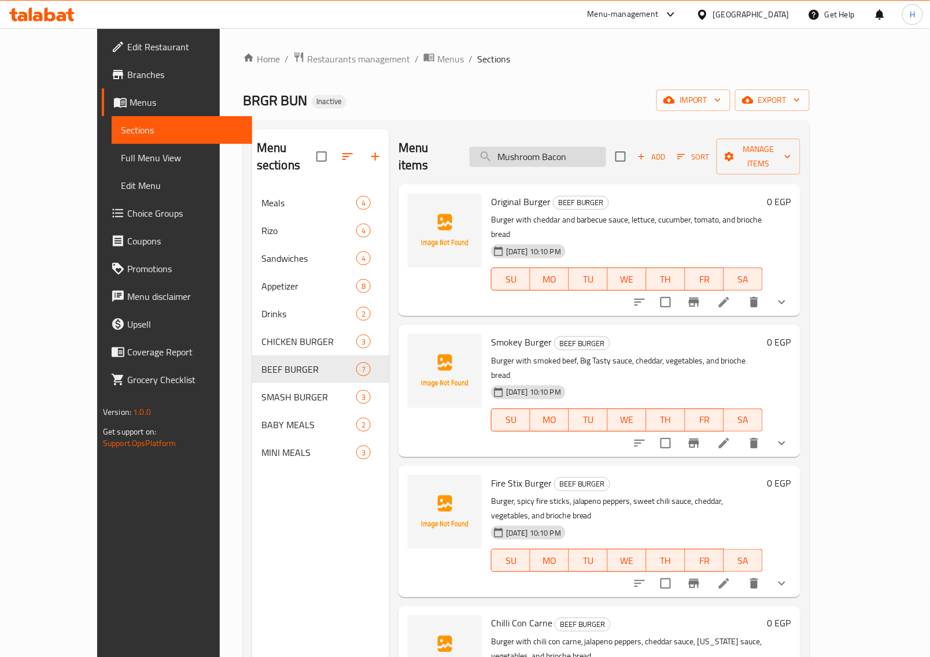
click at [545, 148] on input "Mushroom Bacon" at bounding box center [537, 157] width 136 height 20
paste input "Big Bun Burger"
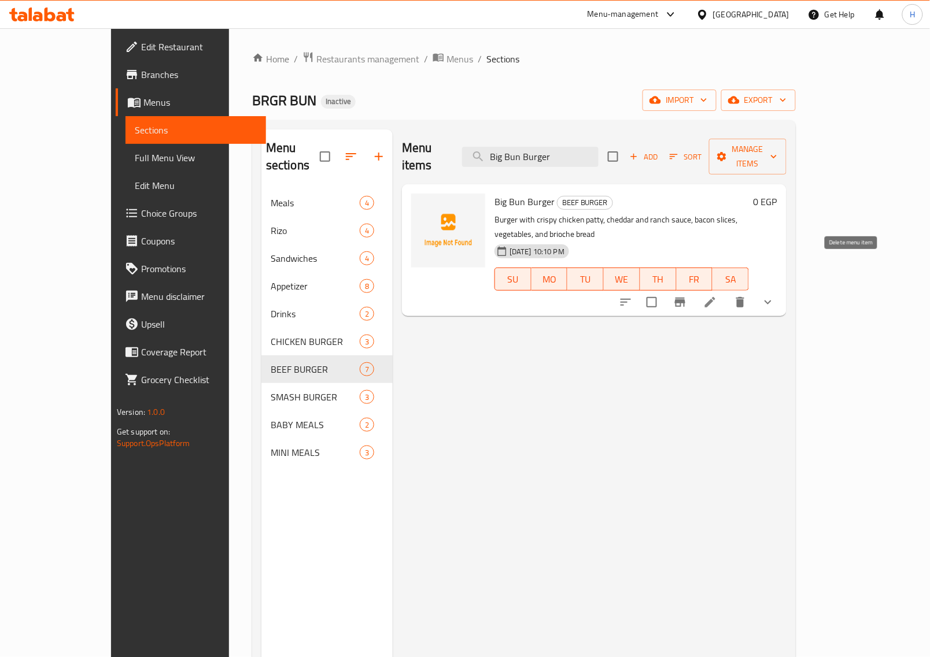
click at [744, 297] on icon "delete" at bounding box center [740, 302] width 8 height 10
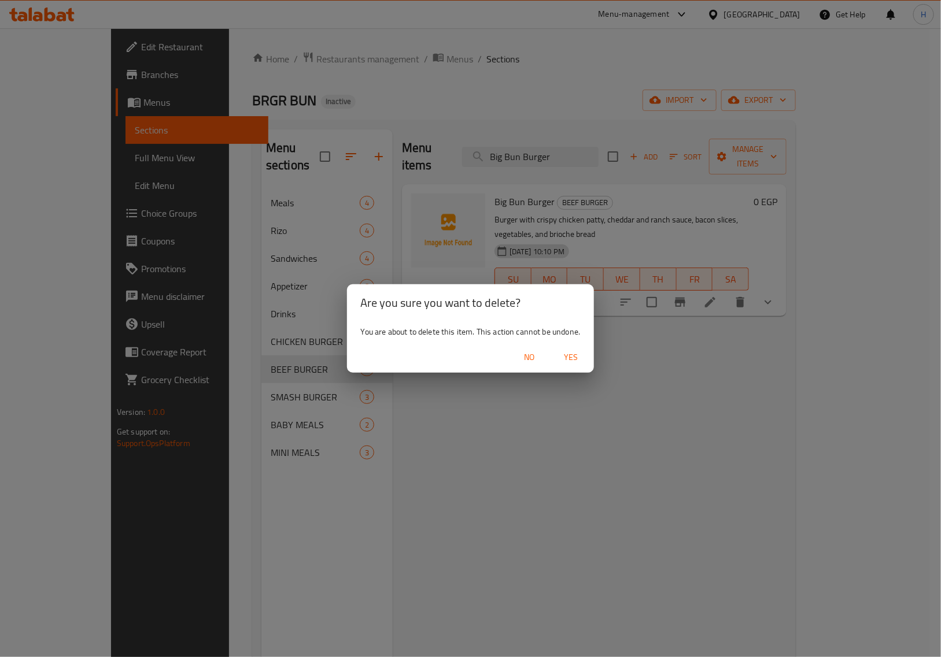
click at [579, 353] on span "Yes" at bounding box center [571, 357] width 28 height 14
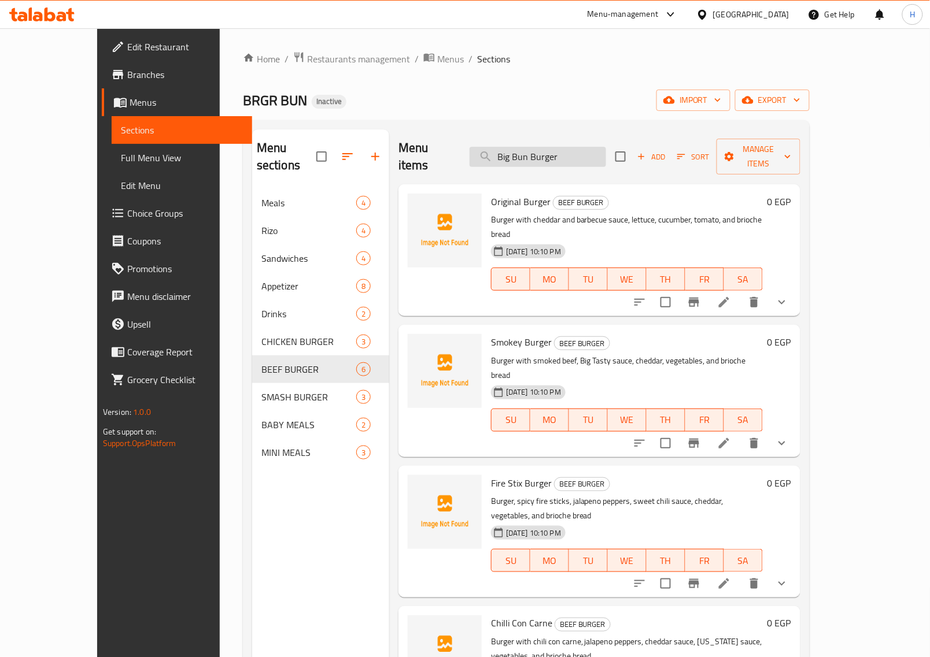
click at [601, 149] on input "Big Bun Burger" at bounding box center [537, 157] width 136 height 20
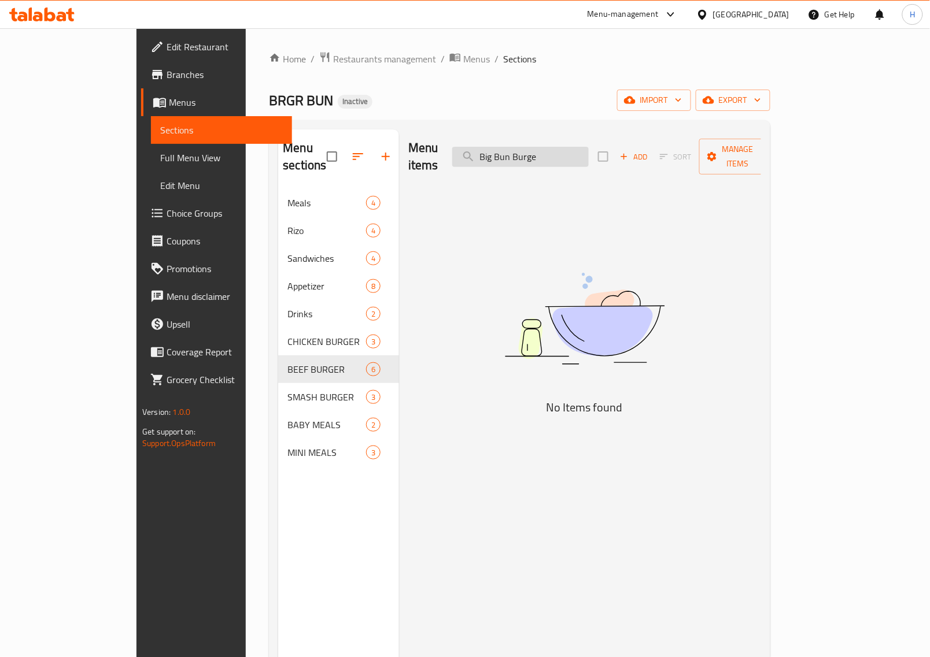
click at [562, 149] on input "Big Bun Burge" at bounding box center [520, 157] width 136 height 20
paste input "aby Beef Meal"
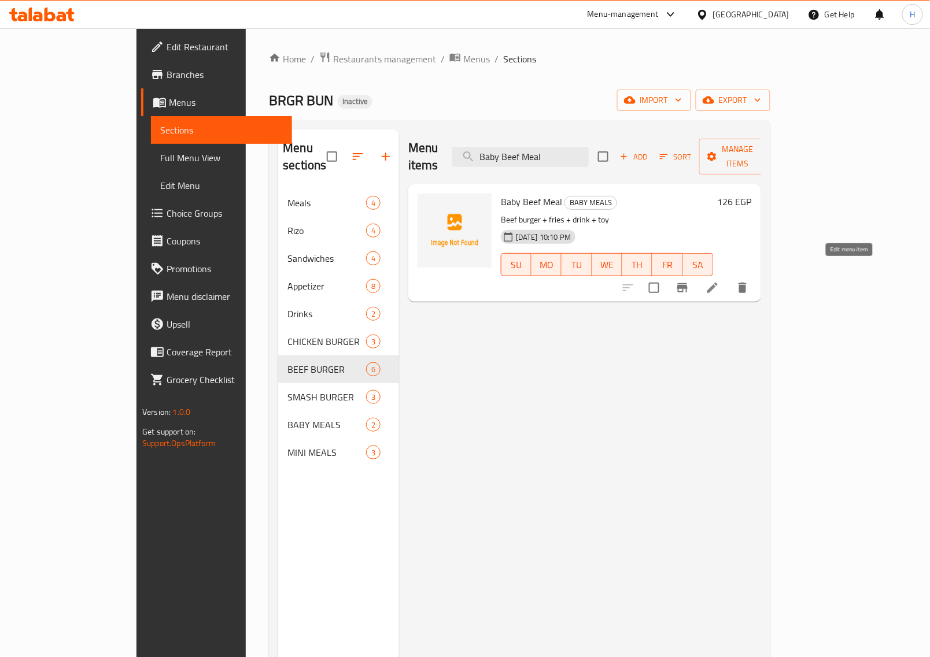
type input "Baby Beef Meal"
click at [719, 281] on icon at bounding box center [712, 288] width 14 height 14
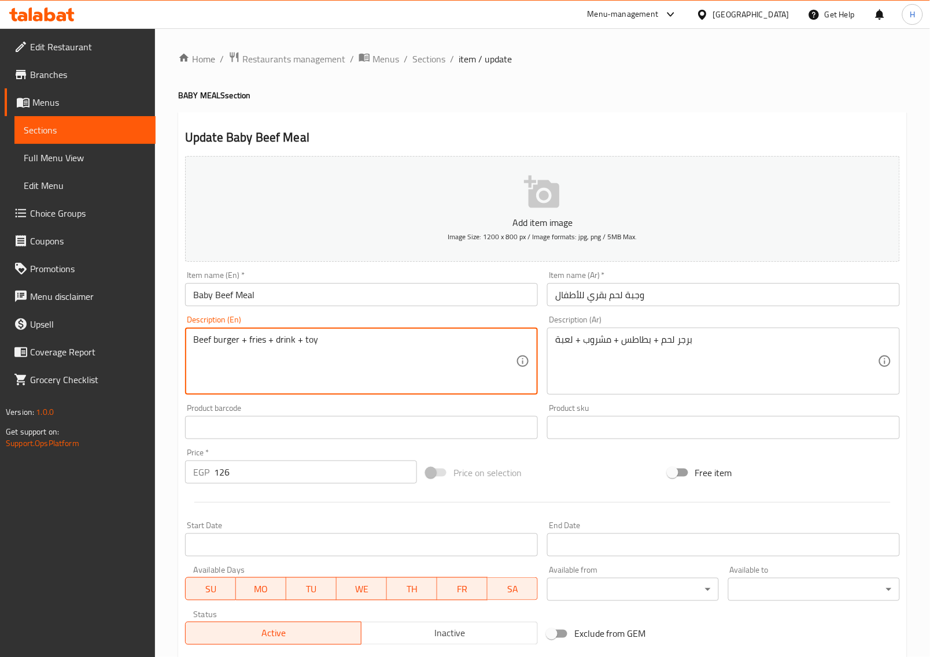
click at [204, 338] on textarea "Beef burger + fries + drink + toy" at bounding box center [354, 361] width 323 height 55
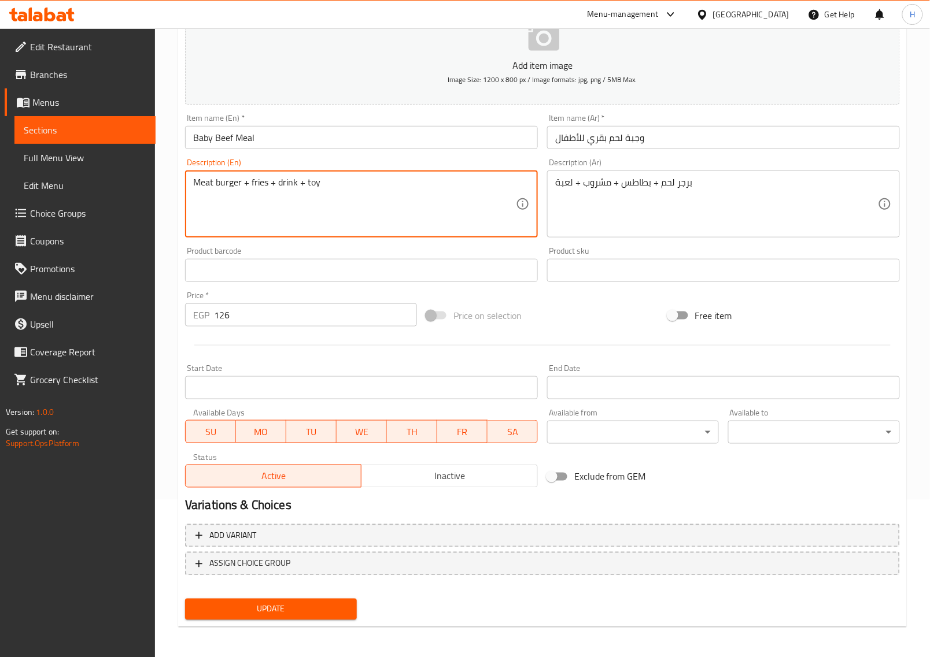
type textarea "Meat burger + fries + drink + toy"
click at [299, 604] on span "Update" at bounding box center [270, 609] width 153 height 14
click at [53, 125] on span "Sections" at bounding box center [85, 130] width 123 height 14
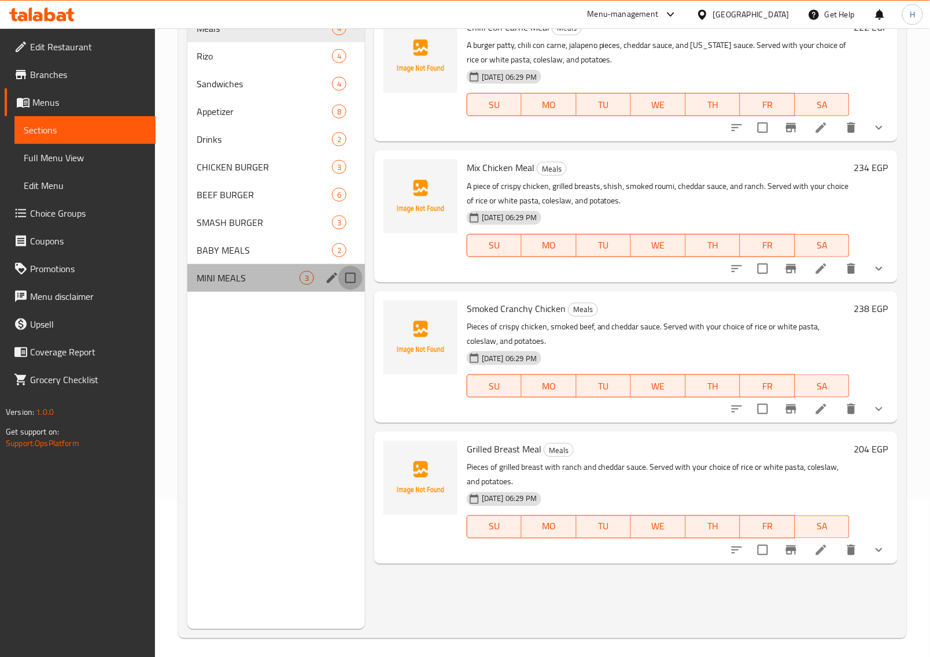
click at [351, 276] on input "Menu sections" at bounding box center [350, 278] width 24 height 24
checkbox input "true"
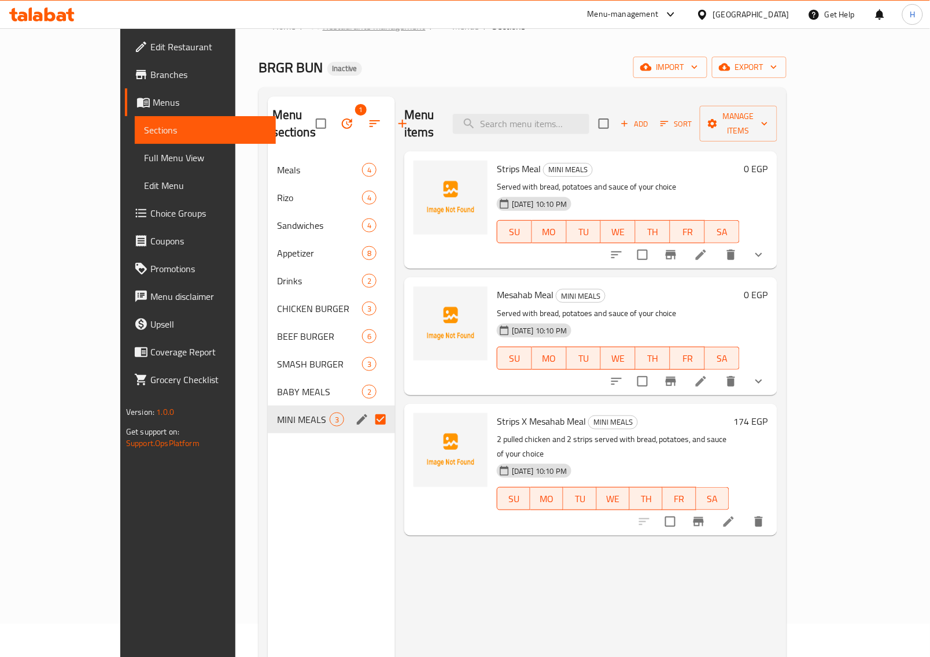
scroll to position [13, 0]
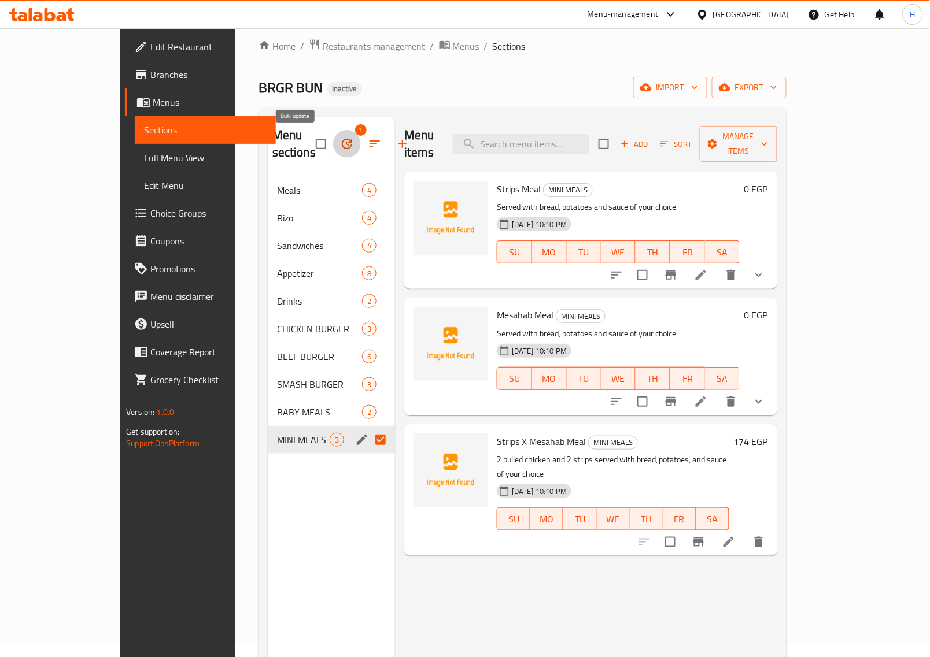
click at [340, 137] on icon "button" at bounding box center [347, 144] width 14 height 14
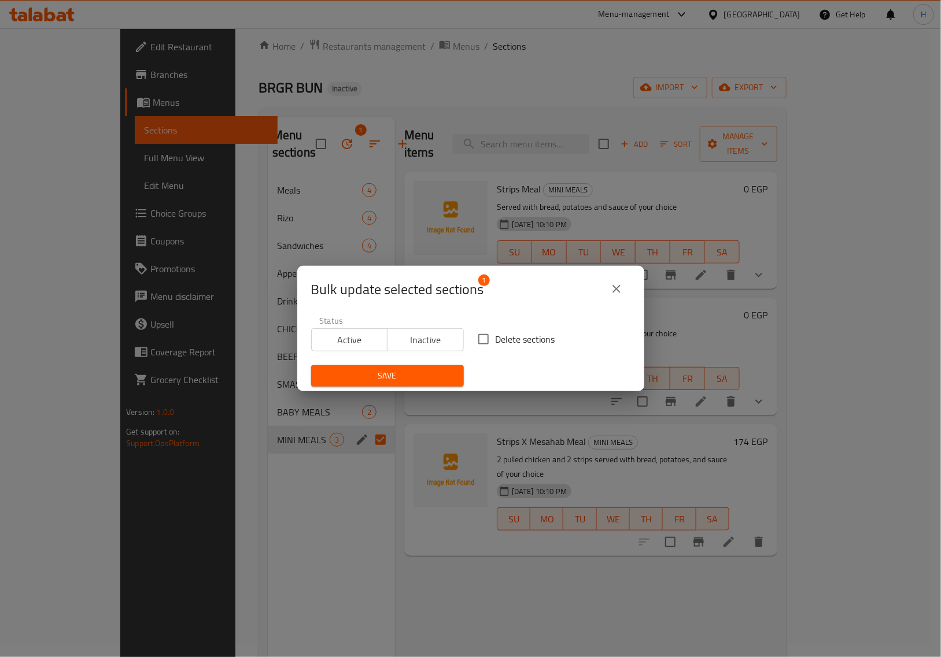
click at [477, 339] on input "Delete sections" at bounding box center [483, 339] width 24 height 24
checkbox input "true"
click at [427, 377] on span "Save" at bounding box center [387, 376] width 134 height 14
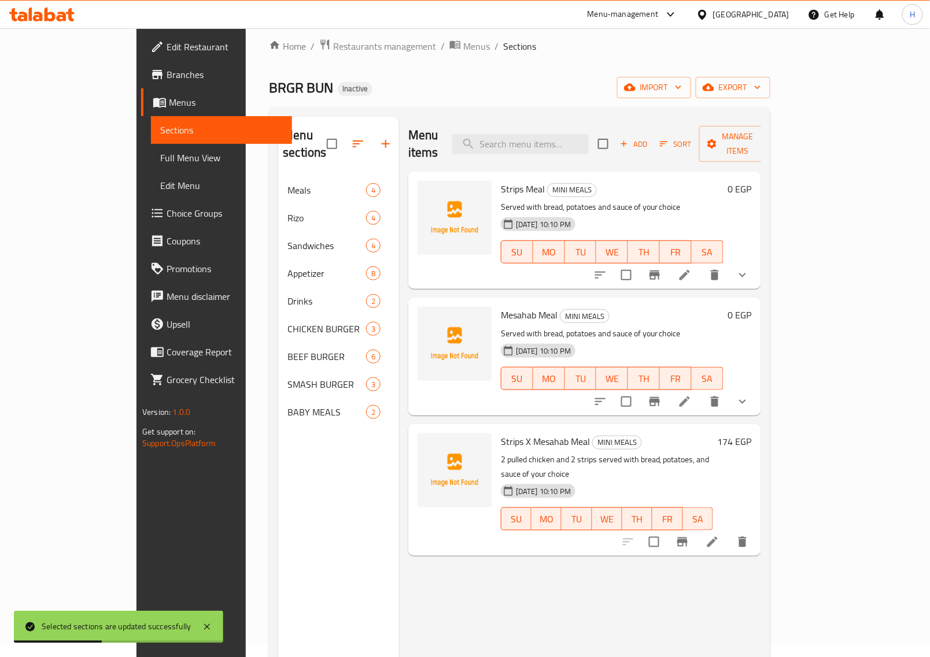
click at [160, 161] on span "Full Menu View" at bounding box center [221, 158] width 123 height 14
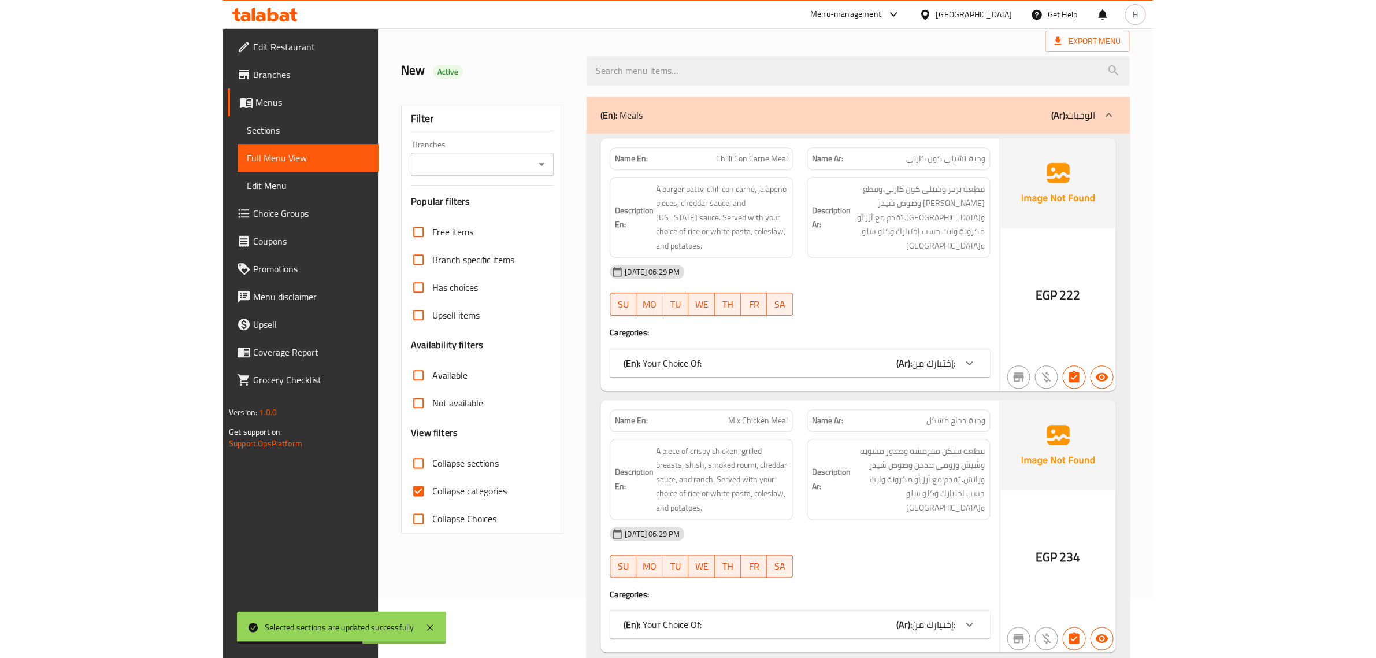
scroll to position [157, 0]
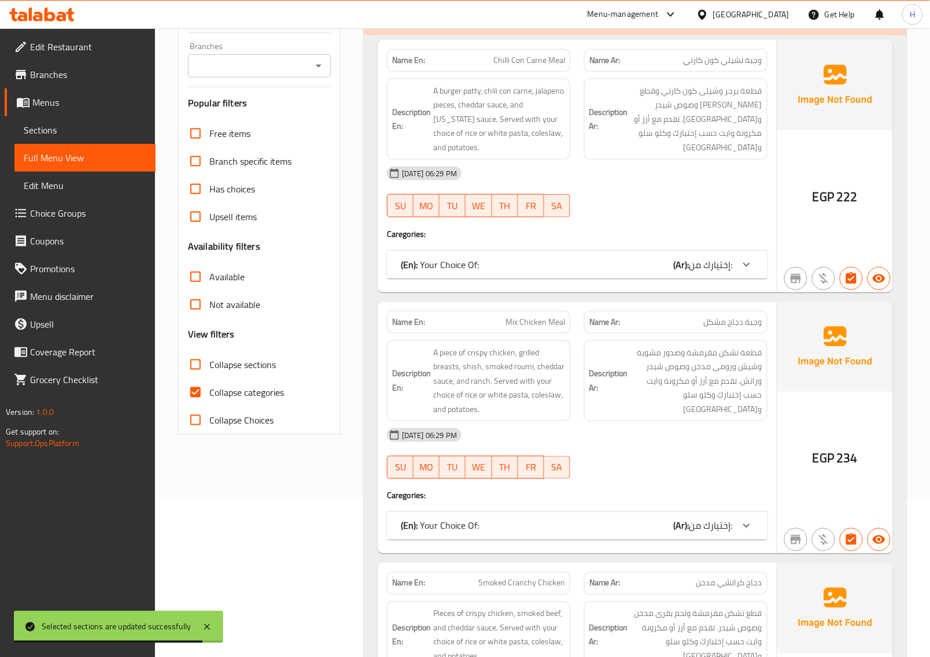
click at [195, 396] on input "Collapse categories" at bounding box center [196, 393] width 28 height 28
checkbox input "false"
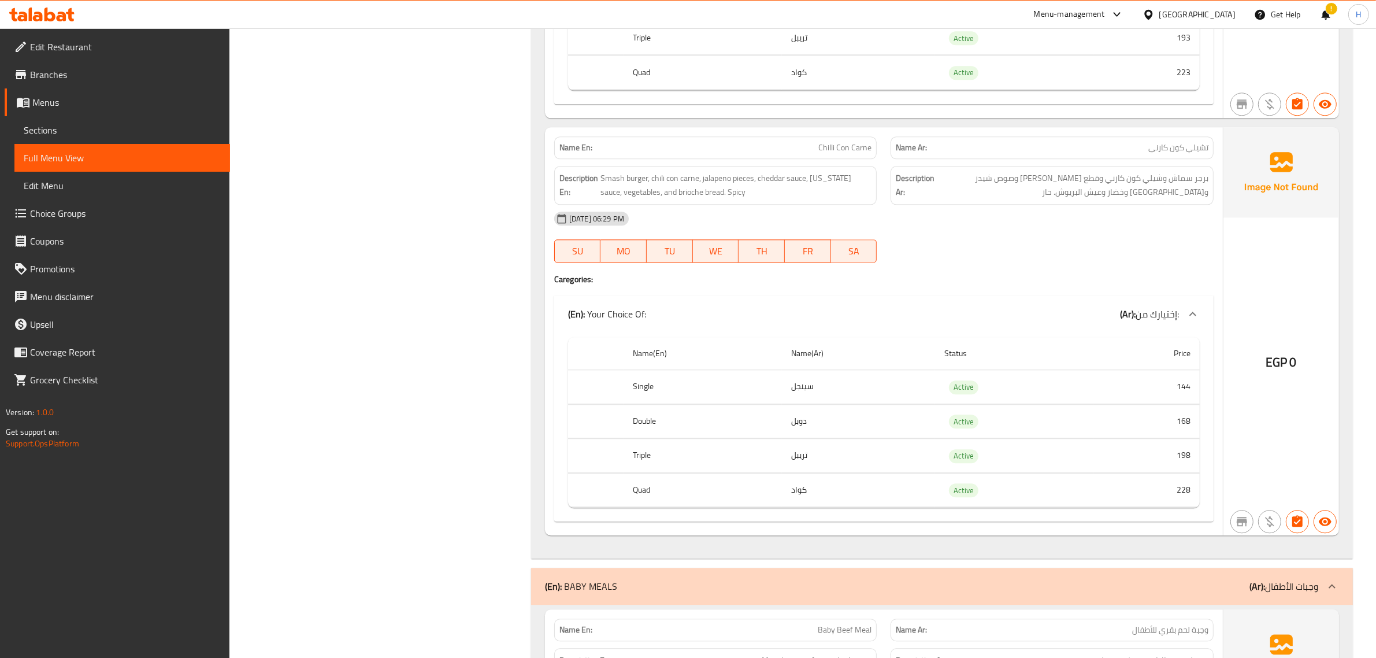
scroll to position [8942, 0]
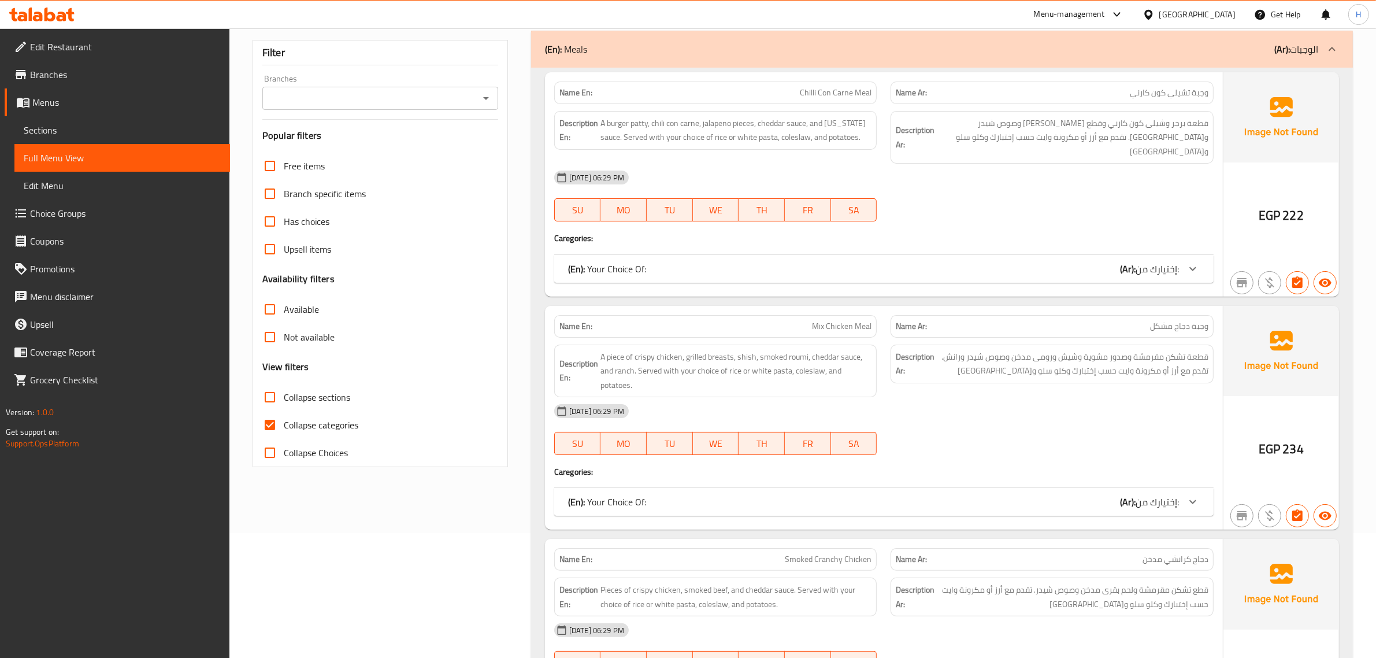
scroll to position [145, 0]
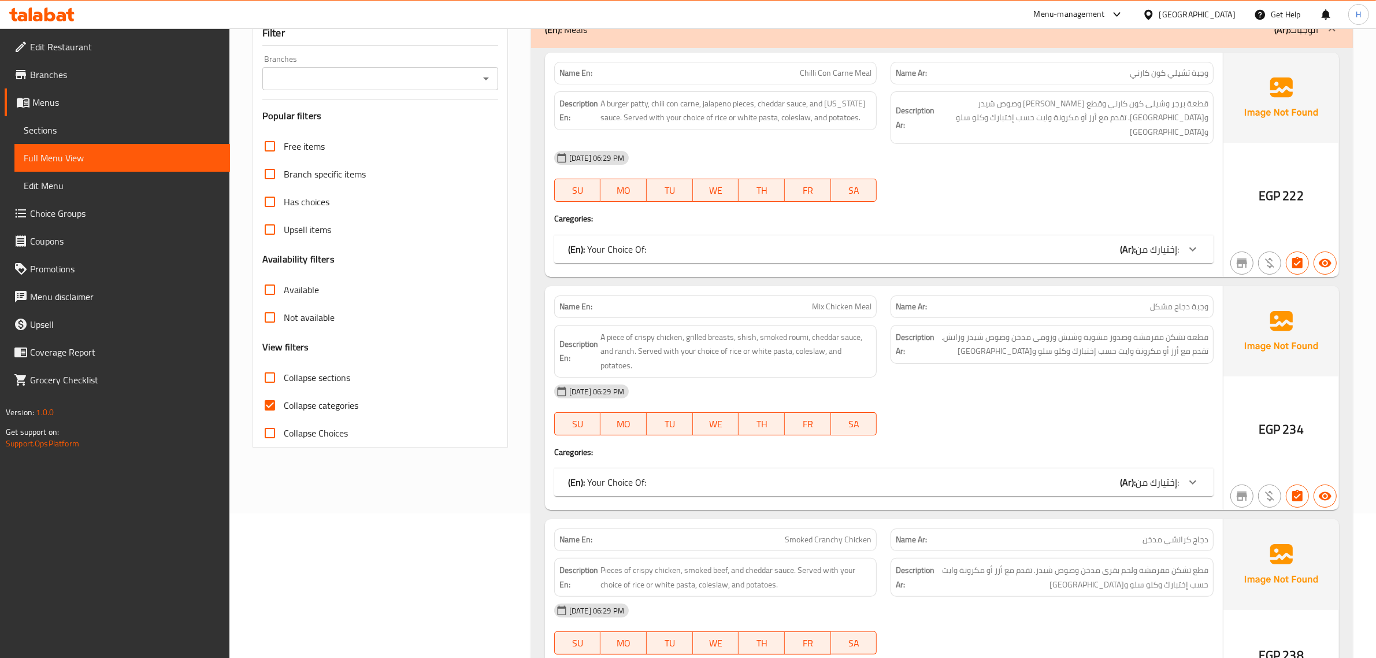
click at [276, 401] on input "Collapse categories" at bounding box center [270, 405] width 28 height 28
checkbox input "false"
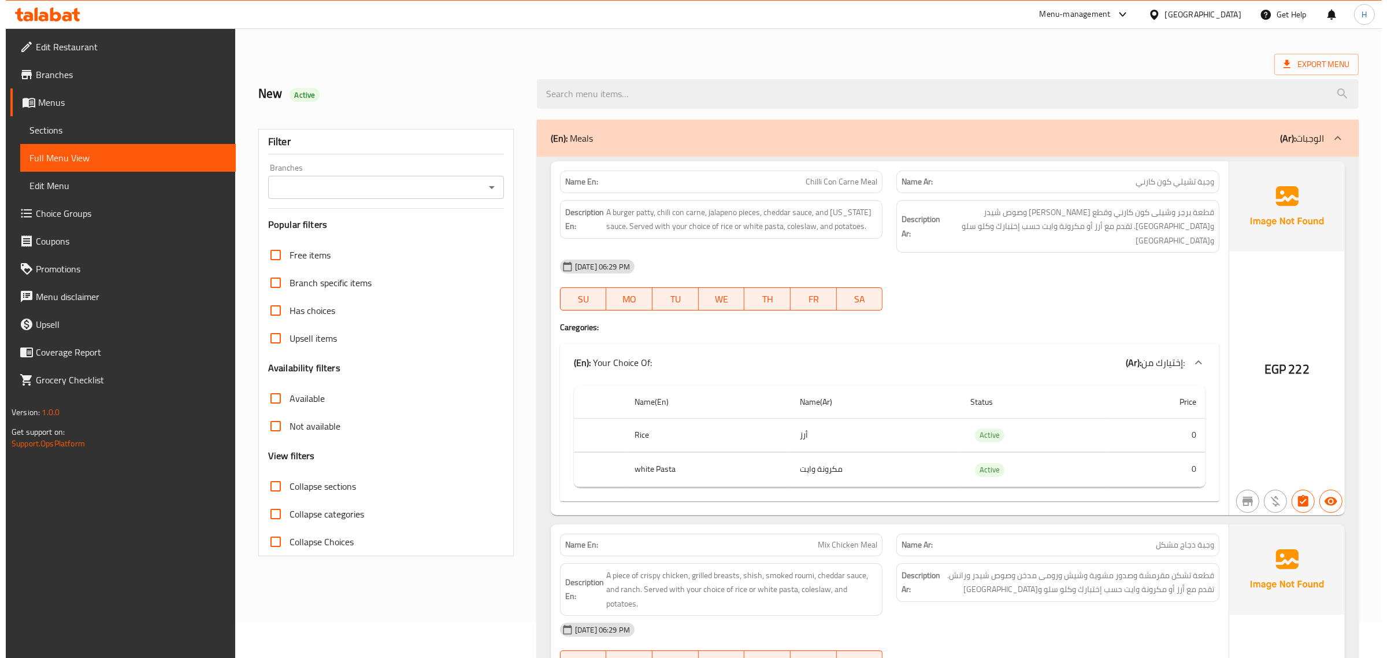
scroll to position [0, 0]
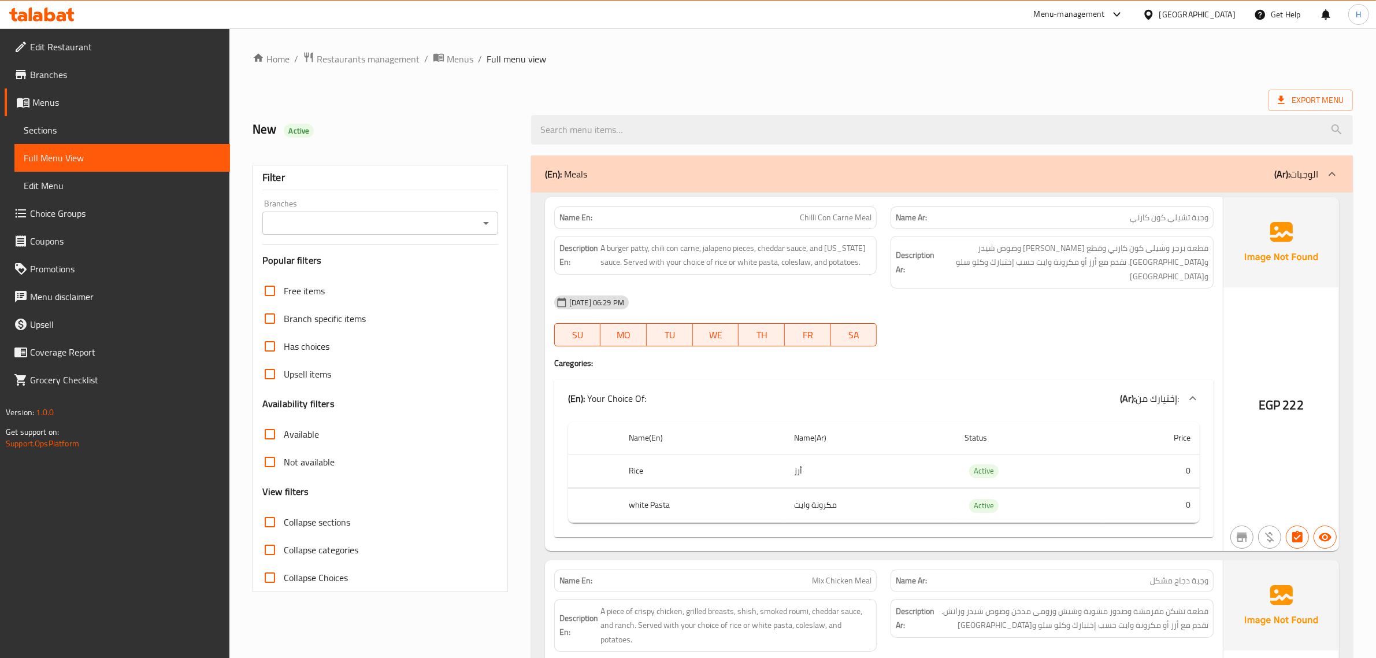
click at [82, 129] on span "Sections" at bounding box center [122, 130] width 197 height 14
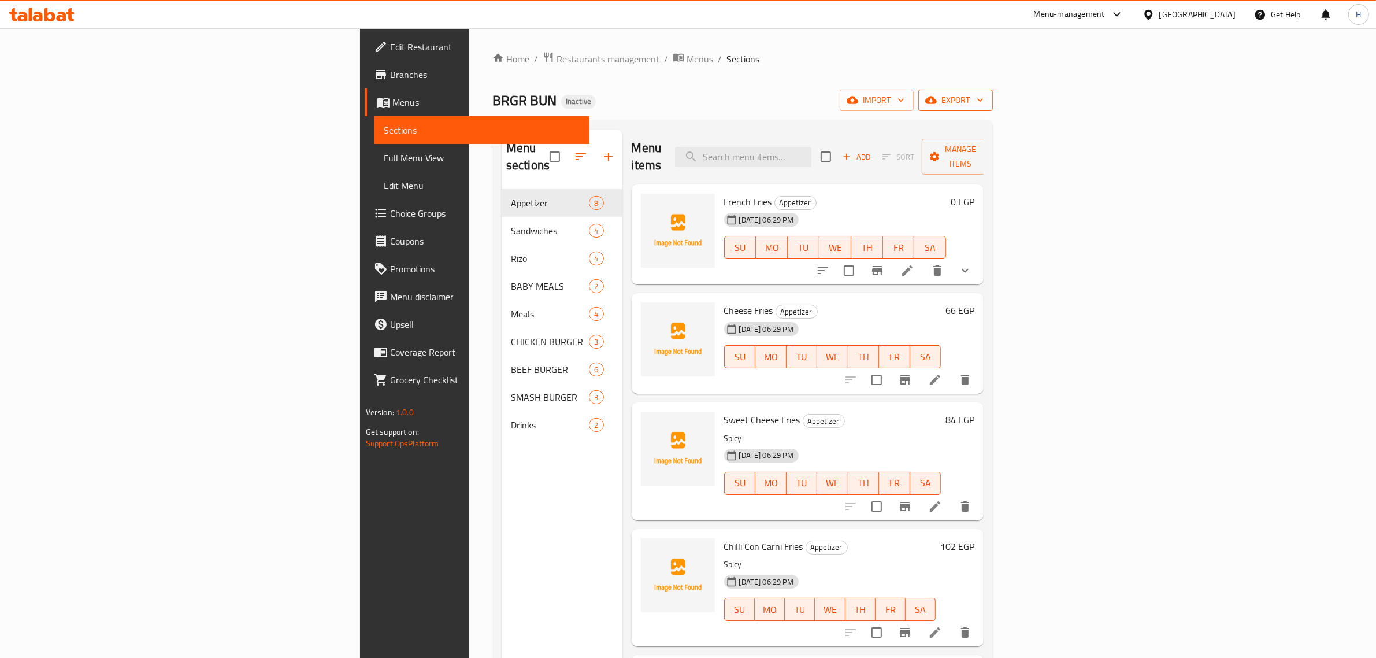
click at [984, 103] on span "export" at bounding box center [956, 100] width 56 height 14
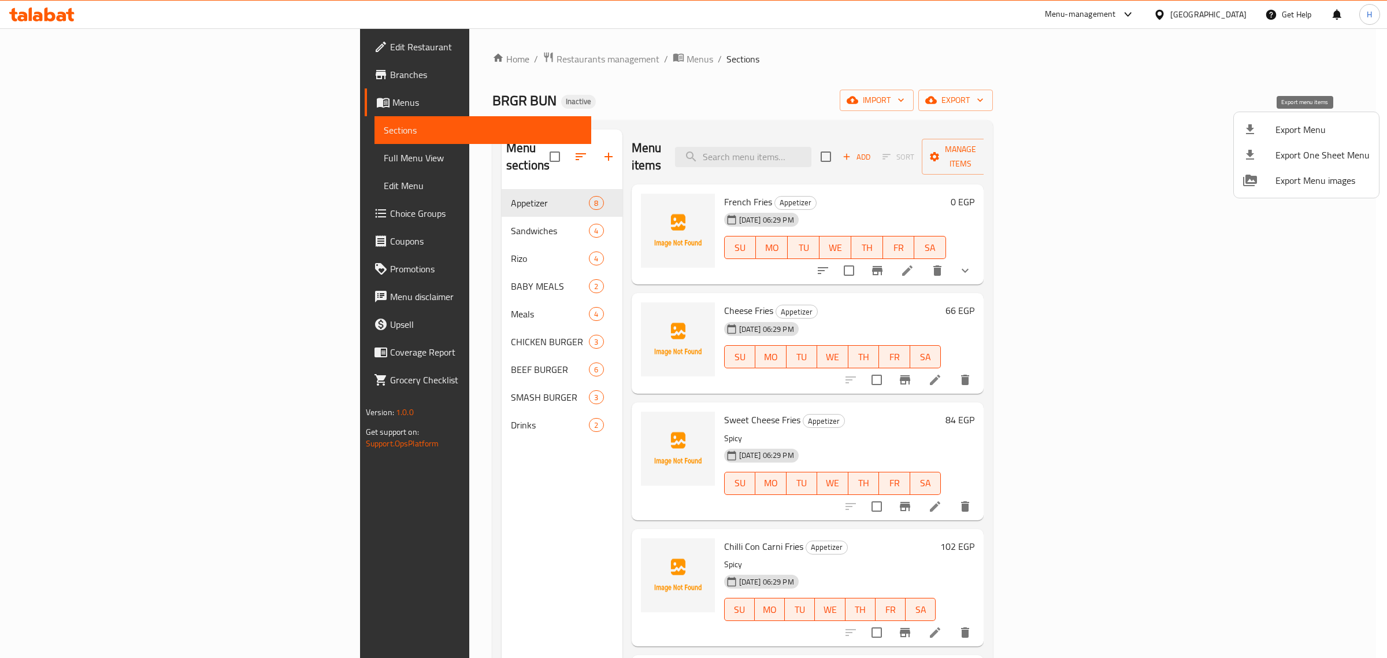
click at [1310, 123] on span "Export Menu" at bounding box center [1323, 130] width 94 height 14
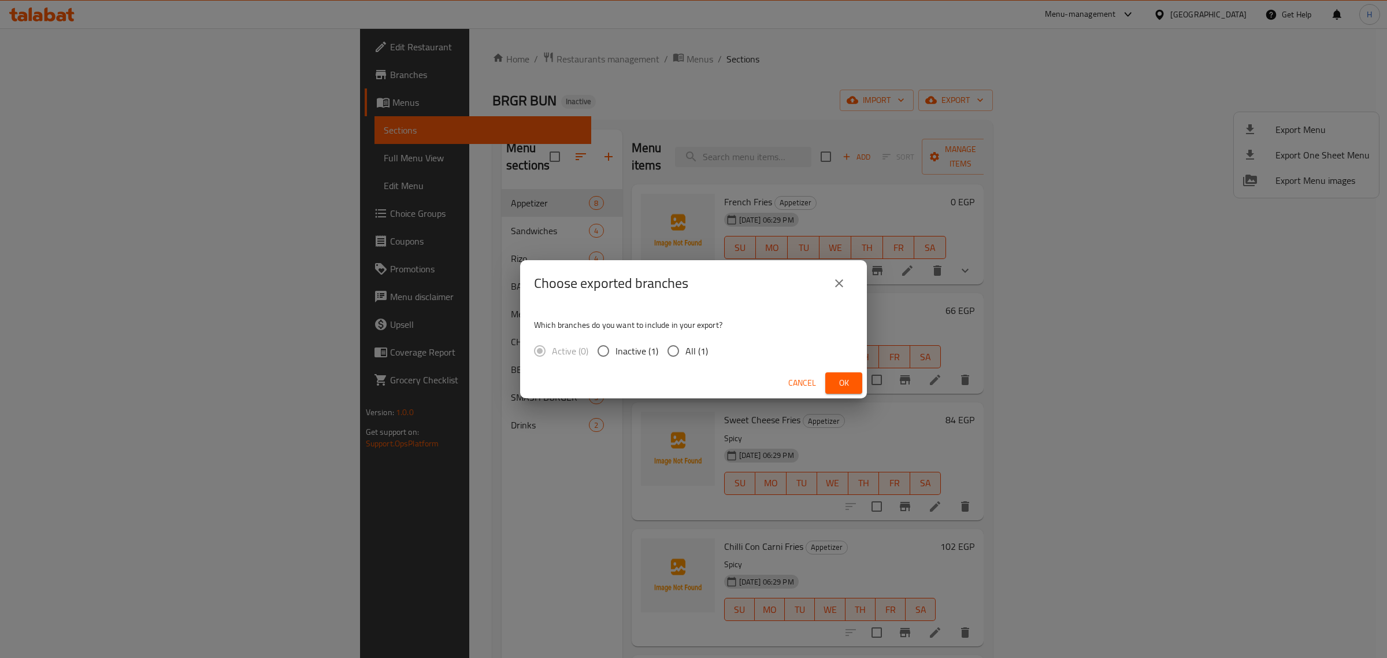
click at [674, 348] on input "All (1)" at bounding box center [673, 351] width 24 height 24
radio input "true"
click at [847, 382] on span "Ok" at bounding box center [844, 383] width 18 height 14
